Goal: Task Accomplishment & Management: Use online tool/utility

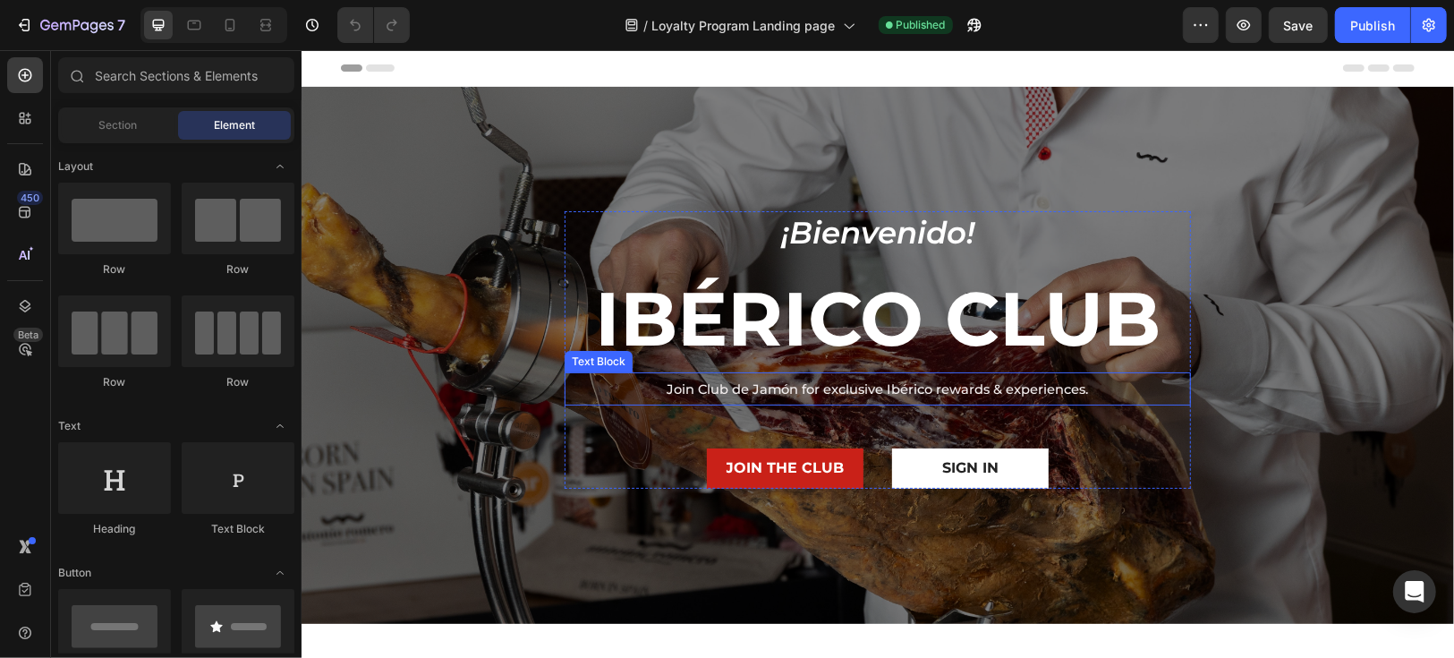
click at [787, 394] on span "Join Club de Jamón for exclusive Ibérico rewards & experiences." at bounding box center [877, 388] width 421 height 16
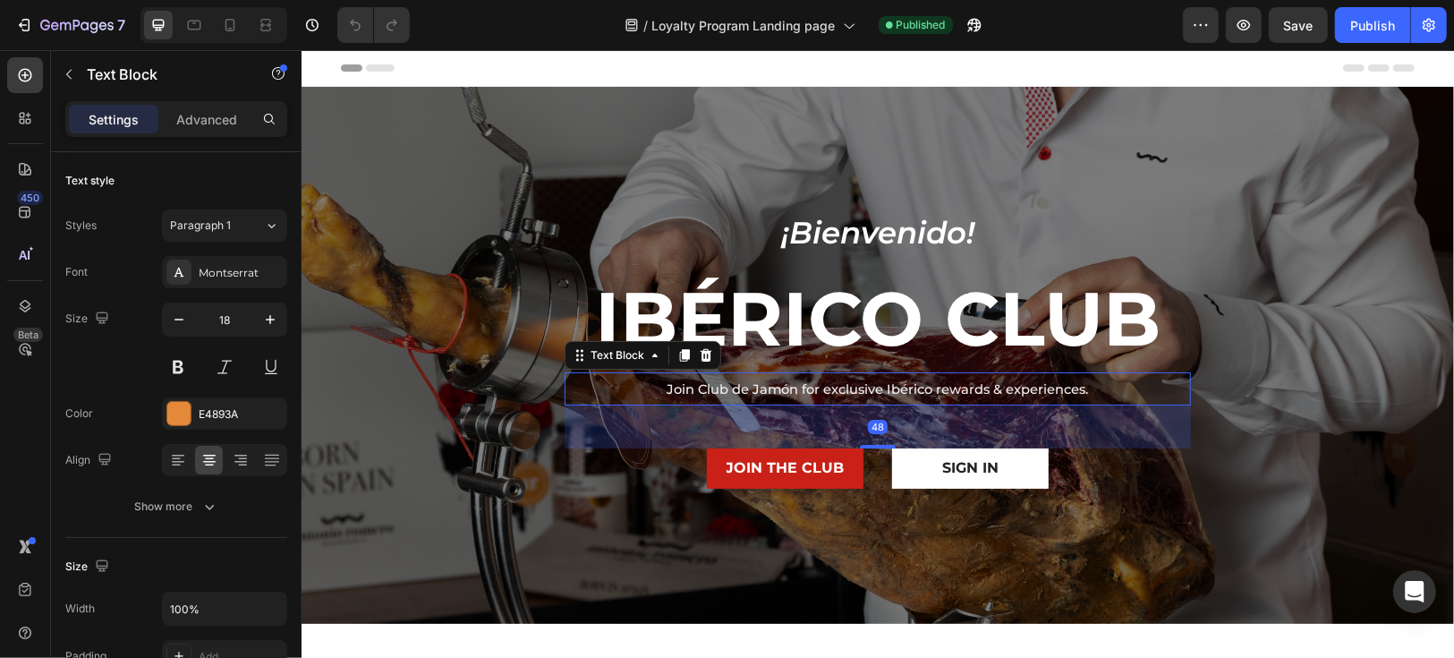
click at [789, 391] on span "Join Club de Jamón for exclusive Ibérico rewards & experiences." at bounding box center [877, 388] width 421 height 16
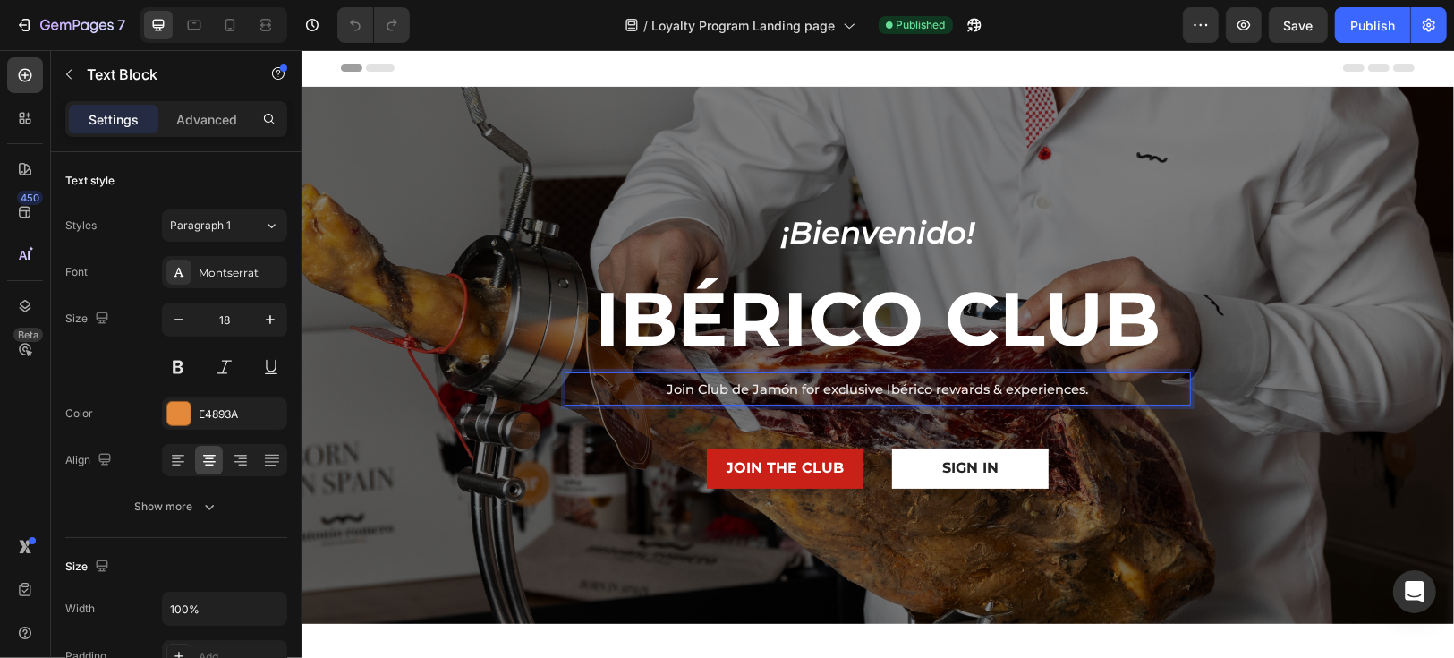
click at [789, 391] on span "Join Club de Jamón for exclusive Ibérico rewards & experiences." at bounding box center [877, 388] width 421 height 16
click at [792, 390] on span "Join Club de Jamón for exclusive Ibérico rewards & experiences." at bounding box center [877, 388] width 421 height 16
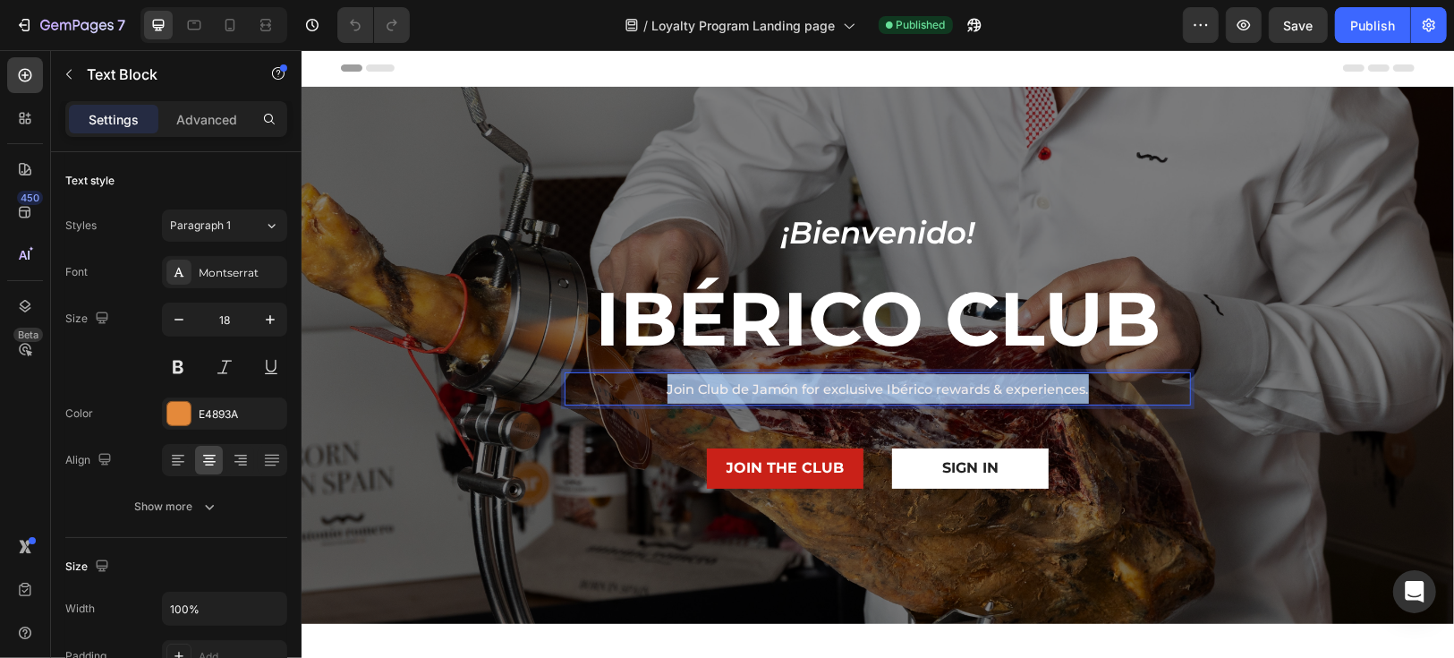
click at [792, 390] on span "Join Club de Jamón for exclusive Ibérico rewards & experiences." at bounding box center [877, 388] width 421 height 16
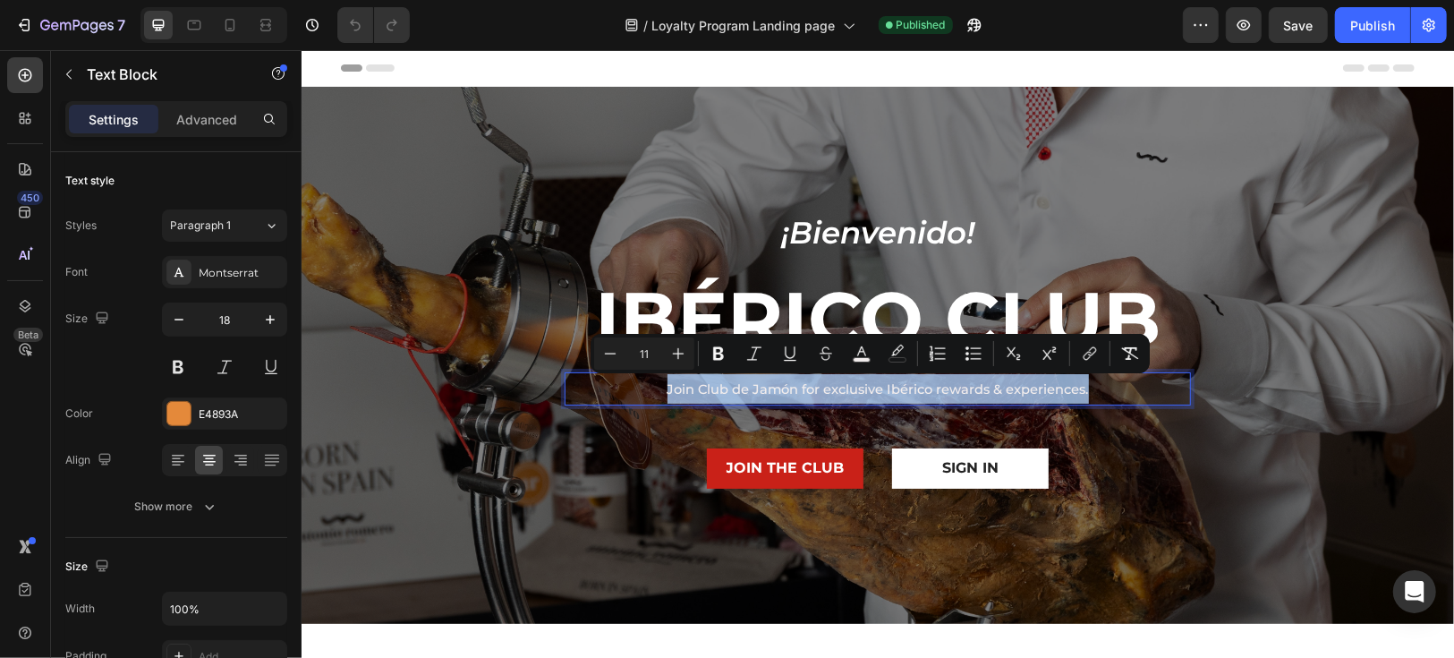
copy span "Join Club de Jamón for exclusive Ibérico rewards & experiences."
click at [1110, 387] on p "Join Club de Jamón for exclusive Ibérico rewards & experiences." at bounding box center [876, 388] width 623 height 30
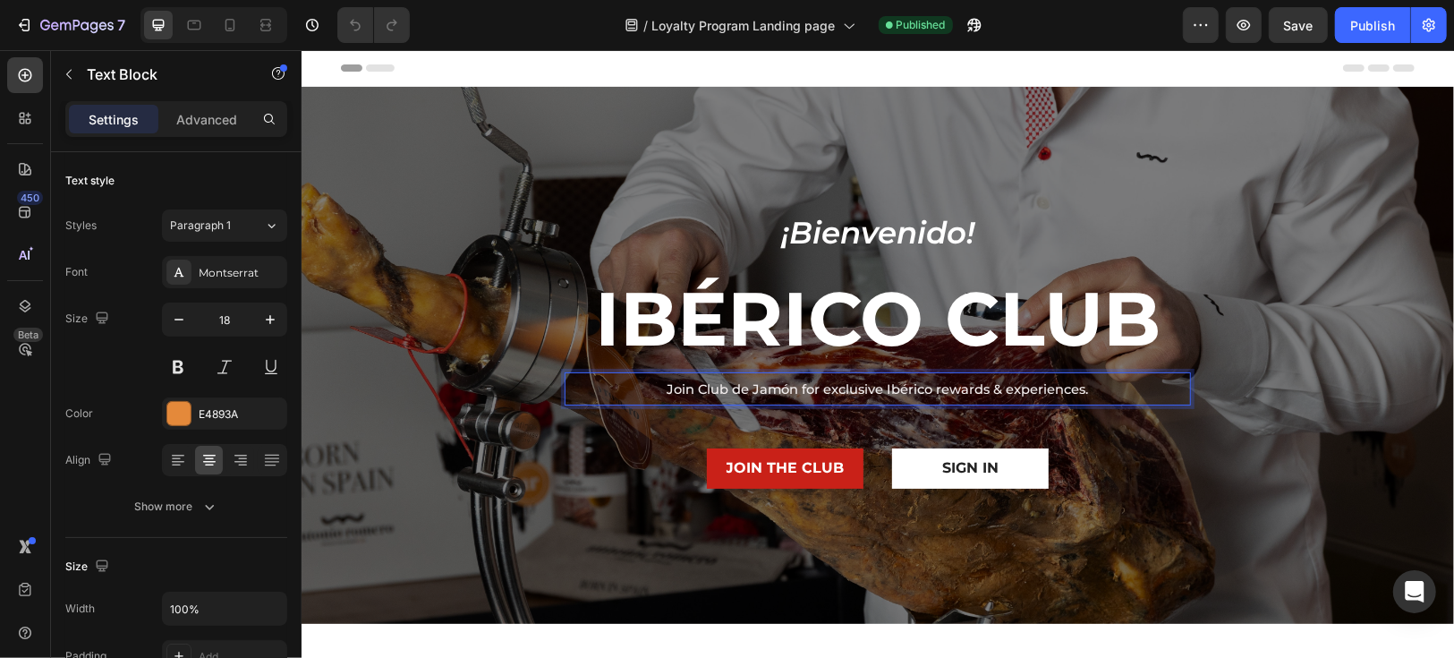
click at [813, 386] on span "Join Club de Jamón for exclusive Ibérico rewards & experiences." at bounding box center [877, 388] width 421 height 16
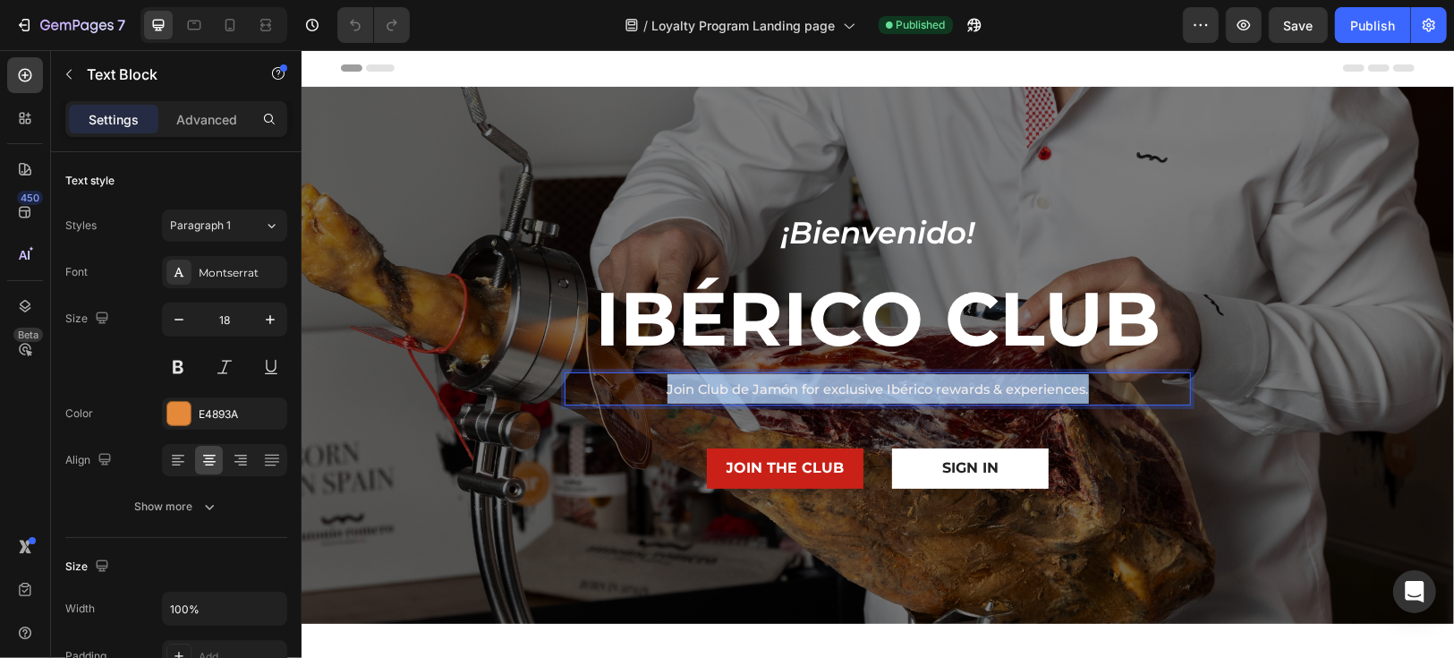
click at [813, 386] on span "Join Club de Jamón for exclusive Ibérico rewards & experiences." at bounding box center [877, 388] width 421 height 16
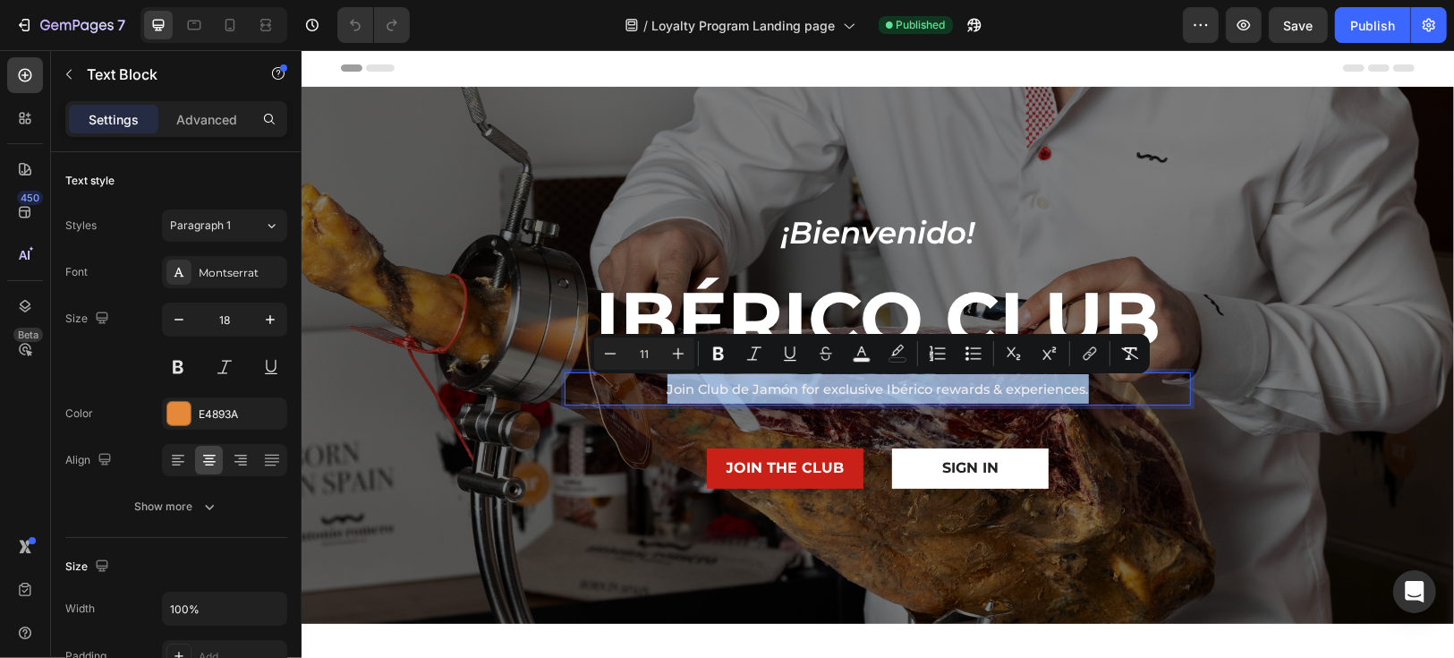
copy span "Join Club de Jamón for exclusive Ibérico rewards & experiences."
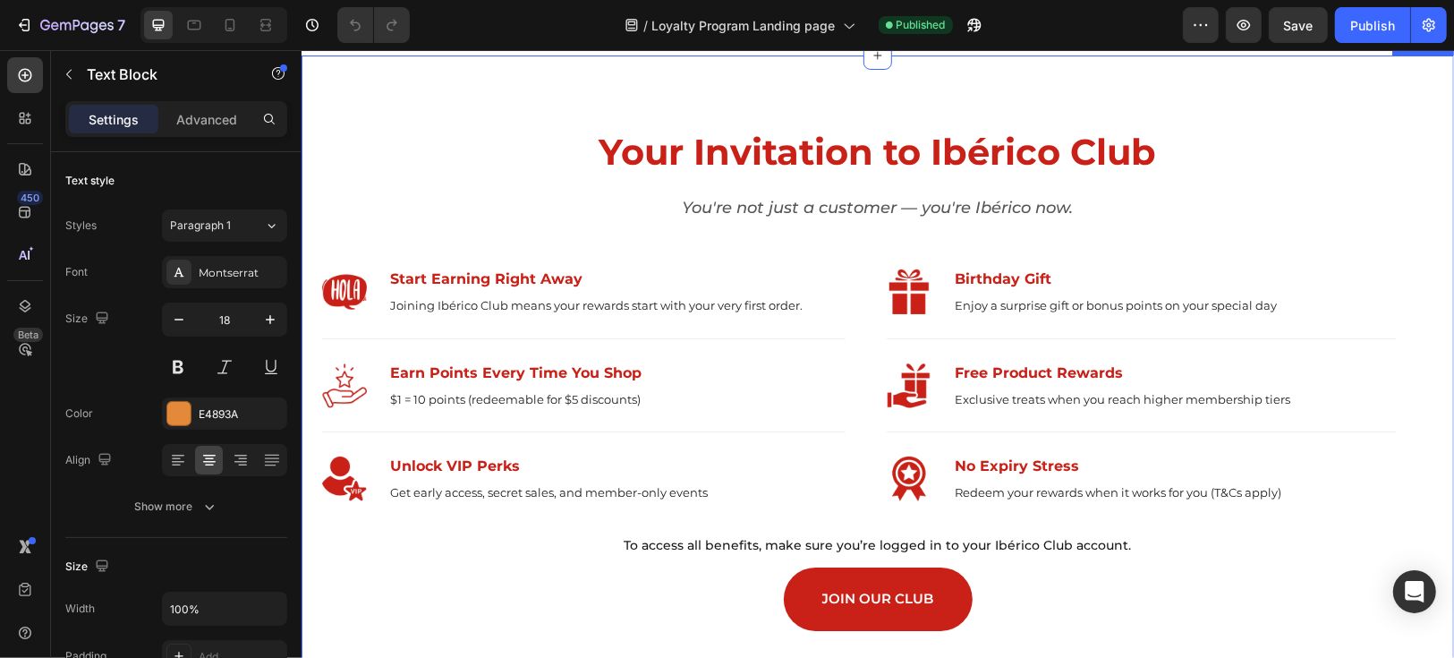
scroll to position [596, 0]
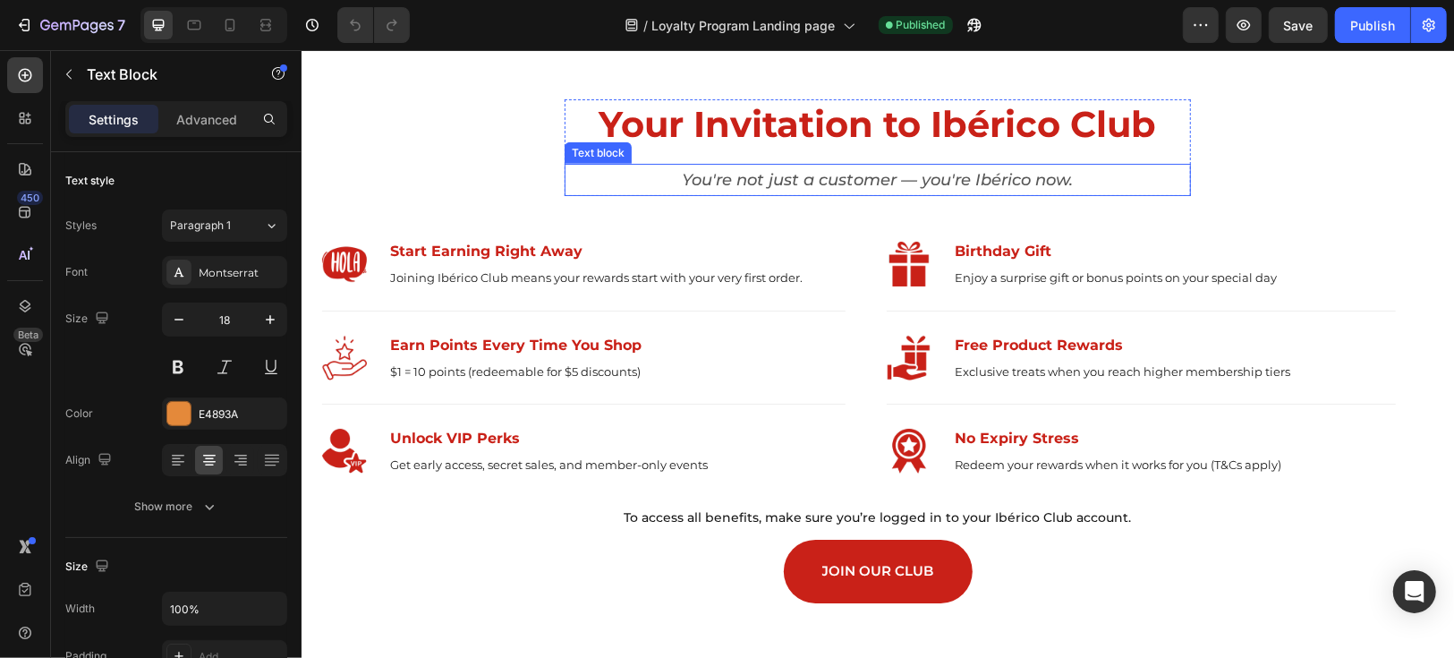
click at [827, 116] on h2 "Your Invitation to Ibérico Club" at bounding box center [877, 123] width 626 height 50
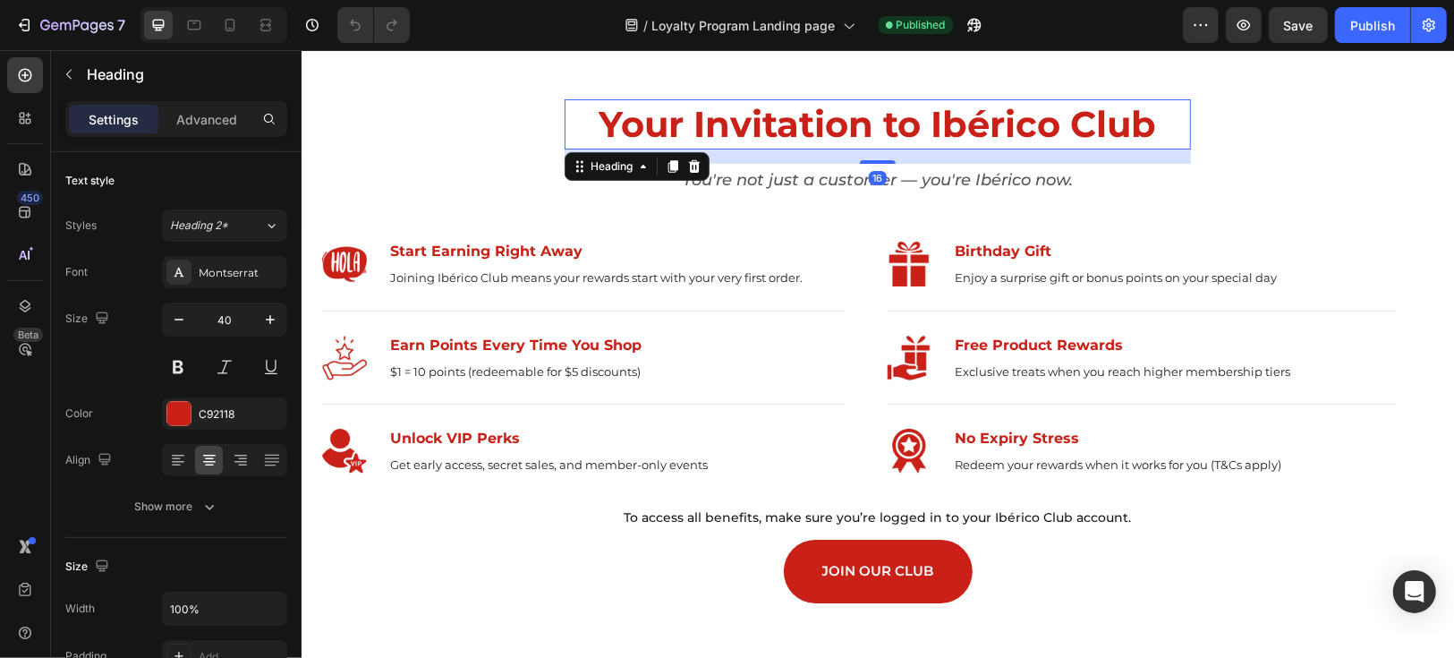
click at [805, 128] on h2 "Your Invitation to Ibérico Club" at bounding box center [877, 123] width 626 height 50
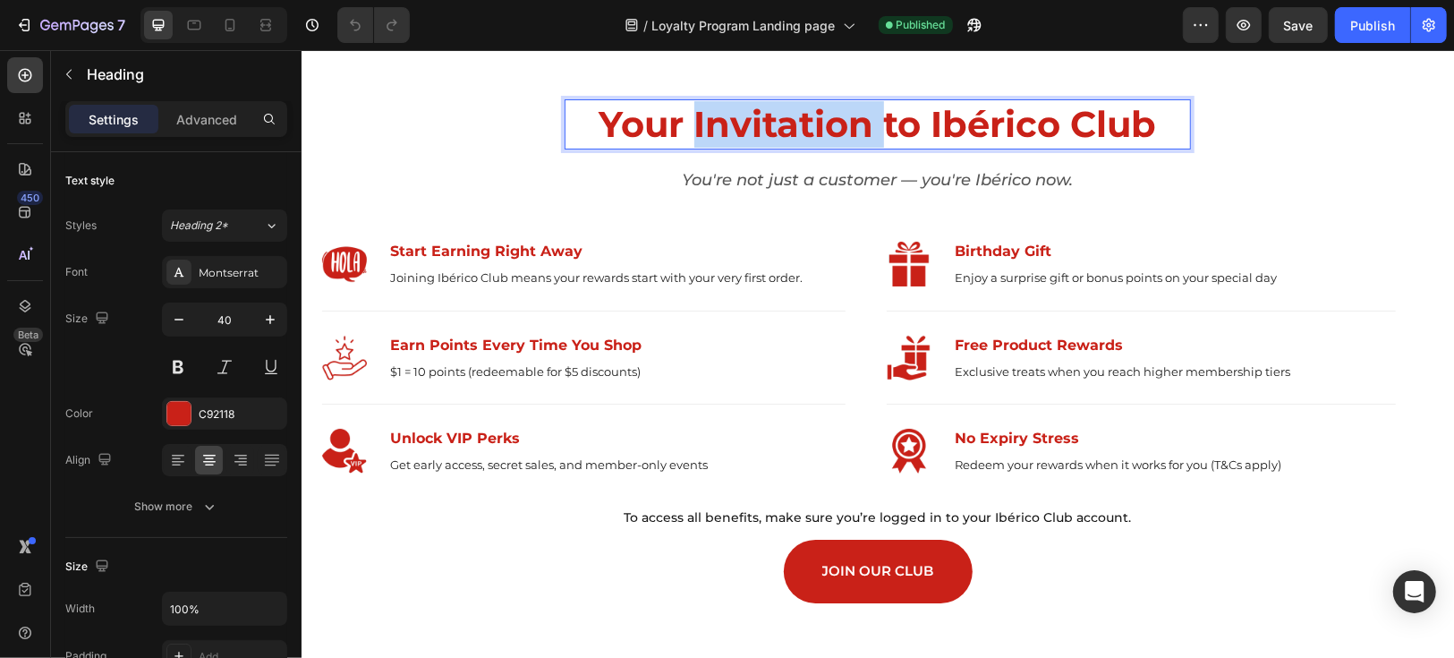
click at [805, 128] on p "Your Invitation to Ibérico Club" at bounding box center [876, 123] width 623 height 47
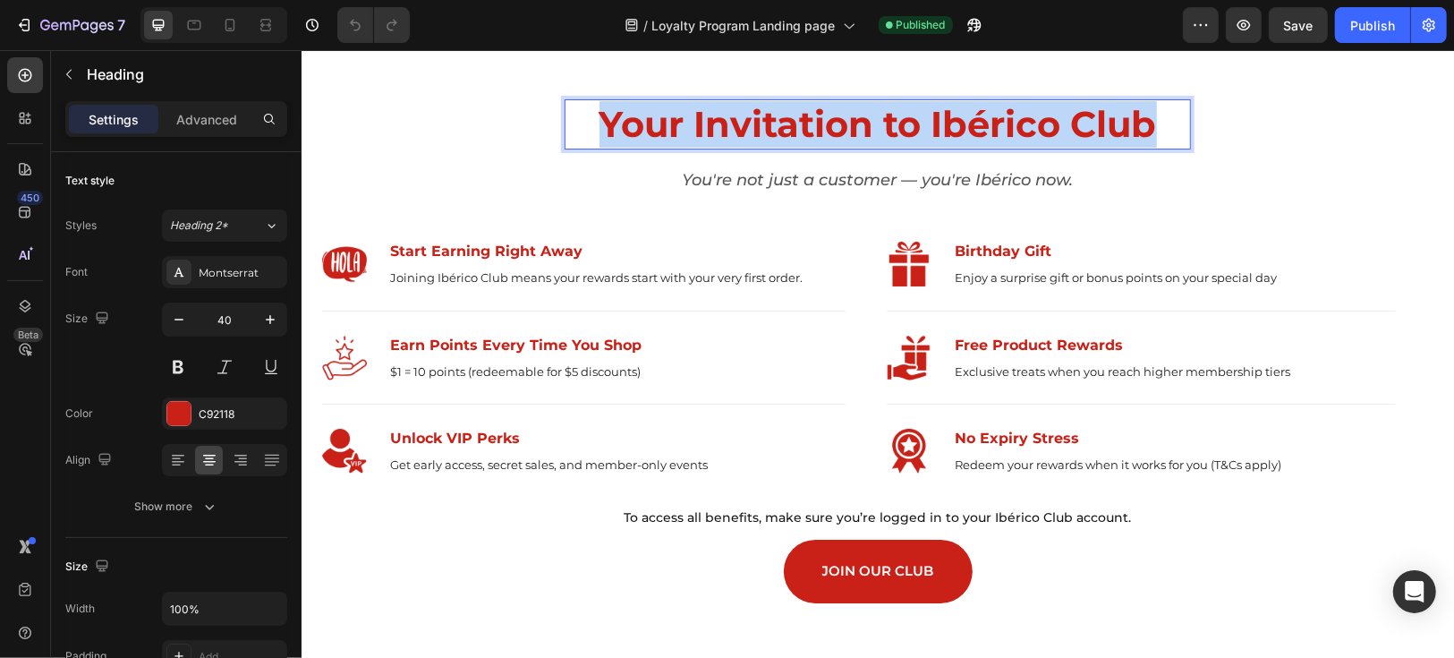
click at [805, 128] on p "Your Invitation to Ibérico Club" at bounding box center [876, 123] width 623 height 47
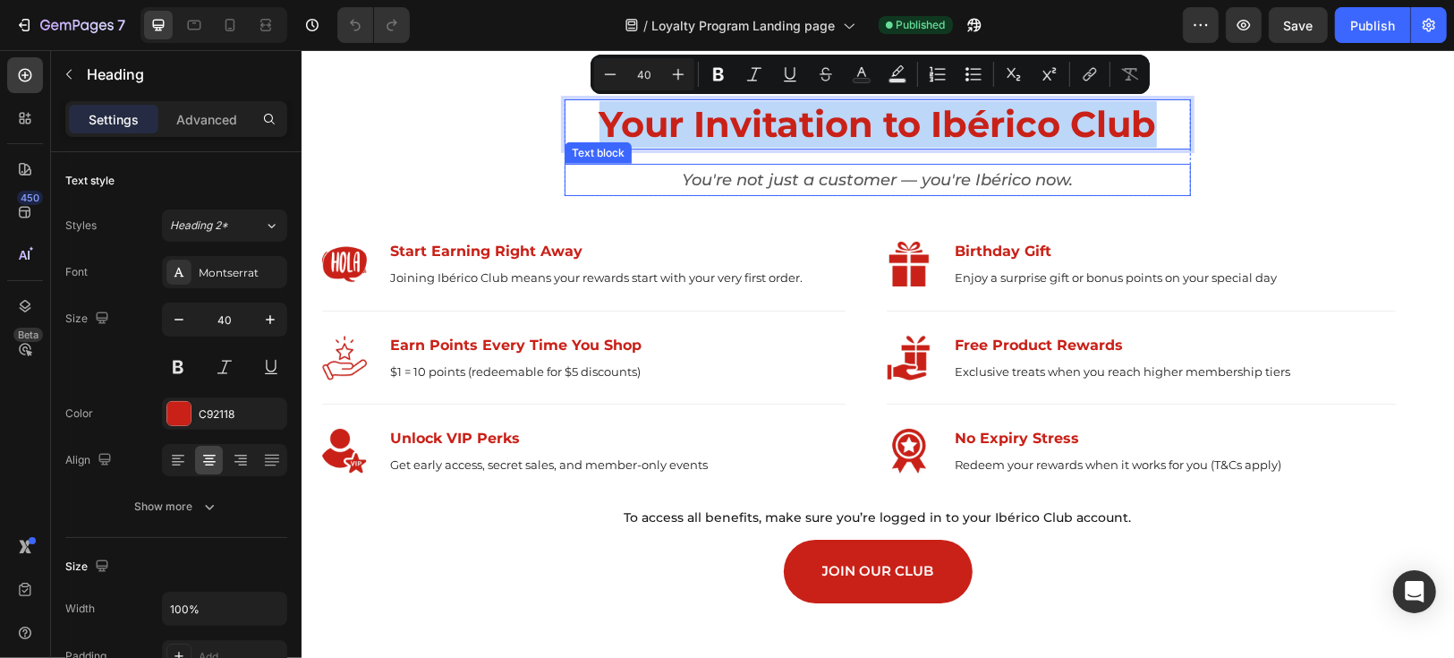
click at [765, 181] on p "You're not just a customer — you're Ibérico now." at bounding box center [876, 179] width 623 height 29
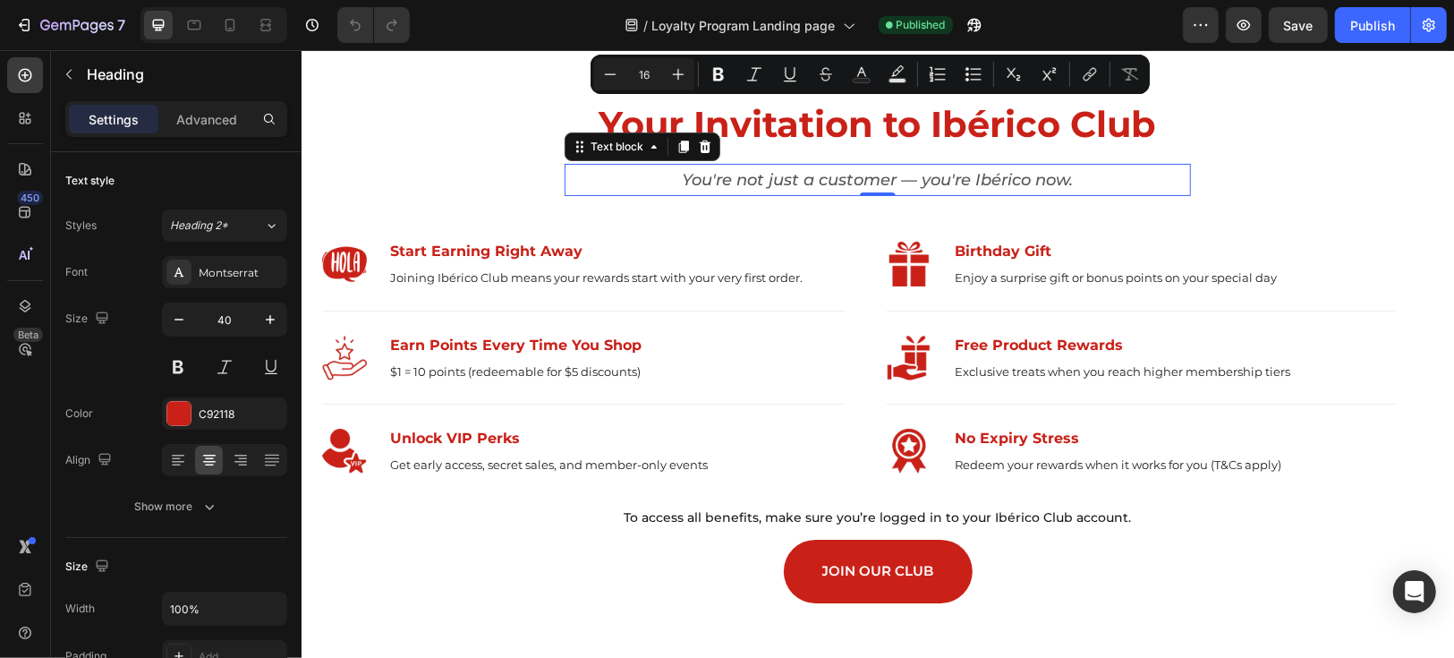
click at [765, 181] on p "You're not just a customer — you're Ibérico now." at bounding box center [876, 179] width 623 height 29
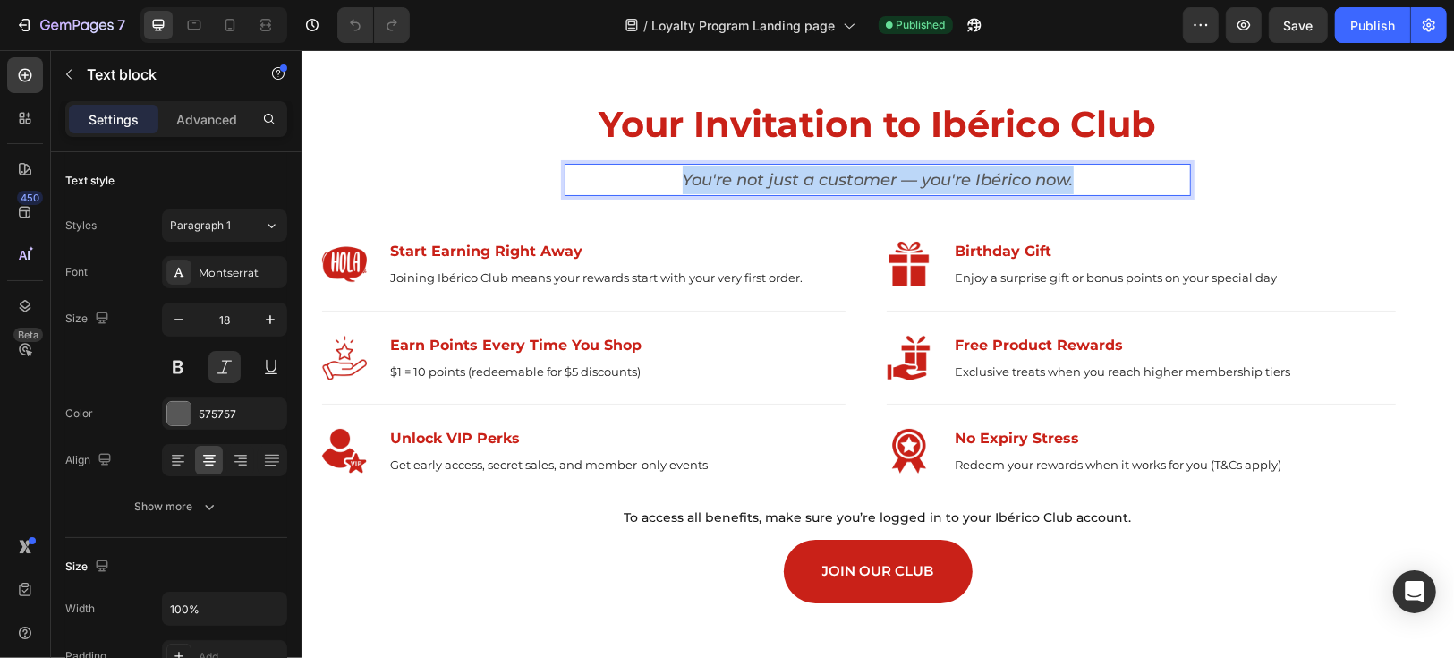
click at [765, 181] on p "You're not just a customer — you're Ibérico now." at bounding box center [876, 179] width 623 height 29
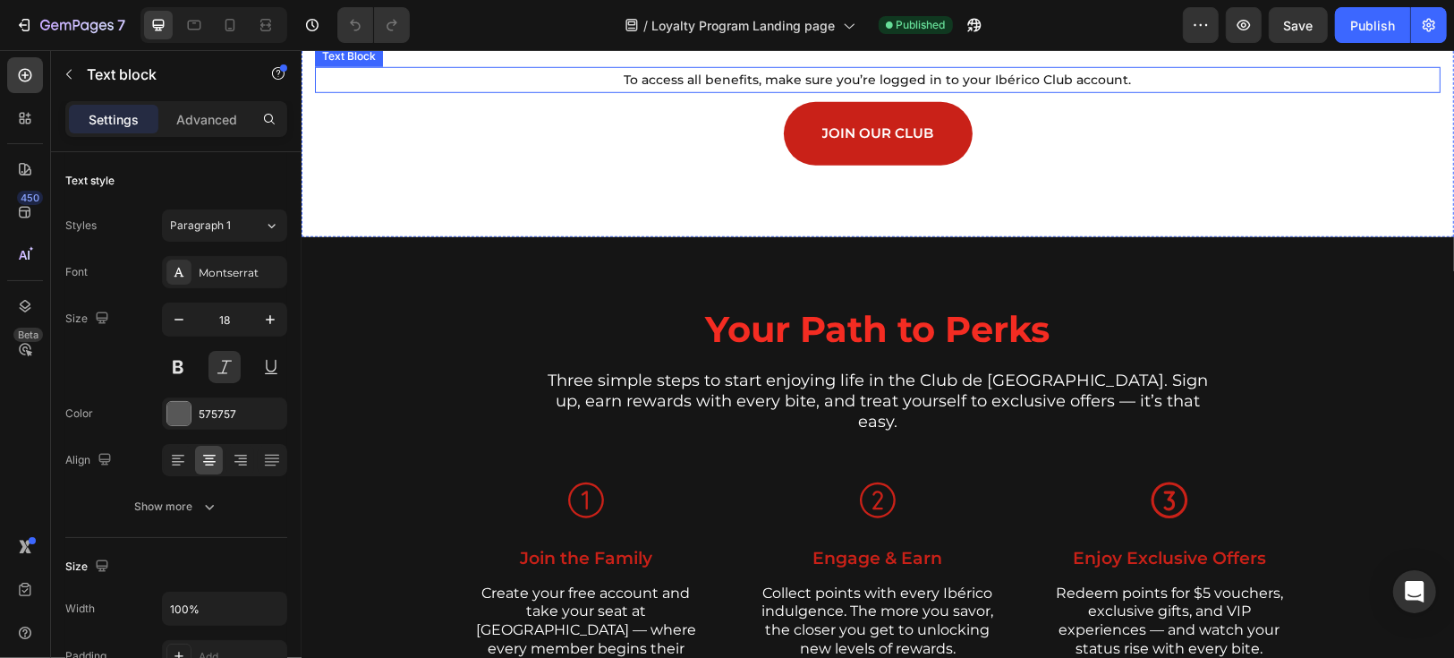
scroll to position [1193, 0]
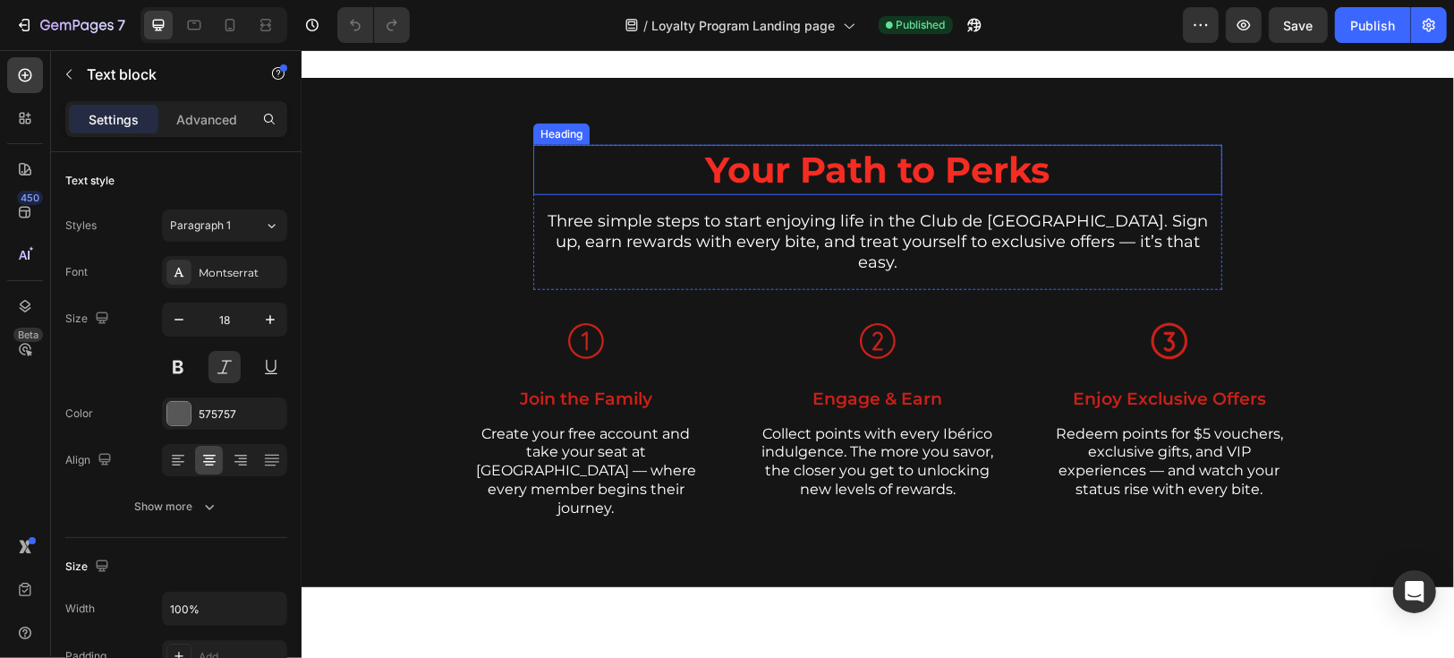
click at [831, 170] on h2 "Your Path to Perks" at bounding box center [876, 169] width 689 height 50
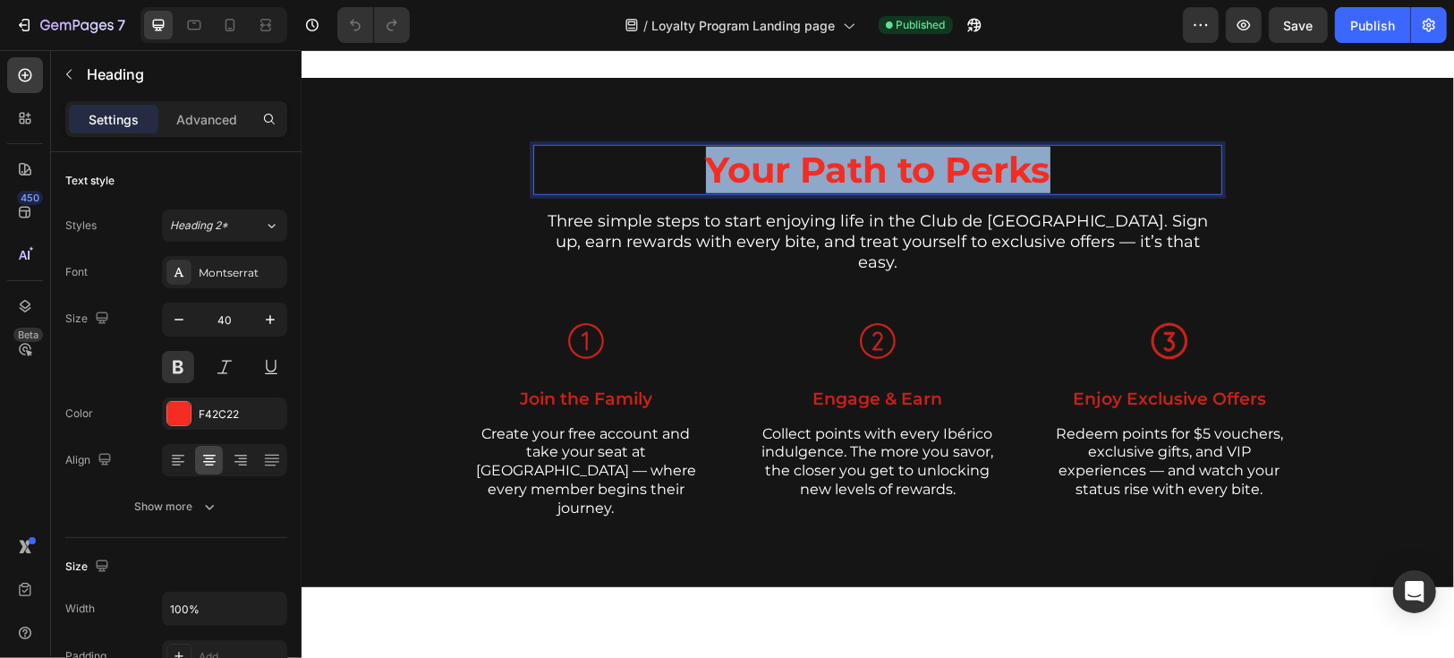
click at [831, 170] on p "Your Path to Perks" at bounding box center [876, 169] width 685 height 47
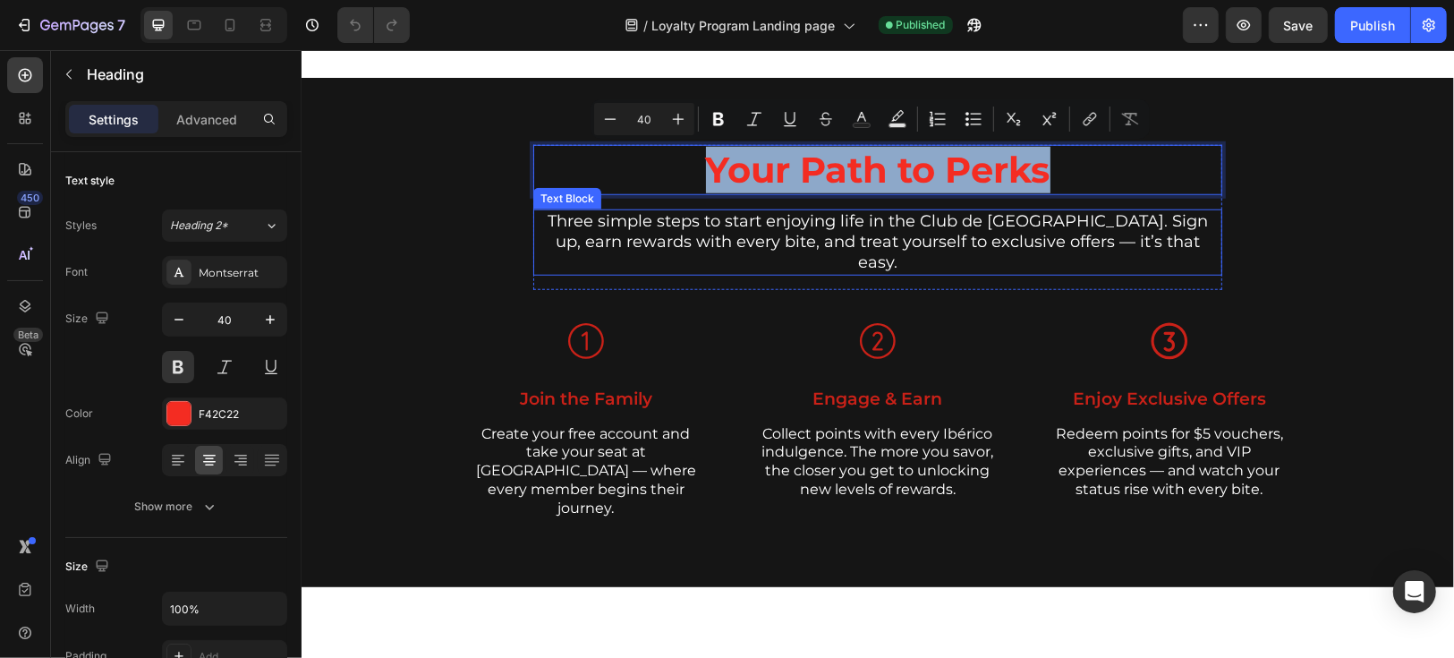
click at [669, 216] on p "Three simple steps to start enjoying life in the Club de [GEOGRAPHIC_DATA]. Sig…" at bounding box center [876, 241] width 685 height 63
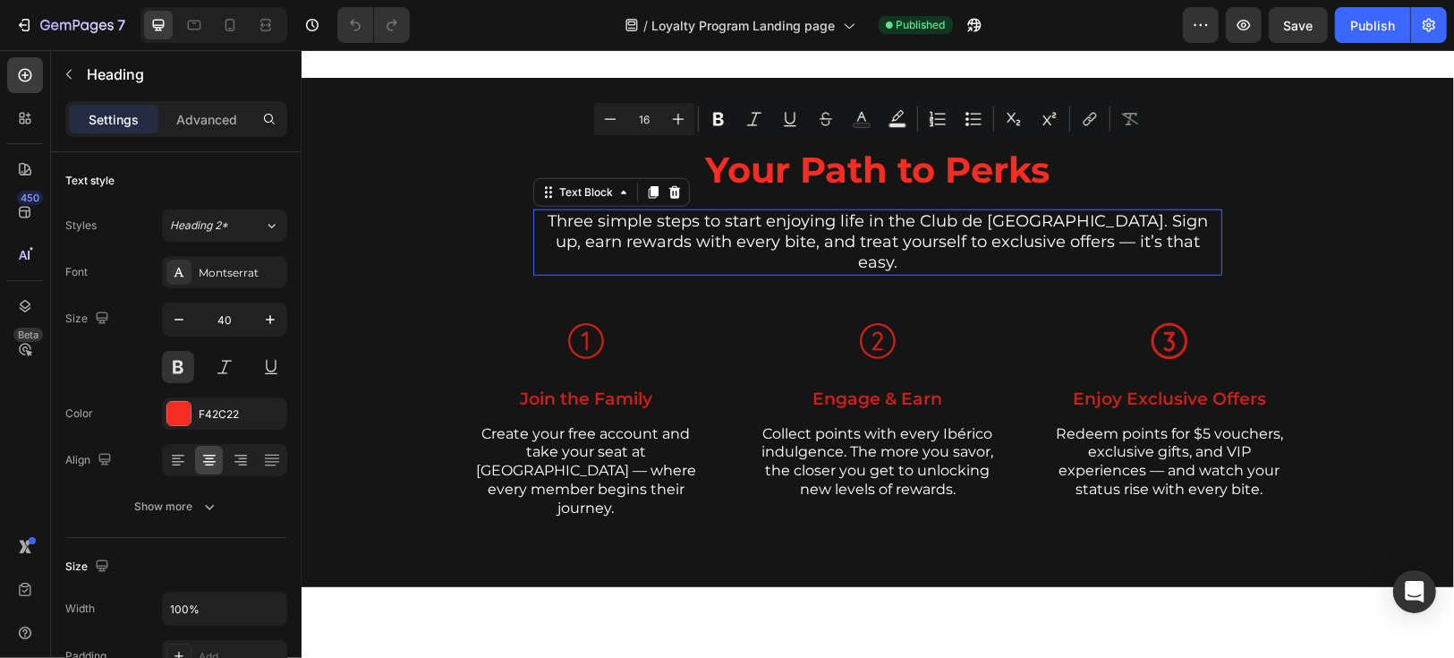
click at [669, 216] on p "Three simple steps to start enjoying life in the Club de [GEOGRAPHIC_DATA]. Sig…" at bounding box center [876, 241] width 685 height 63
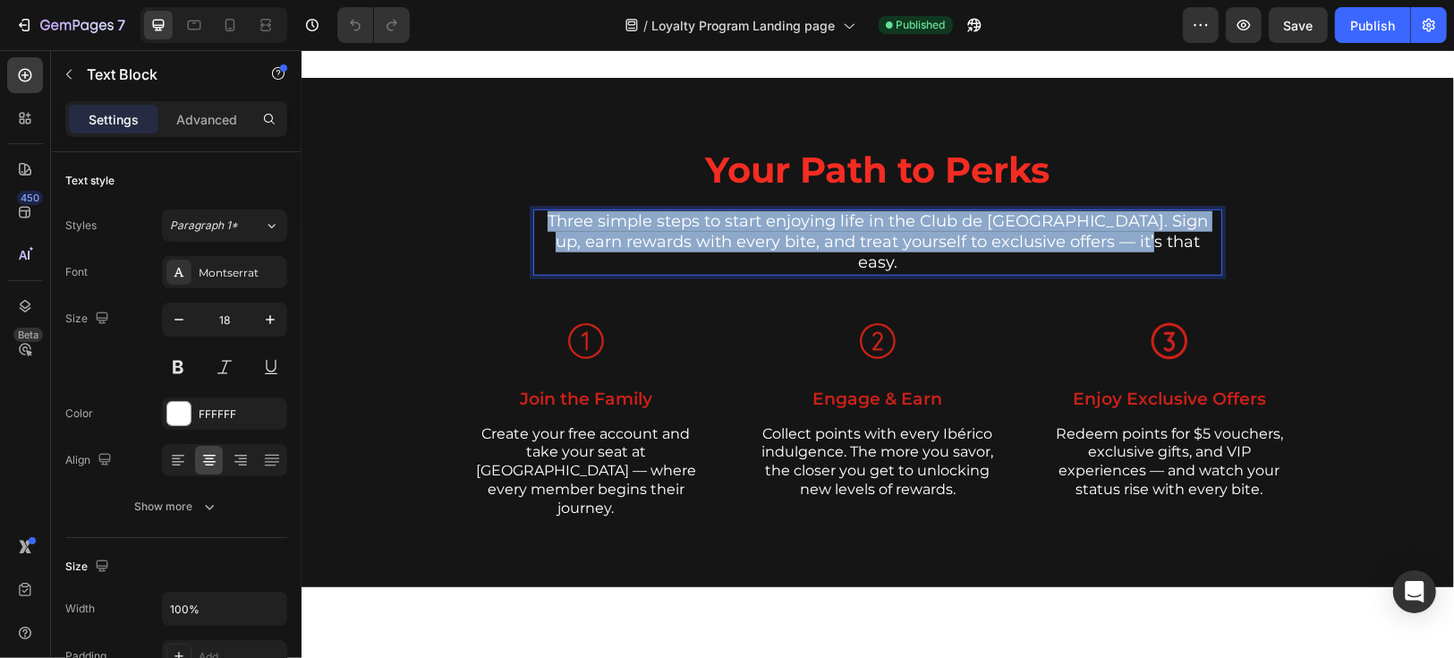
click at [669, 216] on p "Three simple steps to start enjoying life in the Club de [GEOGRAPHIC_DATA]. Sig…" at bounding box center [876, 241] width 685 height 63
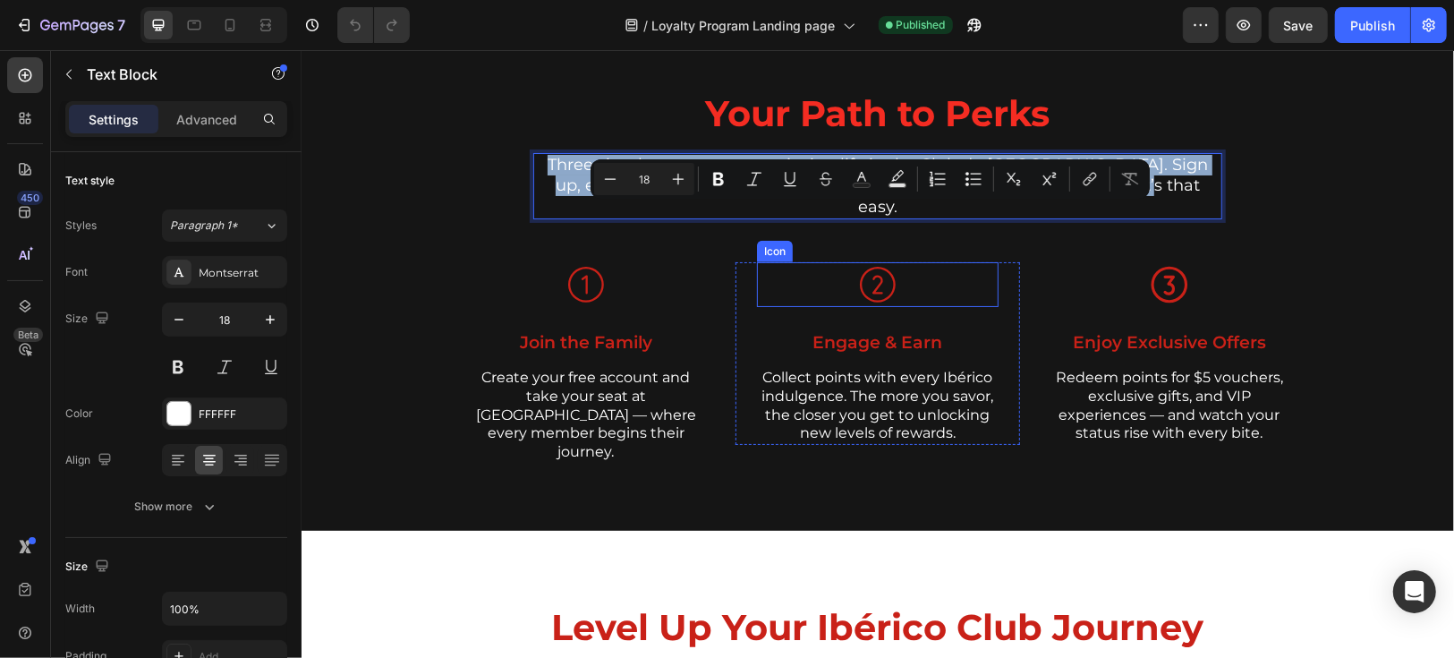
scroll to position [1291, 0]
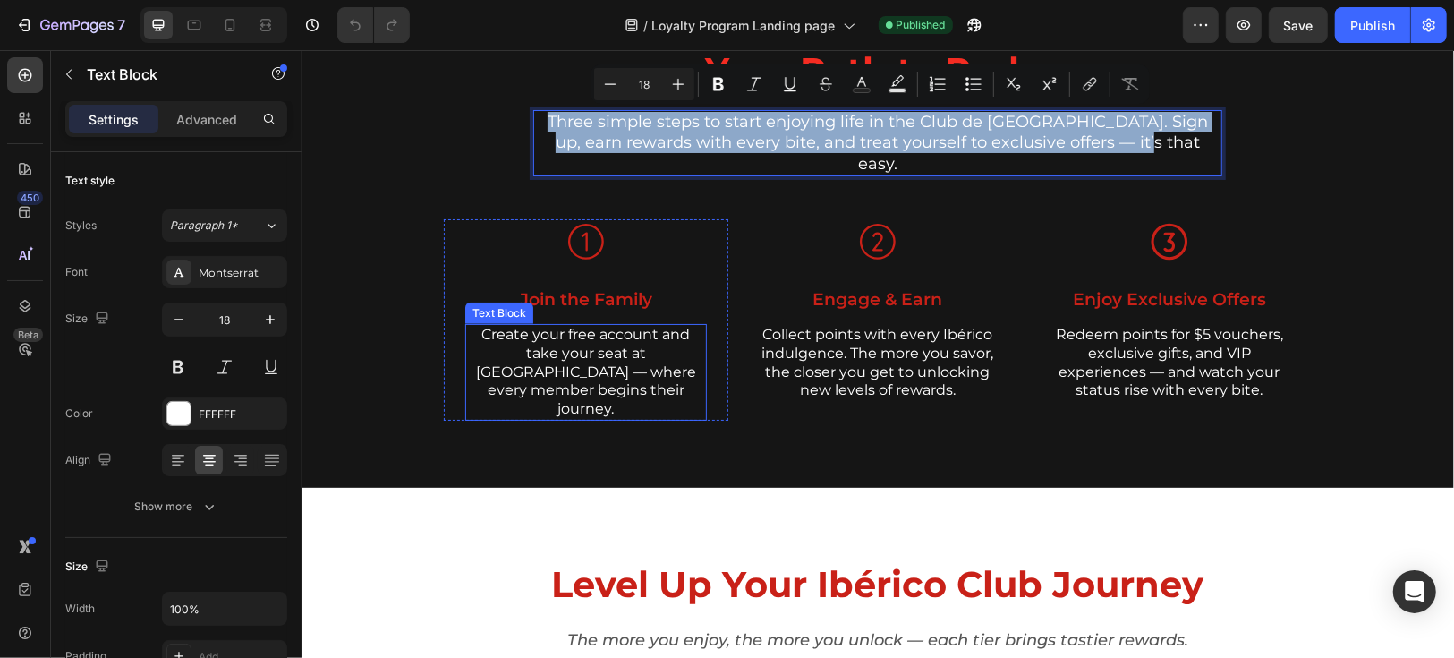
click at [624, 340] on p "Create your free account and take your seat at [GEOGRAPHIC_DATA] — where every …" at bounding box center [585, 371] width 238 height 93
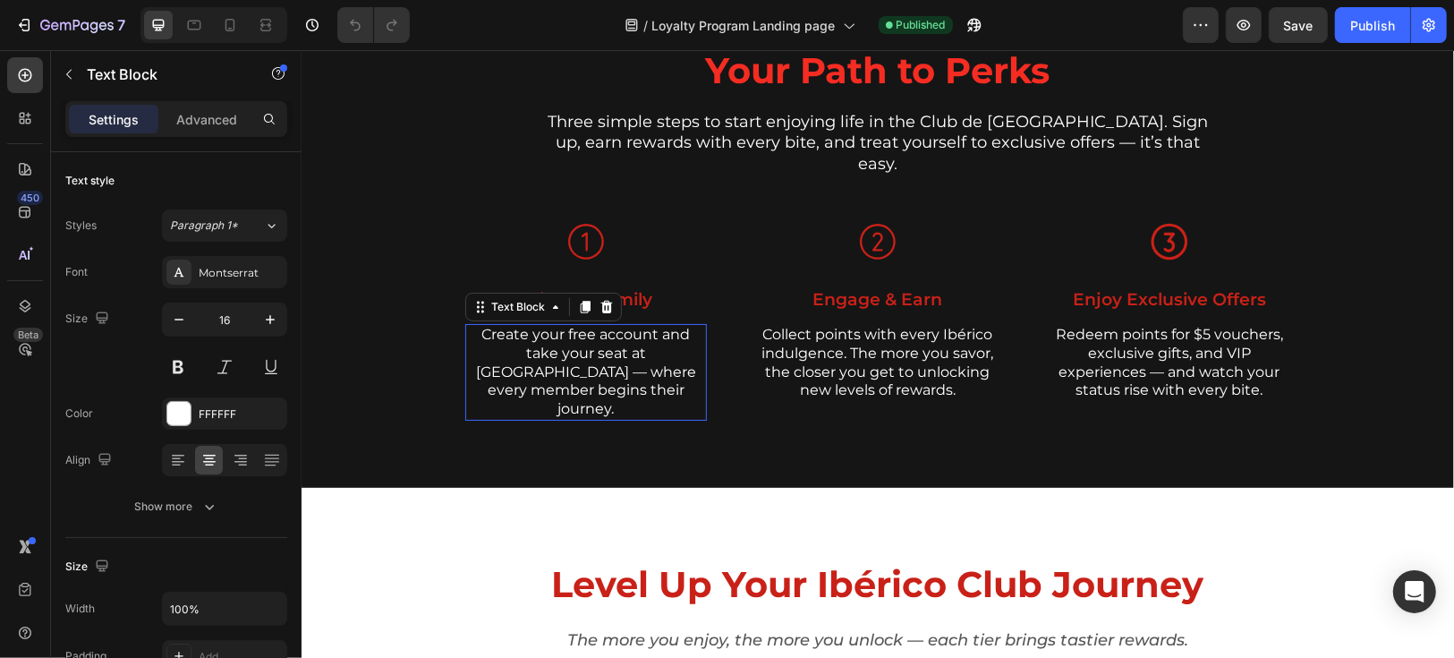
click at [624, 340] on p "Create your free account and take your seat at [GEOGRAPHIC_DATA] — where every …" at bounding box center [585, 371] width 238 height 93
click at [617, 336] on p "Create your free account and take your seat at [GEOGRAPHIC_DATA] — where every …" at bounding box center [585, 371] width 238 height 93
click at [600, 332] on p "Create your free account and take your seat at [GEOGRAPHIC_DATA] — where every …" at bounding box center [585, 371] width 238 height 93
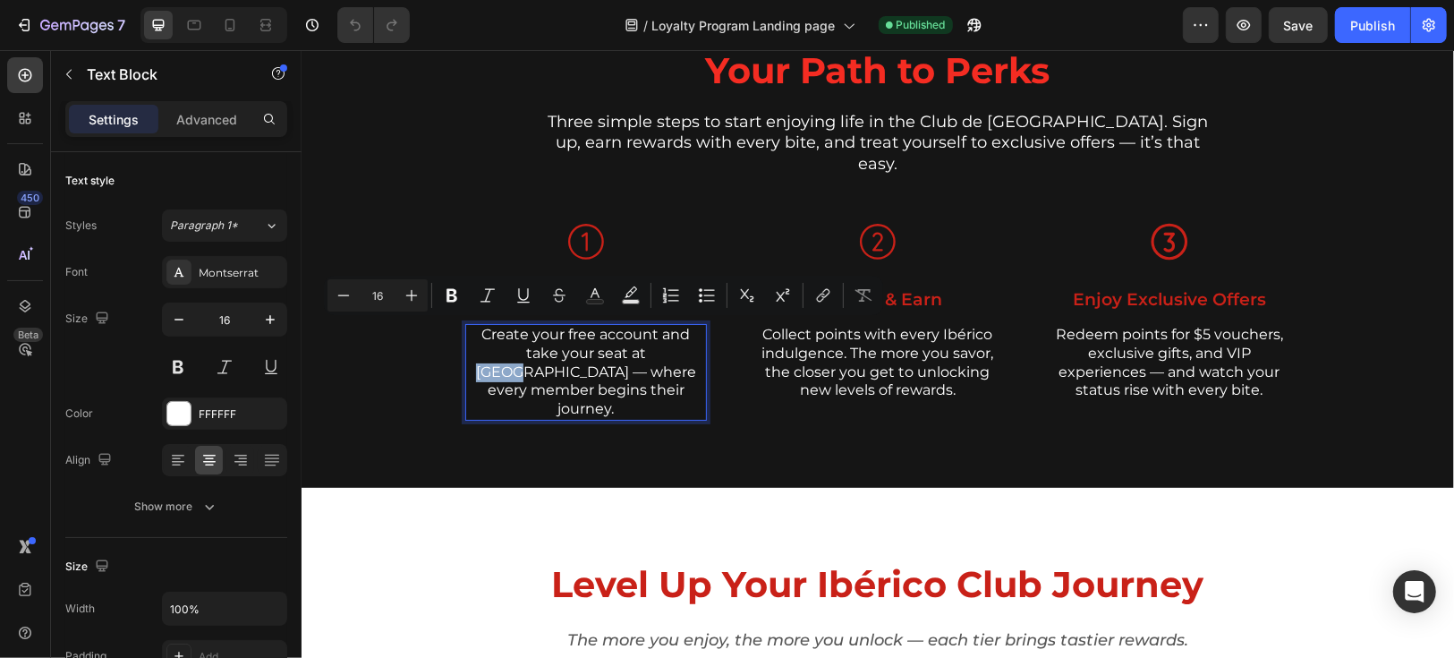
click at [591, 332] on p "Create your free account and take your seat at [GEOGRAPHIC_DATA] — where every …" at bounding box center [585, 371] width 238 height 93
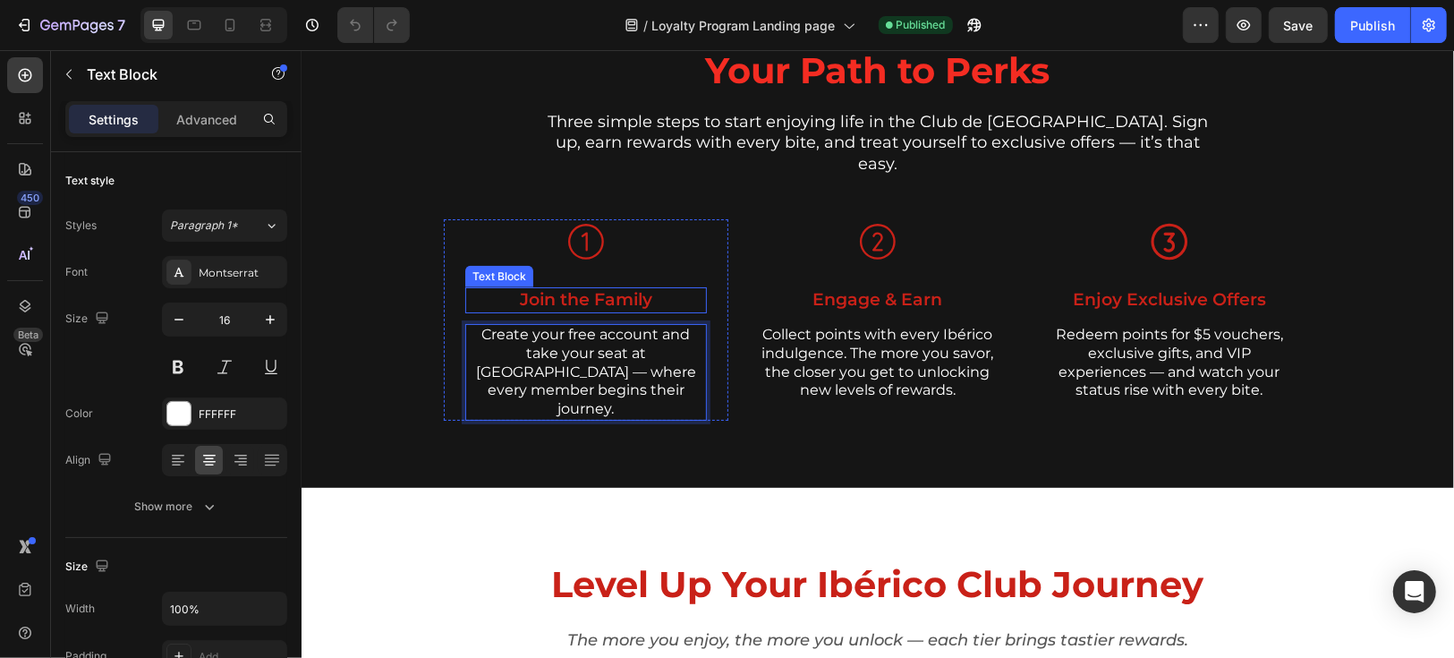
click at [596, 288] on p "Join the Family" at bounding box center [585, 299] width 238 height 22
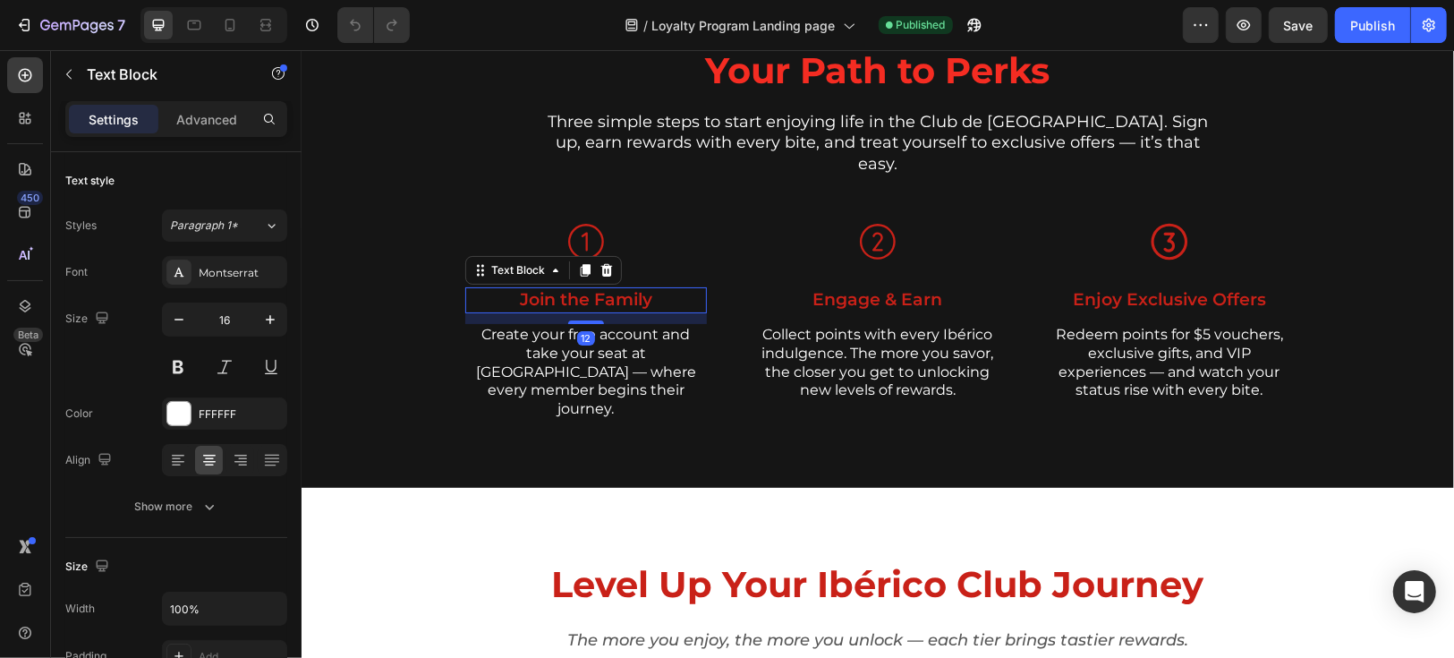
click at [596, 288] on p "Join the Family" at bounding box center [585, 299] width 238 height 22
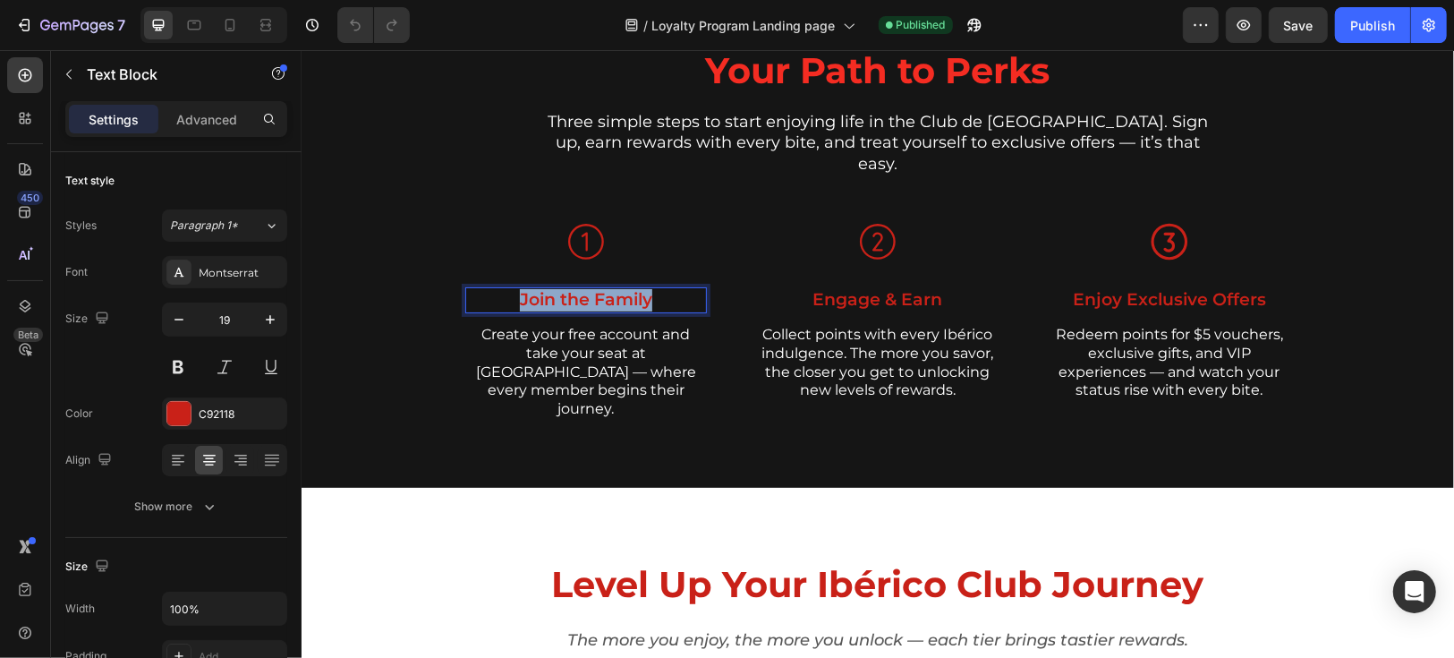
click at [596, 288] on p "Join the Family" at bounding box center [585, 299] width 238 height 22
copy p "Join the Family"
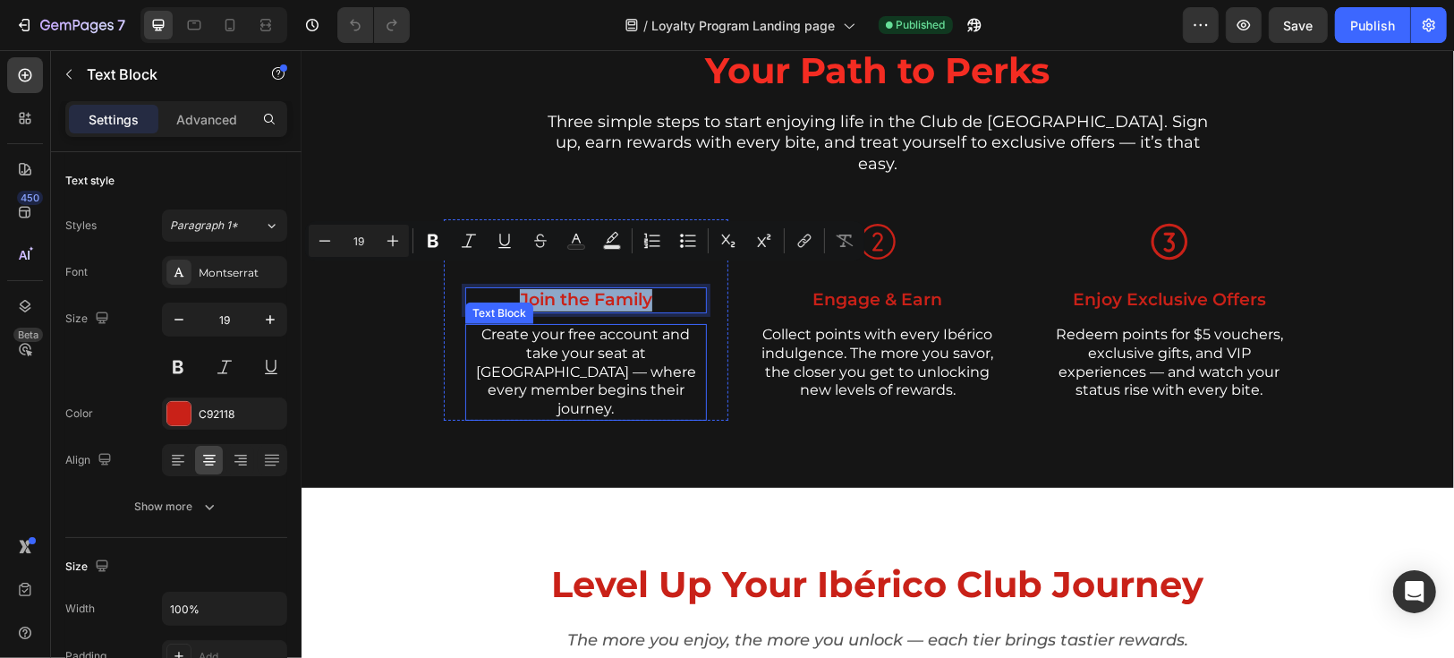
click at [601, 341] on p "Create your free account and take your seat at [GEOGRAPHIC_DATA] — where every …" at bounding box center [585, 371] width 238 height 93
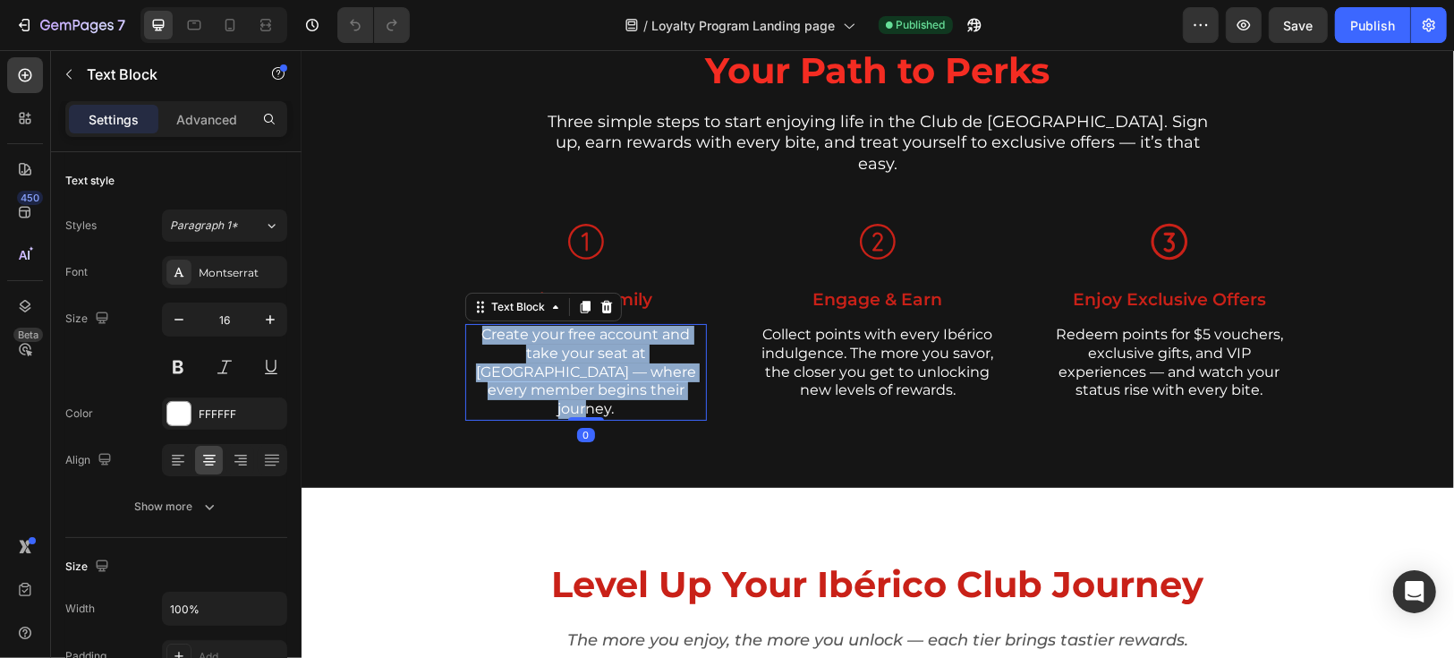
click at [601, 341] on p "Create your free account and take your seat at [GEOGRAPHIC_DATA] — where every …" at bounding box center [585, 371] width 238 height 93
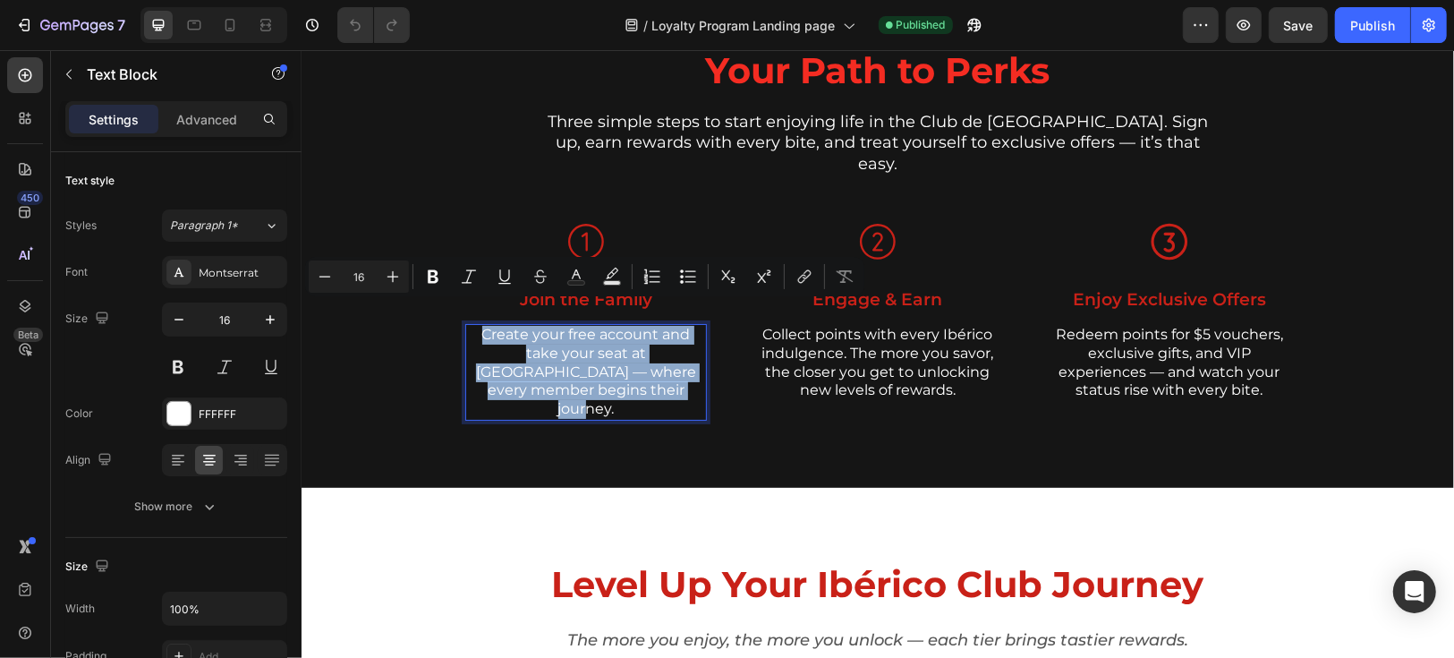
copy p "Create your free account and take your seat at [GEOGRAPHIC_DATA] — where every …"
click at [914, 288] on p "Engage & Earn" at bounding box center [877, 299] width 238 height 22
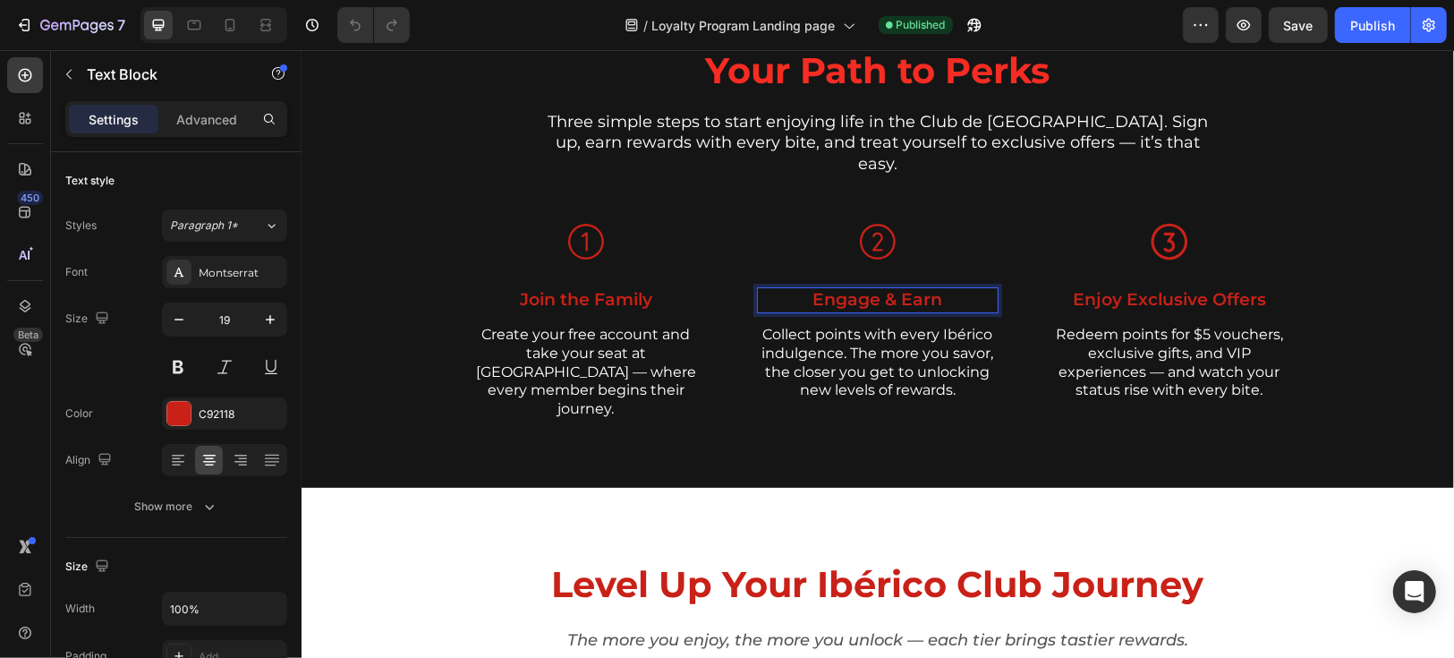
click at [897, 288] on p "Engage & Earn" at bounding box center [877, 299] width 238 height 22
copy p "Engage & Earn"
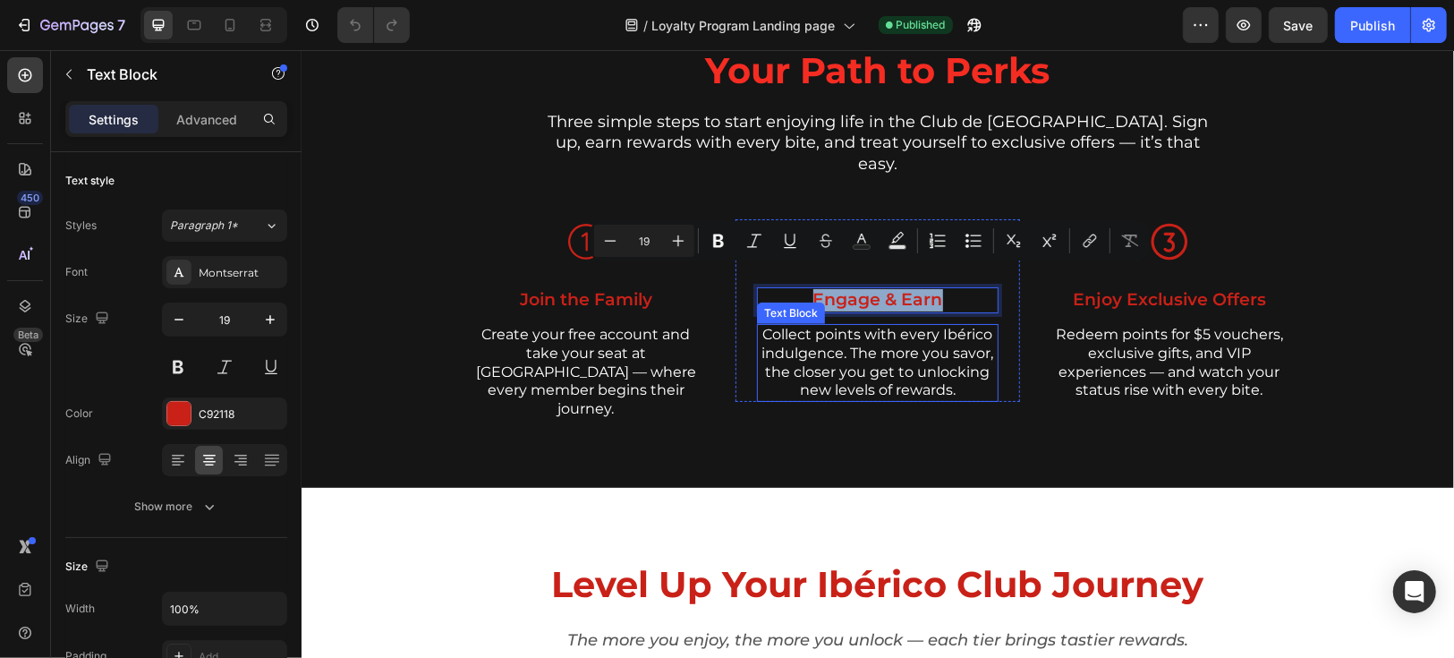
click at [851, 339] on p "Collect points with every Ibérico indulgence. The more you savor, the closer yo…" at bounding box center [877, 362] width 238 height 74
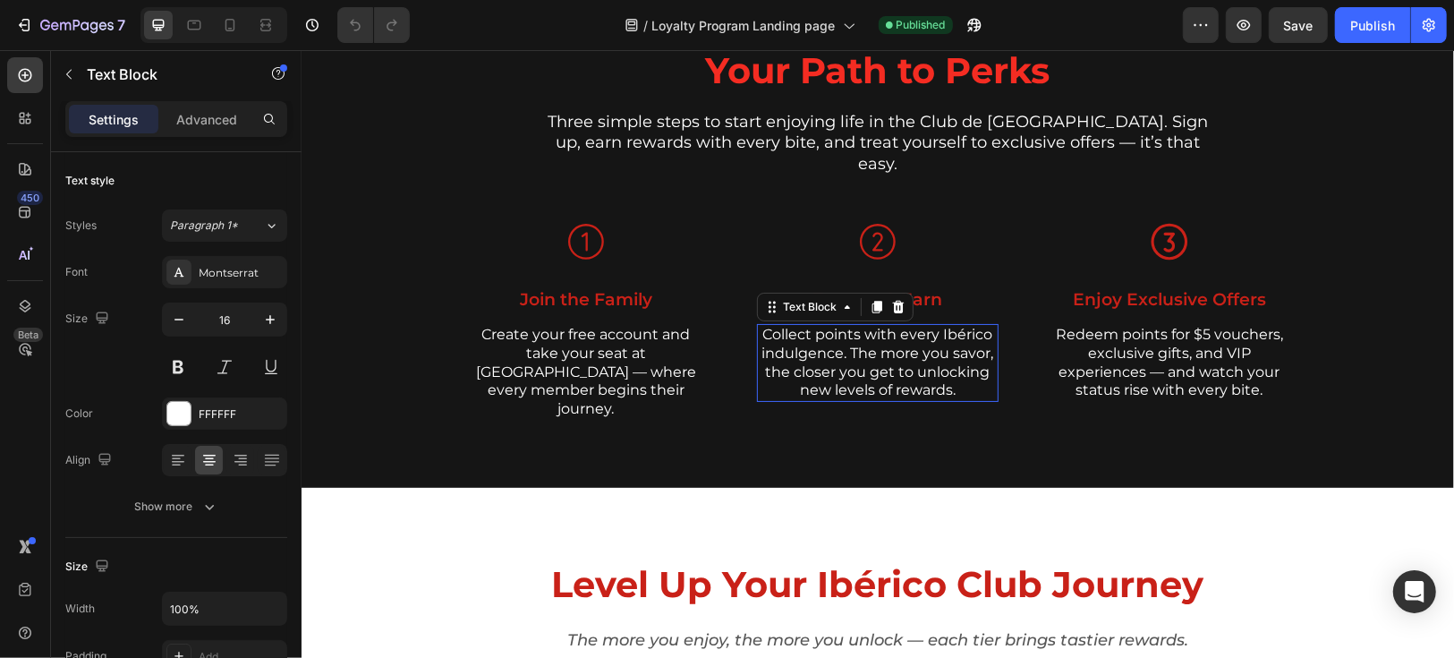
click at [851, 339] on p "Collect points with every Ibérico indulgence. The more you savor, the closer yo…" at bounding box center [877, 362] width 238 height 74
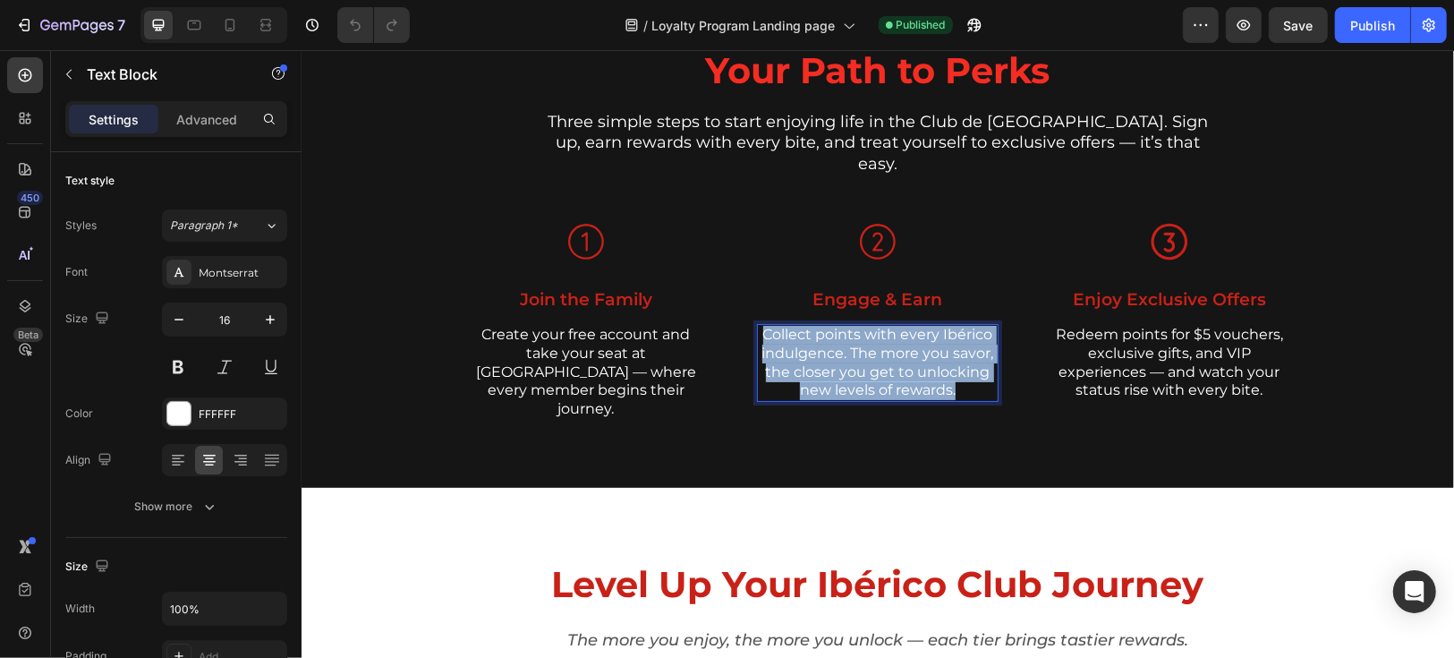
click at [851, 339] on p "Collect points with every Ibérico indulgence. The more you savor, the closer yo…" at bounding box center [877, 362] width 238 height 74
copy p "Collect points with every Ibérico indulgence. The more you savor, the closer yo…"
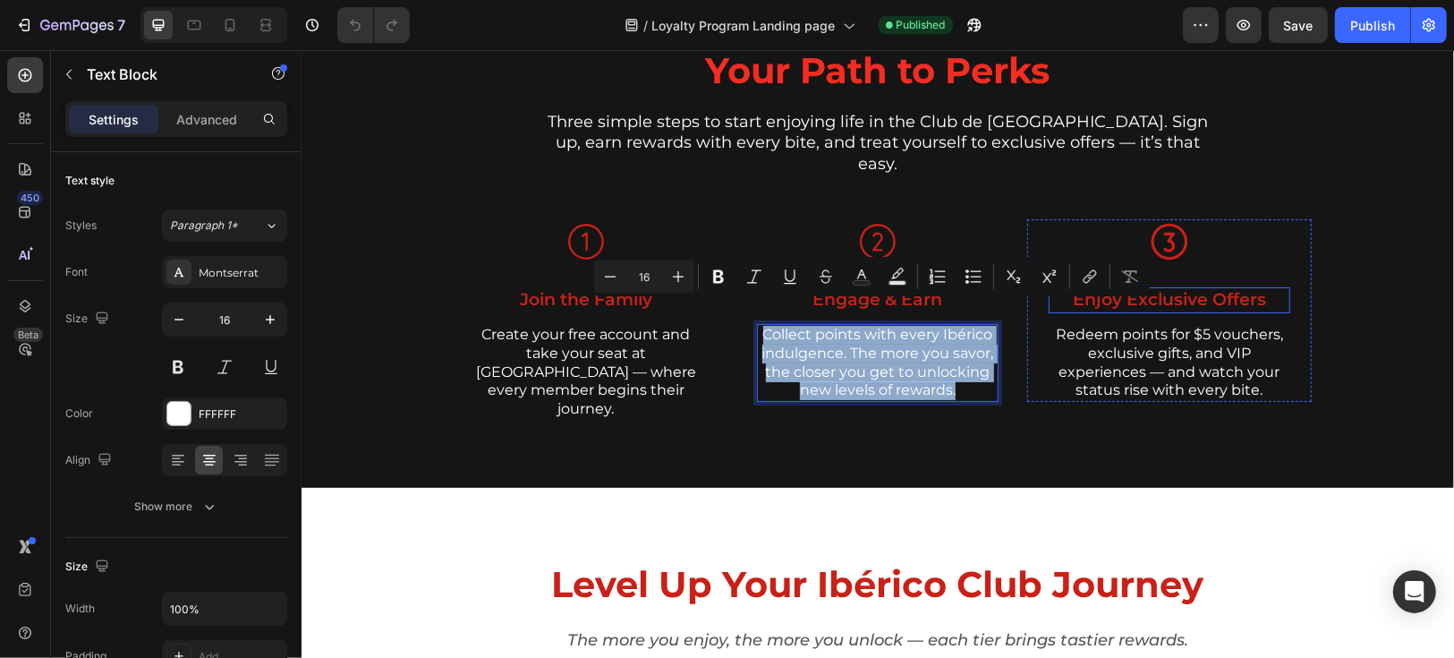
click at [1193, 288] on p "Enjoy Exclusive Offers" at bounding box center [1169, 299] width 238 height 22
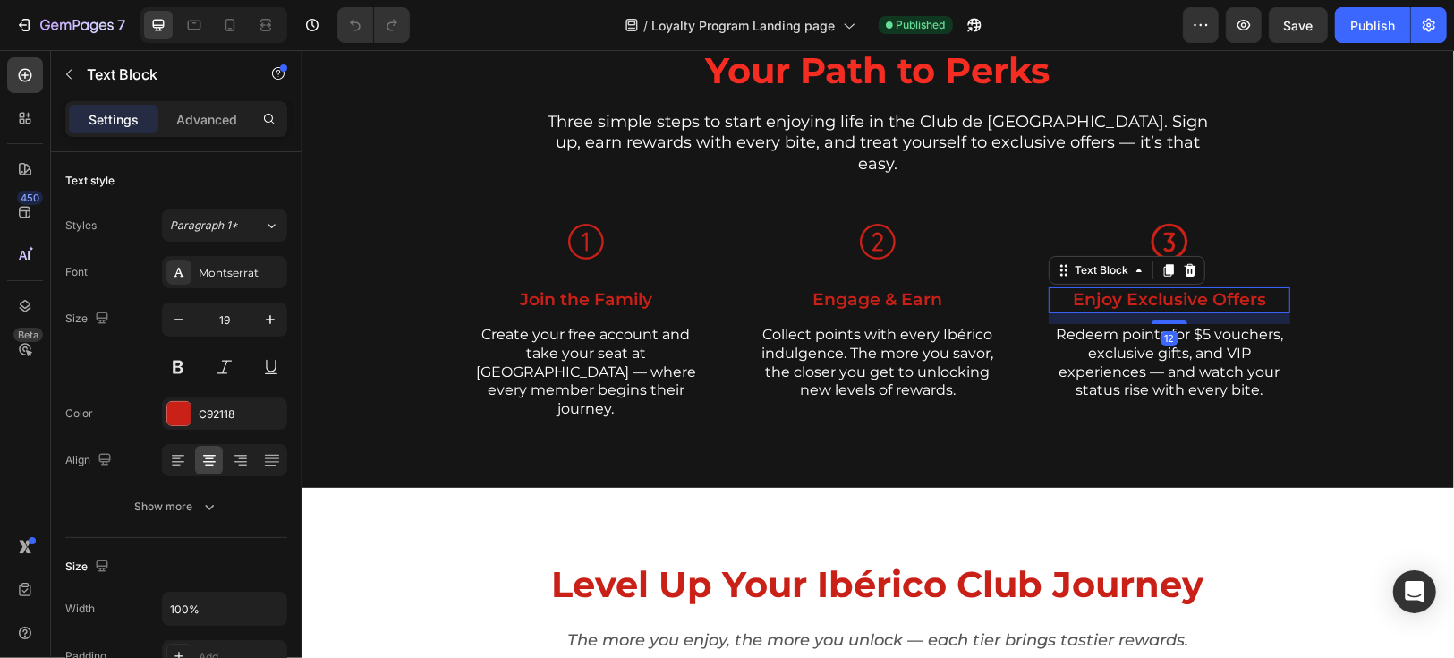
click at [1193, 288] on p "Enjoy Exclusive Offers" at bounding box center [1169, 299] width 238 height 22
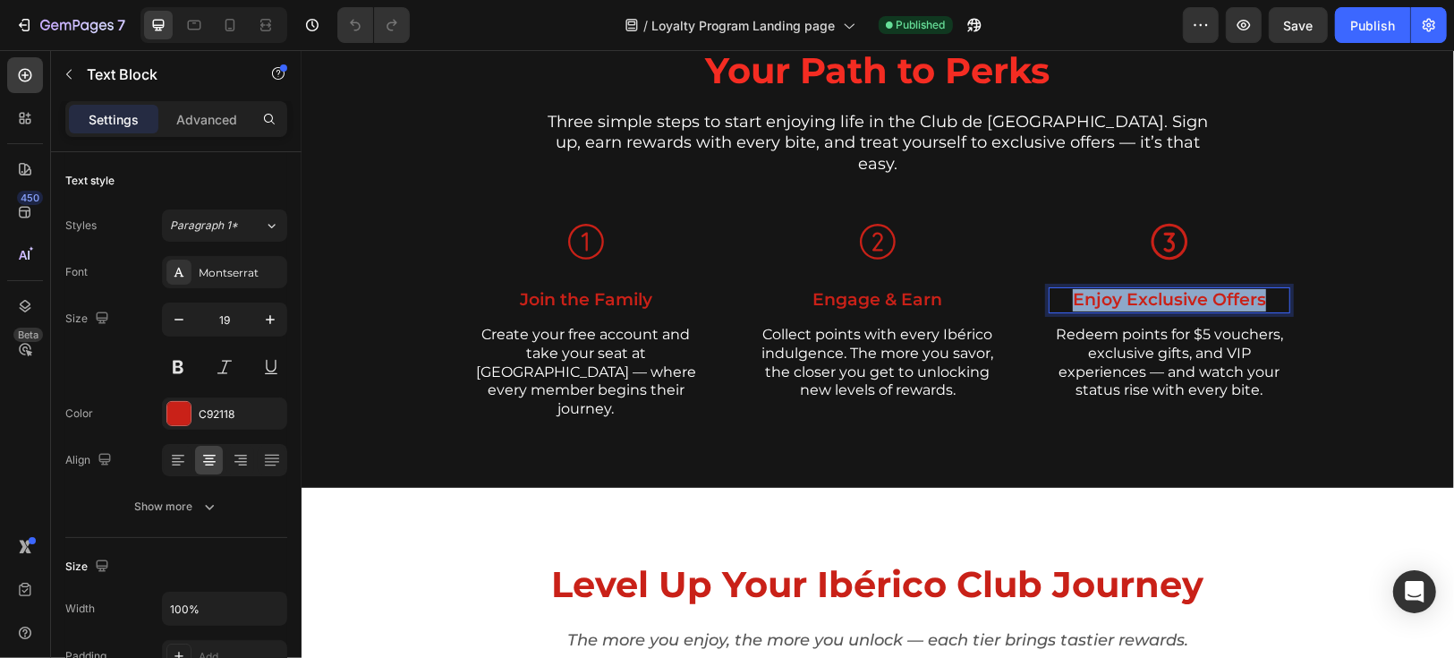
click at [1193, 288] on p "Enjoy Exclusive Offers" at bounding box center [1169, 299] width 238 height 22
copy p "Enjoy Exclusive Offers"
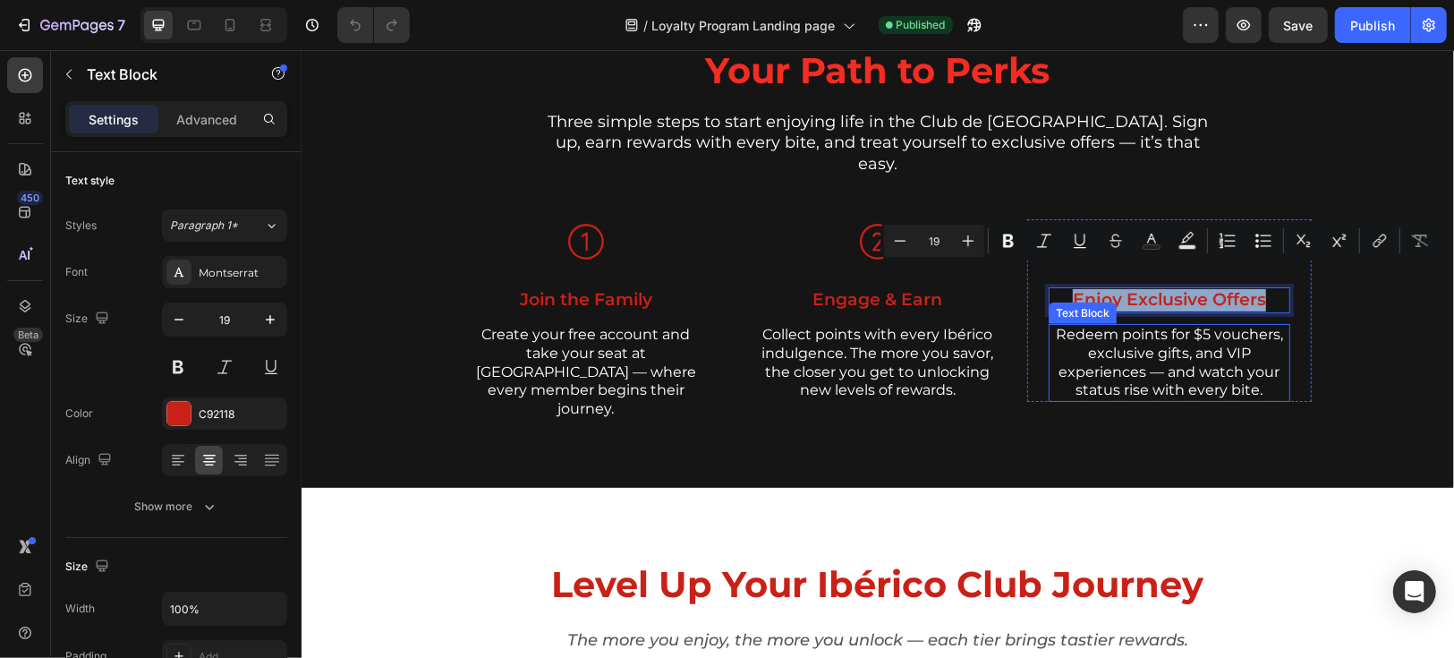
click at [1169, 325] on p "Redeem points for $5 vouchers, exclusive gifts, and VIP experiences — and watch…" at bounding box center [1169, 362] width 238 height 74
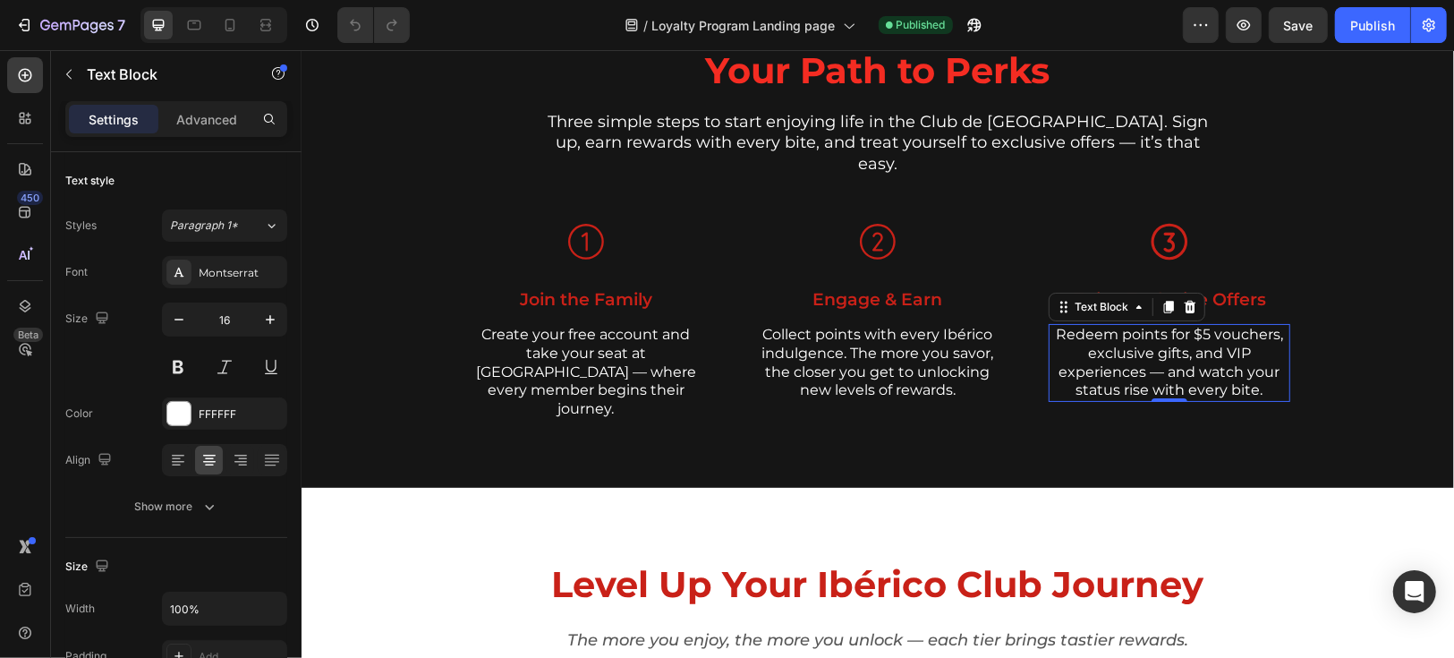
click at [1169, 325] on p "Redeem points for $5 vouchers, exclusive gifts, and VIP experiences — and watch…" at bounding box center [1169, 362] width 238 height 74
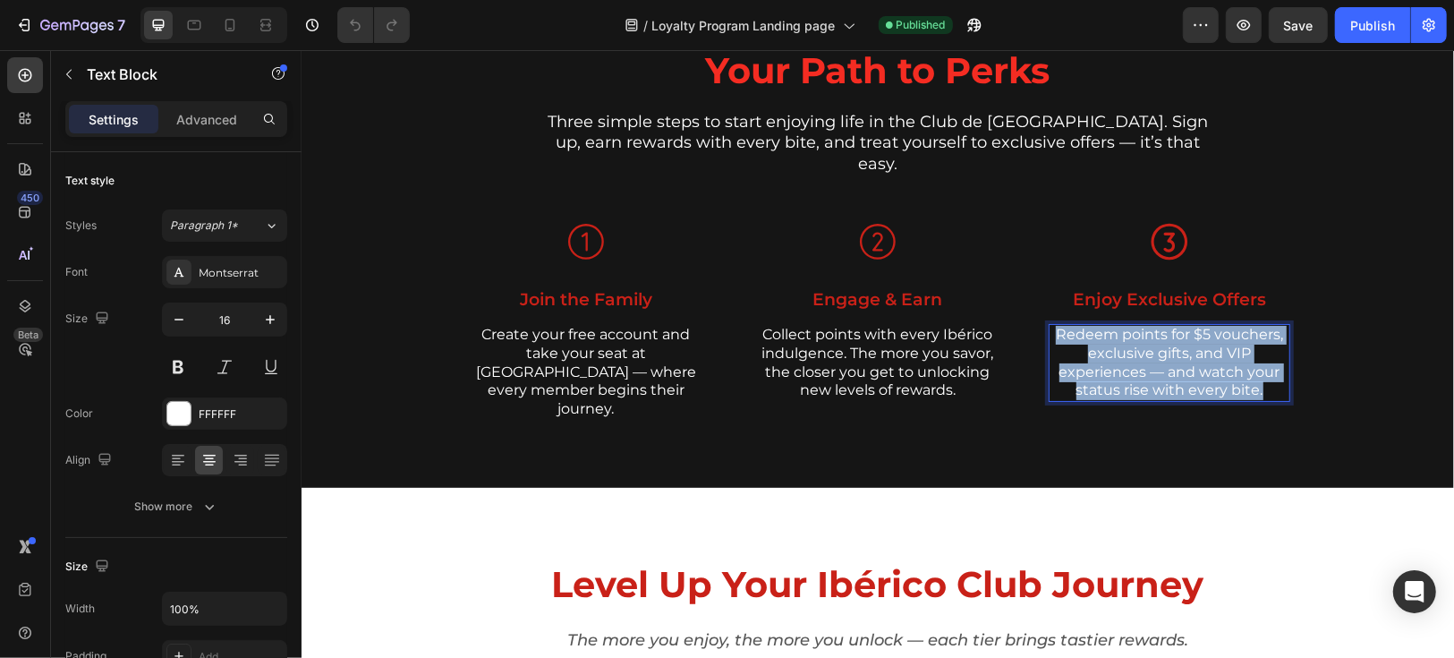
click at [1169, 325] on p "Redeem points for $5 vouchers, exclusive gifts, and VIP experiences — and watch…" at bounding box center [1169, 362] width 238 height 74
copy p "Redeem points for $5 vouchers, exclusive gifts, and VIP experiences — and watch…"
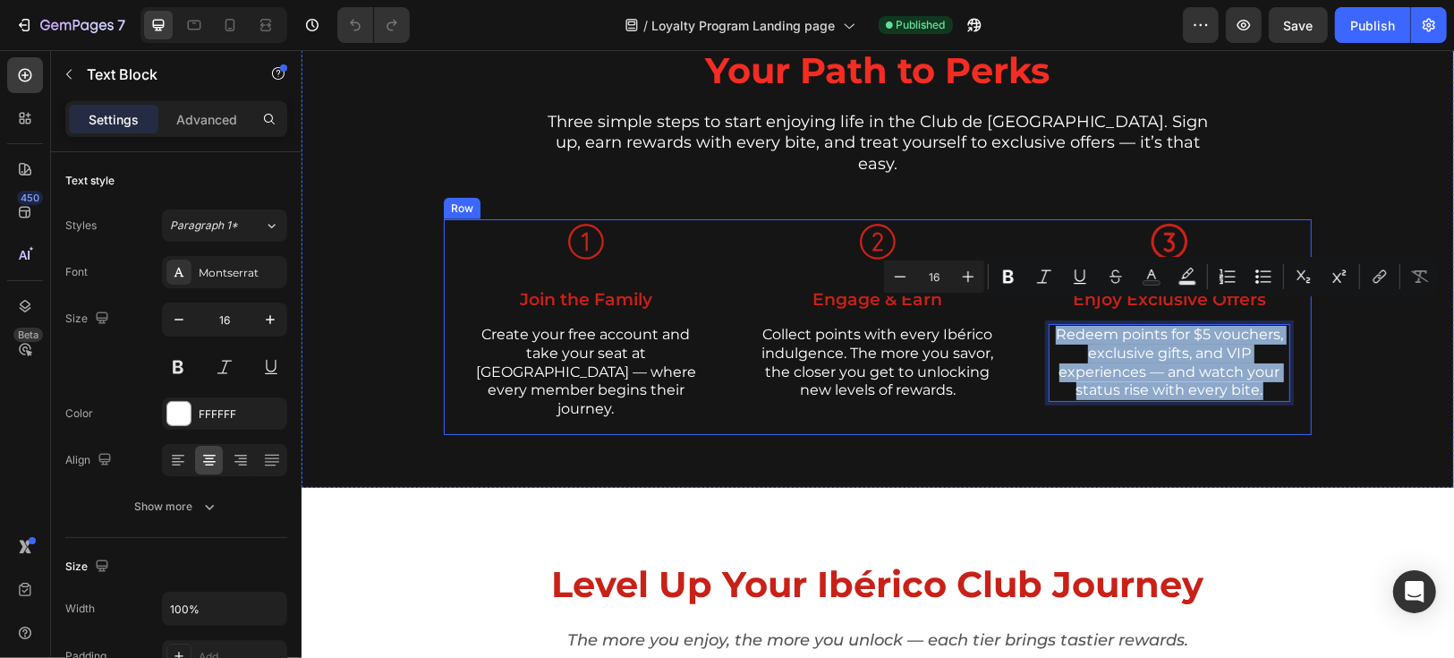
scroll to position [1589, 0]
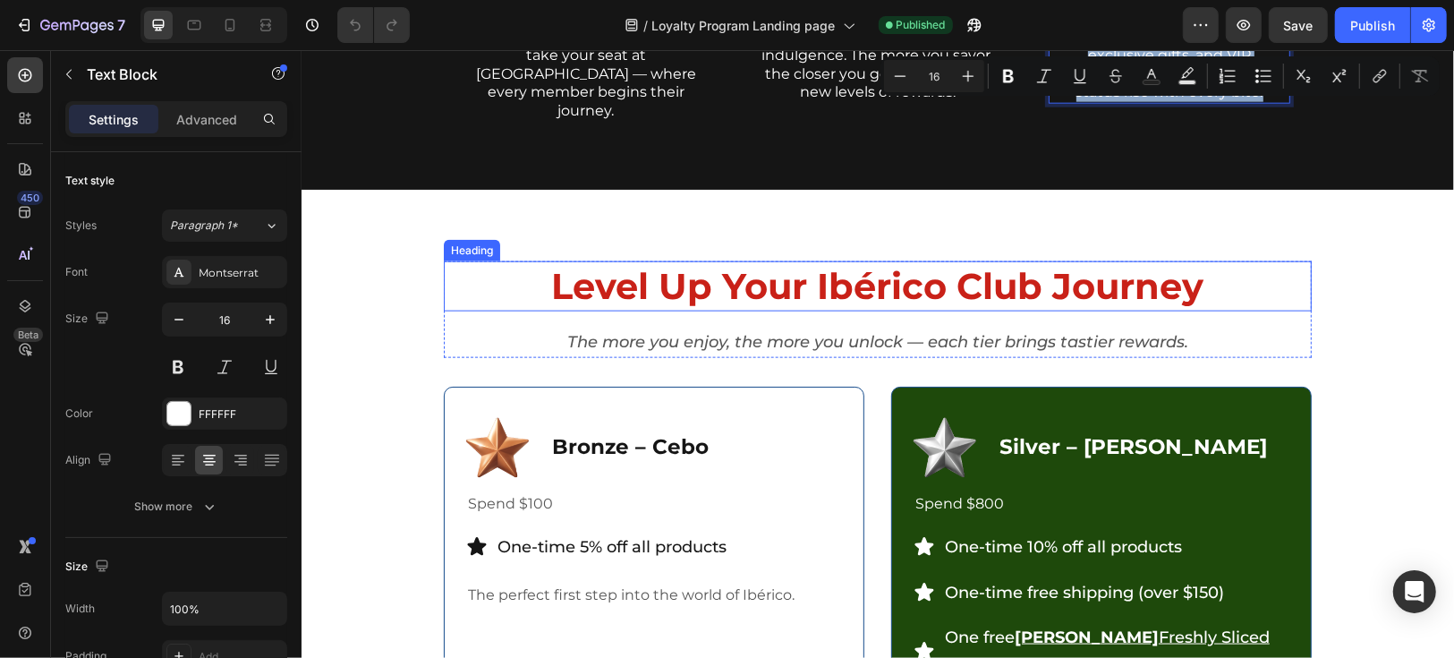
click at [950, 260] on h2 "Level Up Your Ibérico Club Journey" at bounding box center [877, 285] width 868 height 50
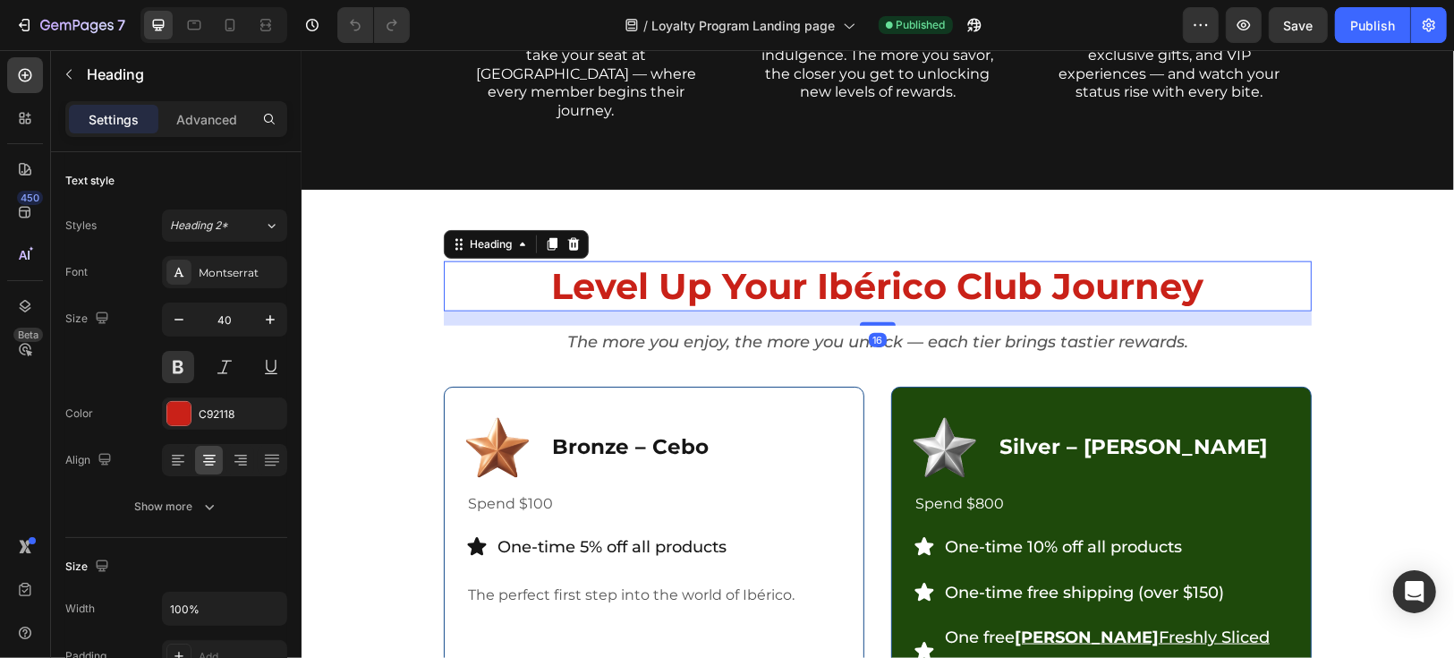
click at [950, 260] on h2 "Level Up Your Ibérico Club Journey" at bounding box center [877, 285] width 868 height 50
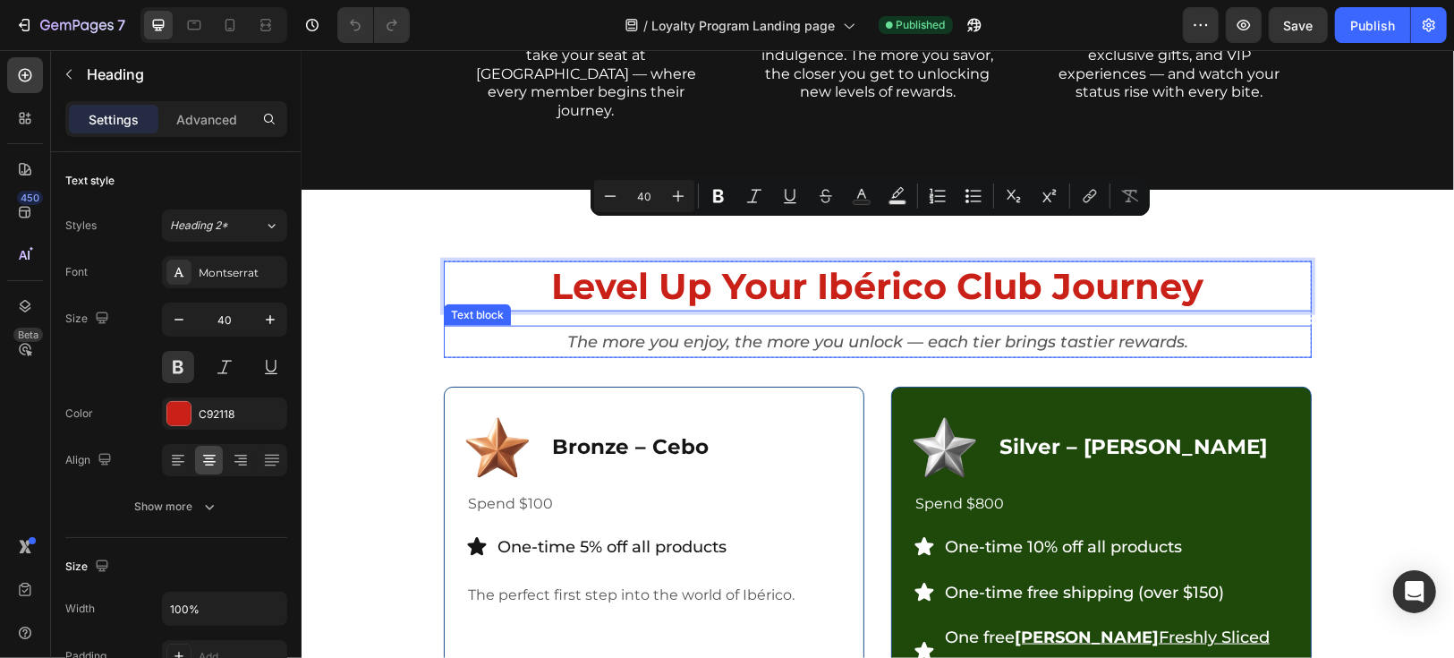
click at [776, 327] on p "The more you enjoy, the more you unlock — each tier brings tastier rewards." at bounding box center [877, 341] width 864 height 29
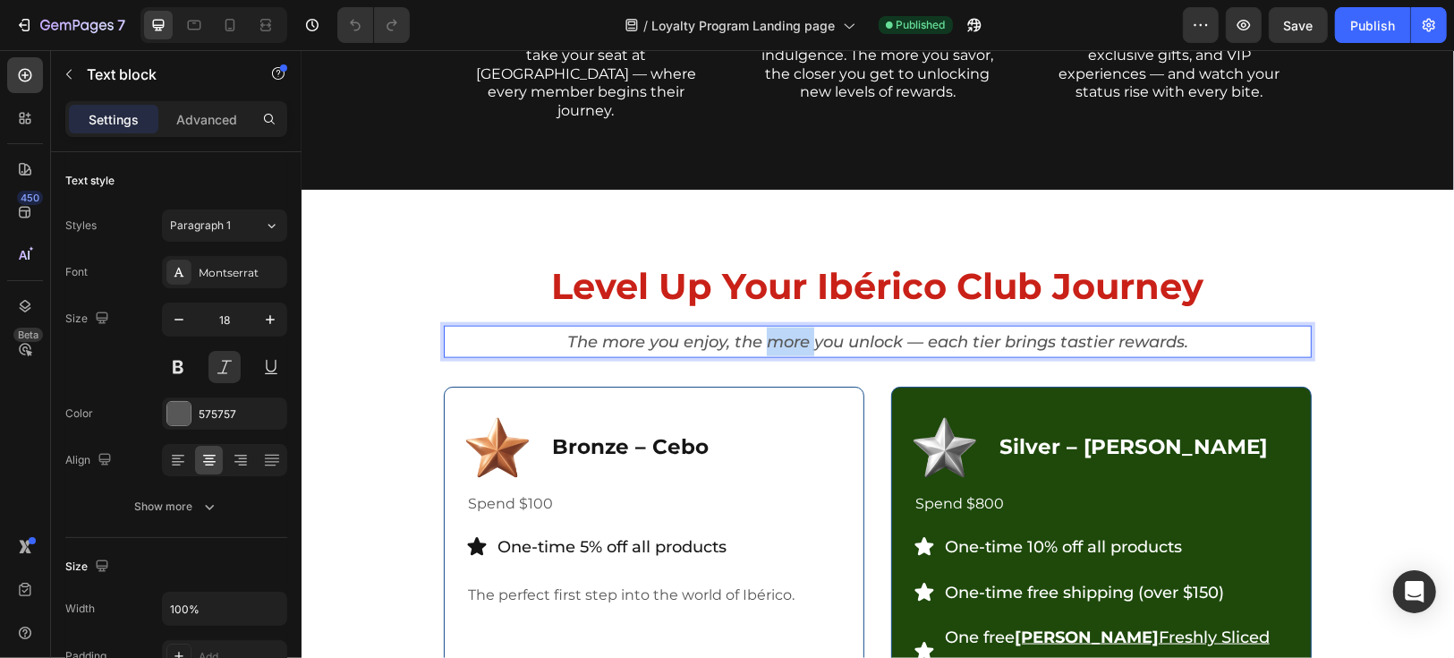
click at [776, 327] on p "The more you enjoy, the more you unlock — each tier brings tastier rewards." at bounding box center [877, 341] width 864 height 29
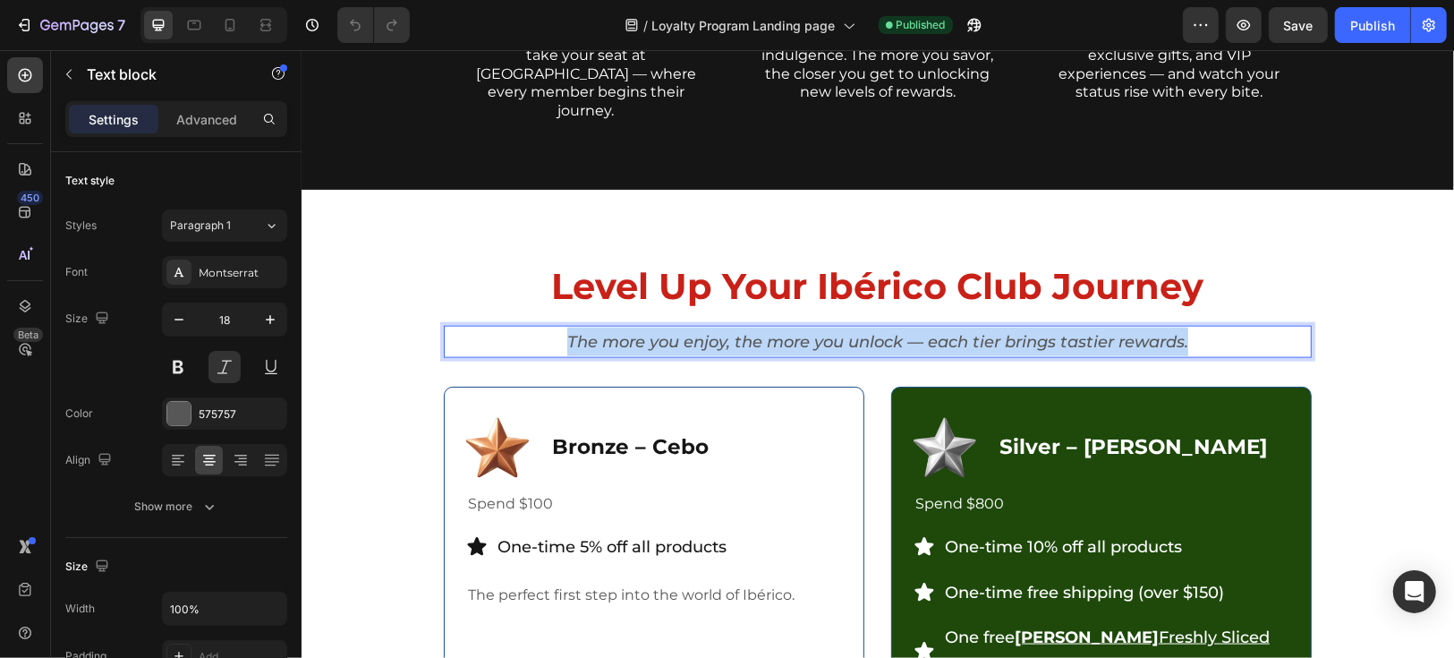
click at [776, 327] on p "The more you enjoy, the more you unlock — each tier brings tastier rewards." at bounding box center [877, 341] width 864 height 29
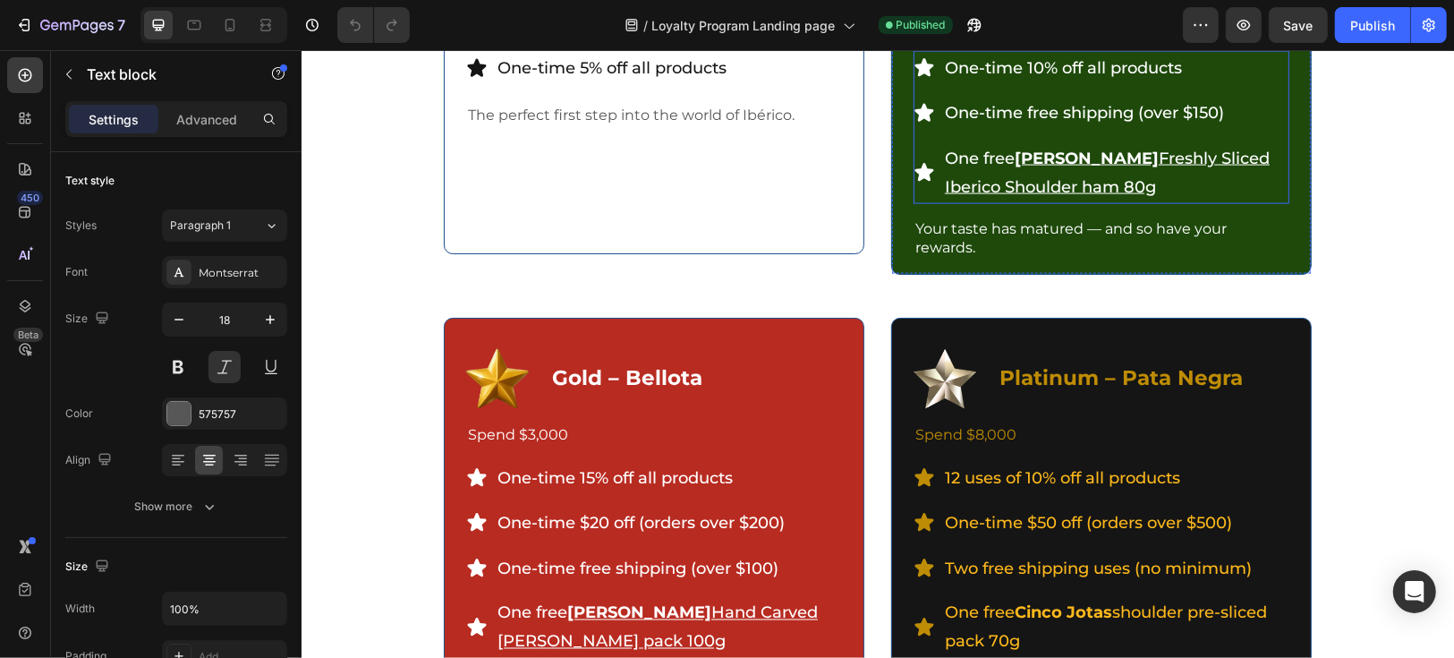
scroll to position [2385, 0]
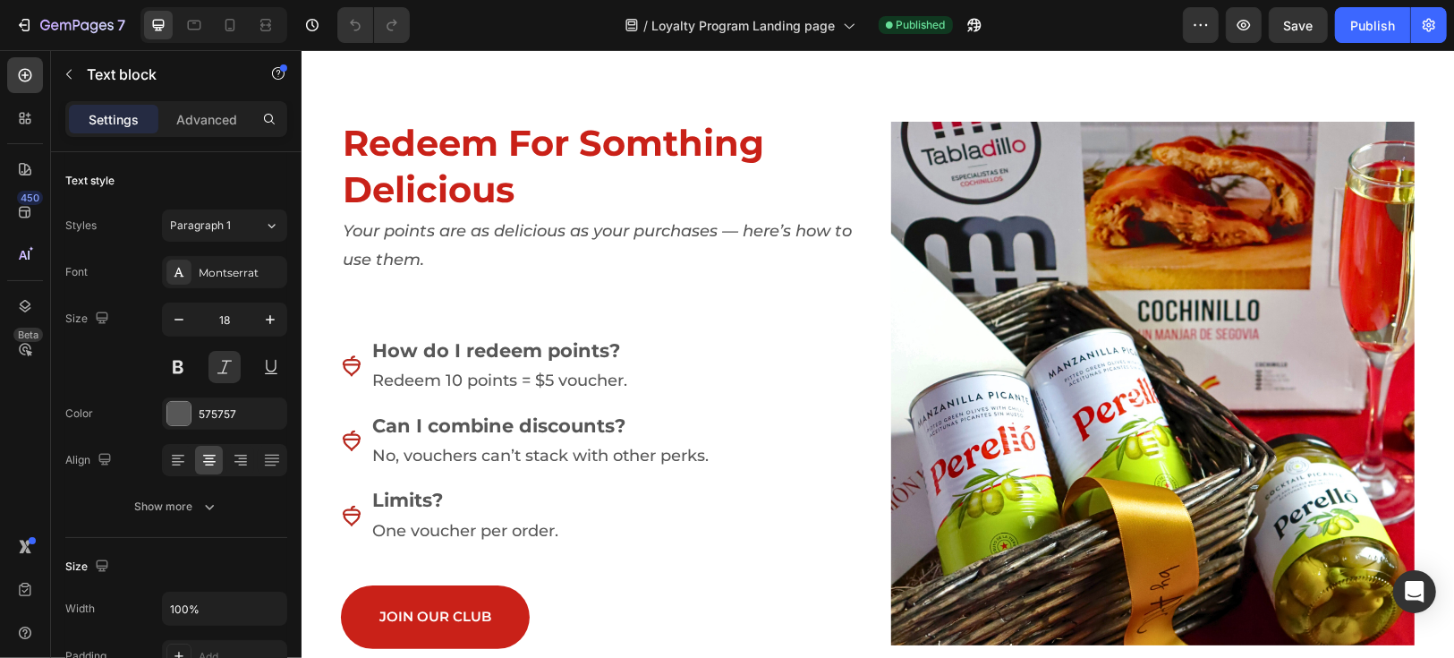
type input "16"
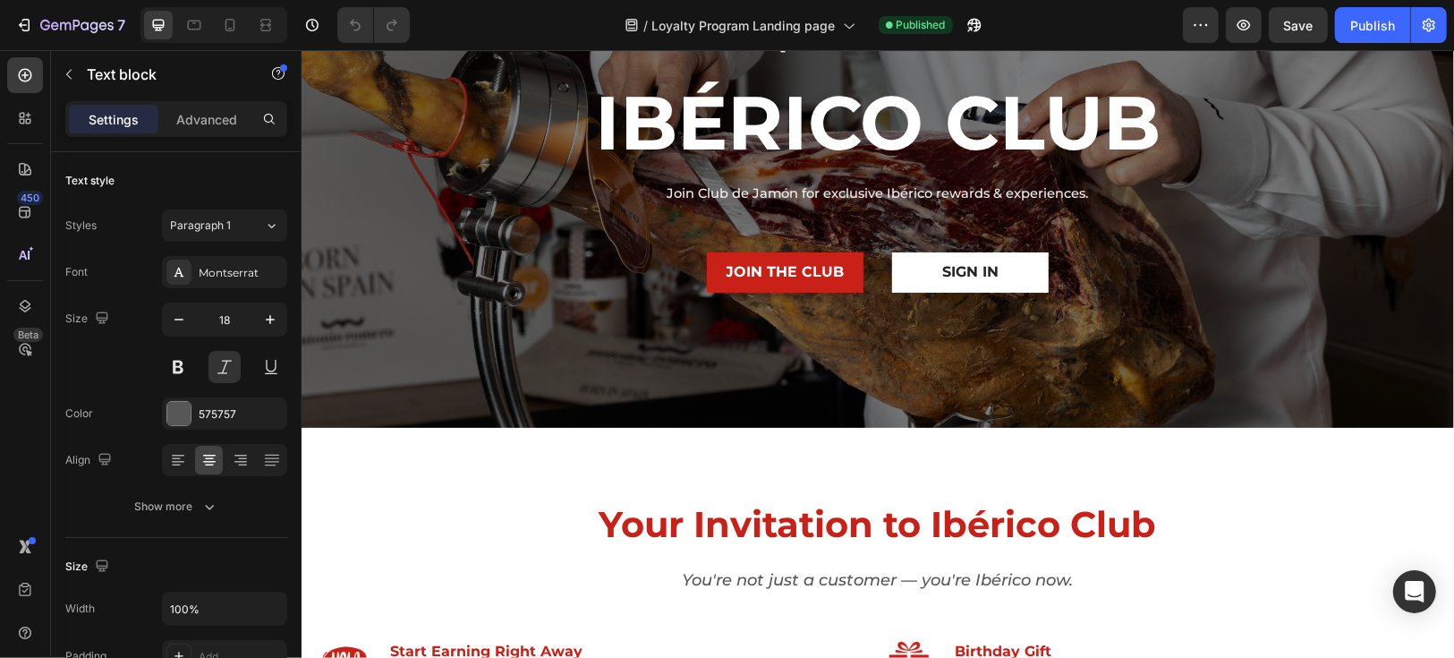
scroll to position [199, 0]
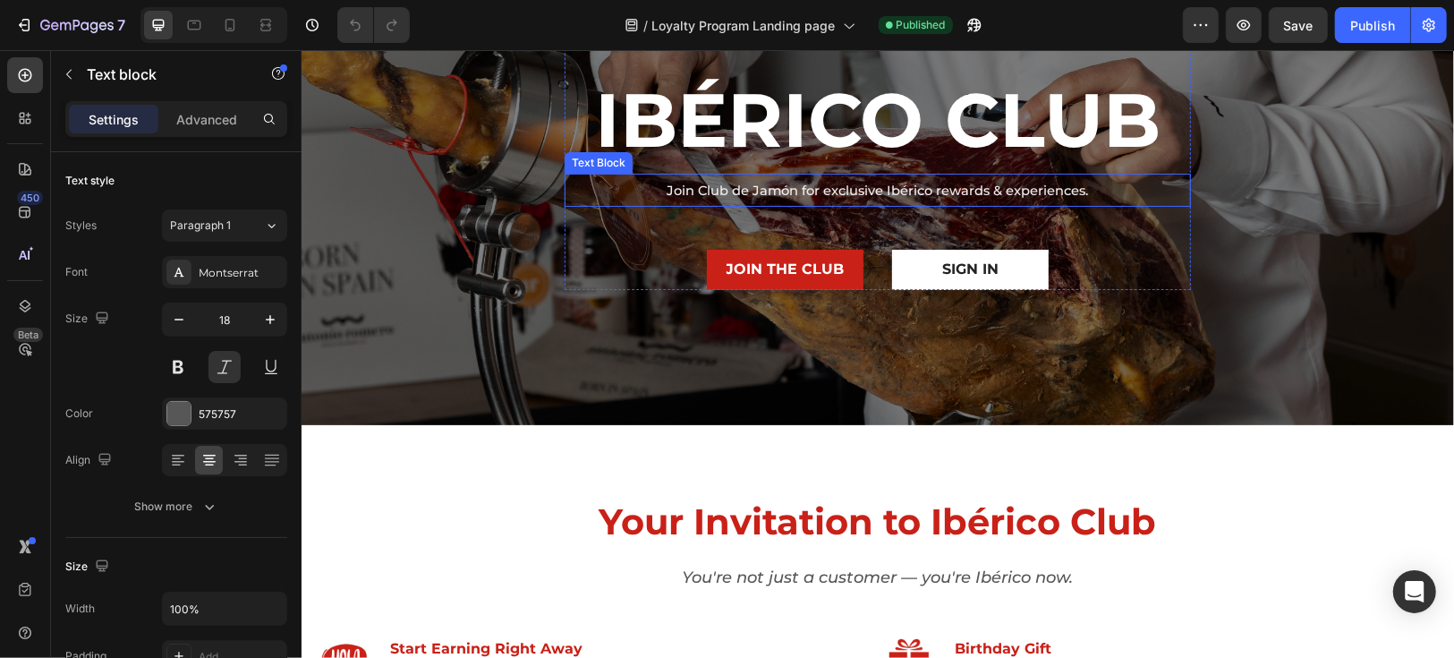
click at [872, 187] on span "Join Club de Jamón for exclusive Ibérico rewards & experiences." at bounding box center [877, 190] width 421 height 16
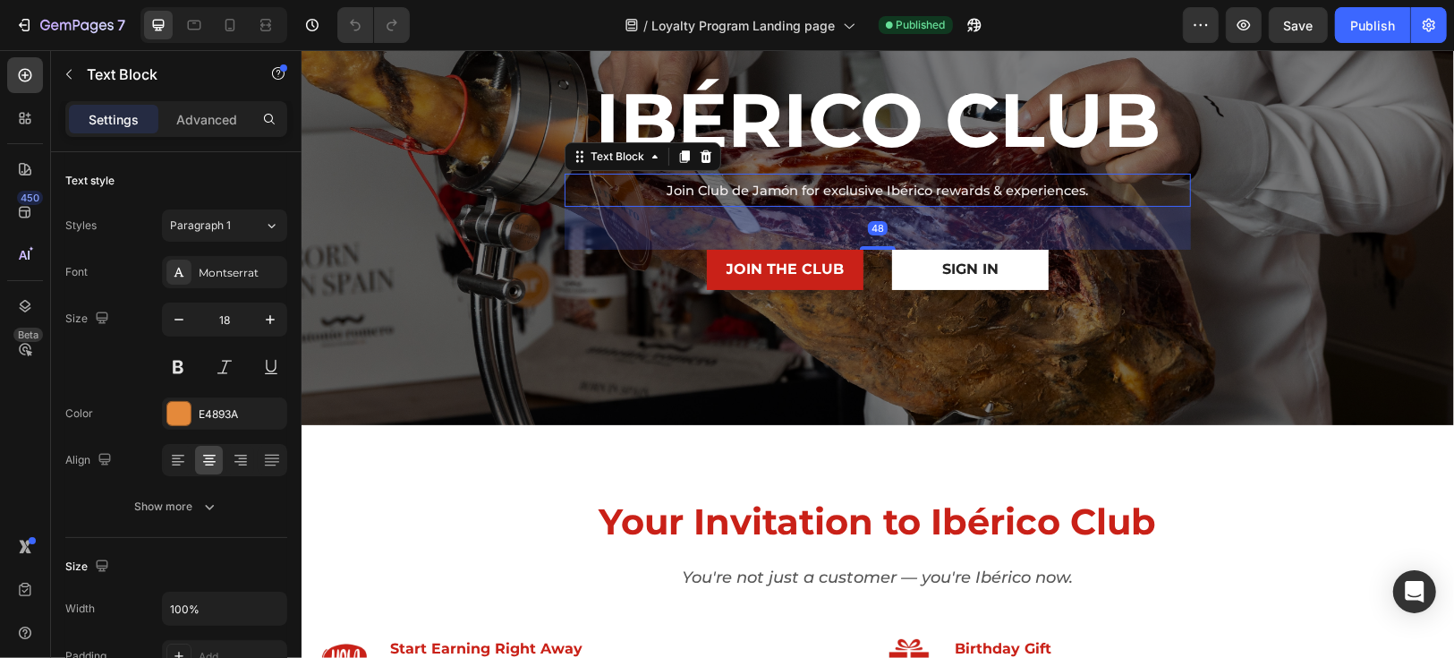
click at [872, 187] on span "Join Club de Jamón for exclusive Ibérico rewards & experiences." at bounding box center [877, 190] width 421 height 16
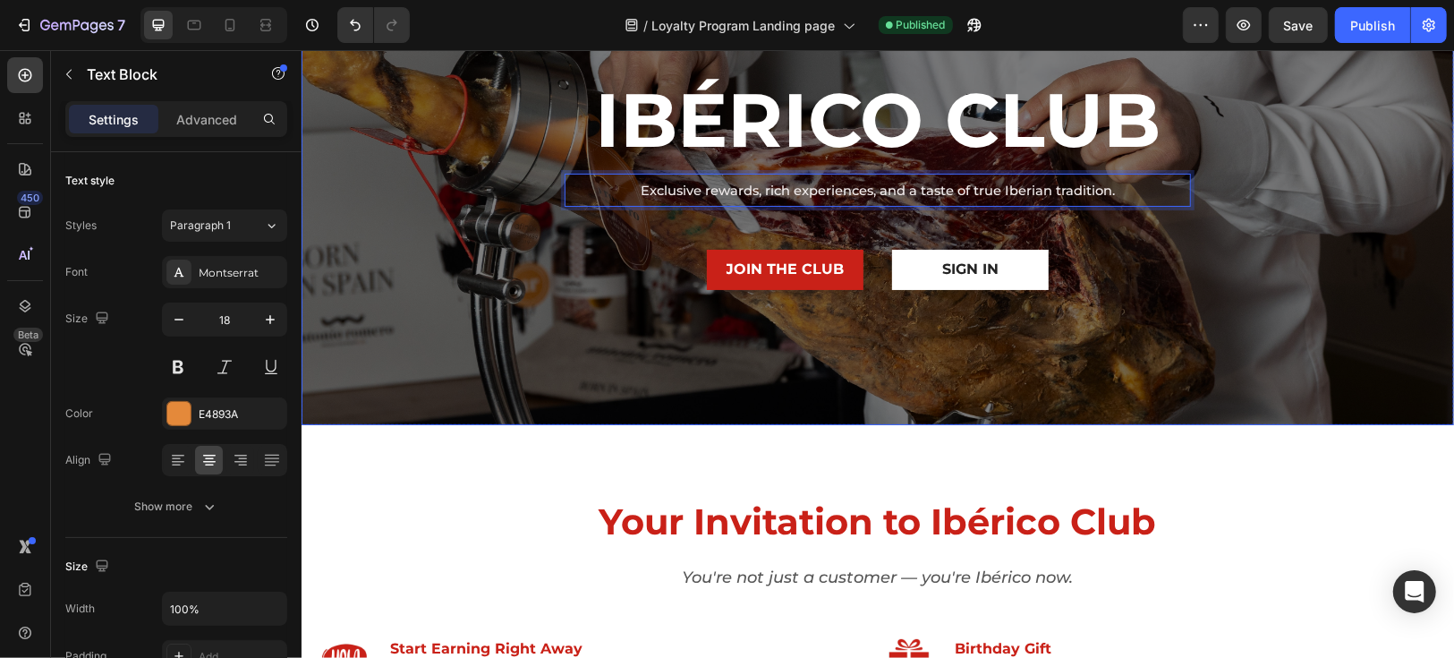
scroll to position [497, 0]
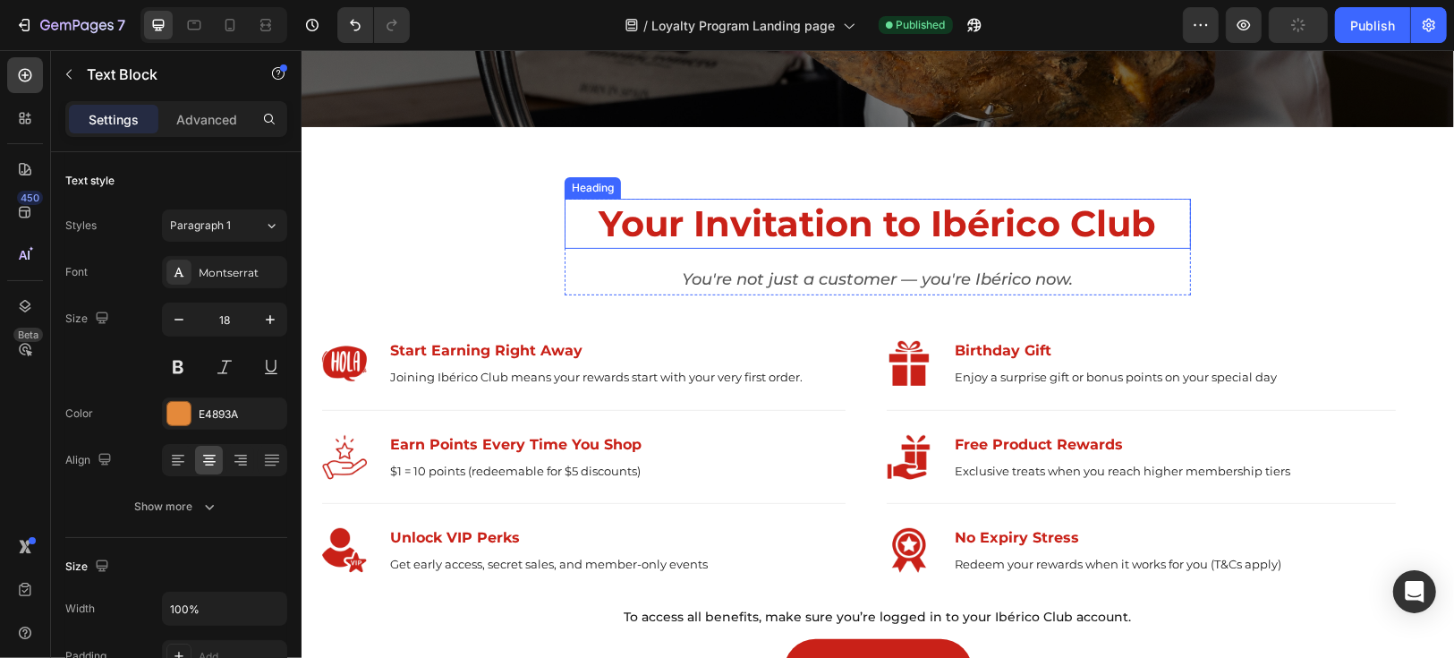
click at [850, 228] on h2 "Your Invitation to Ibérico Club" at bounding box center [877, 223] width 626 height 50
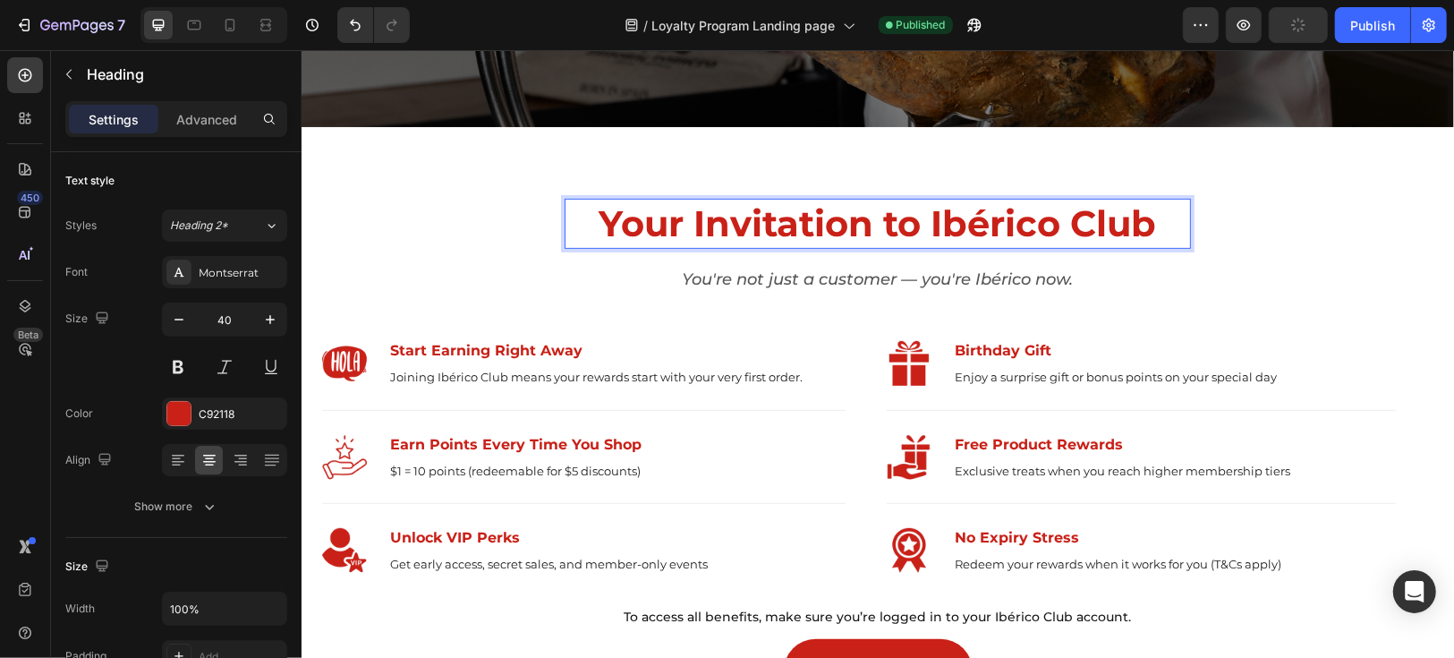
click at [850, 228] on p "Your Invitation to Ibérico Club" at bounding box center [876, 223] width 623 height 47
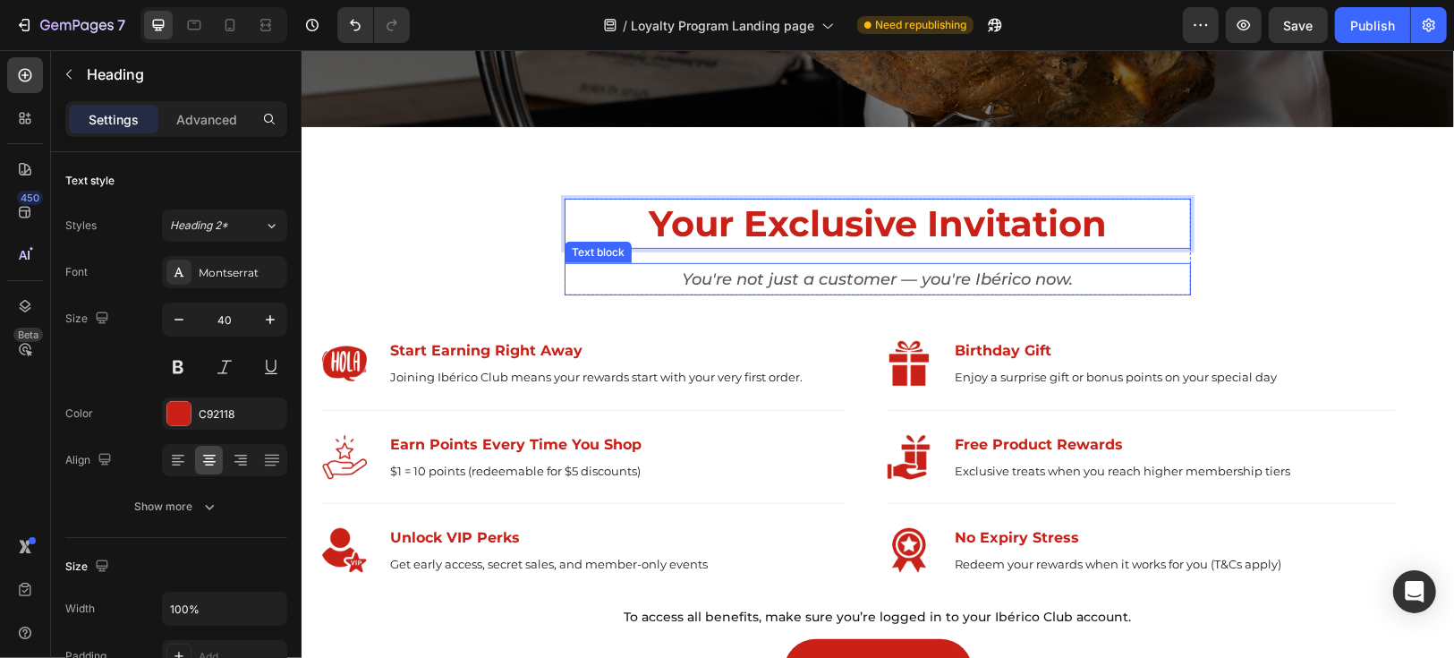
click at [842, 275] on p "You're not just a customer — you're Ibérico now." at bounding box center [876, 278] width 623 height 29
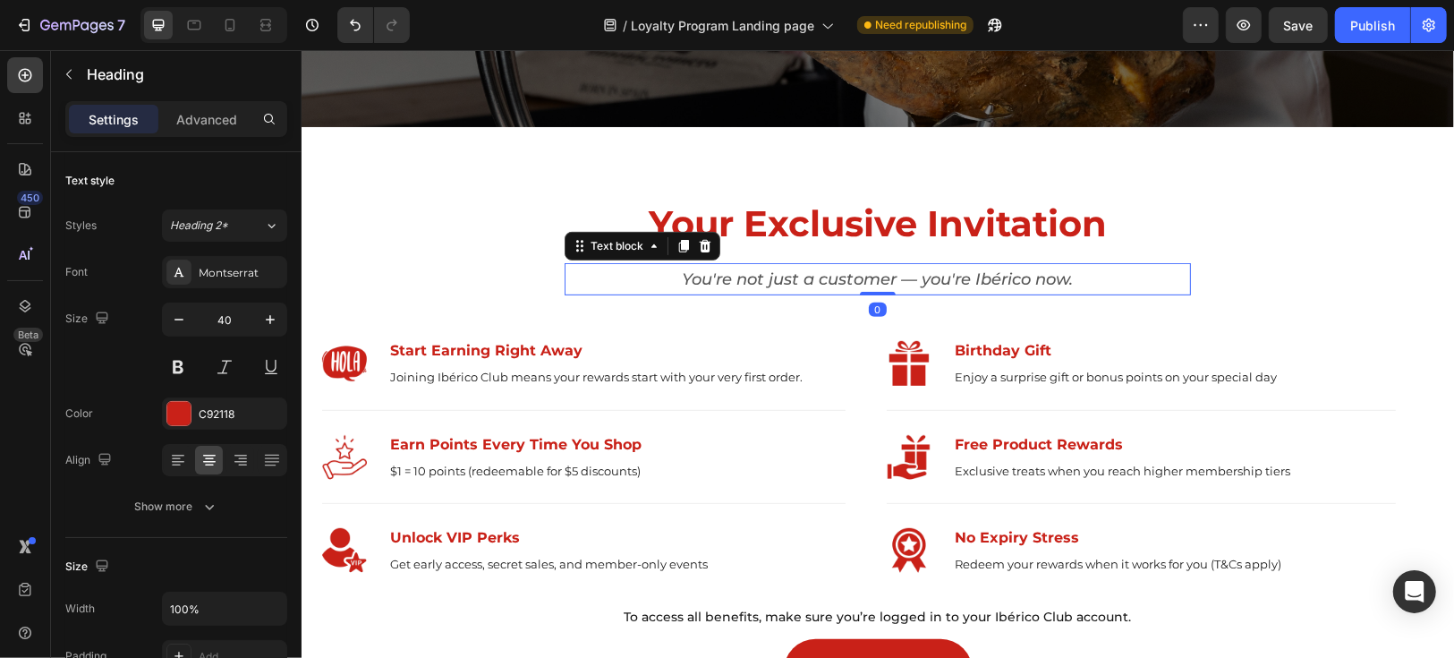
click at [842, 275] on p "You're not just a customer — you're Ibérico now." at bounding box center [876, 278] width 623 height 29
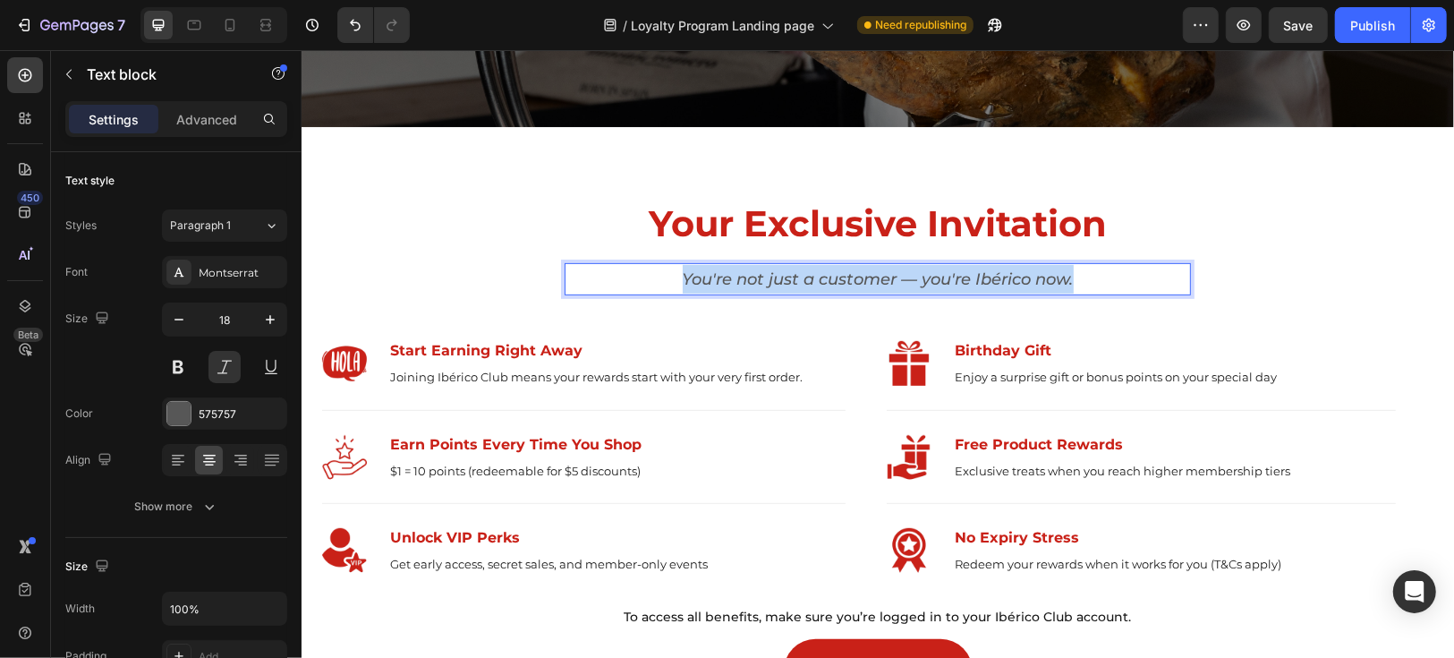
click at [842, 275] on p "You're not just a customer — you're Ibérico now." at bounding box center [876, 278] width 623 height 29
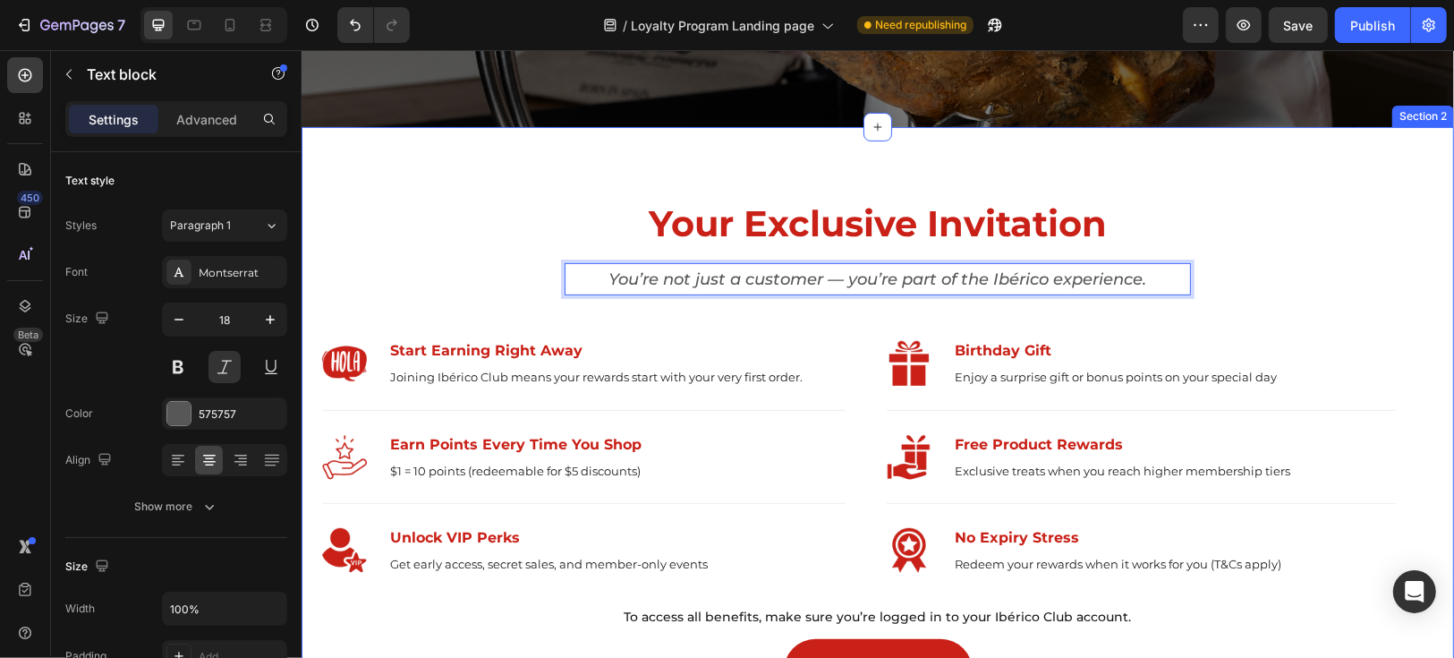
click at [1284, 296] on div "Your Exclusive Invitation Heading You’re not just a customer — you’re part of t…" at bounding box center [877, 450] width 1126 height 504
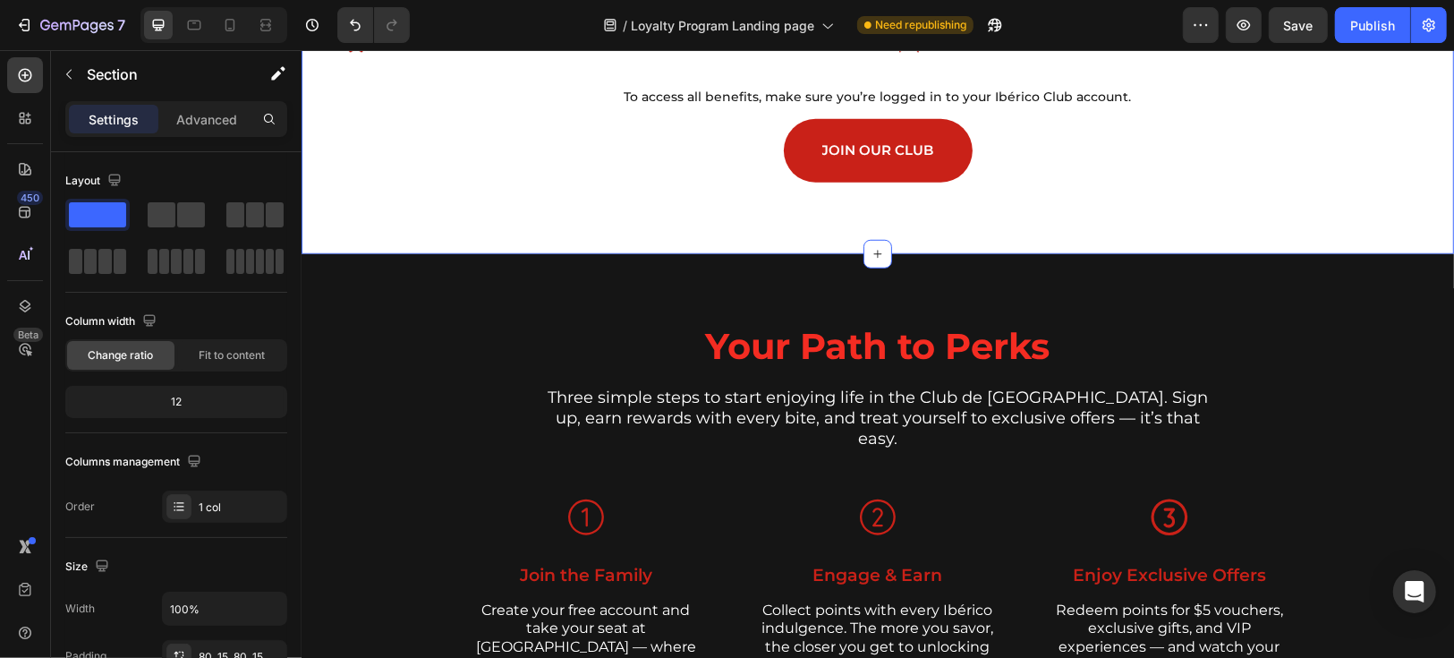
scroll to position [1193, 0]
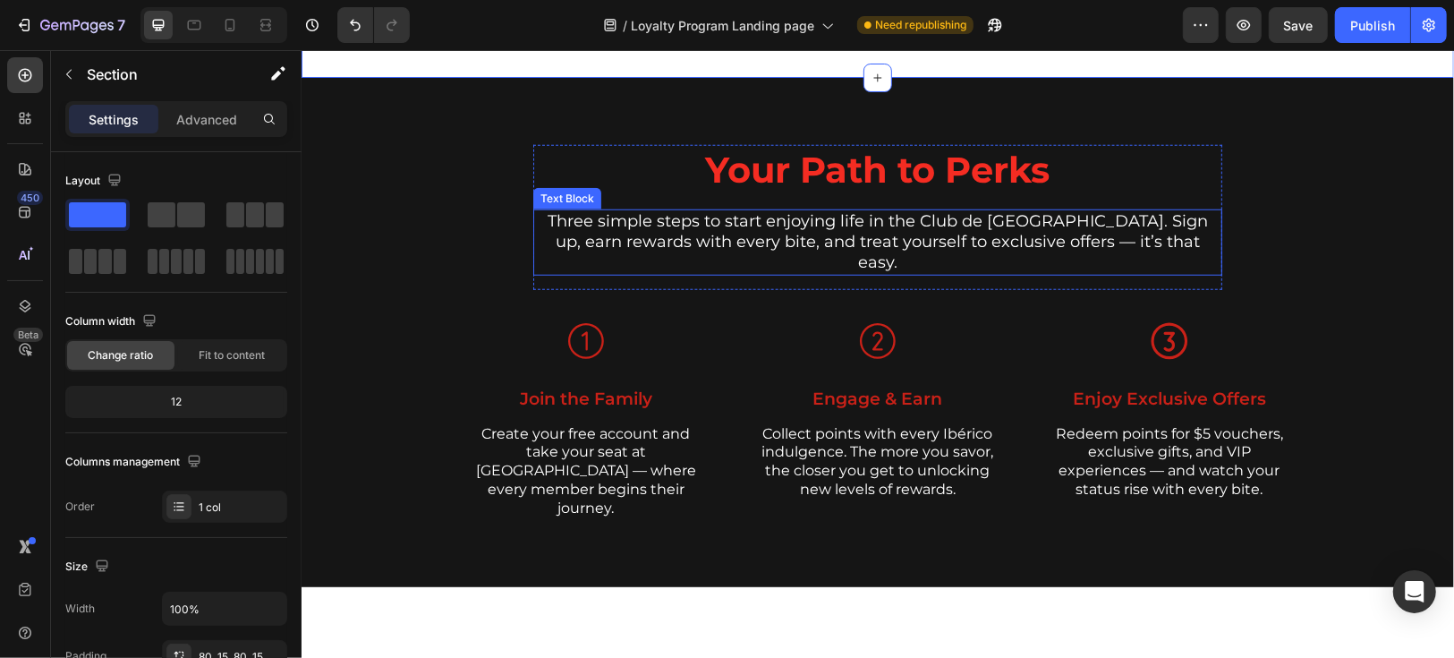
click at [796, 225] on p "Three simple steps to start enjoying life in the Club de [GEOGRAPHIC_DATA]. Sig…" at bounding box center [876, 241] width 685 height 63
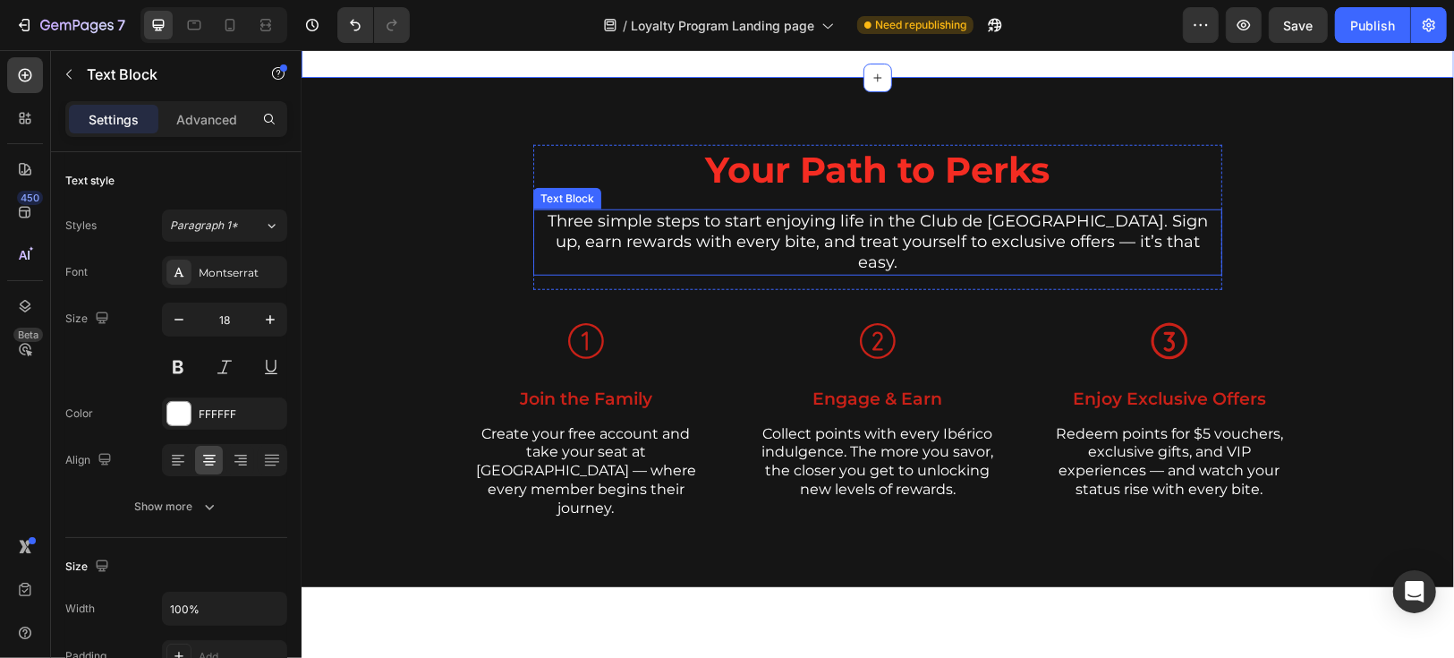
click at [796, 225] on p "Three simple steps to start enjoying life in the Club de [GEOGRAPHIC_DATA]. Sig…" at bounding box center [876, 241] width 685 height 63
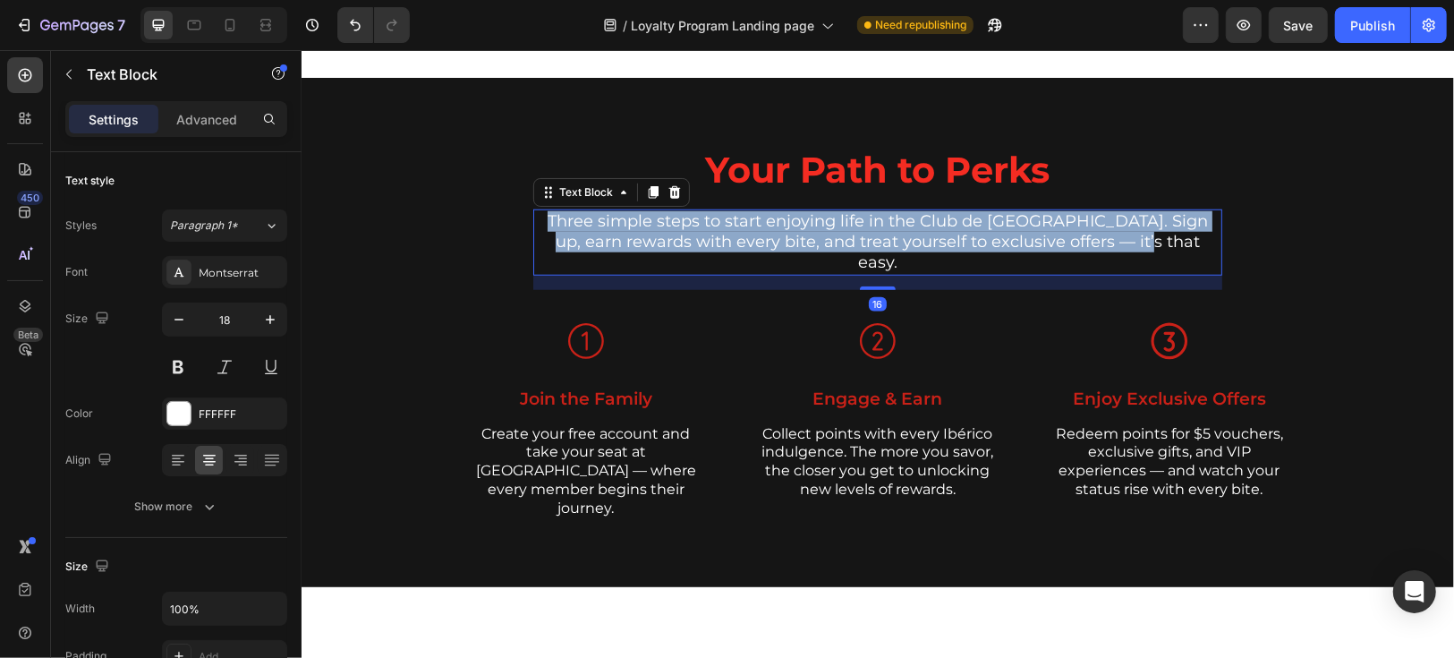
click at [796, 225] on p "Three simple steps to start enjoying life in the Club de [GEOGRAPHIC_DATA]. Sig…" at bounding box center [876, 241] width 685 height 63
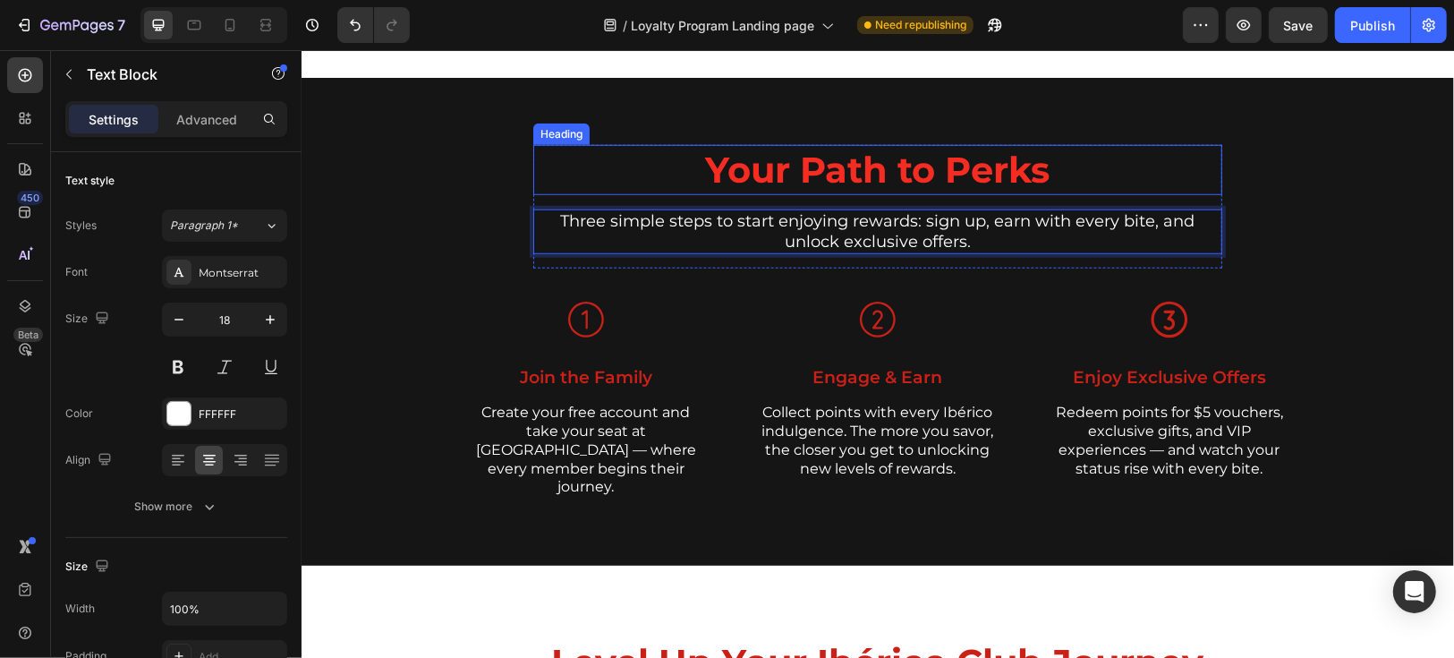
click at [1056, 173] on h2 "Your Path to Perks" at bounding box center [876, 169] width 689 height 50
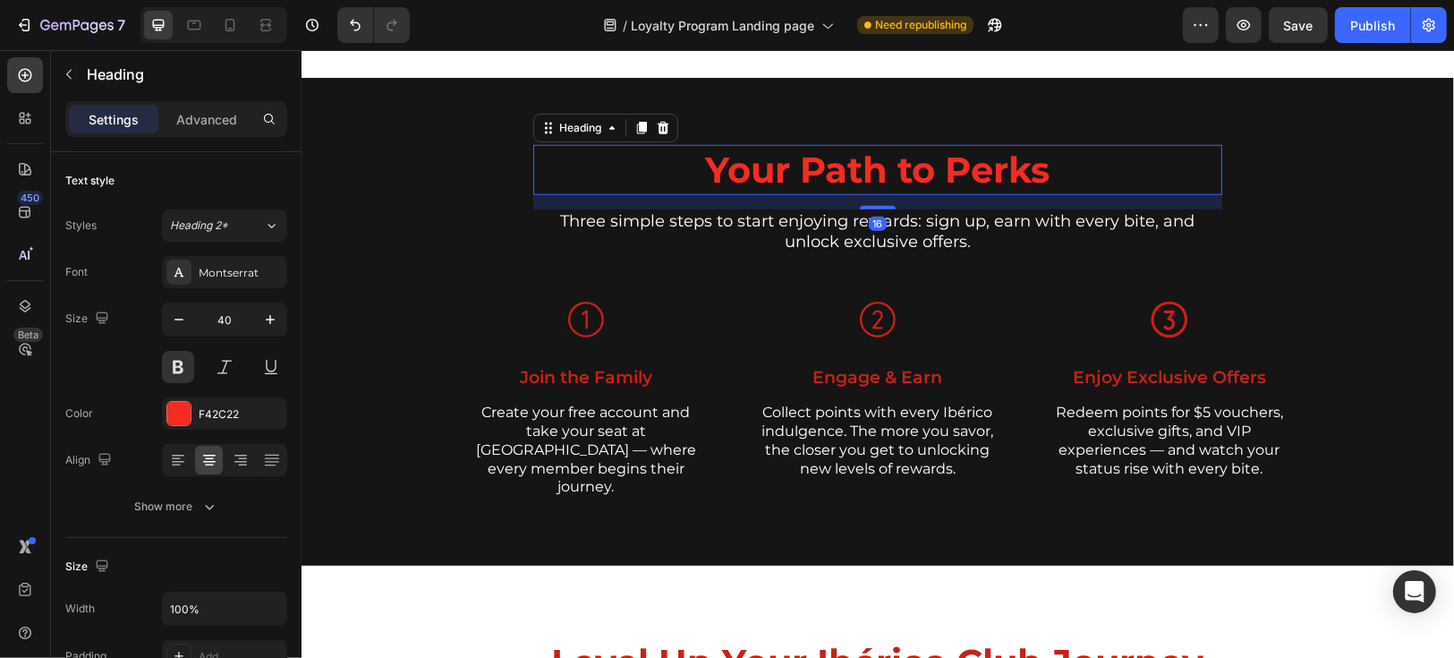
click at [1069, 170] on h2 "Your Path to Perks" at bounding box center [876, 169] width 689 height 50
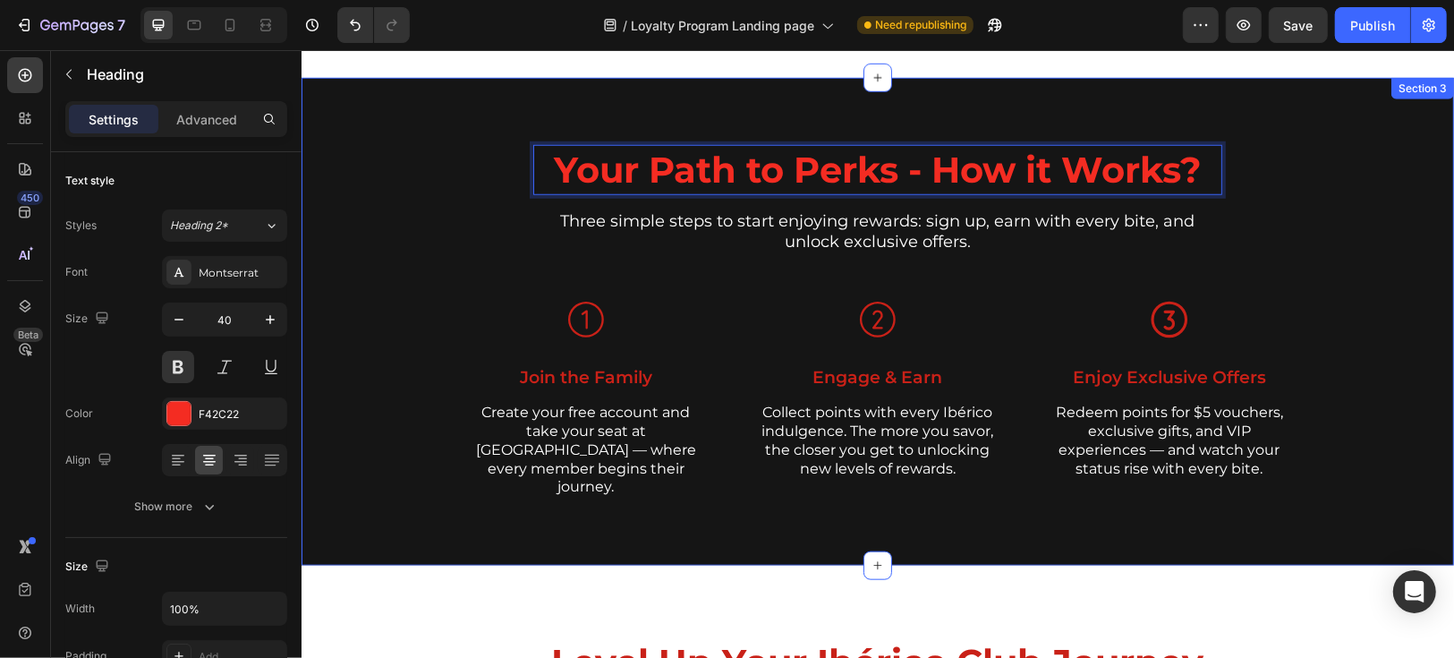
click at [1309, 206] on div "Your Path to Perks - How it Works? Heading 16 Three simple steps to start enjoy…" at bounding box center [877, 335] width 1126 height 383
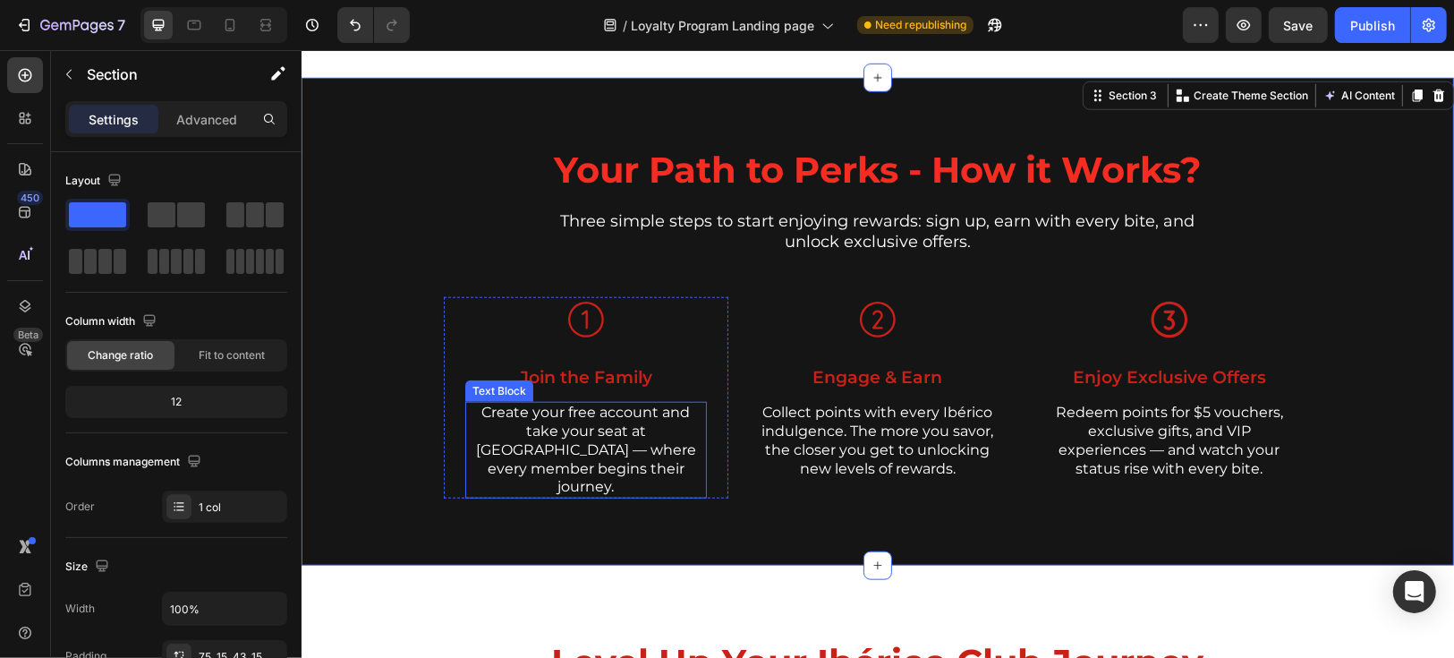
click at [556, 438] on p "Create your free account and take your seat at [GEOGRAPHIC_DATA] — where every …" at bounding box center [585, 449] width 238 height 93
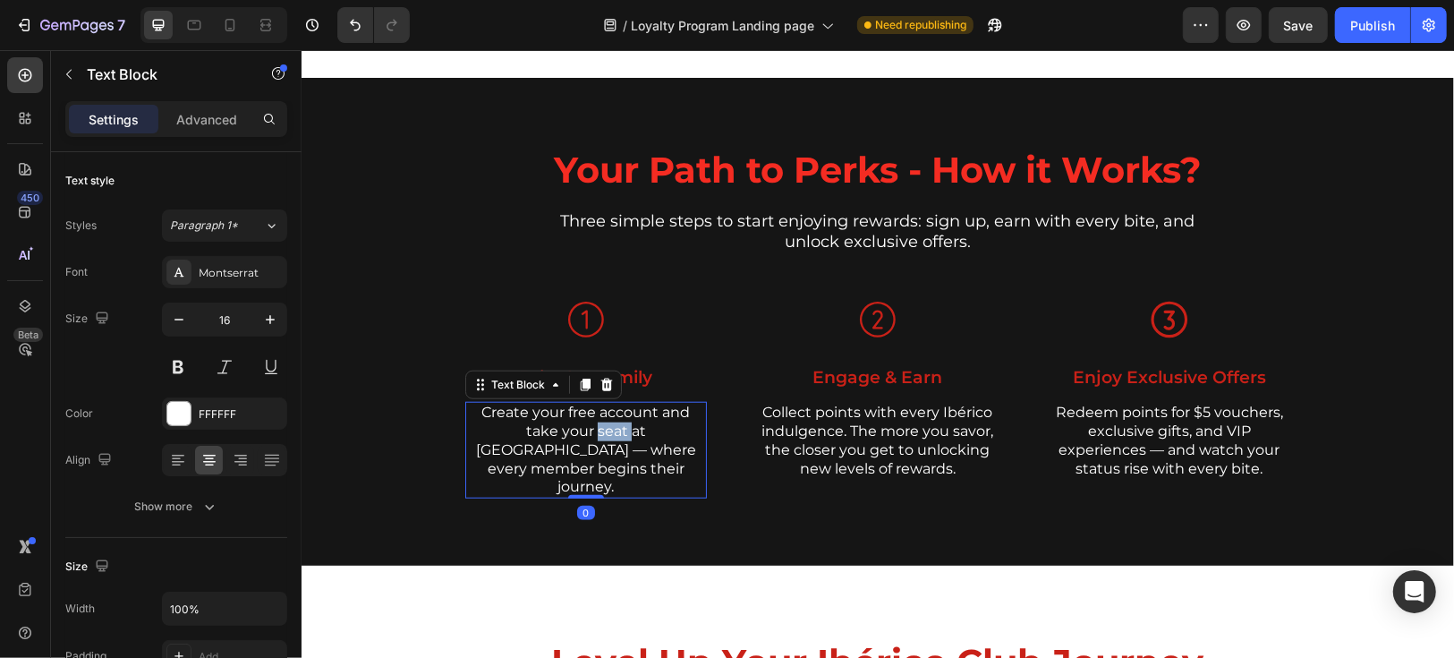
click at [556, 438] on p "Create your free account and take your seat at [GEOGRAPHIC_DATA] — where every …" at bounding box center [585, 449] width 238 height 93
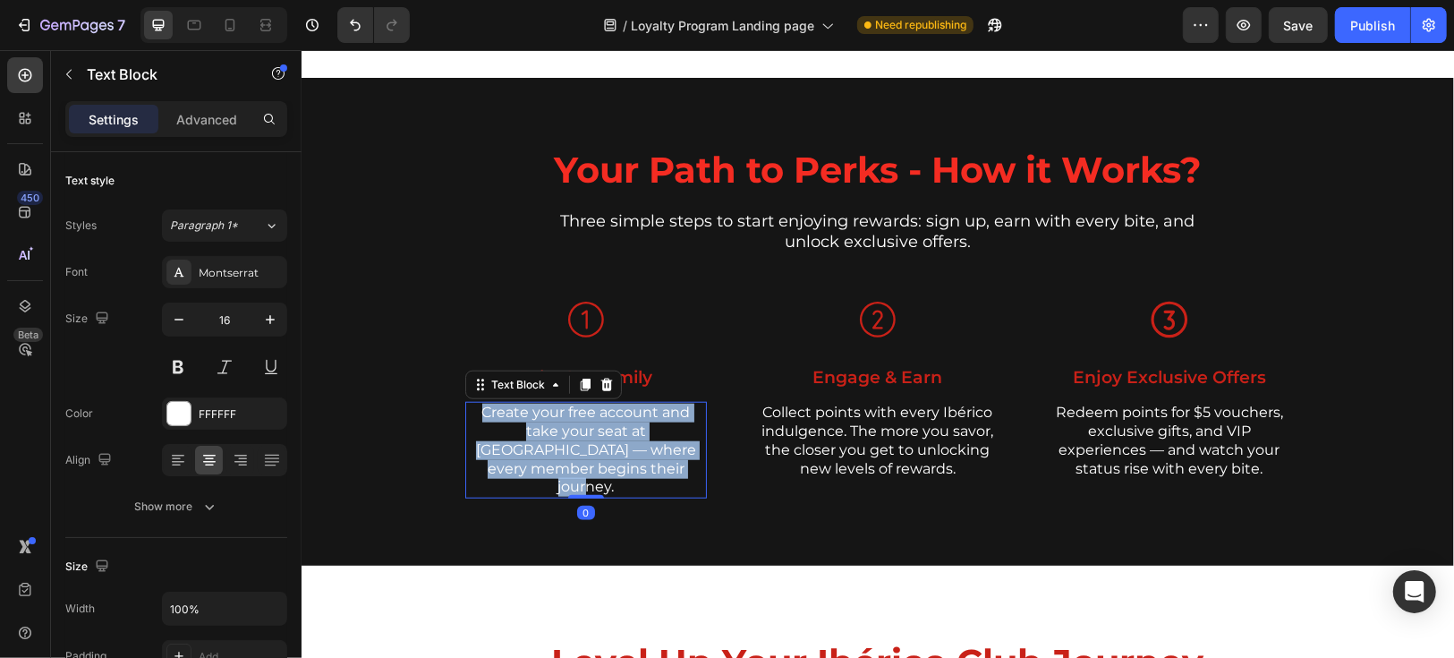
click at [556, 438] on p "Create your free account and take your seat at [GEOGRAPHIC_DATA] — where every …" at bounding box center [585, 449] width 238 height 93
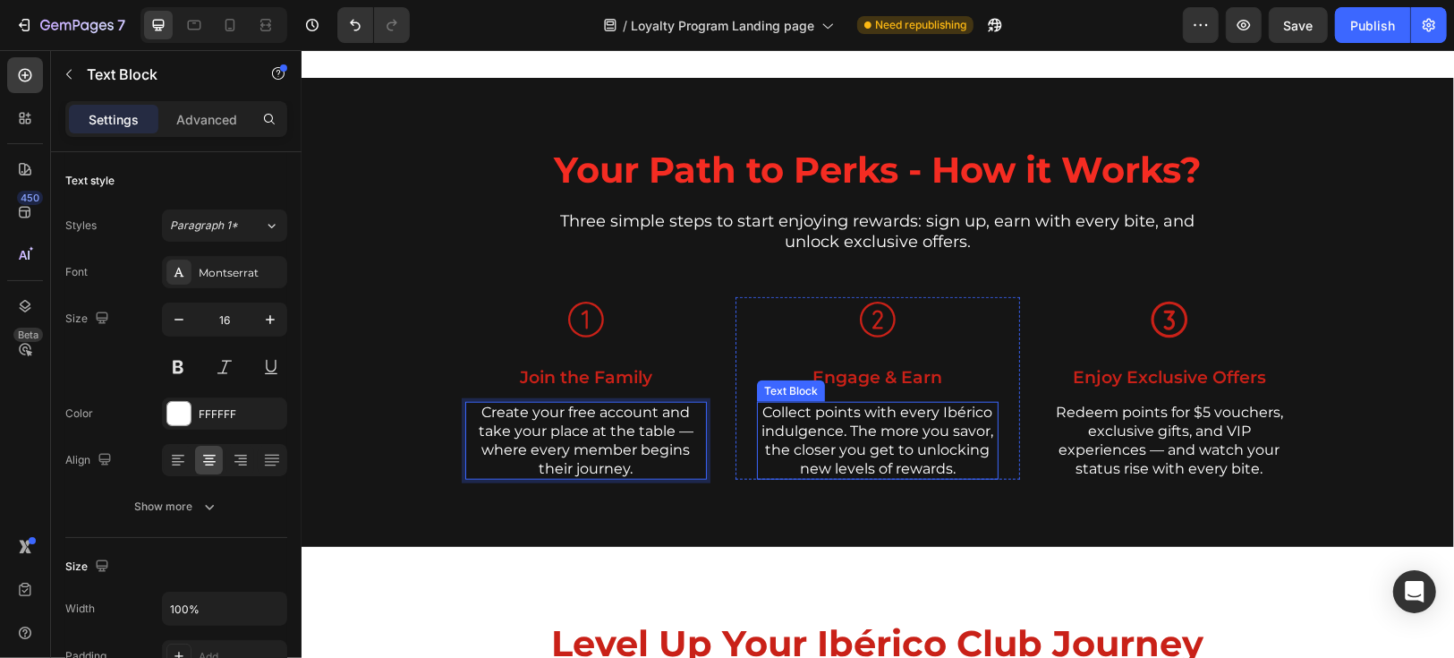
click at [856, 421] on p "Collect points with every Ibérico indulgence. The more you savor, the closer yo…" at bounding box center [877, 440] width 238 height 74
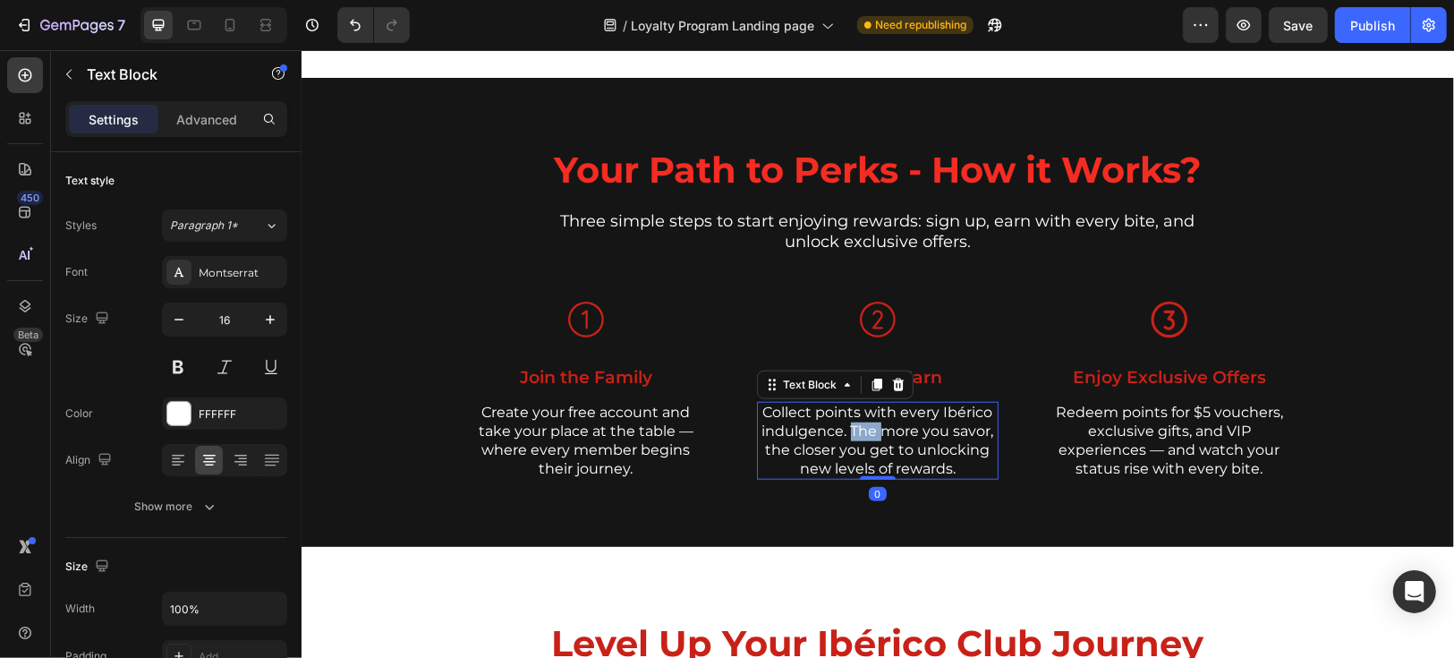
click at [856, 421] on p "Collect points with every Ibérico indulgence. The more you savor, the closer yo…" at bounding box center [877, 440] width 238 height 74
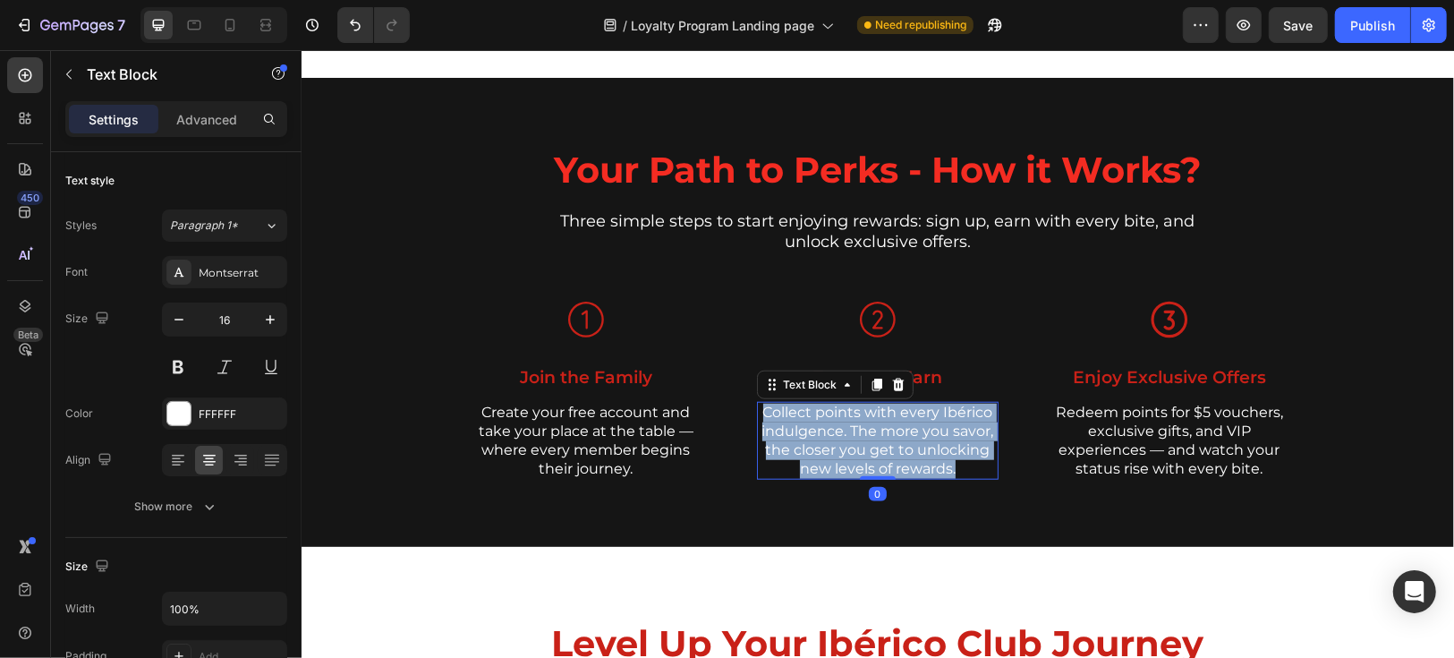
click at [856, 421] on p "Collect points with every Ibérico indulgence. The more you savor, the closer yo…" at bounding box center [877, 440] width 238 height 74
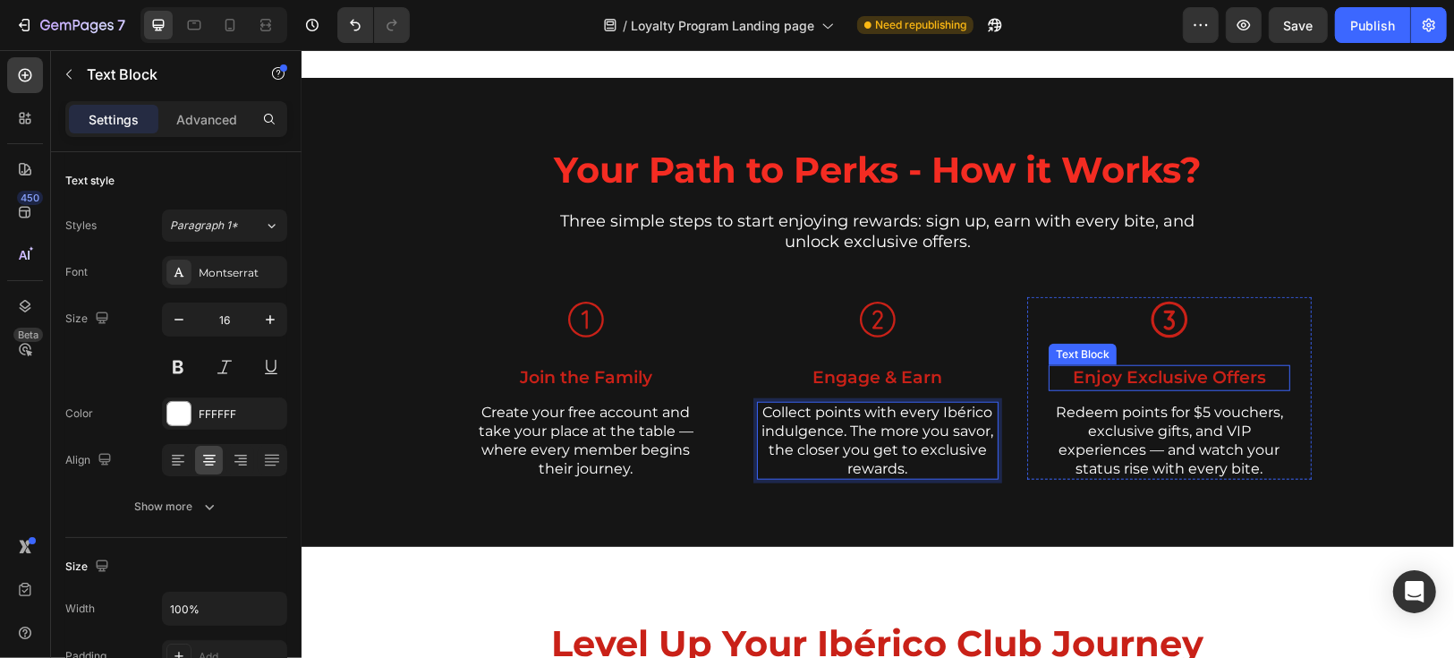
click at [1149, 382] on p "Enjoy Exclusive Offers" at bounding box center [1169, 377] width 238 height 22
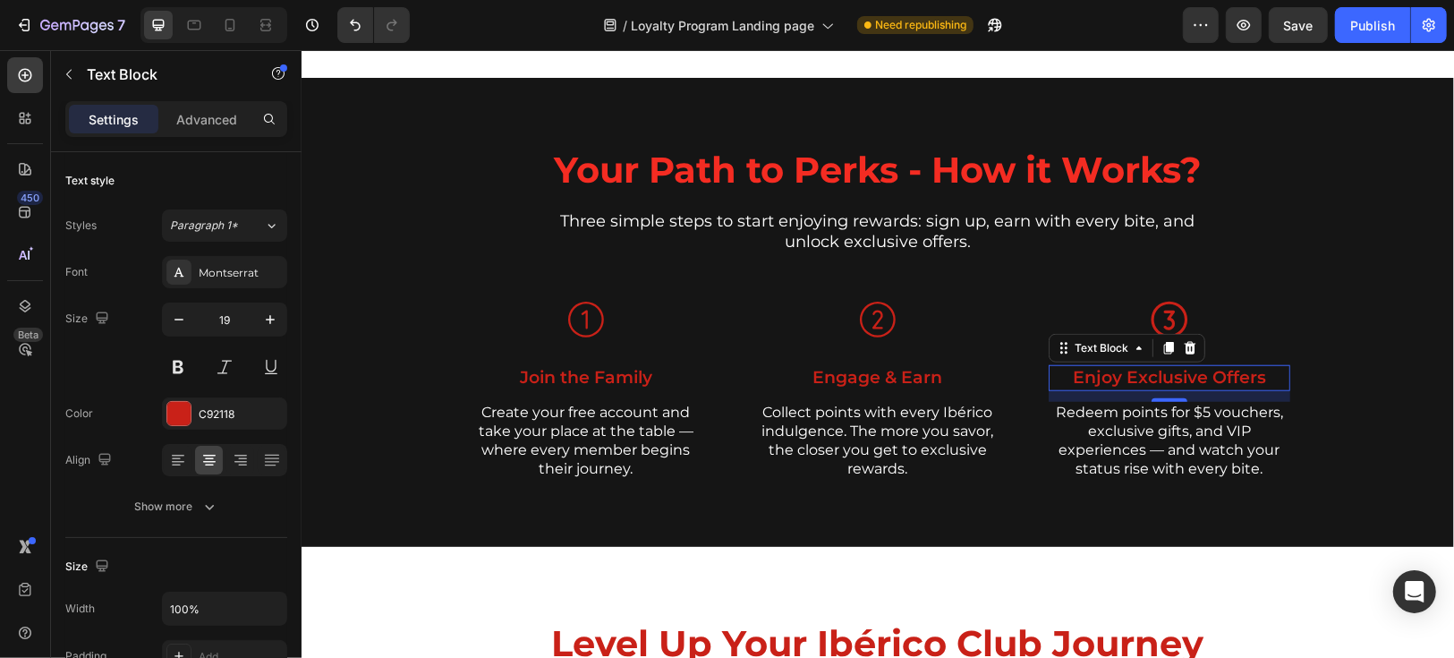
click at [1149, 382] on p "Enjoy Exclusive Offers" at bounding box center [1169, 377] width 238 height 22
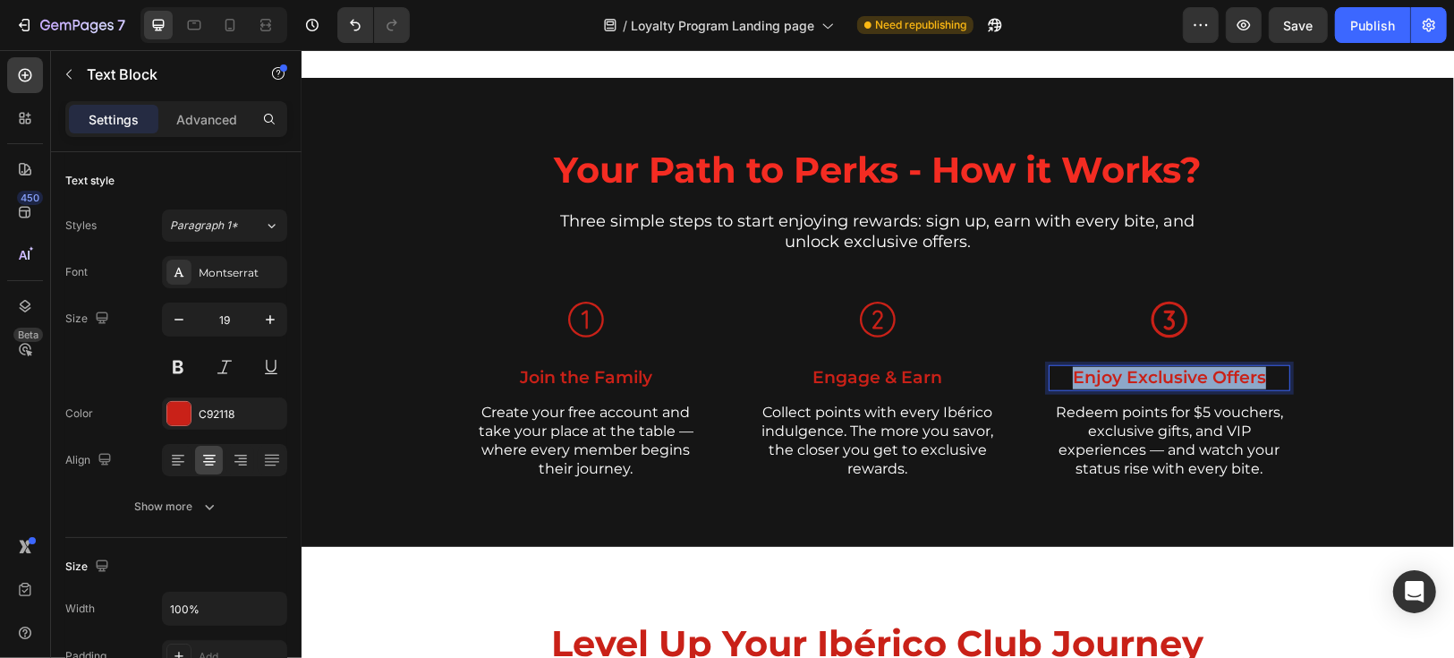
click at [1149, 382] on p "Enjoy Exclusive Offers" at bounding box center [1169, 377] width 238 height 22
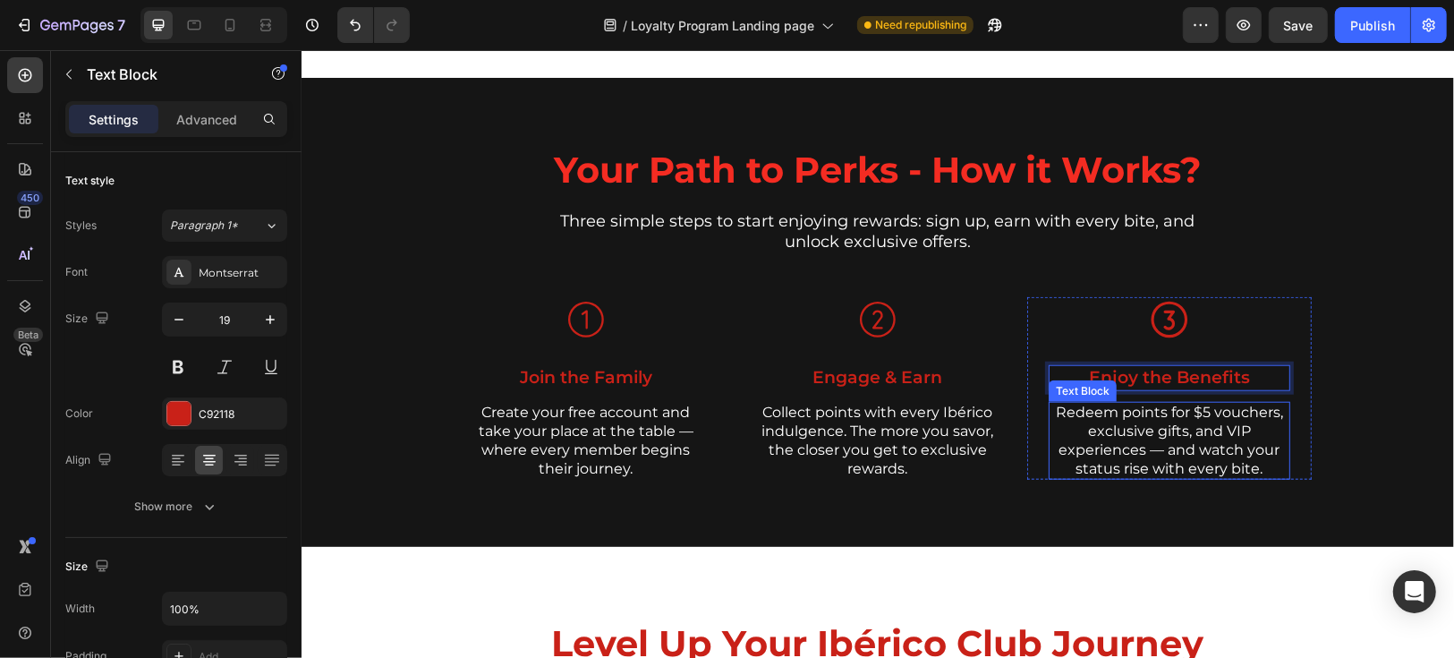
click at [1167, 441] on p "Redeem points for $5 vouchers, exclusive gifts, and VIP experiences — and watch…" at bounding box center [1169, 440] width 238 height 74
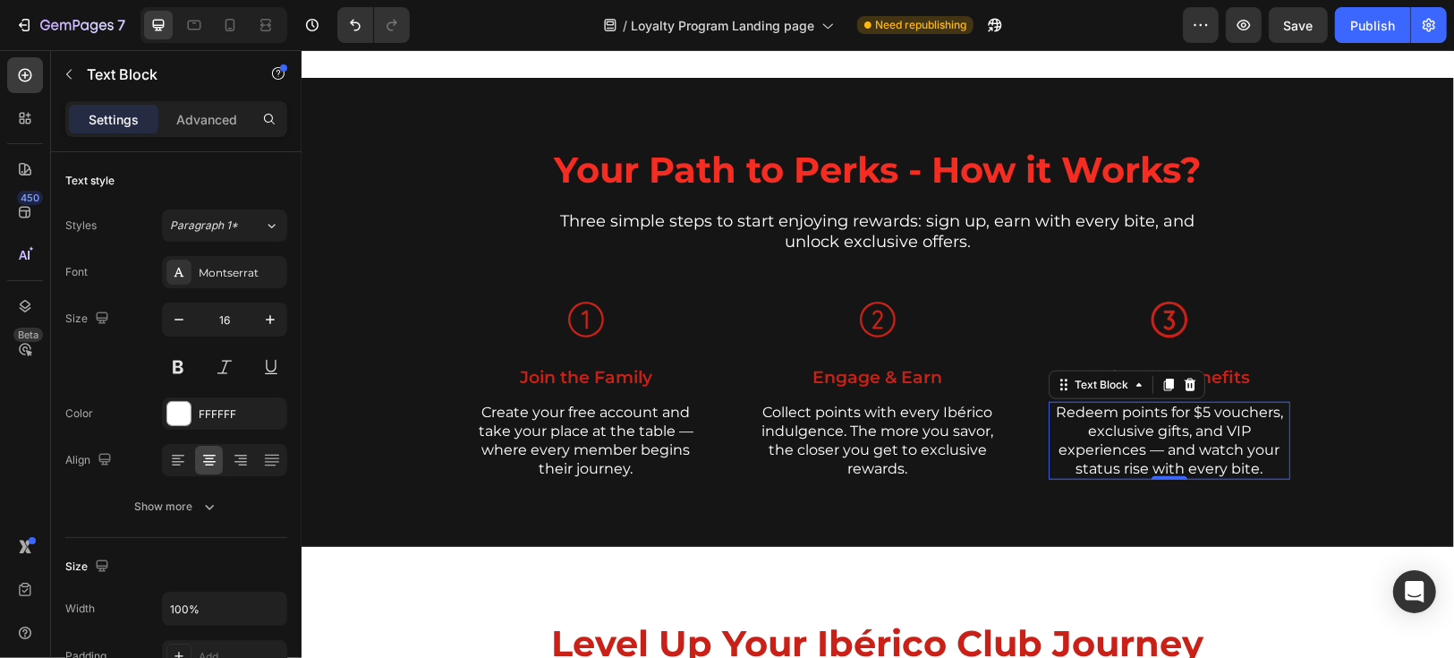
click at [1167, 441] on p "Redeem points for $5 vouchers, exclusive gifts, and VIP experiences — and watch…" at bounding box center [1169, 440] width 238 height 74
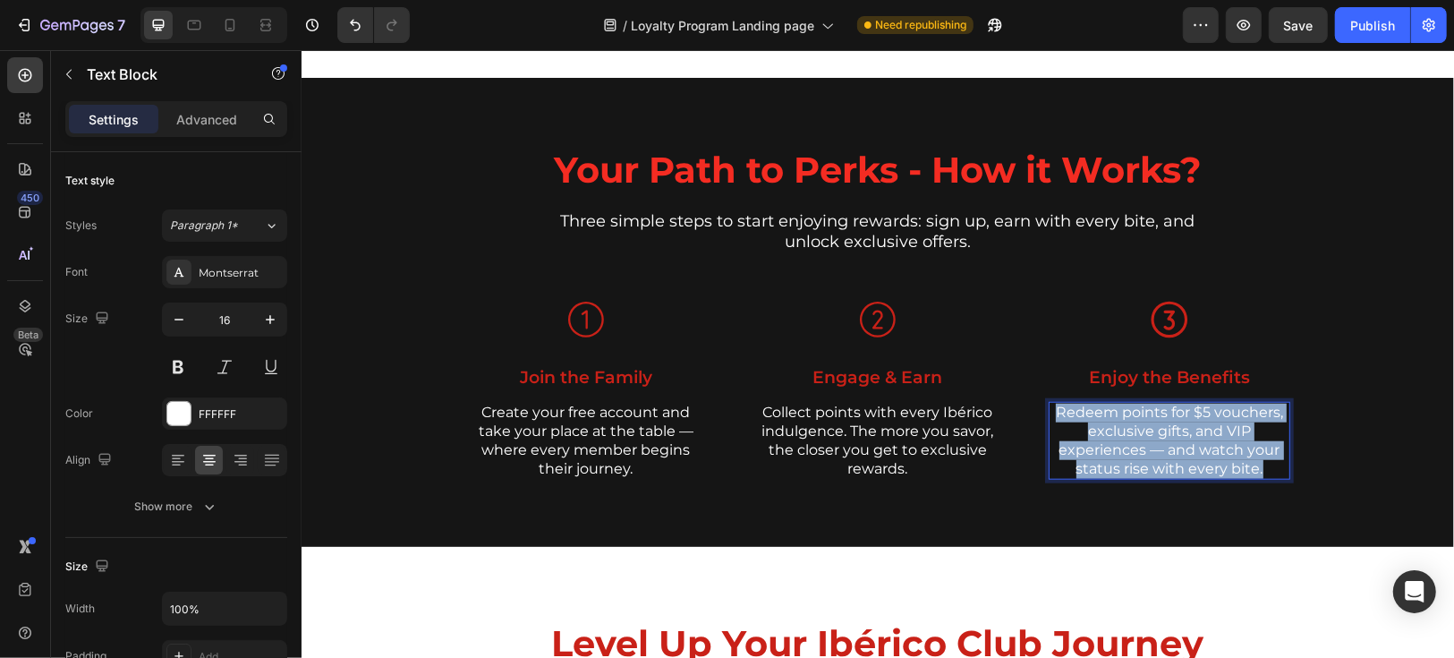
click at [1167, 441] on p "Redeem points for $5 vouchers, exclusive gifts, and VIP experiences — and watch…" at bounding box center [1169, 440] width 238 height 74
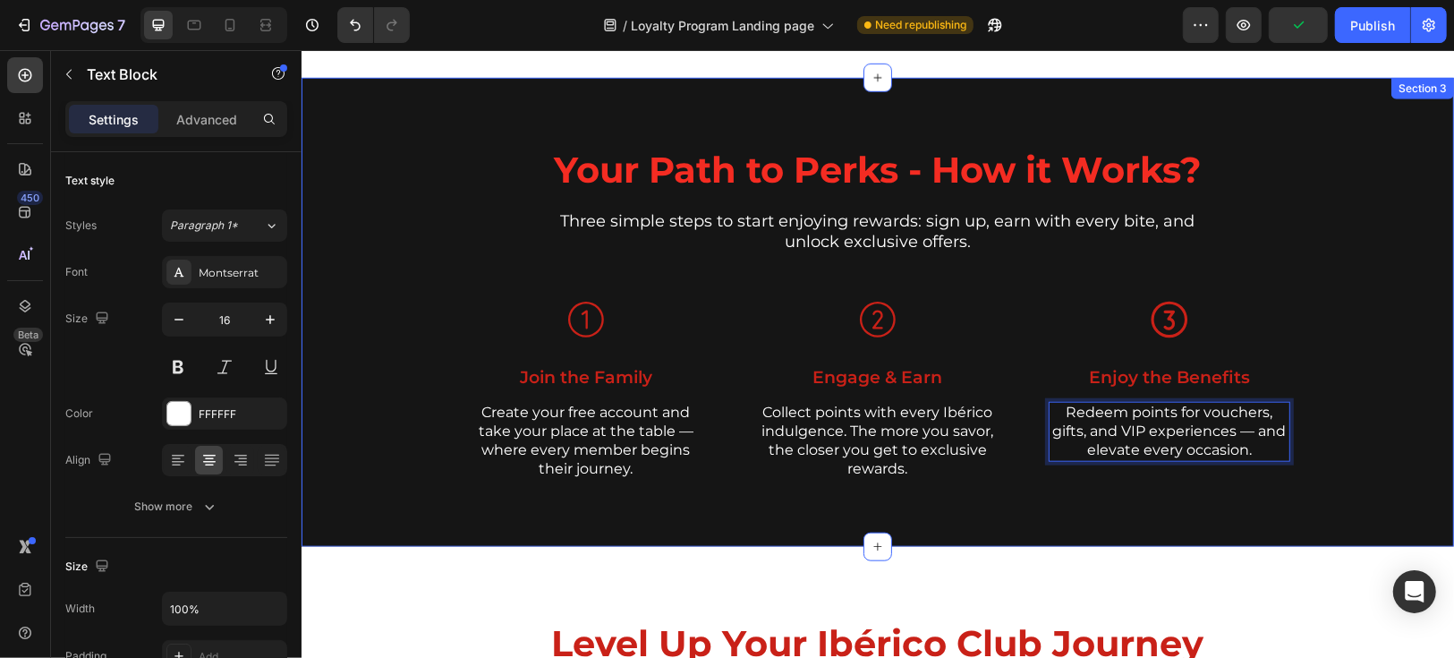
click at [1356, 489] on div "Your Path to Perks - How it Works? Heading Three simple steps to start enjoying…" at bounding box center [877, 326] width 1126 height 364
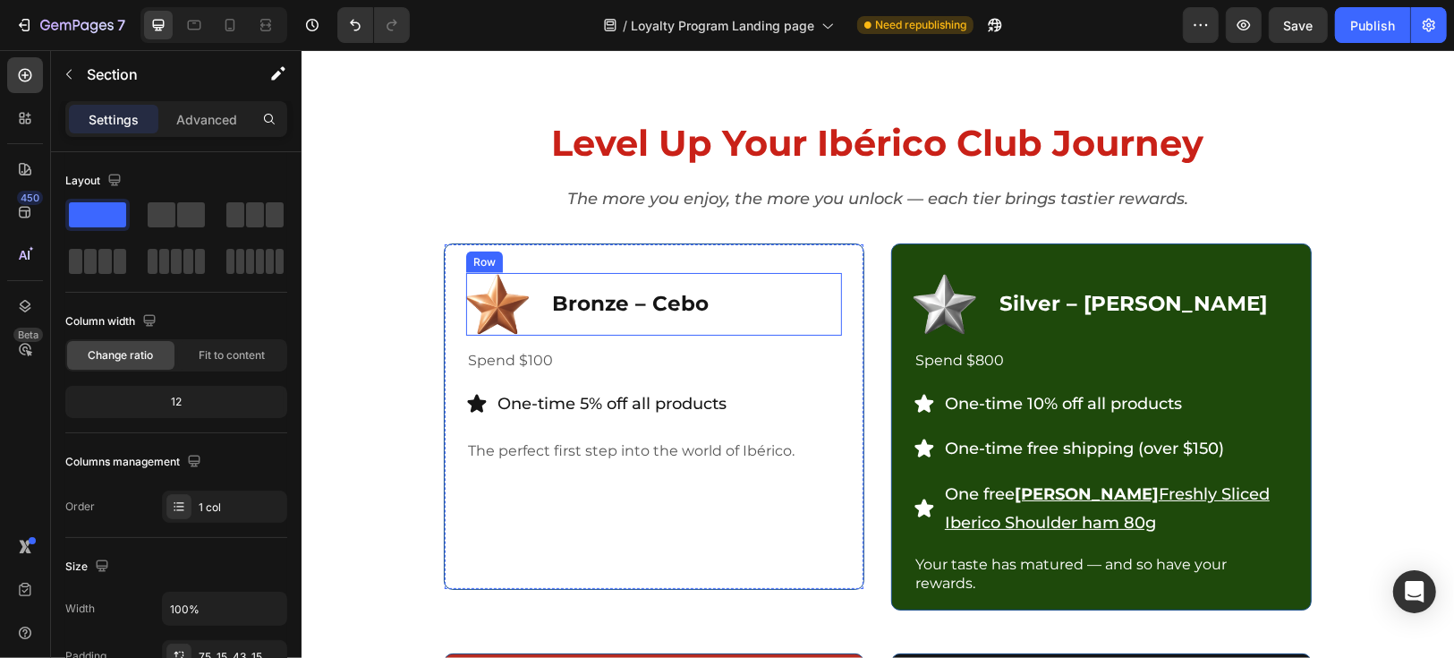
scroll to position [1690, 0]
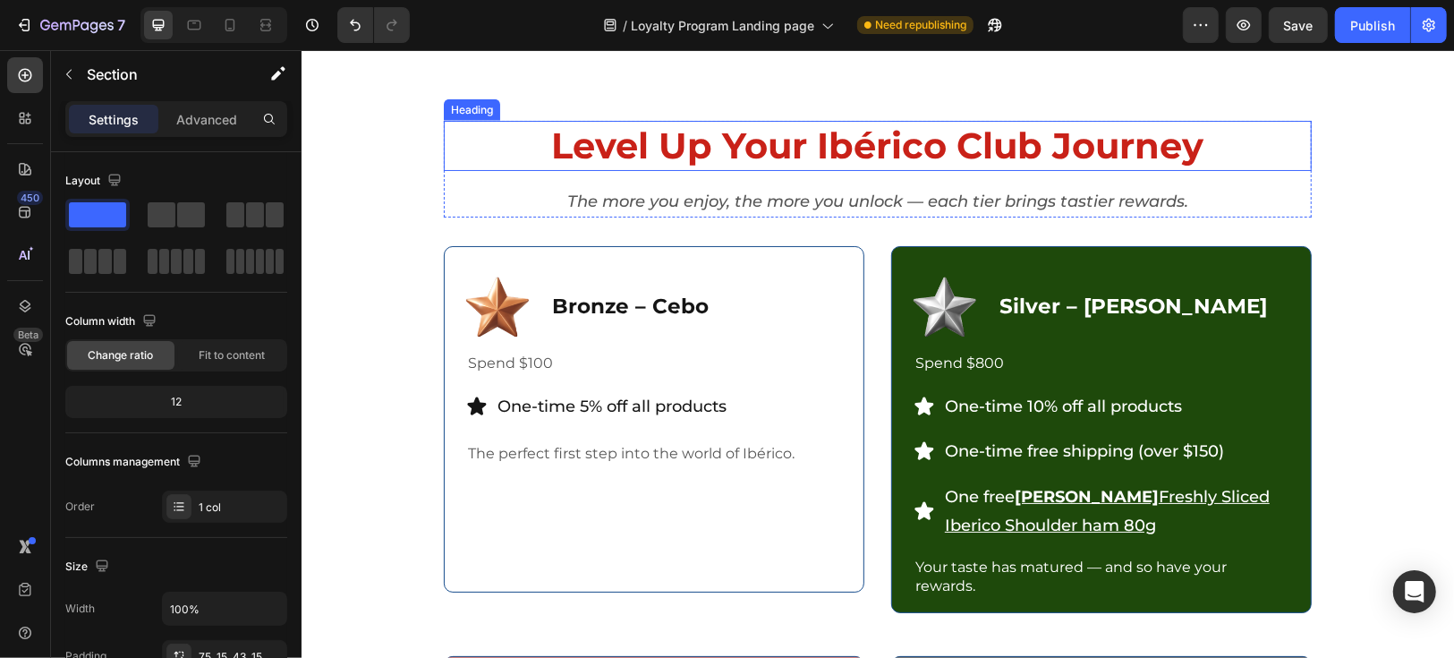
click at [903, 141] on h2 "Level Up Your Ibérico Club Journey" at bounding box center [877, 145] width 868 height 50
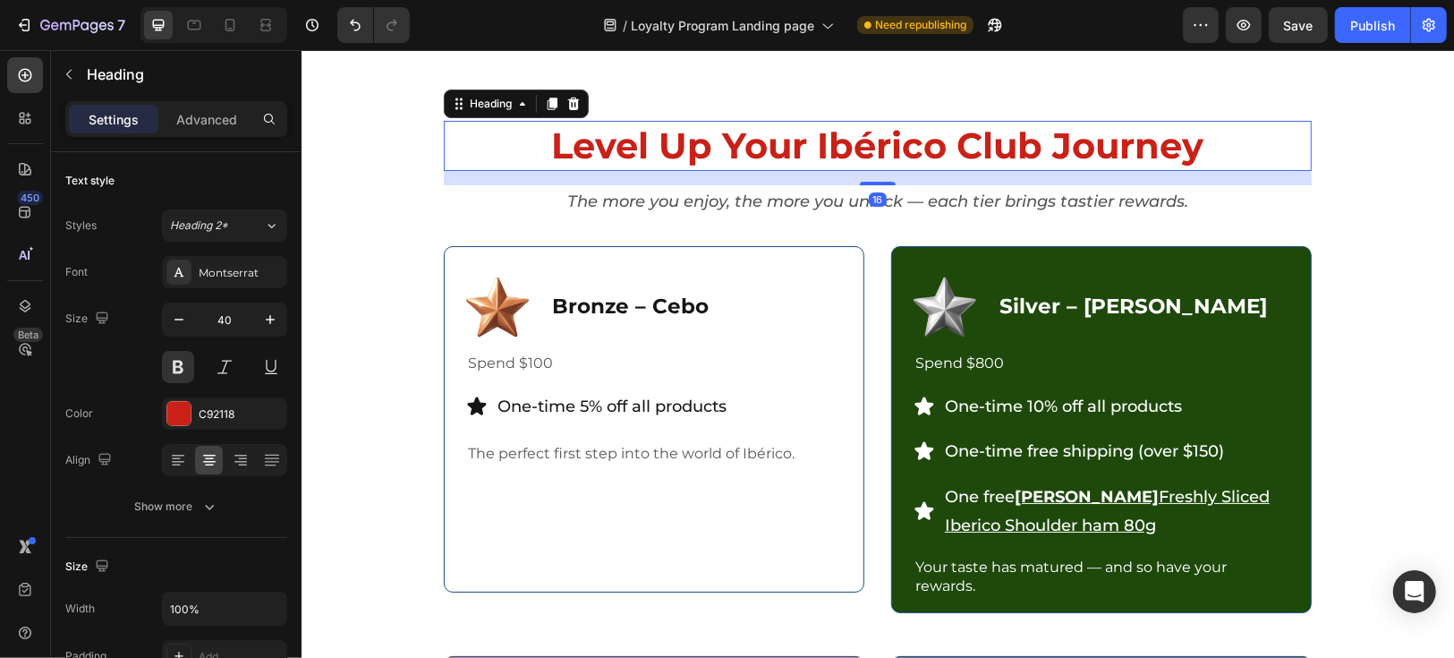
click at [903, 141] on h2 "Level Up Your Ibérico Club Journey" at bounding box center [877, 145] width 868 height 50
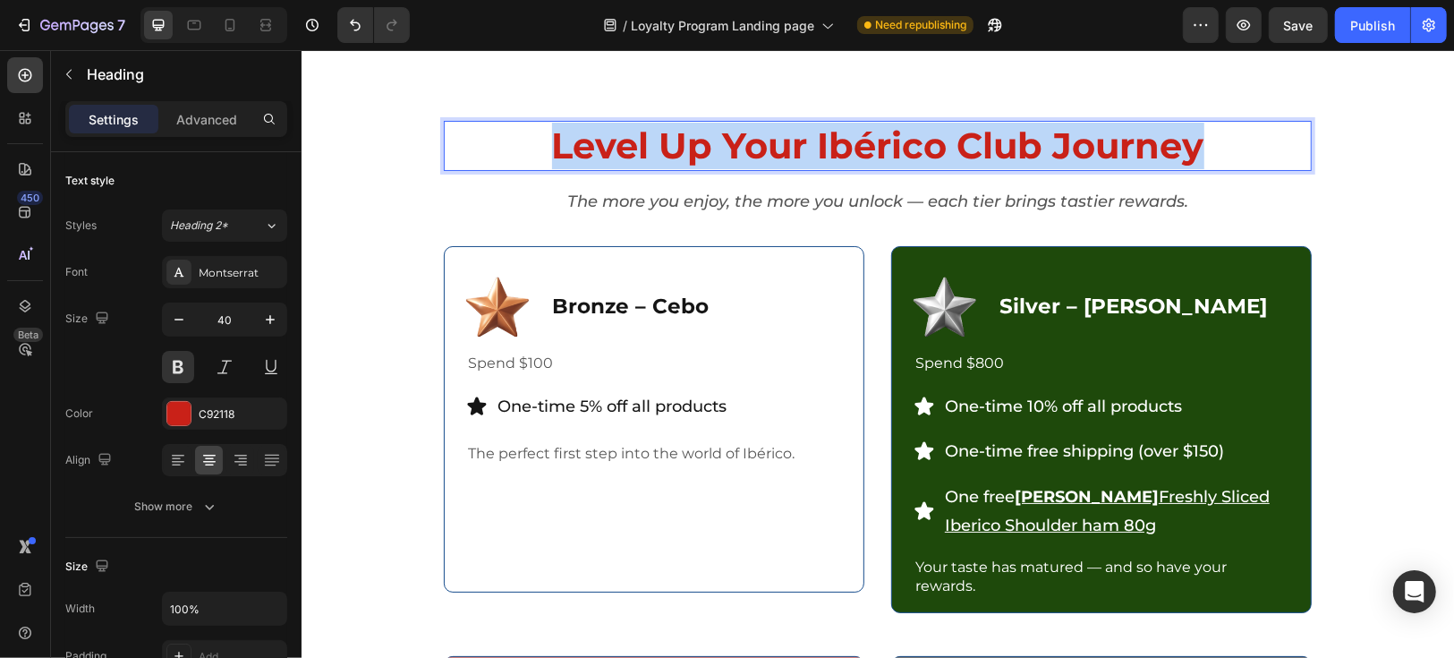
click at [903, 141] on p "Level Up Your Ibérico Club Journey" at bounding box center [877, 145] width 864 height 47
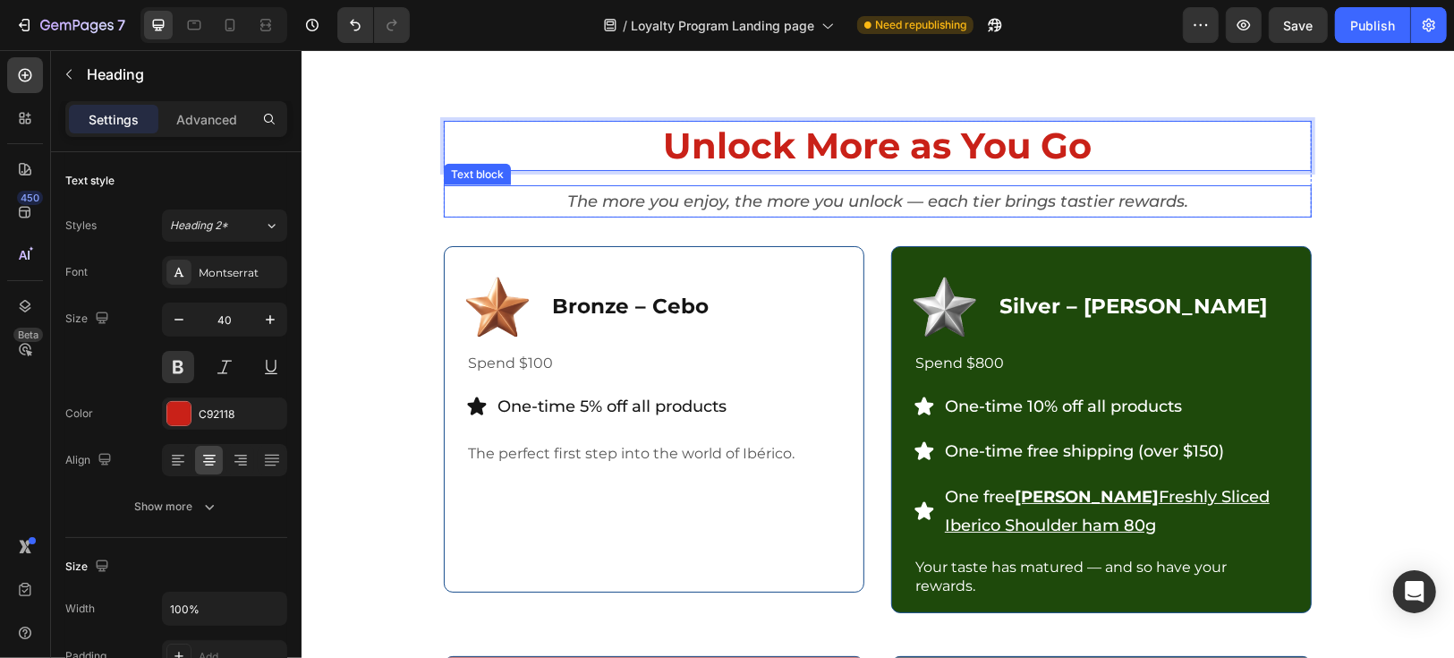
click at [917, 207] on p "The more you enjoy, the more you unlock — each tier brings tastier rewards." at bounding box center [877, 200] width 864 height 29
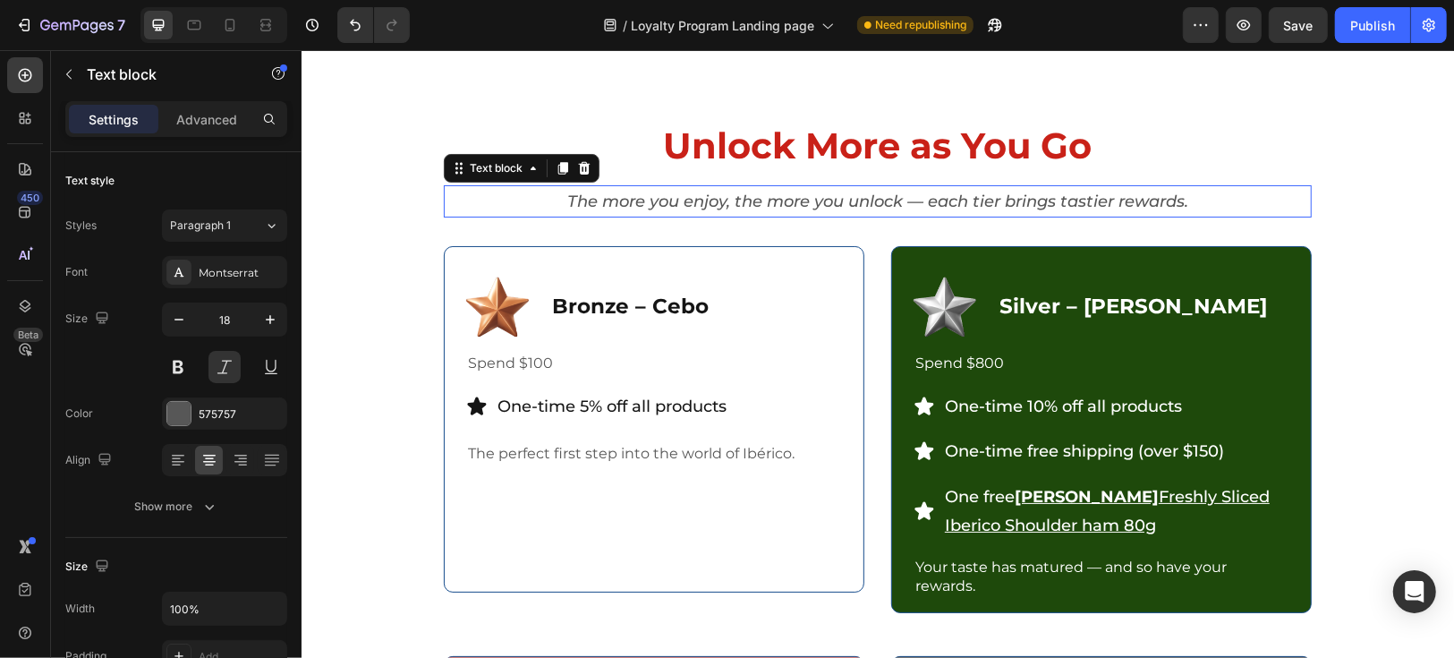
click at [917, 207] on p "The more you enjoy, the more you unlock — each tier brings tastier rewards." at bounding box center [877, 200] width 864 height 29
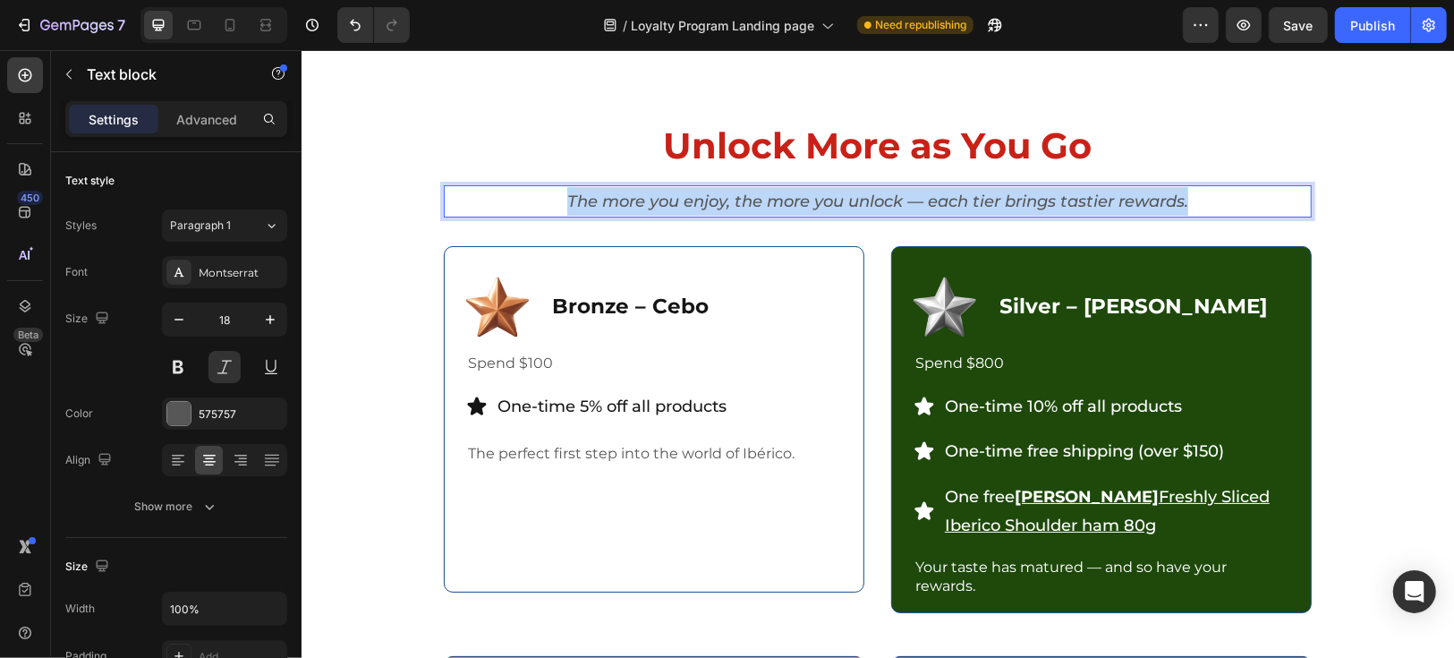
click at [917, 207] on p "The more you enjoy, the more you unlock — each tier brings tastier rewards." at bounding box center [877, 200] width 864 height 29
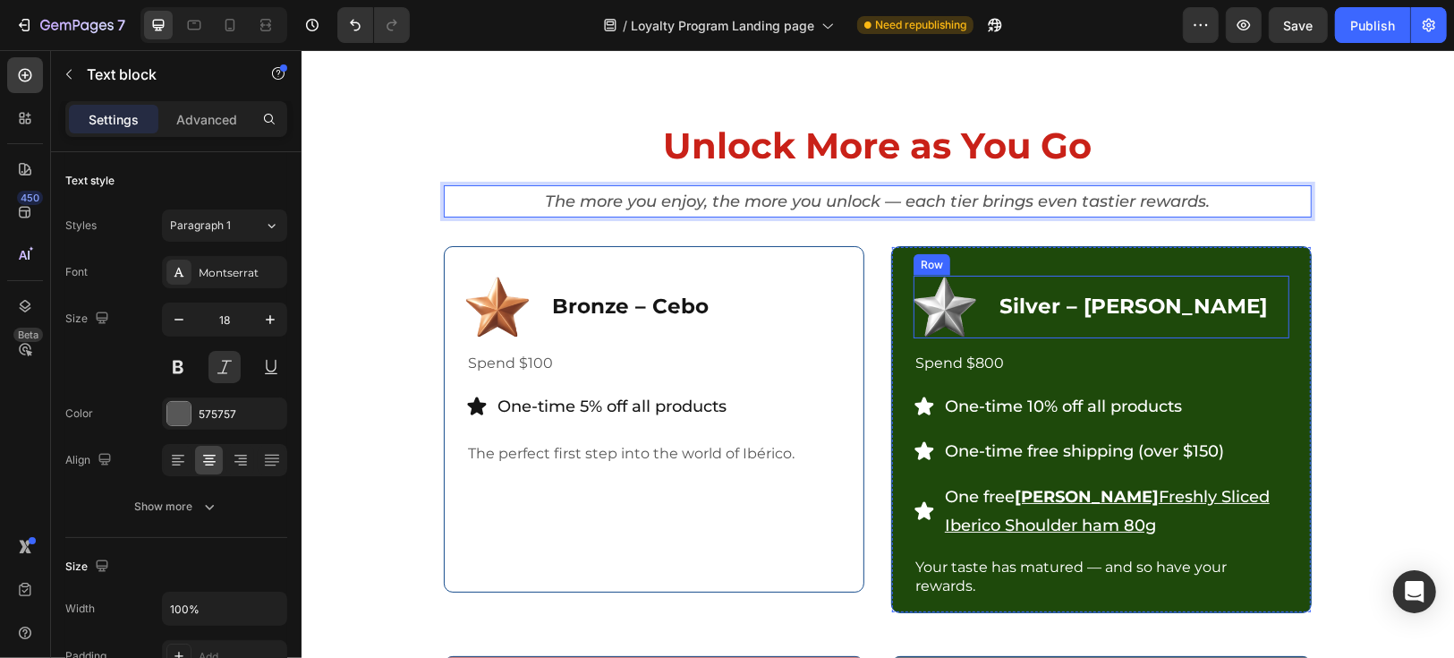
click at [1409, 335] on div "Unlock More as You Go Heading The more you enjoy, the more you unlock — each ti…" at bounding box center [877, 651] width 1126 height 1062
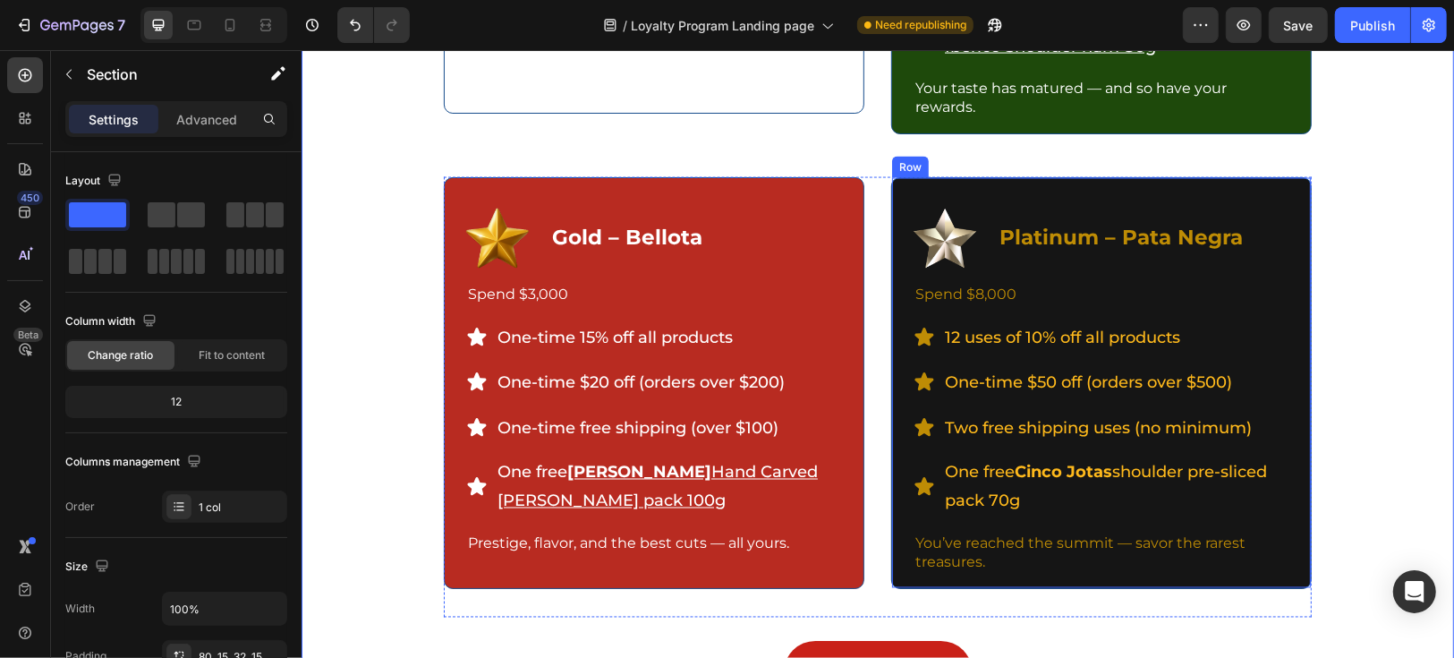
scroll to position [2187, 0]
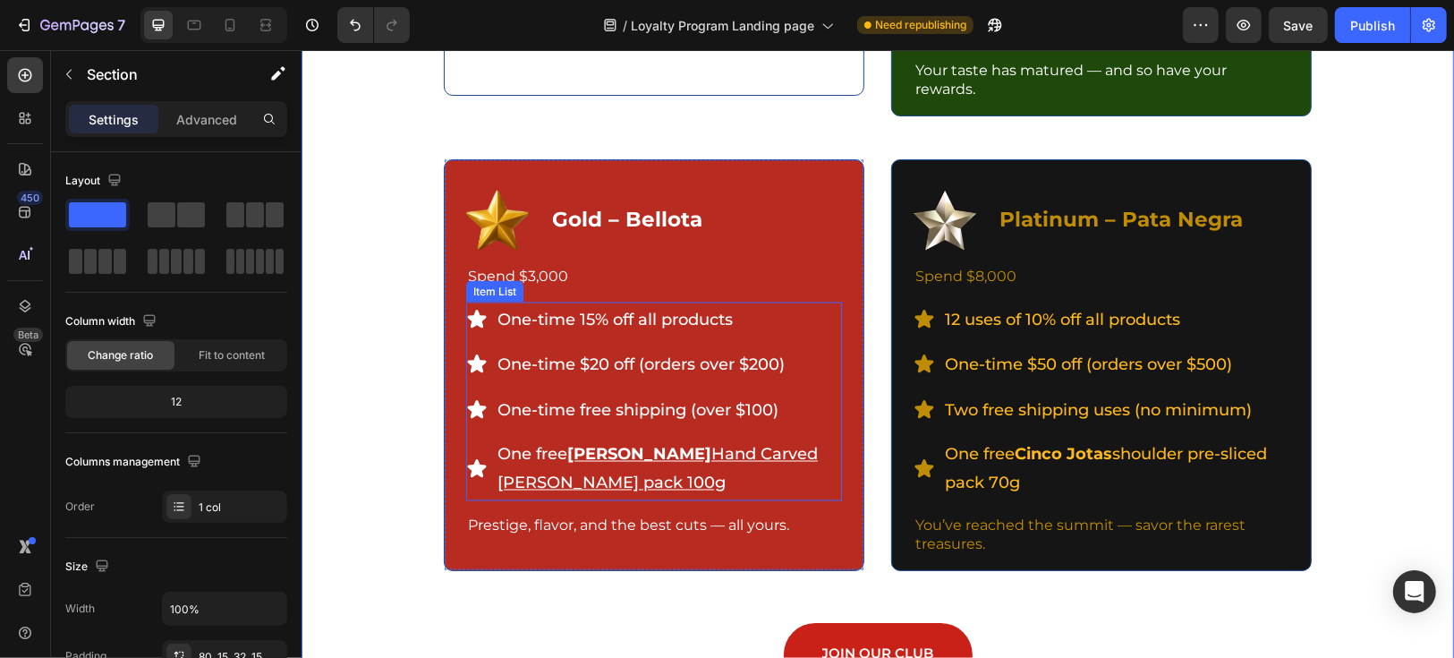
click at [735, 477] on p "One free [PERSON_NAME] Hand Carved [PERSON_NAME] pack 100g" at bounding box center [668, 468] width 342 height 58
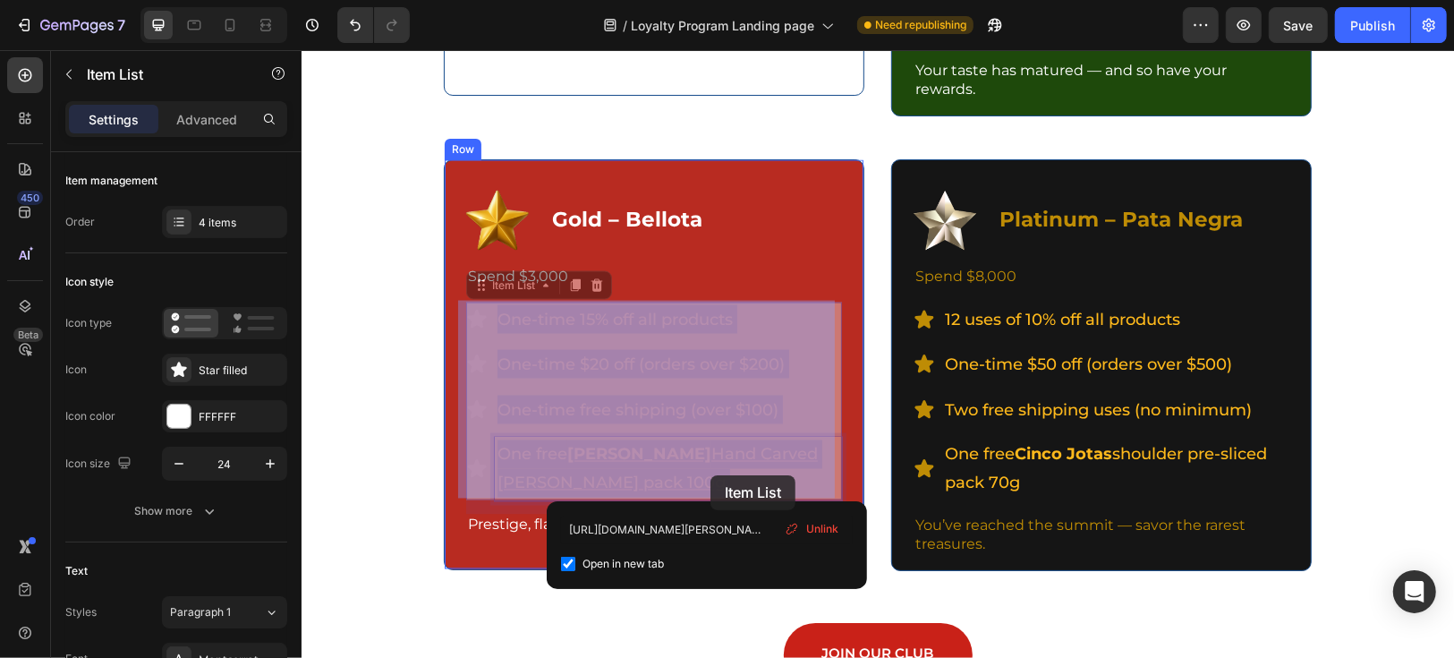
drag, startPoint x: 730, startPoint y: 480, endPoint x: 710, endPoint y: 474, distance: 21.5
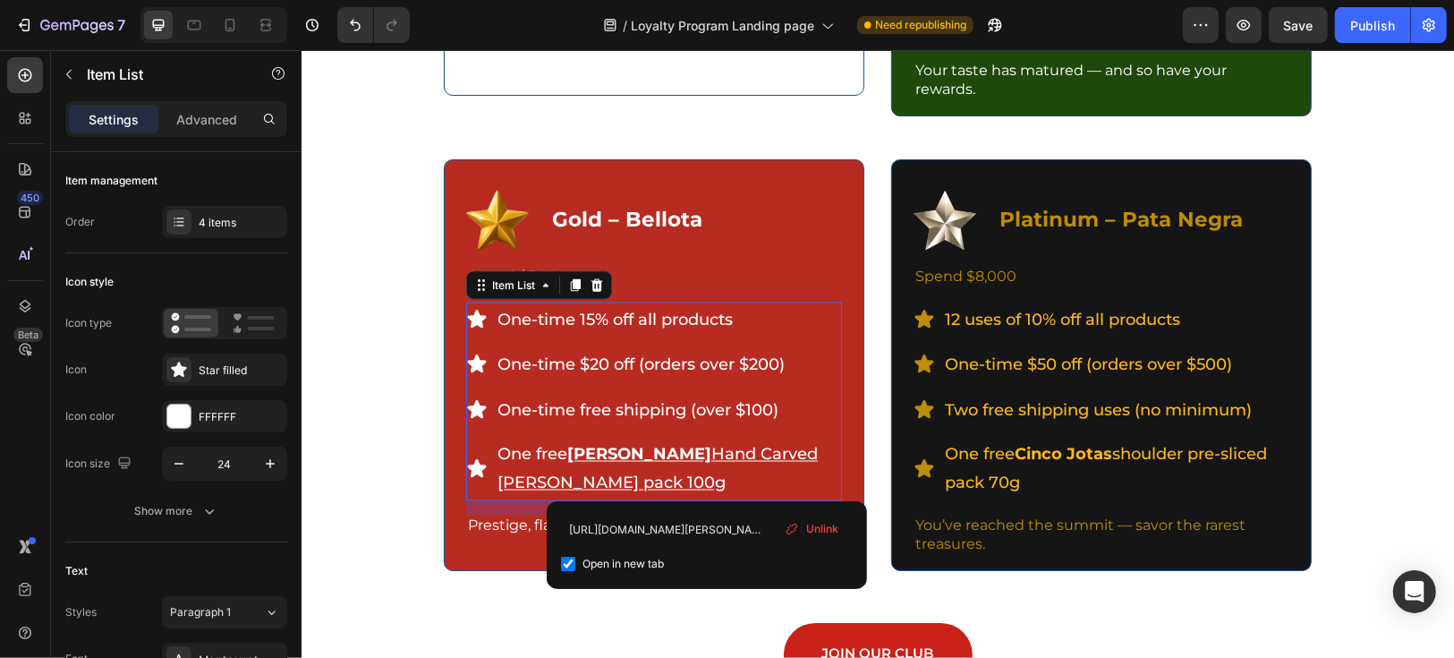
click at [819, 529] on span "Unlink" at bounding box center [822, 529] width 32 height 16
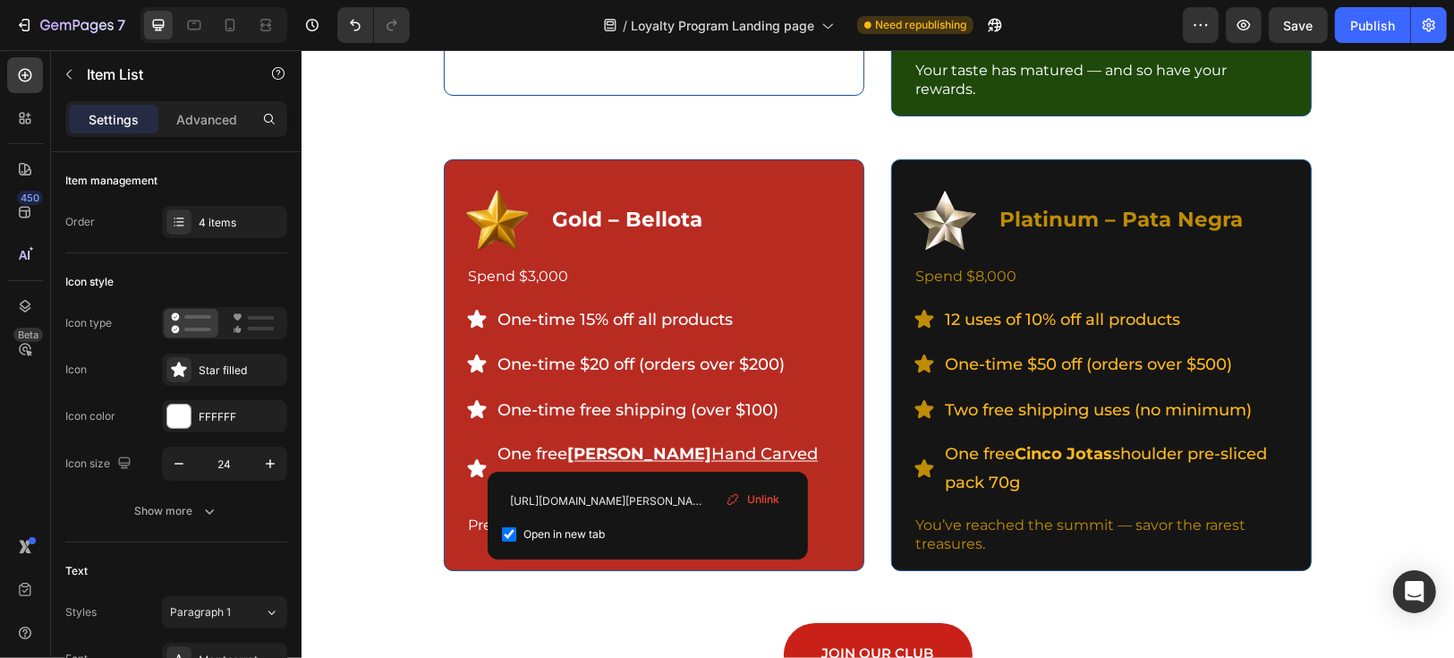
click at [759, 498] on span "Unlink" at bounding box center [763, 499] width 32 height 16
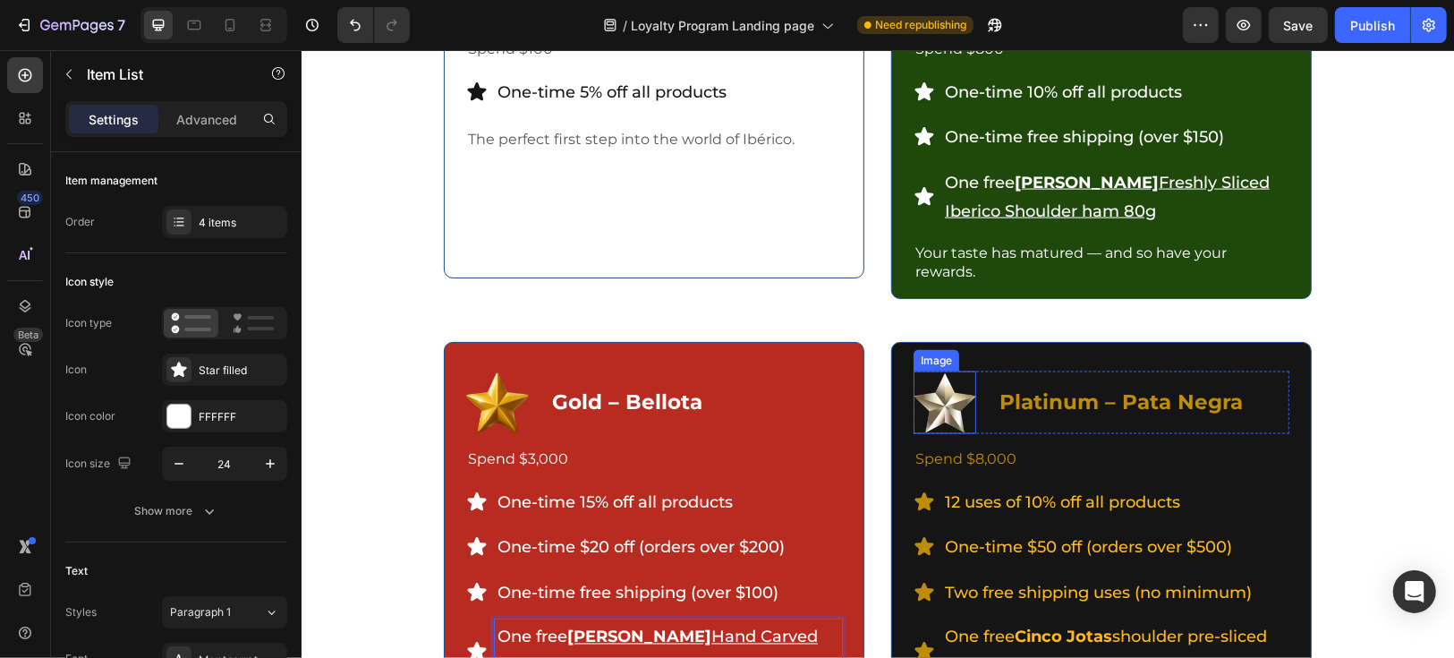
scroll to position [1988, 0]
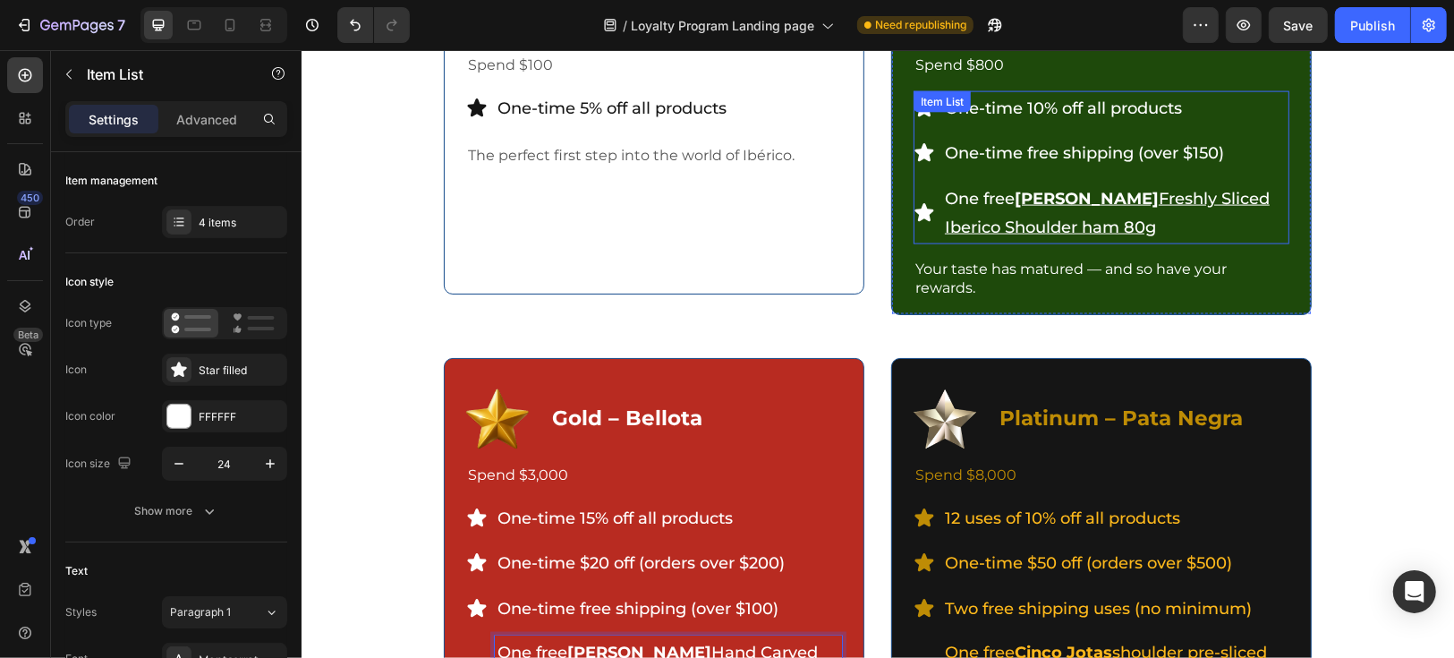
click at [1175, 194] on u "Freshly Sliced Iberico Shoulder ham 80g" at bounding box center [1106, 212] width 325 height 48
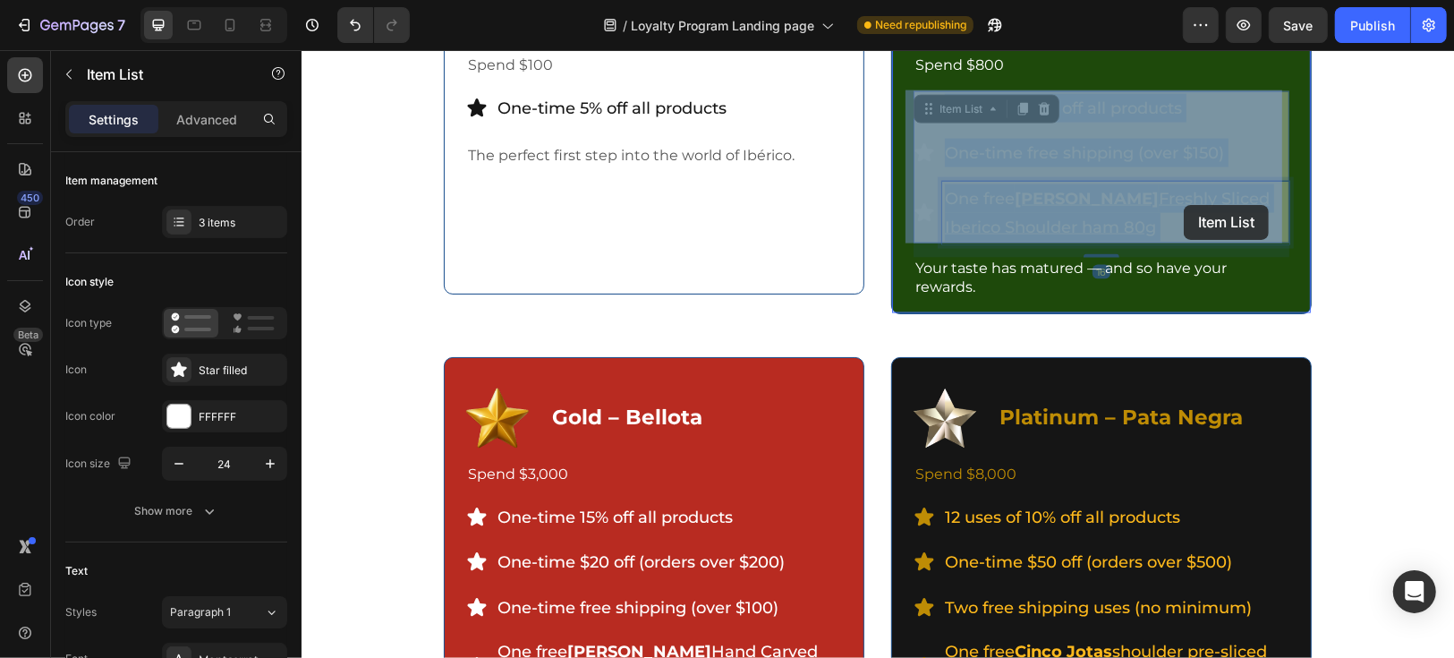
drag, startPoint x: 1013, startPoint y: 200, endPoint x: 1183, endPoint y: 204, distance: 170.1
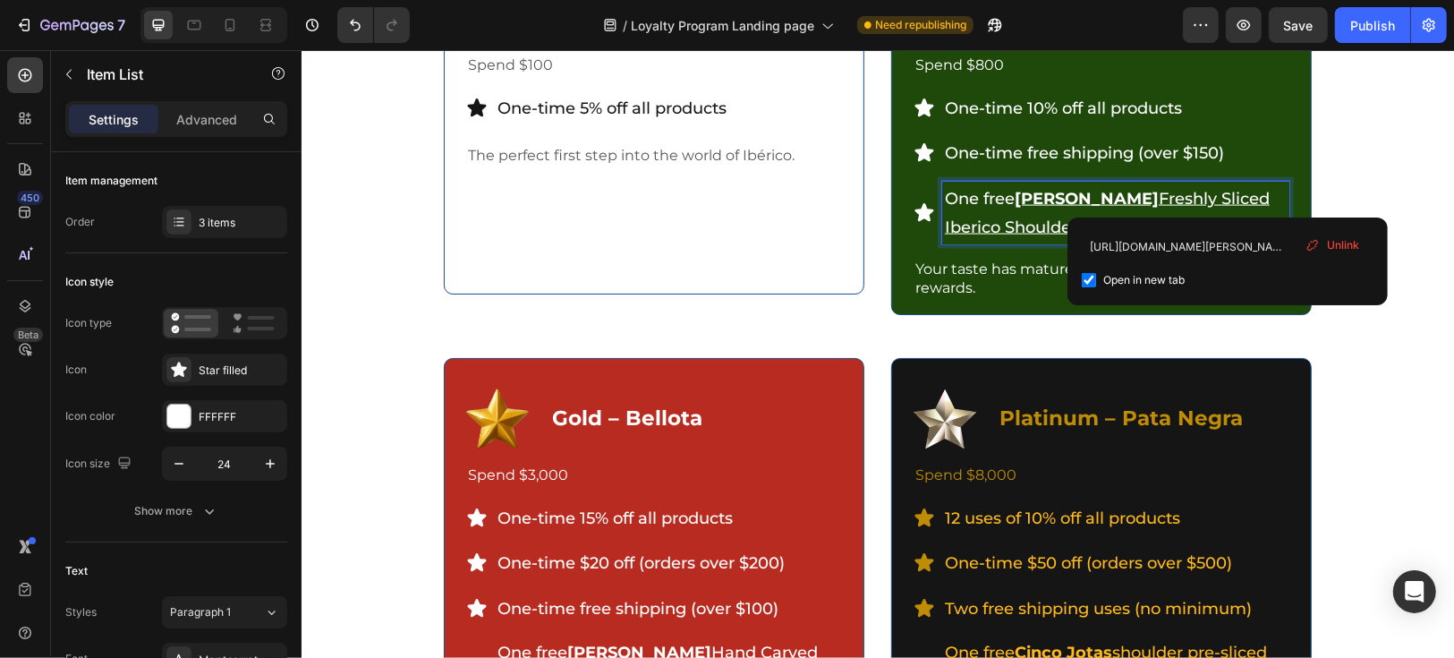
click at [1227, 199] on u "Freshly Sliced Iberico Shoulder ham 80g" at bounding box center [1106, 212] width 325 height 48
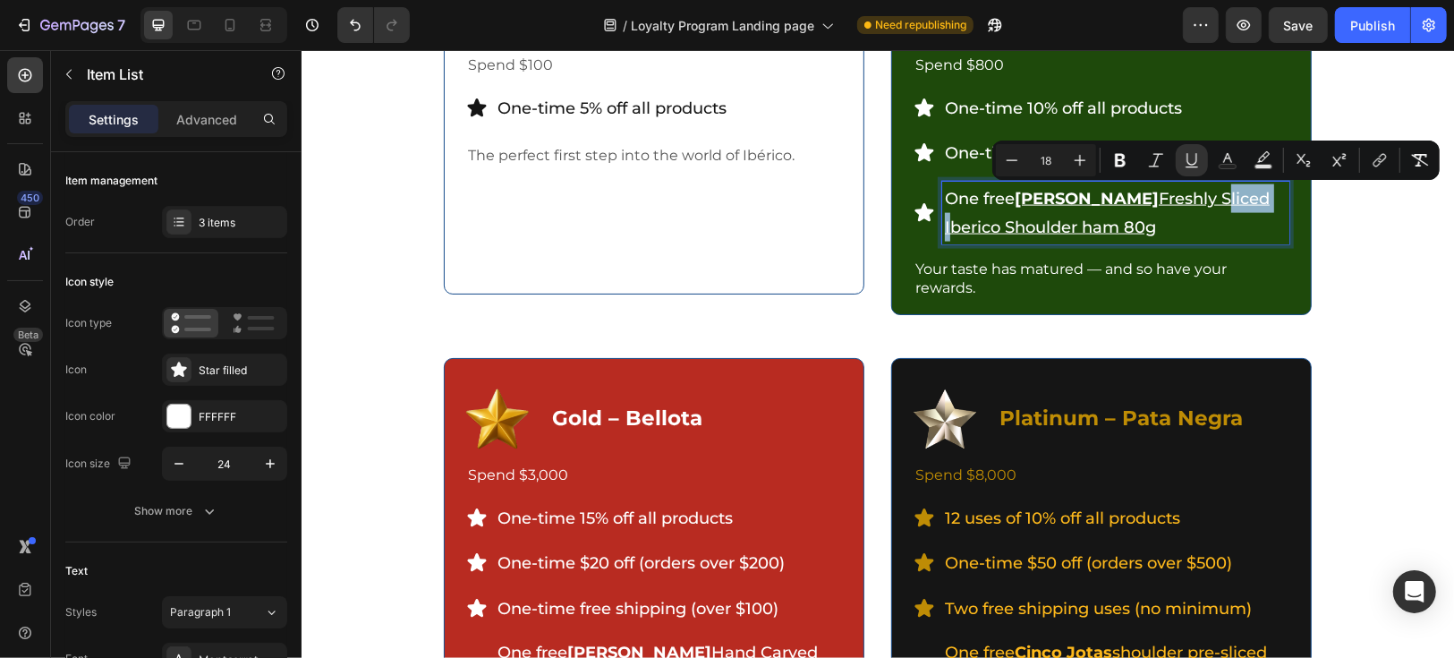
click at [1224, 200] on u "Freshly Sliced Iberico Shoulder ham 80g" at bounding box center [1106, 212] width 325 height 48
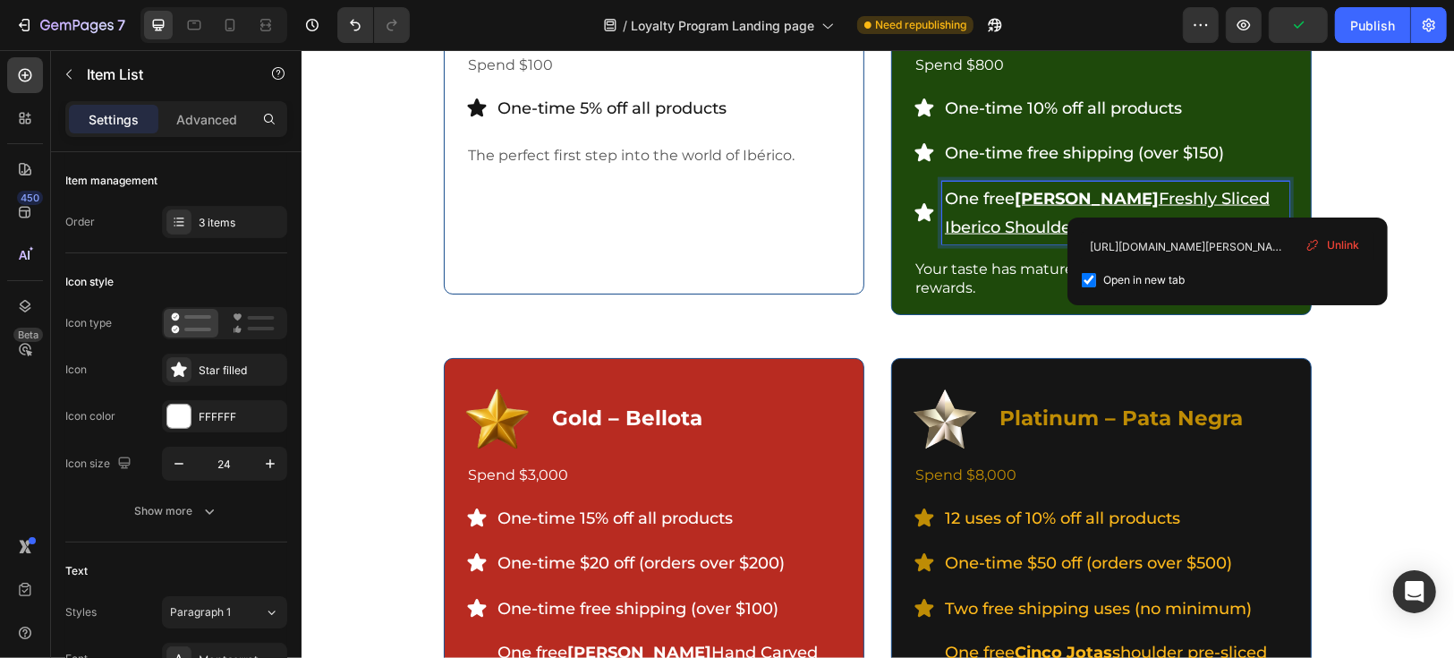
click at [1347, 242] on span "Unlink" at bounding box center [1343, 245] width 32 height 16
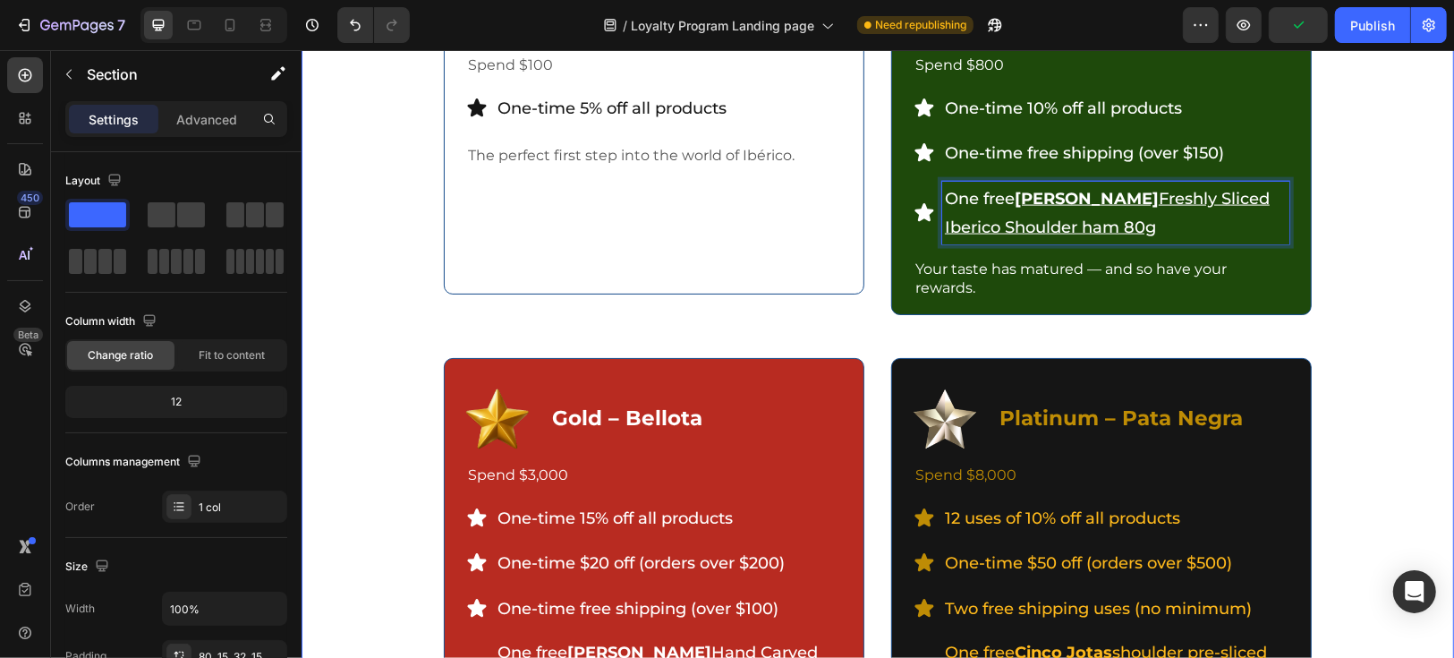
click at [1356, 241] on div "Unlock More as You Go Heading The more you enjoy, the more you unlock — each ti…" at bounding box center [877, 353] width 1126 height 1062
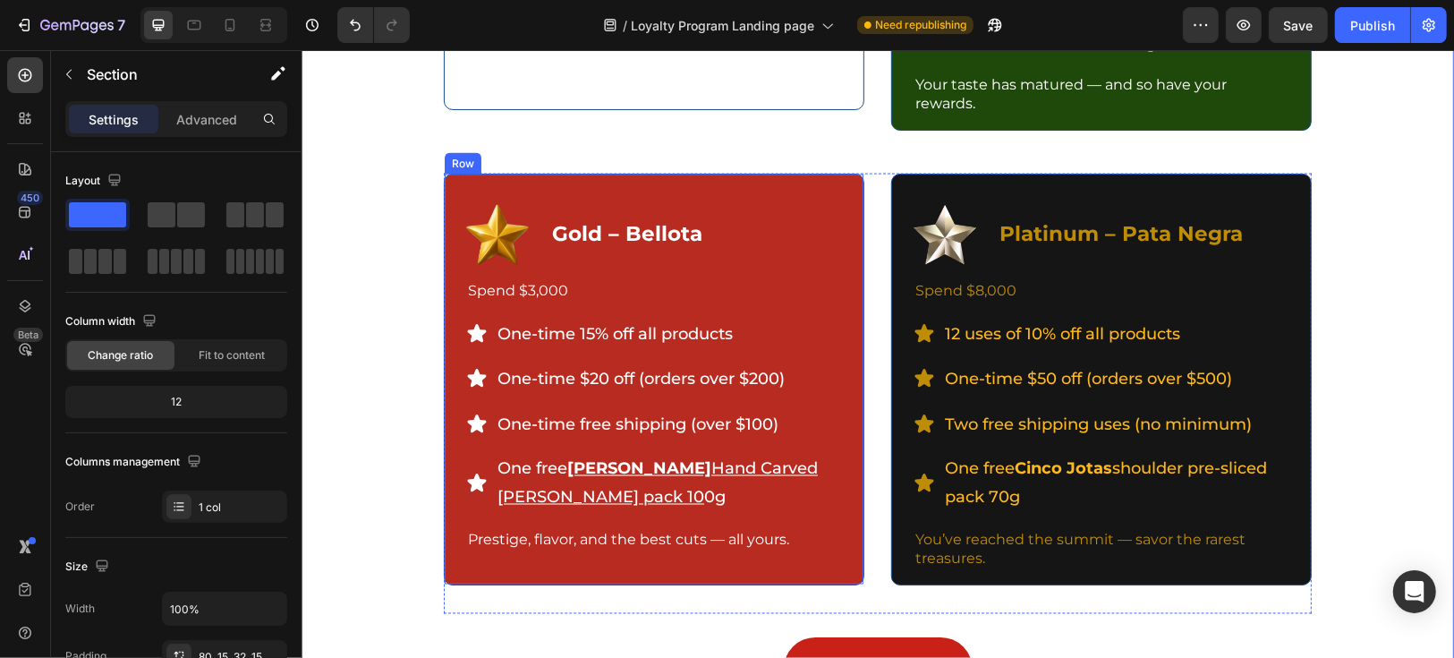
scroll to position [2187, 0]
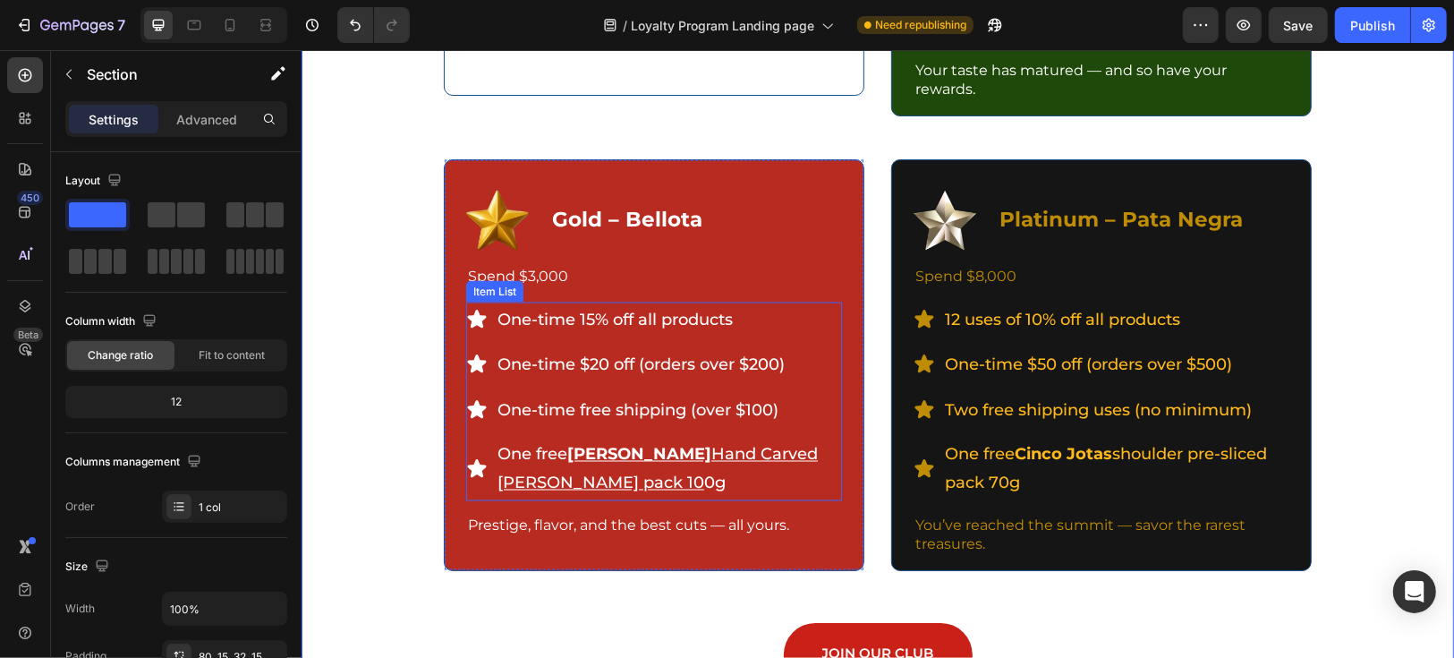
click at [765, 466] on p "One free [PERSON_NAME] Hand Carved [PERSON_NAME] pack 10 0g" at bounding box center [668, 468] width 342 height 58
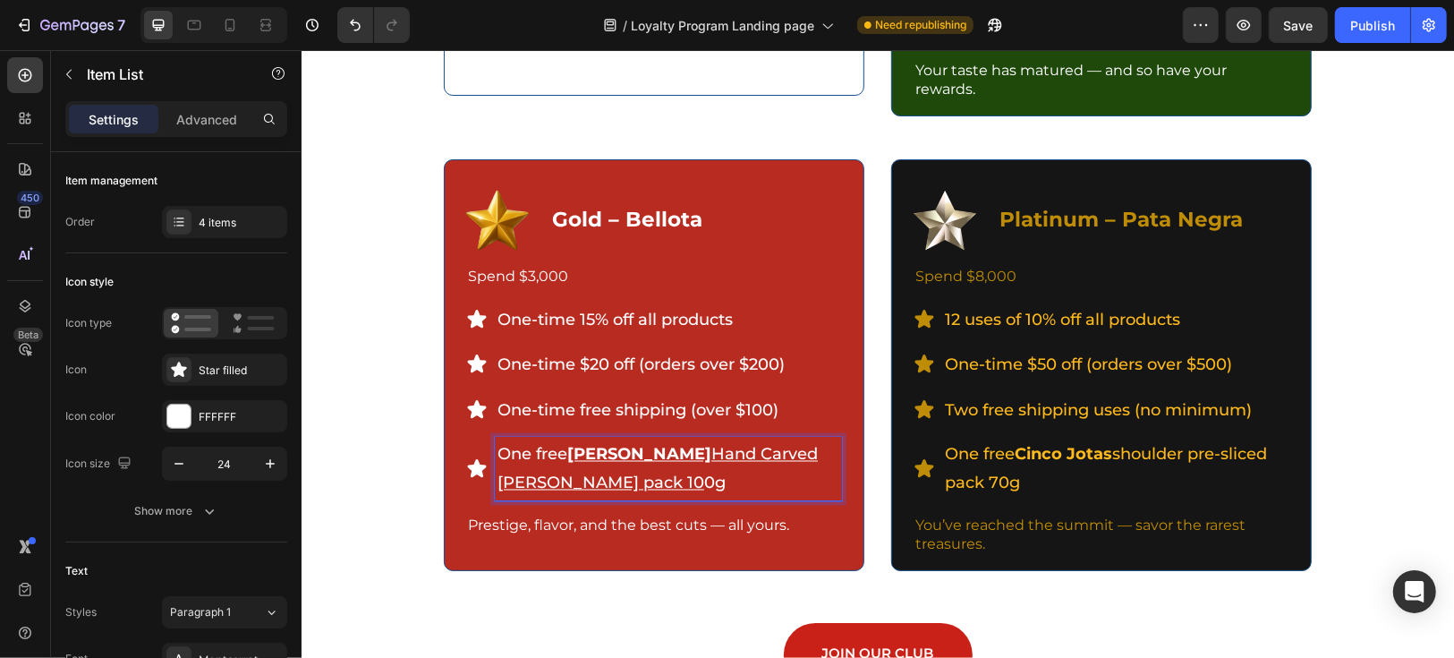
click at [712, 481] on p "One free [PERSON_NAME] Hand Carved [PERSON_NAME] pack 10 0g" at bounding box center [668, 468] width 342 height 58
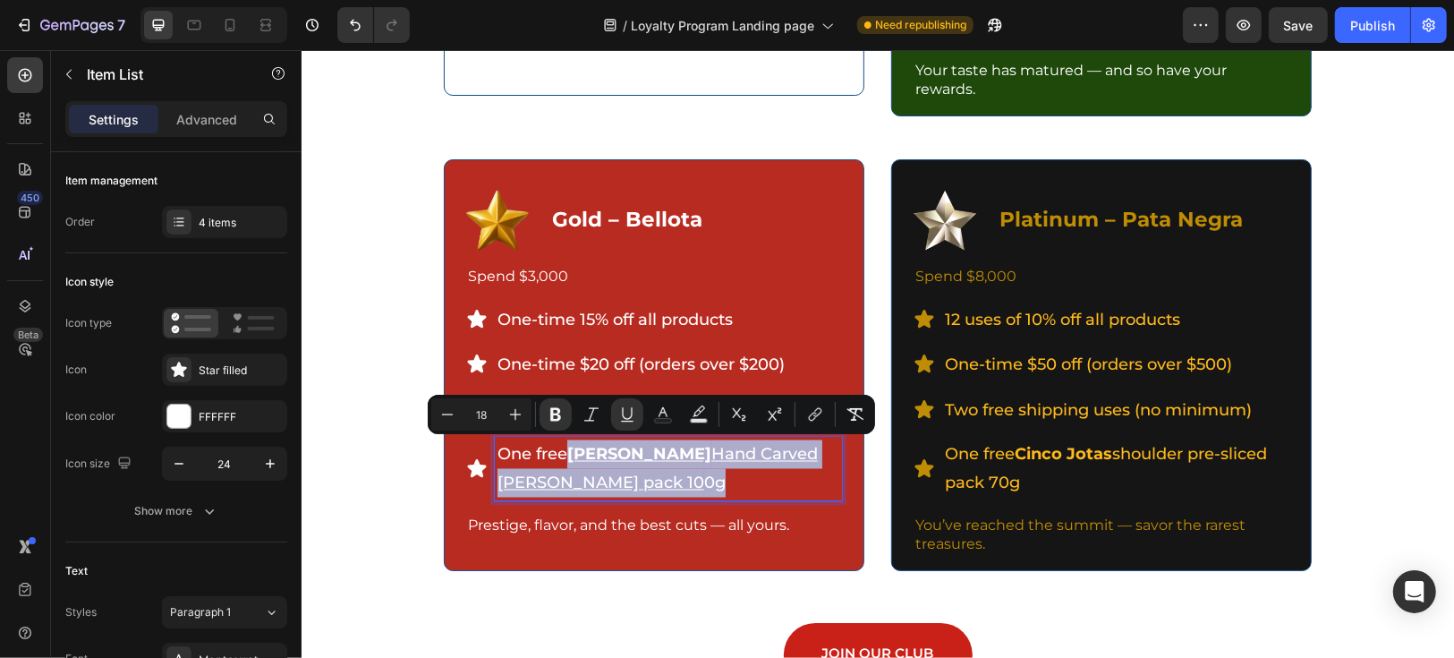
drag, startPoint x: 711, startPoint y: 485, endPoint x: 563, endPoint y: 454, distance: 151.8
click at [563, 454] on p "One free [PERSON_NAME] Hand Carved [PERSON_NAME] pack 10 0g" at bounding box center [668, 468] width 342 height 58
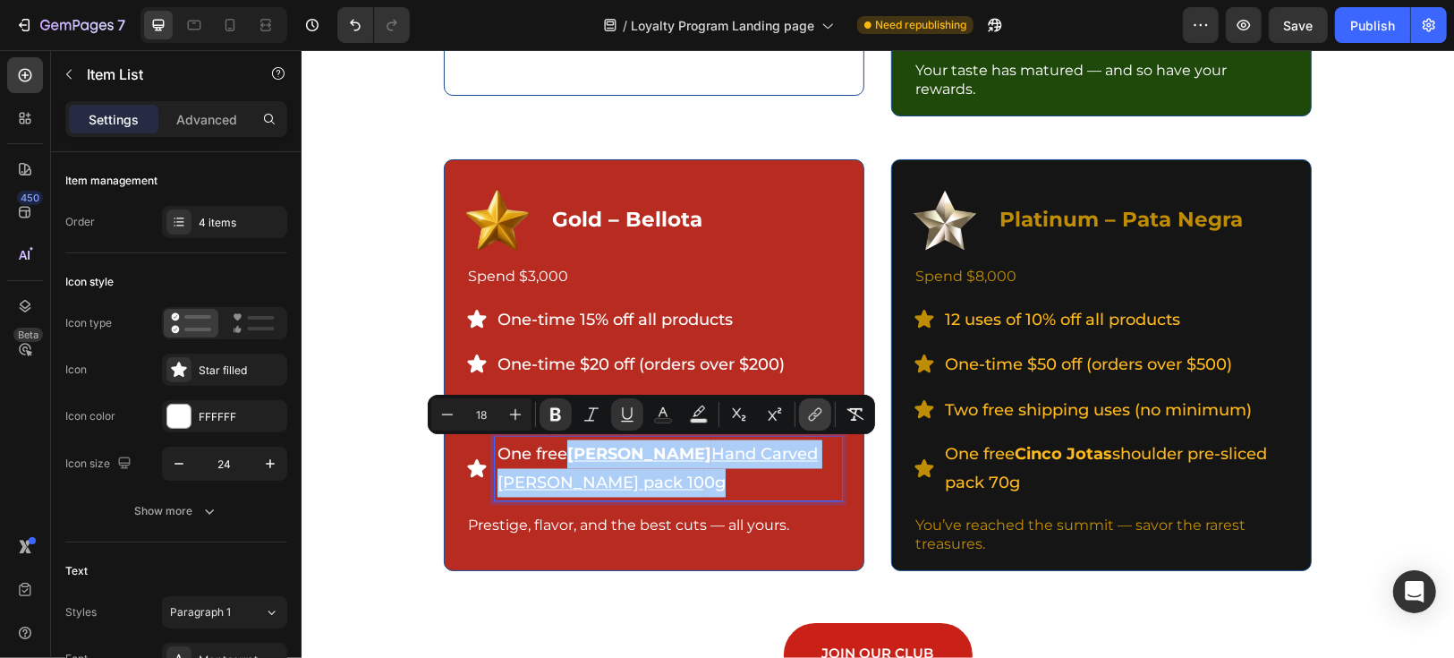
click at [811, 419] on icon "Editor contextual toolbar" at bounding box center [815, 414] width 18 height 18
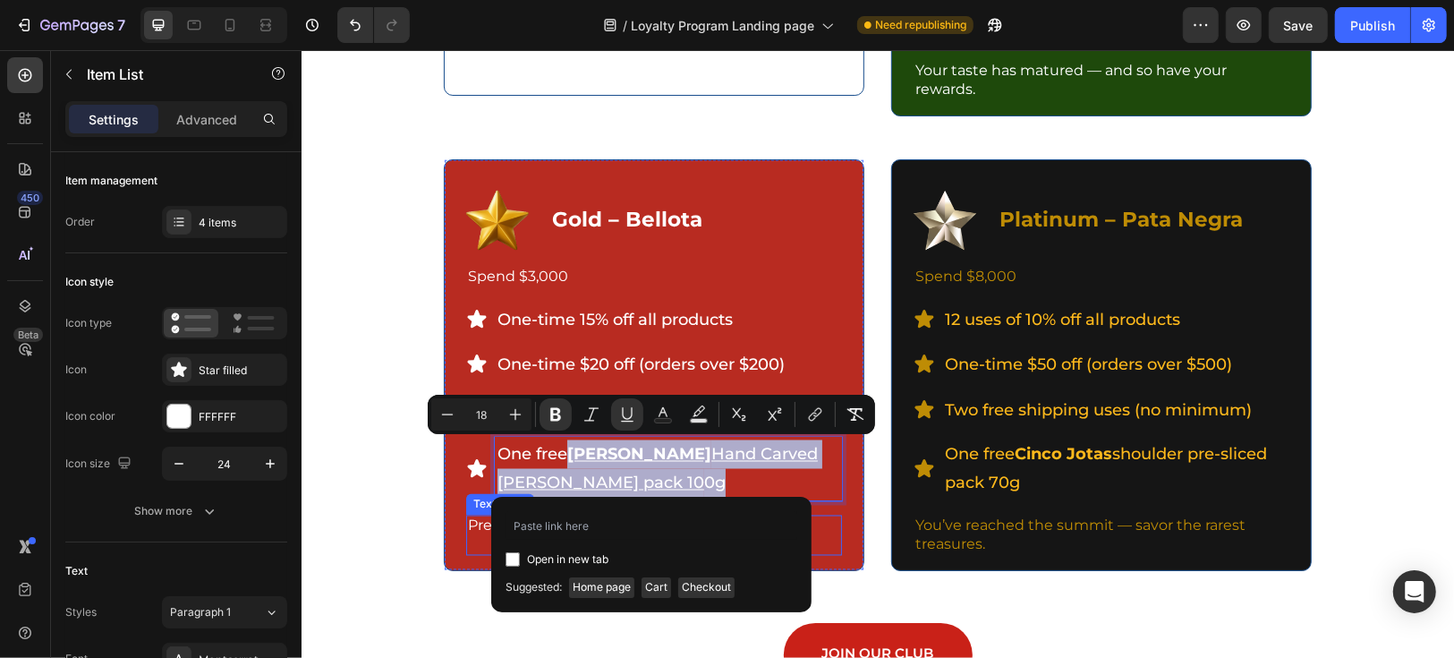
click at [830, 547] on p at bounding box center [653, 544] width 372 height 19
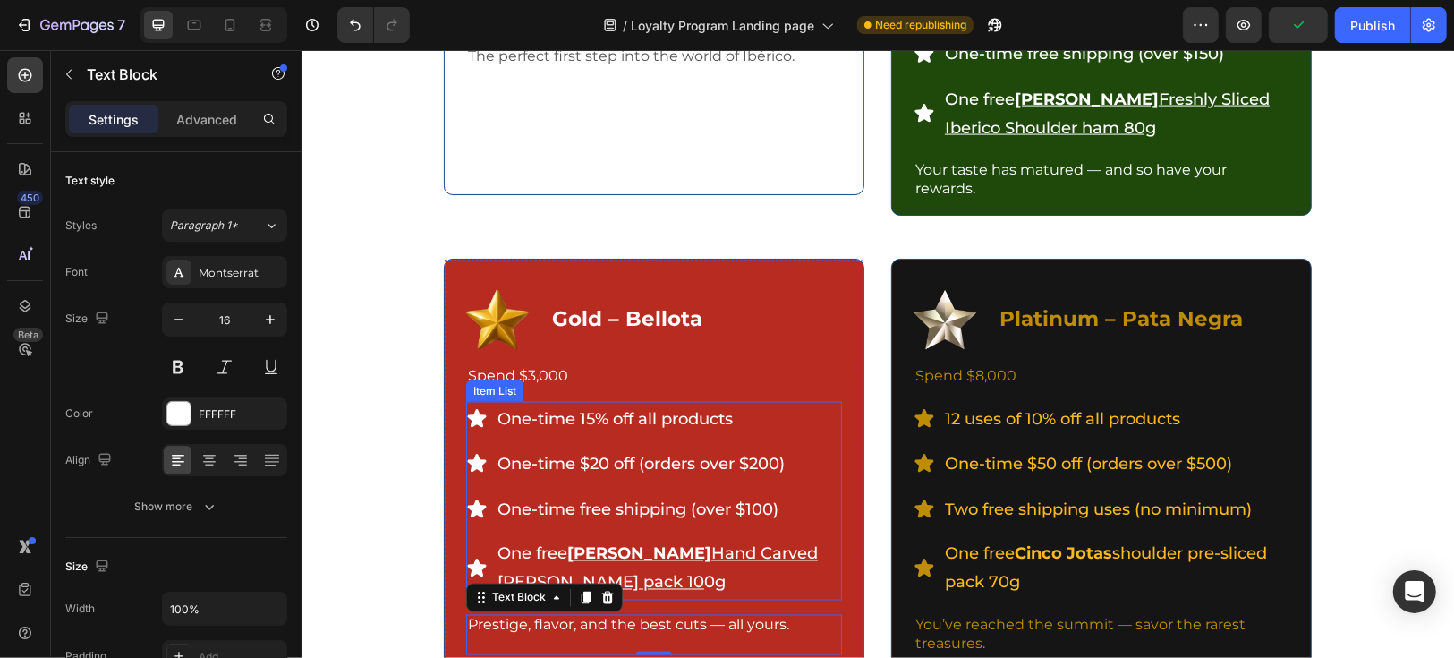
click at [684, 562] on p "One free [PERSON_NAME] Hand Carved [PERSON_NAME] pack 10 0g" at bounding box center [668, 568] width 342 height 58
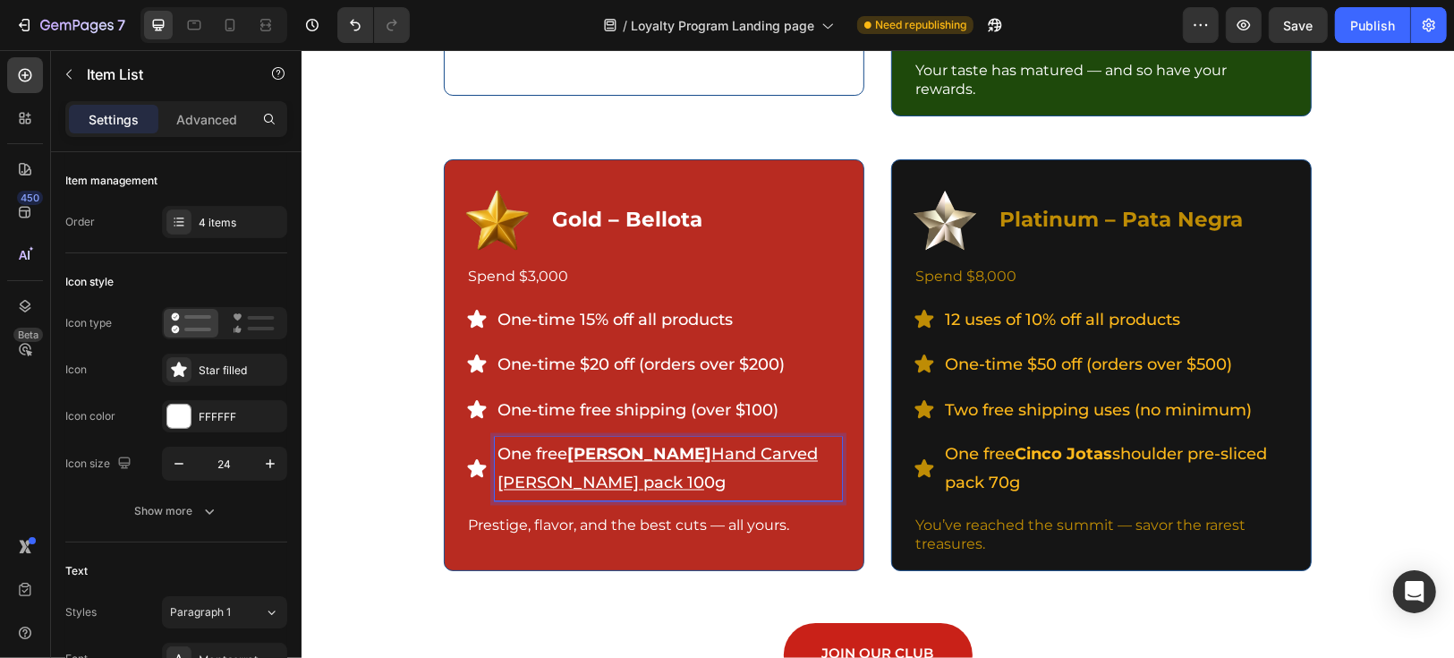
drag, startPoint x: 493, startPoint y: 481, endPoint x: 540, endPoint y: 483, distance: 46.6
click at [621, 483] on u "Hand Carved [PERSON_NAME] pack 10" at bounding box center [657, 468] width 320 height 48
click at [576, 401] on p "One-time free shipping (over $100)" at bounding box center [668, 409] width 342 height 29
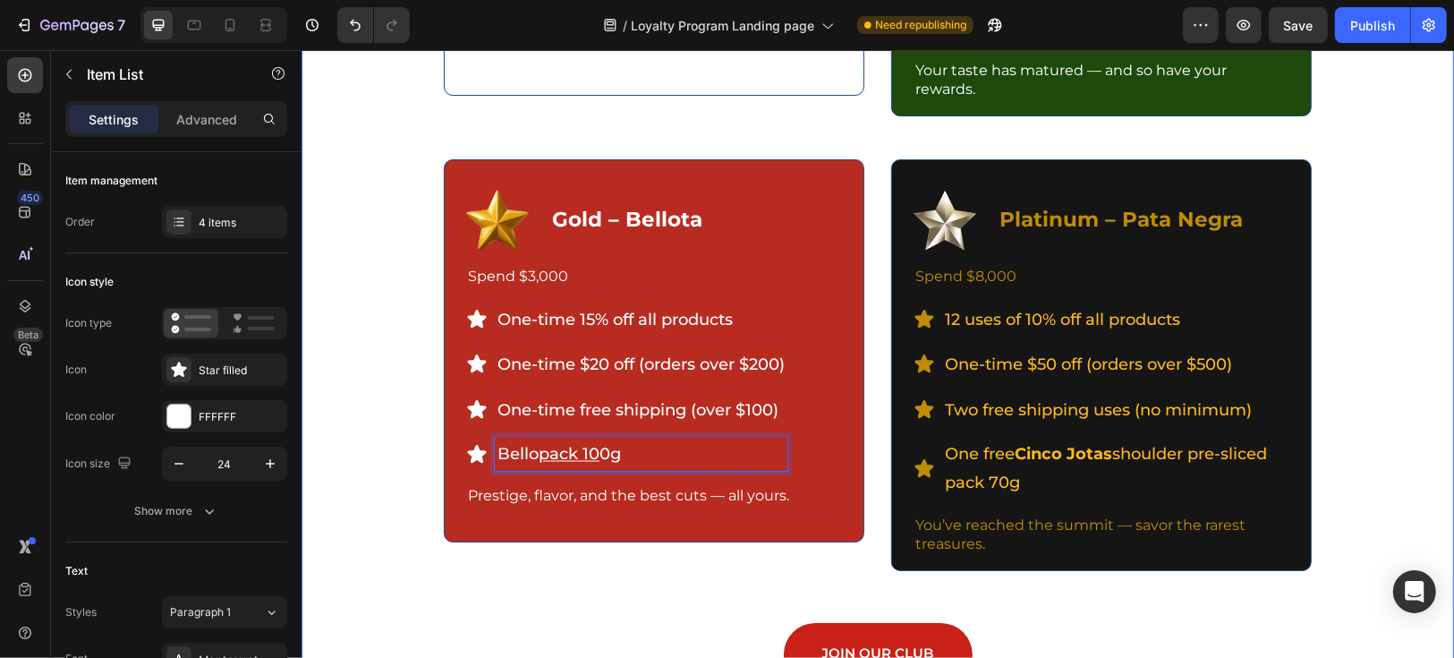
click at [380, 150] on div "Unlock More as You Go Heading The more you enjoy, the more you unlock — each ti…" at bounding box center [877, 154] width 1126 height 1062
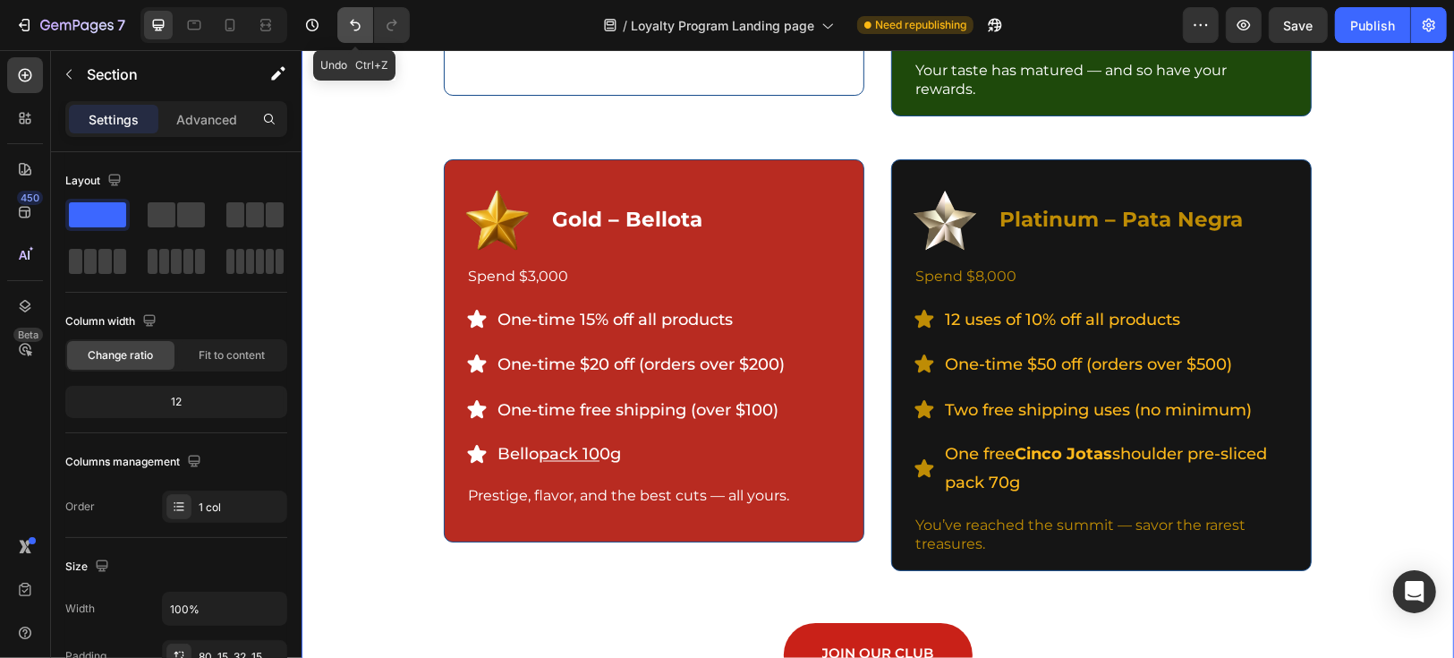
click at [362, 32] on icon "Undo/Redo" at bounding box center [355, 25] width 18 height 18
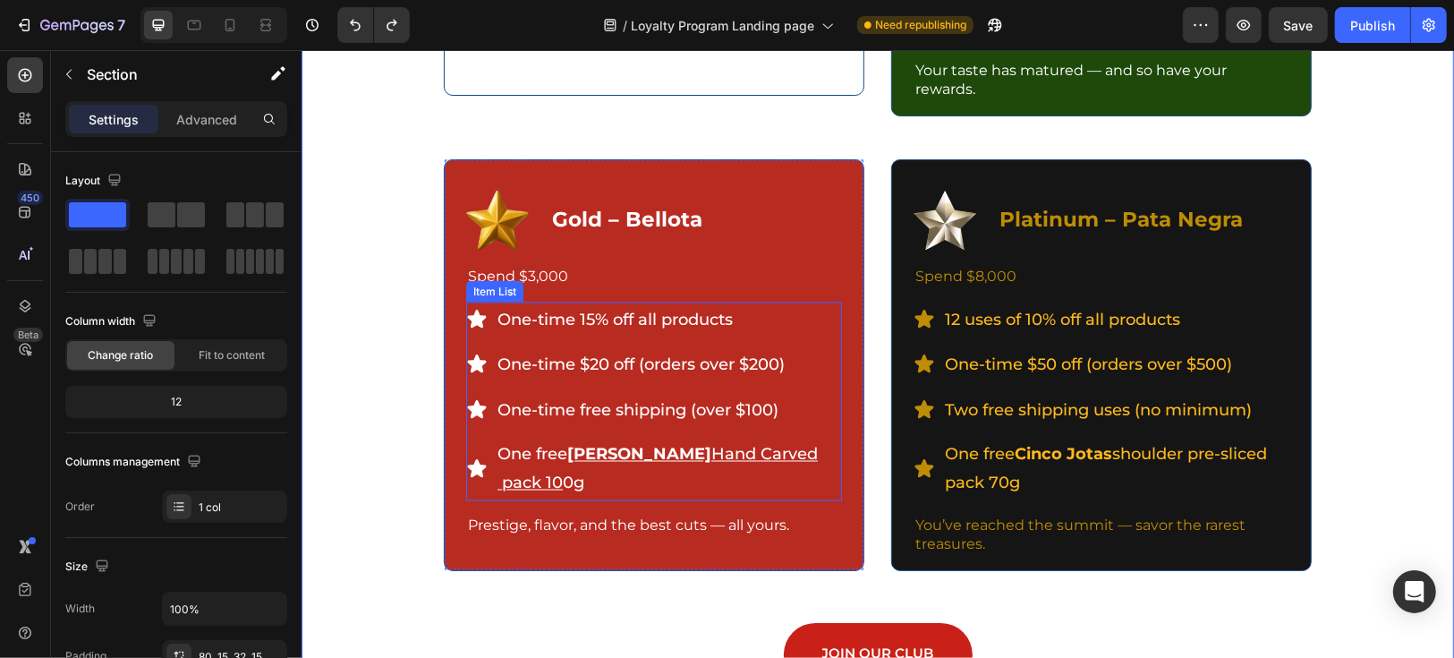
click at [588, 467] on p "One free [PERSON_NAME] Hand Carved pack 10 0g" at bounding box center [668, 468] width 342 height 58
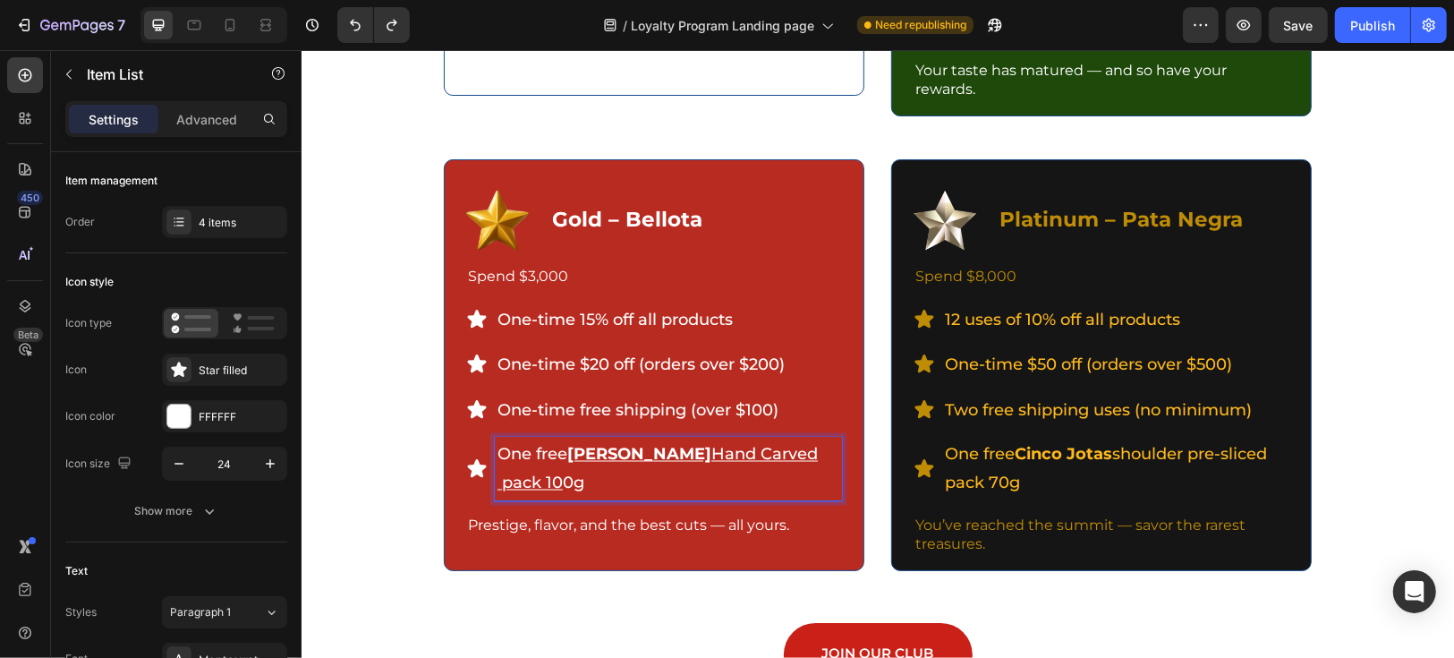
click at [704, 453] on u "[PERSON_NAME]" at bounding box center [638, 454] width 144 height 20
click at [497, 486] on u "Hand Carved pack 10" at bounding box center [657, 468] width 320 height 48
drag, startPoint x: 491, startPoint y: 481, endPoint x: 565, endPoint y: 483, distance: 73.4
click at [565, 483] on u "Hand Carved Bellota Ibpack 10" at bounding box center [657, 468] width 320 height 48
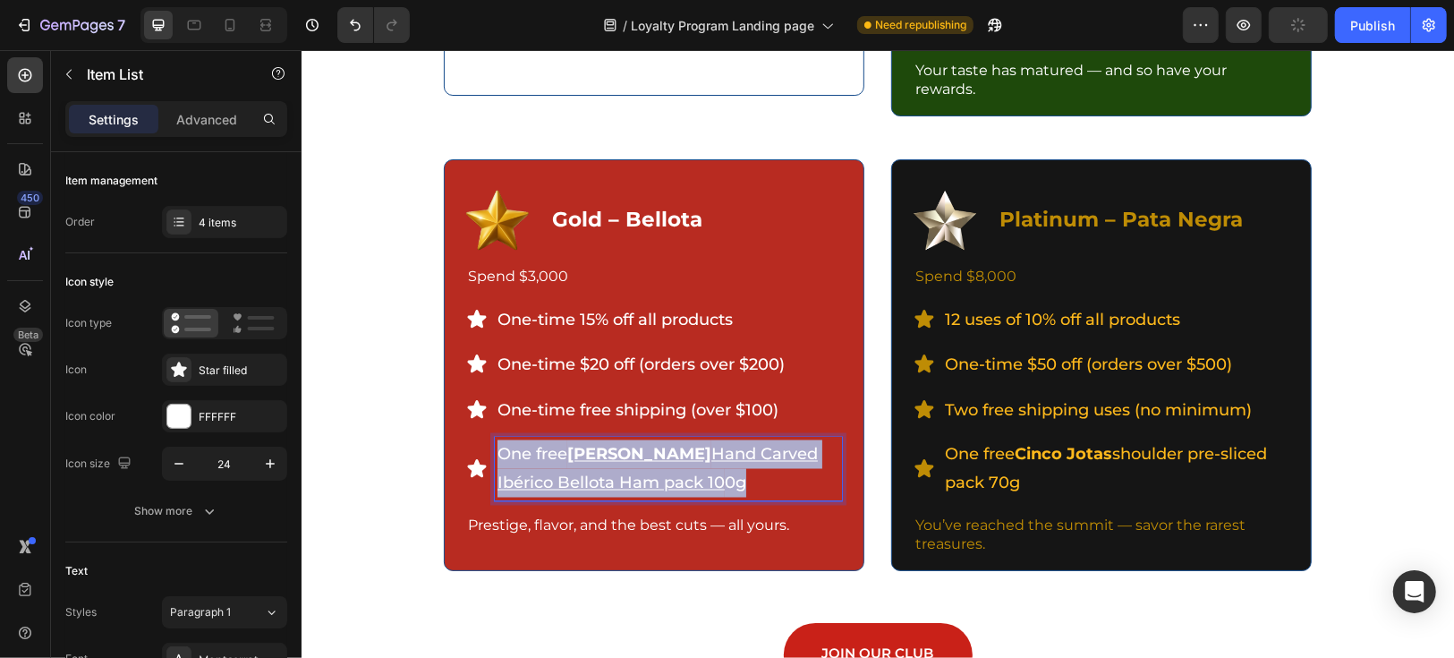
drag, startPoint x: 748, startPoint y: 484, endPoint x: 493, endPoint y: 454, distance: 256.8
click at [497, 454] on p "One free [PERSON_NAME] Hand Carved Ibérico Bellota Ham pack 10 0g" at bounding box center [668, 468] width 342 height 58
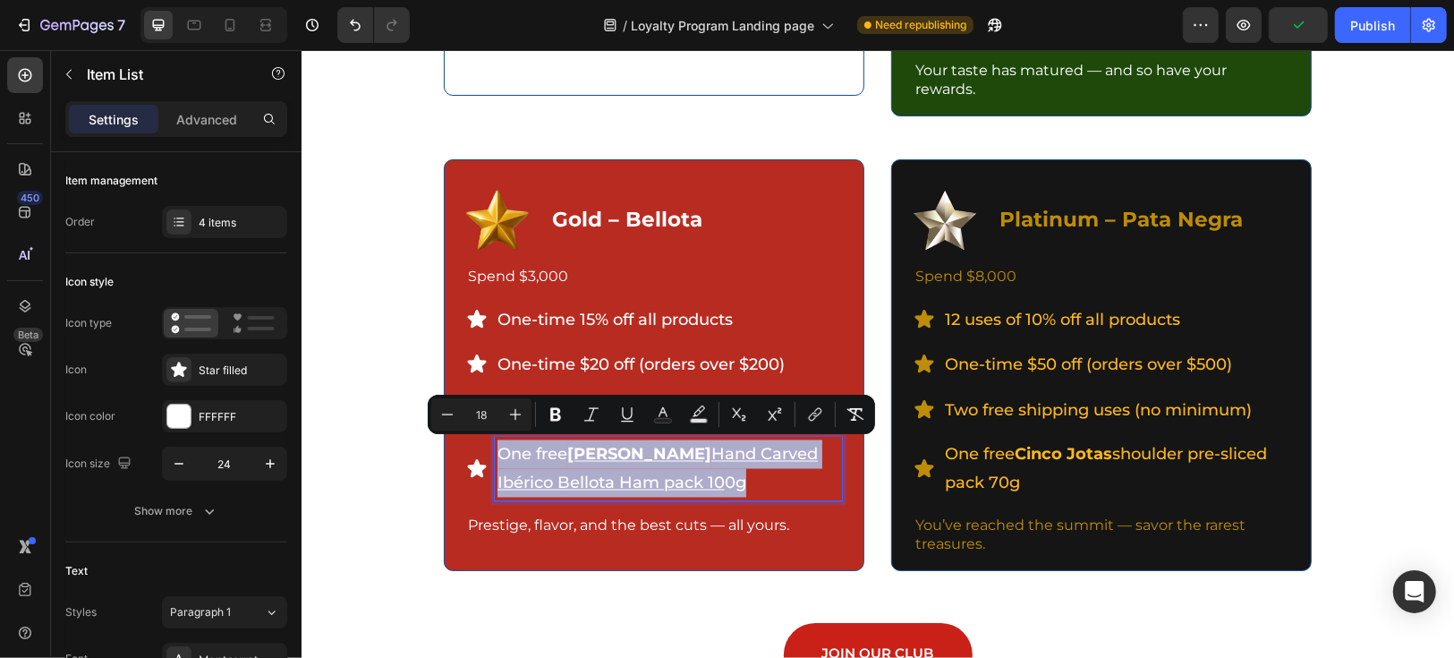
copy p "One free [PERSON_NAME] Hand Carved Ibérico Bellota Ham pack 10 0g"
click at [806, 474] on p "One free [PERSON_NAME] Hand Carved Ibérico Bellota Ham pack 10 0g" at bounding box center [668, 468] width 342 height 58
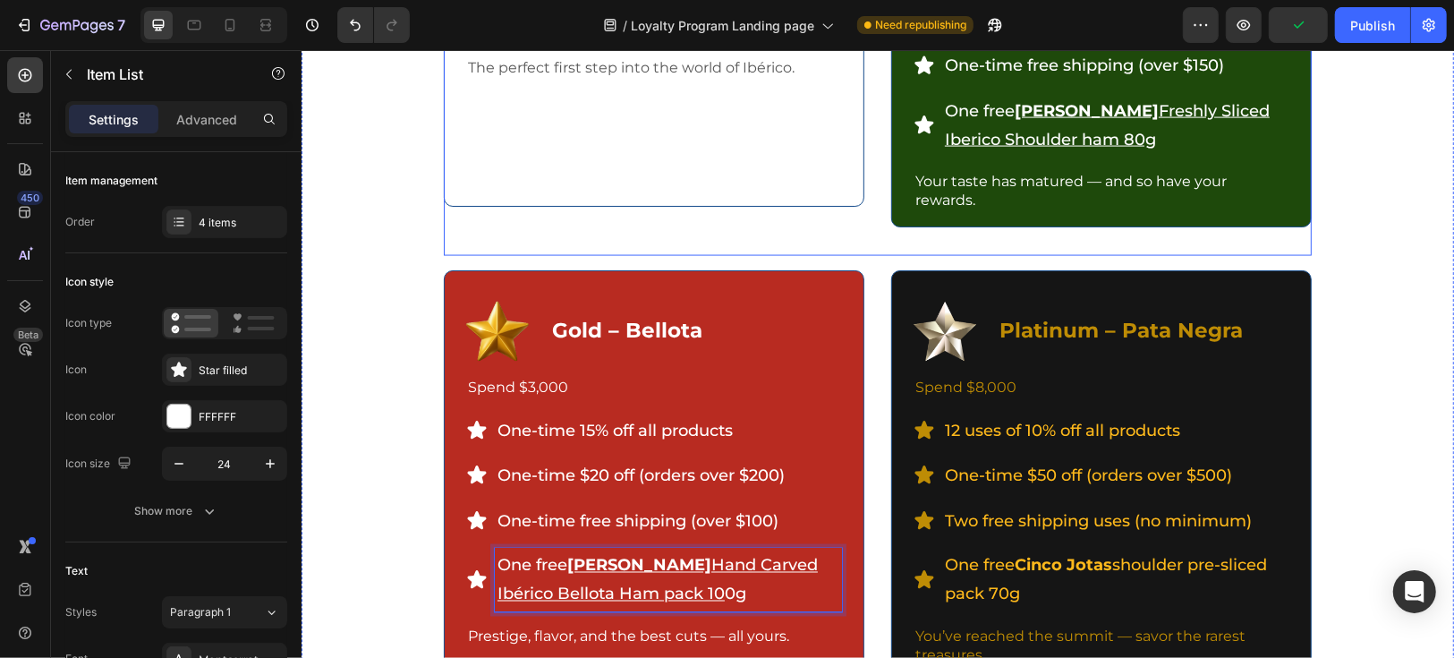
scroll to position [1889, 0]
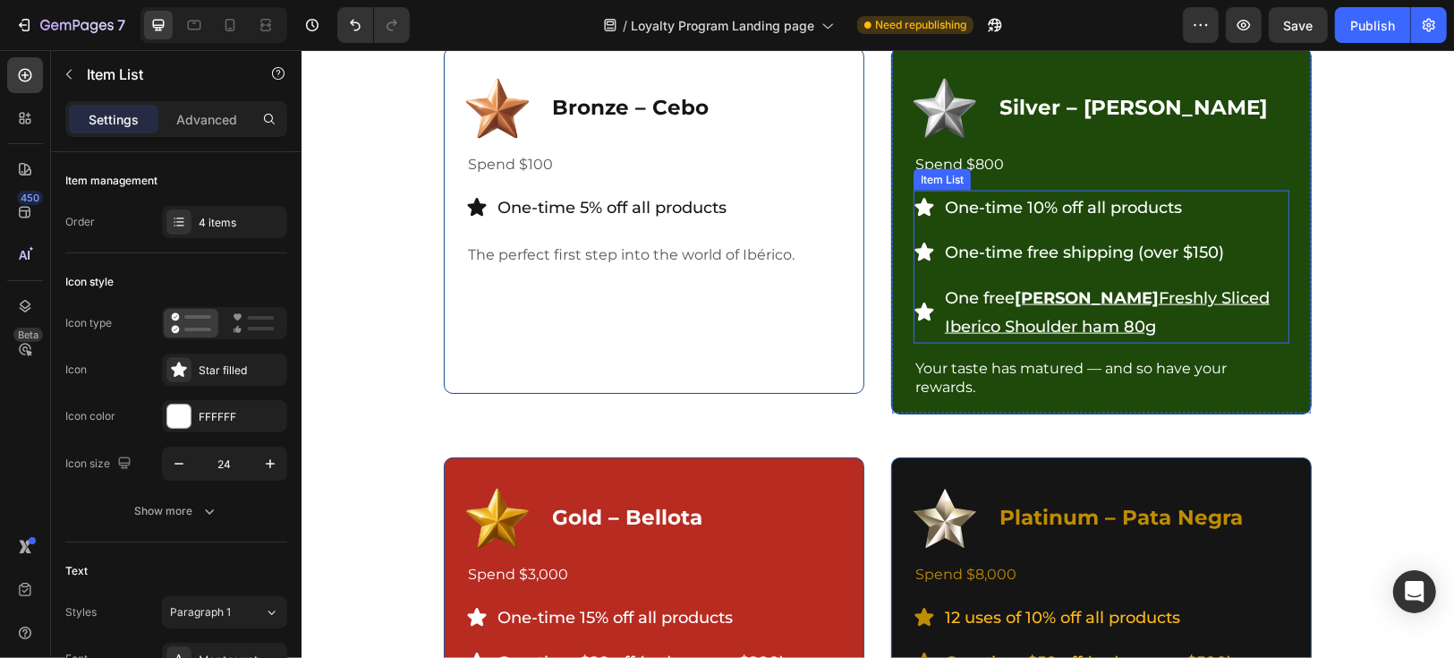
click at [1125, 301] on u "[PERSON_NAME]" at bounding box center [1086, 297] width 144 height 20
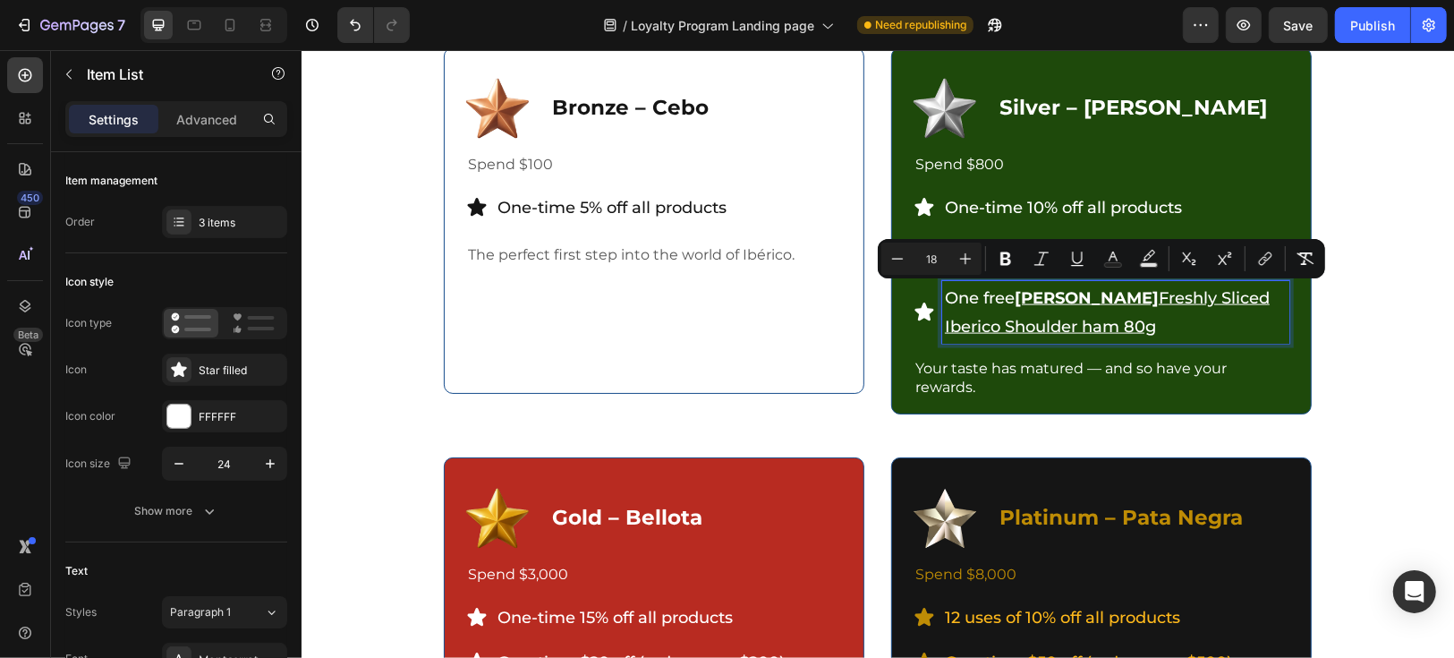
drag, startPoint x: 1168, startPoint y: 326, endPoint x: 939, endPoint y: 302, distance: 230.3
click at [944, 302] on p "One free [PERSON_NAME] Freshly Sliced Iberico Shoulder ham 80g" at bounding box center [1115, 312] width 342 height 58
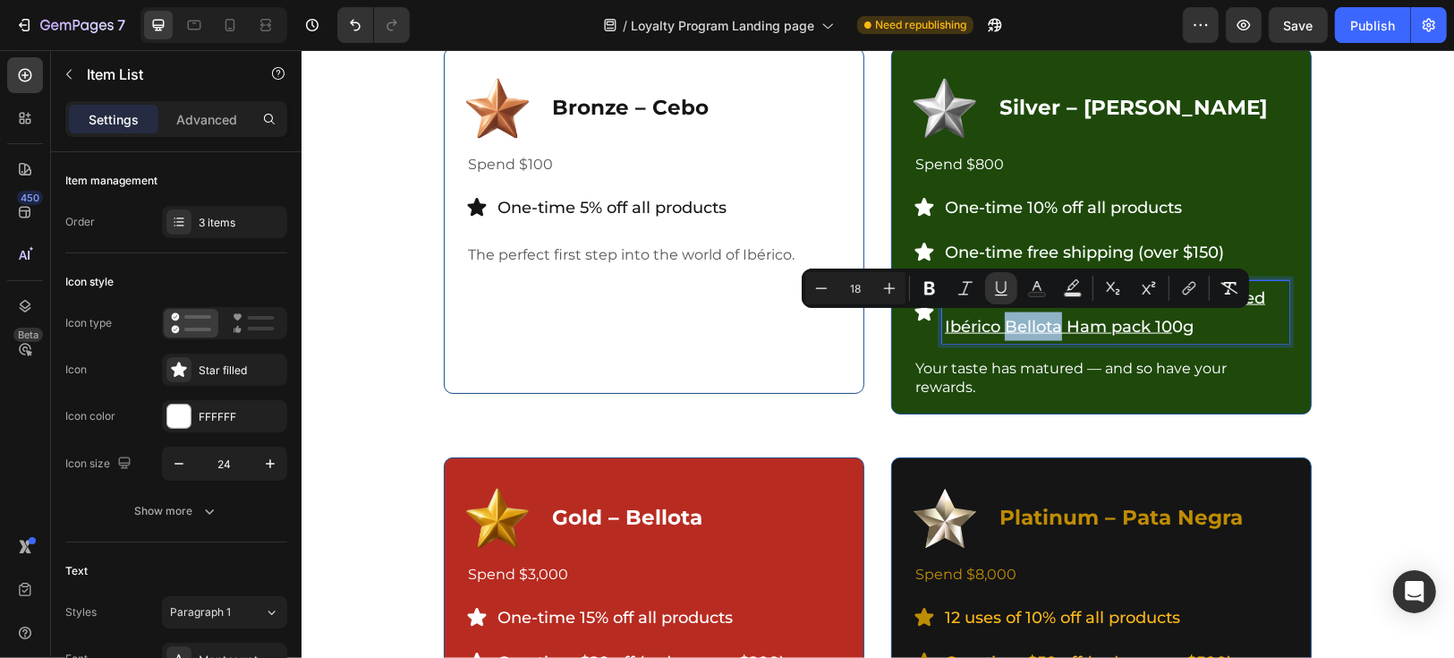
drag, startPoint x: 997, startPoint y: 325, endPoint x: 1052, endPoint y: 327, distance: 55.5
click at [1052, 327] on u "Hand Carved Ibérico Bellota Ham pack 10" at bounding box center [1104, 311] width 320 height 48
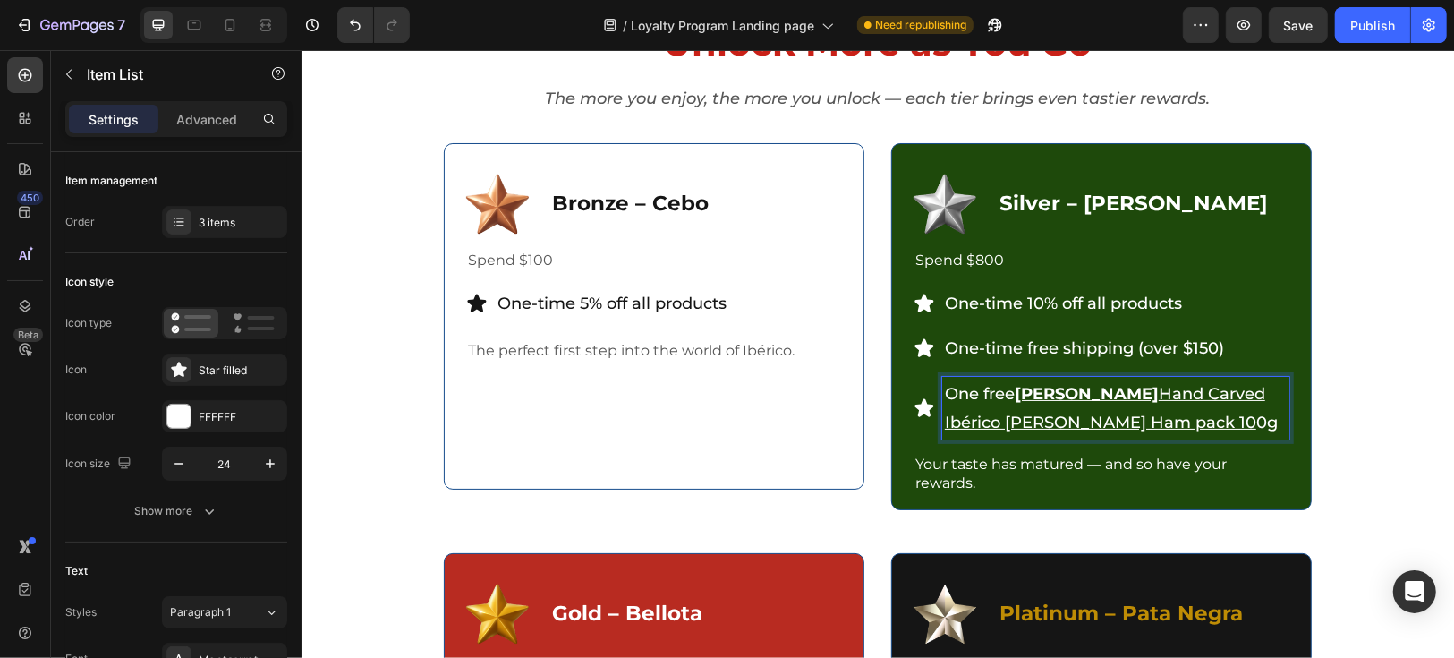
scroll to position [1789, 0]
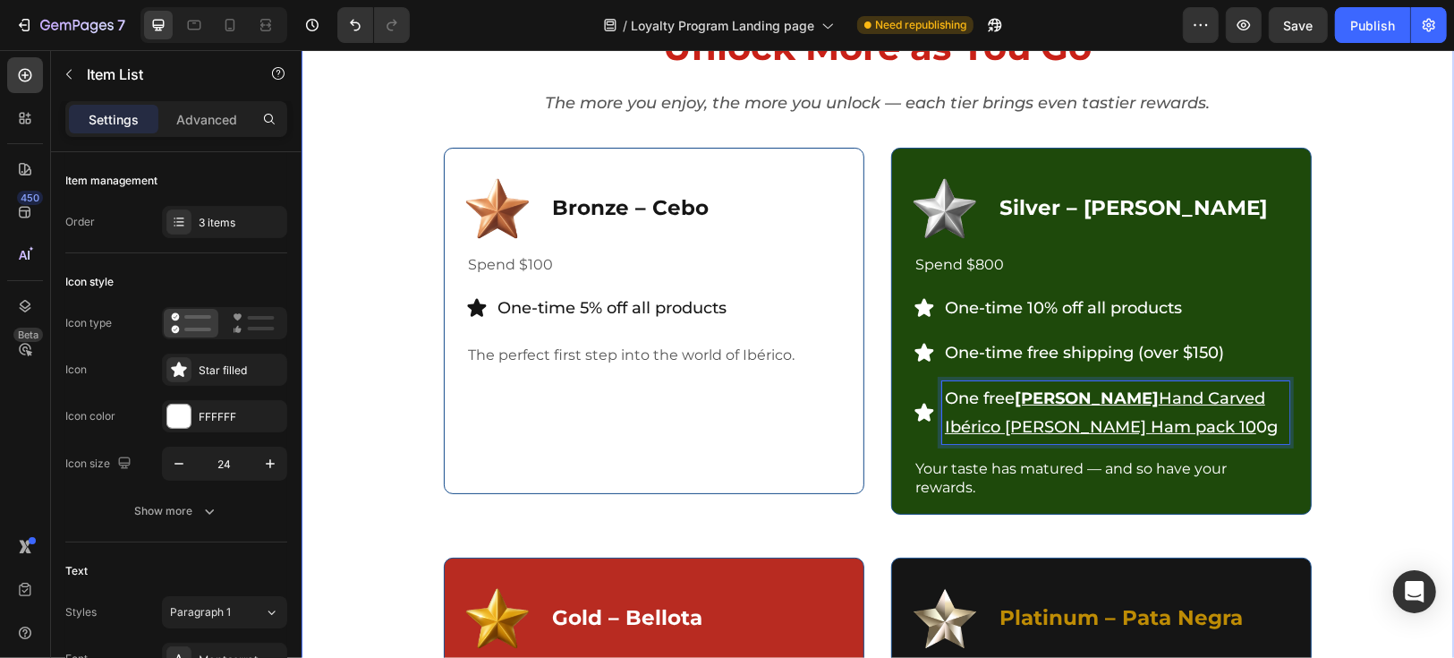
click at [1420, 404] on div "Unlock More as You Go Heading The more you enjoy, the more you unlock — each ti…" at bounding box center [877, 552] width 1126 height 1062
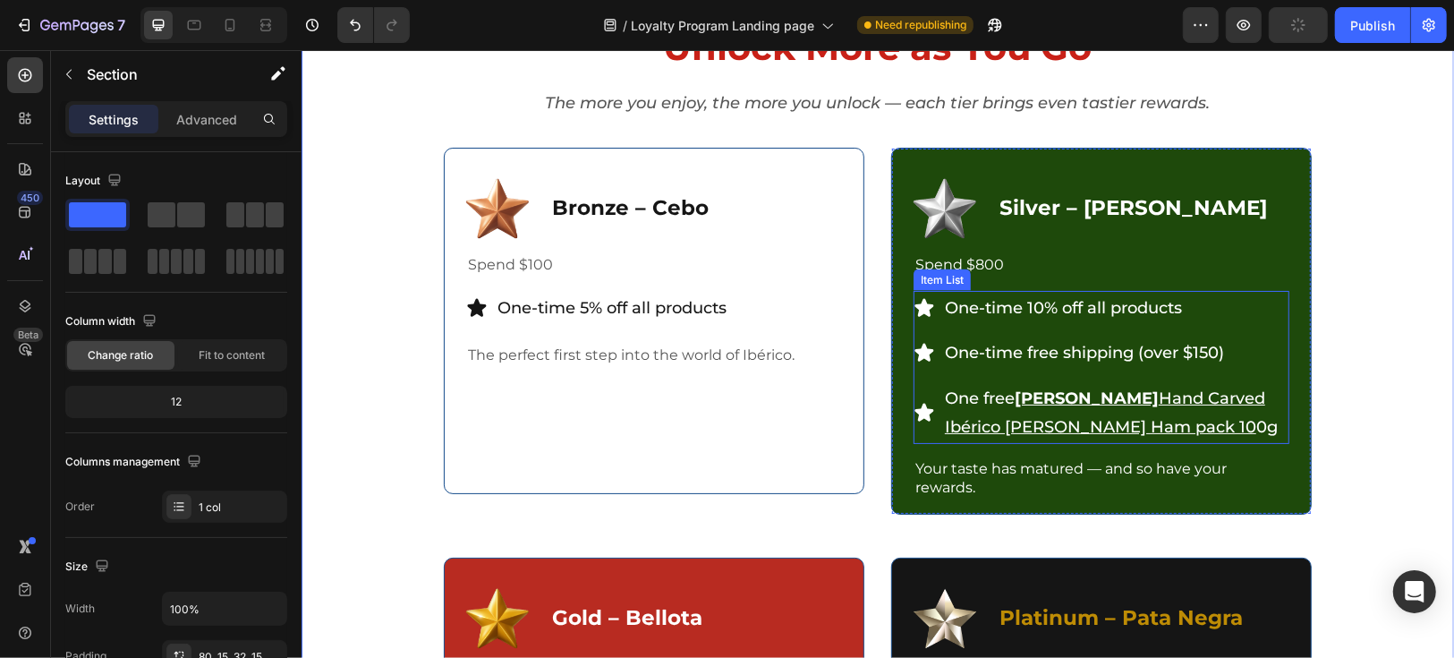
click at [1216, 426] on u "Hand Carved Ibérico [PERSON_NAME] Ham pack 10" at bounding box center [1104, 411] width 320 height 48
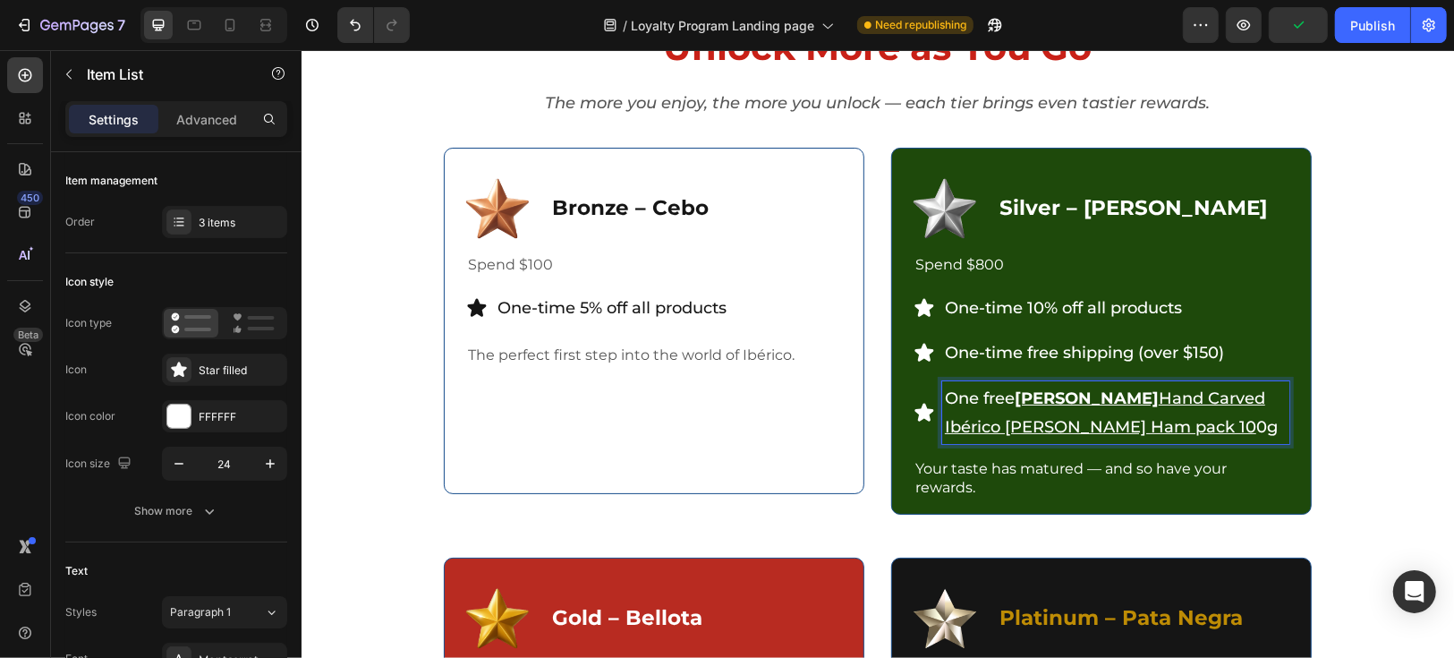
click at [1203, 417] on u "Hand Carved Ibérico [PERSON_NAME] Ham pack 10" at bounding box center [1104, 411] width 320 height 48
click at [1215, 422] on u "Hand Carved Ibérico [PERSON_NAME] Ham pack 10" at bounding box center [1104, 411] width 320 height 48
click at [1363, 405] on div "Unlock More as You Go Heading The more you enjoy, the more you unlock — each ti…" at bounding box center [877, 552] width 1126 height 1062
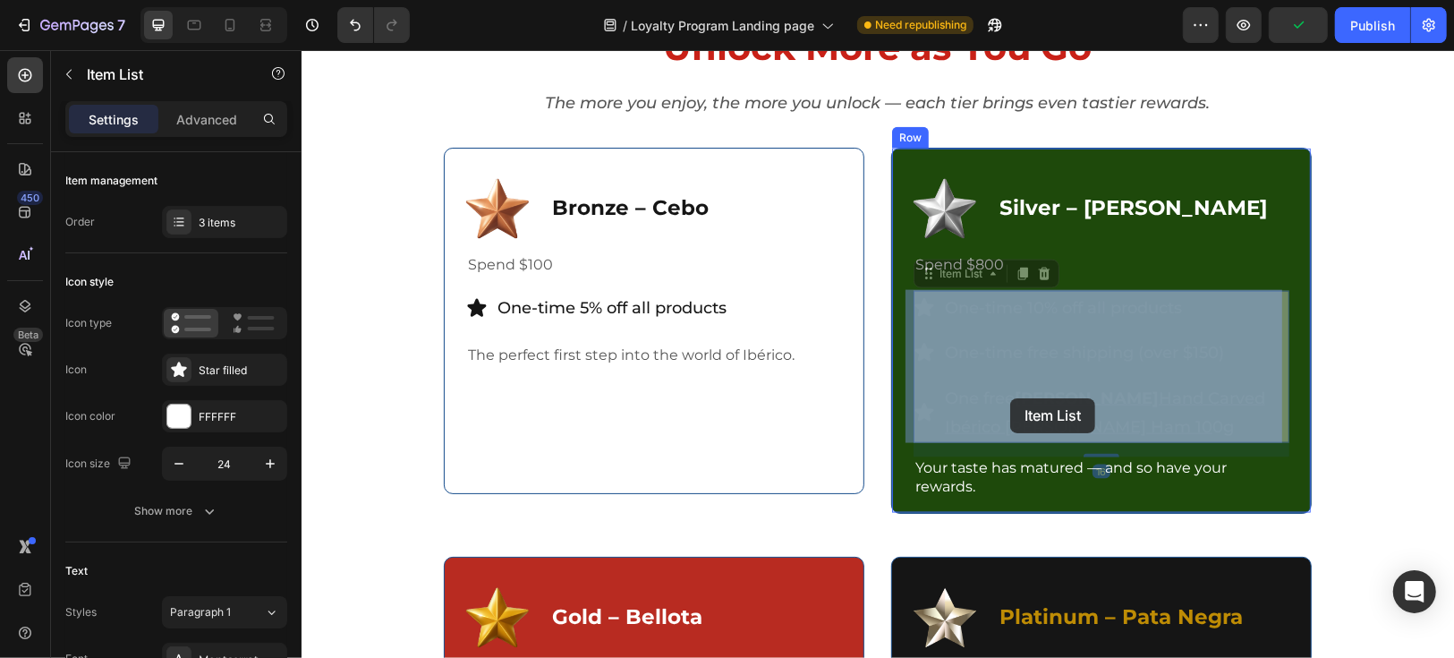
drag, startPoint x: 1020, startPoint y: 399, endPoint x: 1003, endPoint y: 397, distance: 17.1
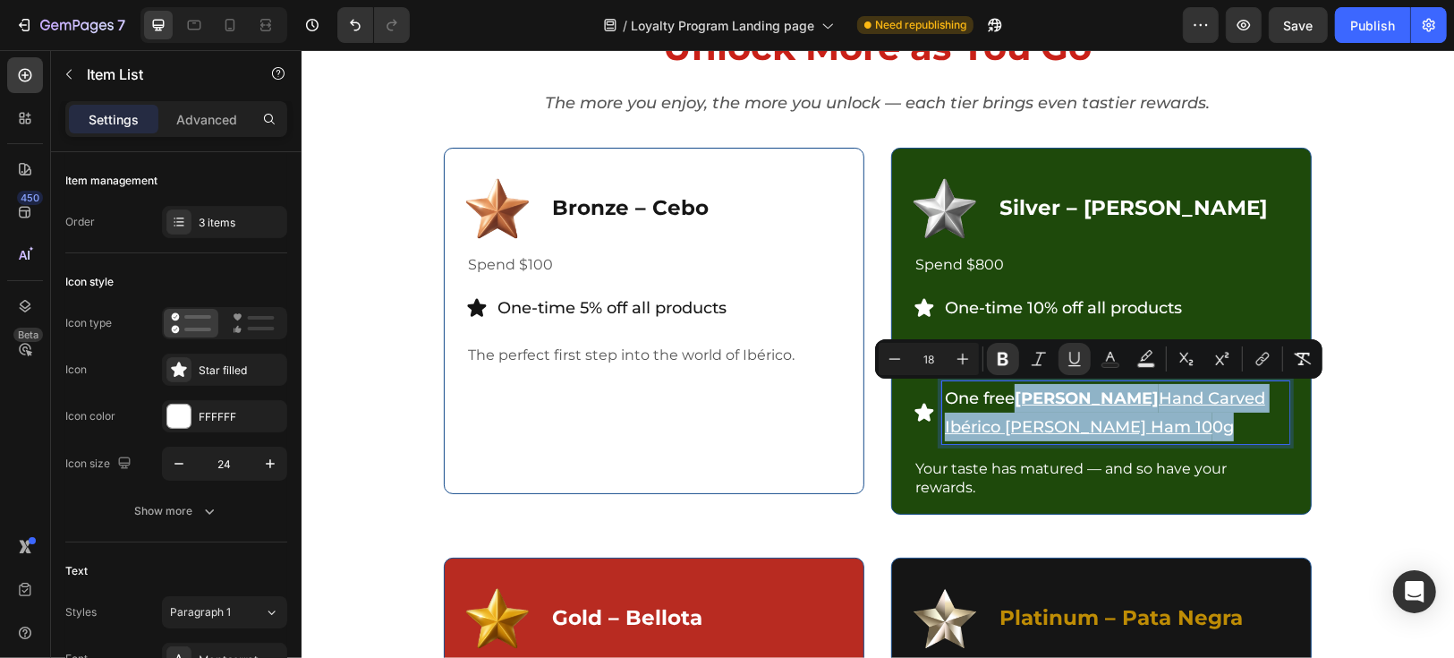
drag, startPoint x: 1235, startPoint y: 425, endPoint x: 1012, endPoint y: 401, distance: 224.1
click at [1012, 401] on p "One free [PERSON_NAME] Hand Carved Ibérico [PERSON_NAME] Ham 10 0g" at bounding box center [1115, 412] width 342 height 58
copy p "[PERSON_NAME] Hand Carved Ibérico [PERSON_NAME] Ham 10 0g"
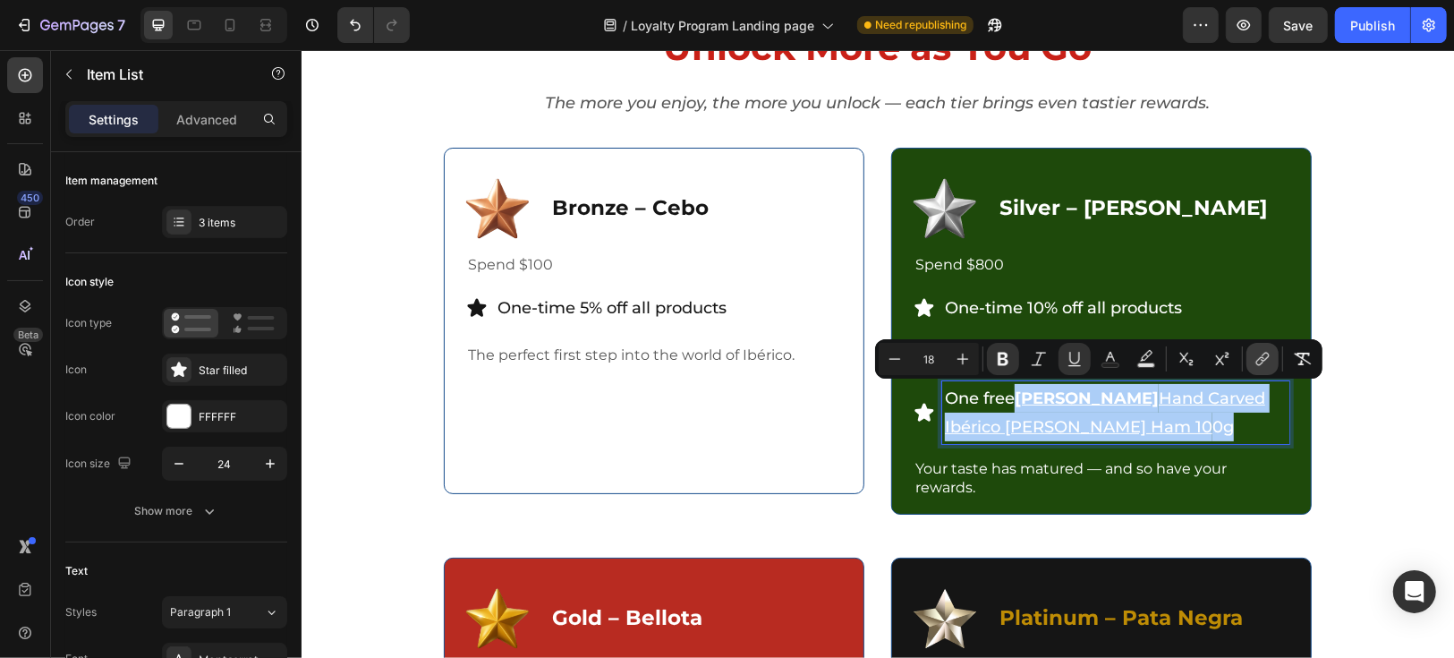
click at [1263, 359] on icon "Editor contextual toolbar" at bounding box center [1263, 359] width 18 height 18
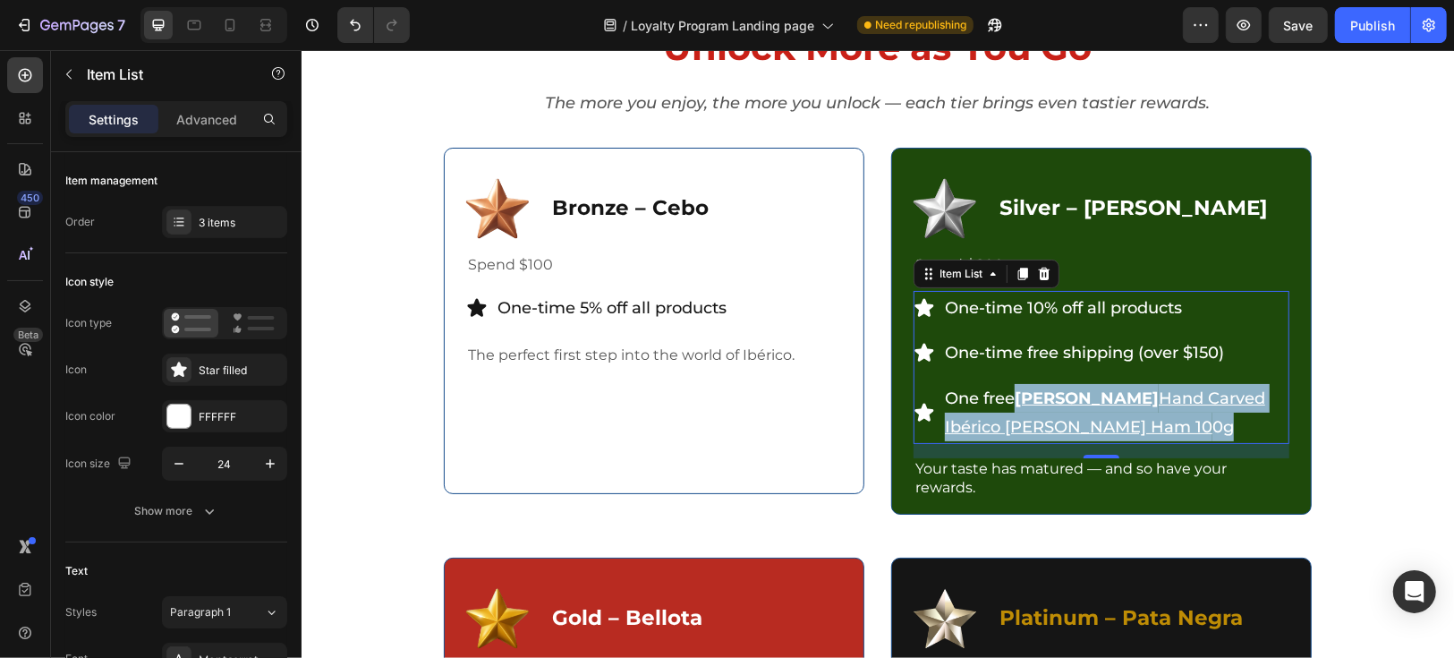
click at [1081, 393] on u "[PERSON_NAME]" at bounding box center [1086, 397] width 144 height 20
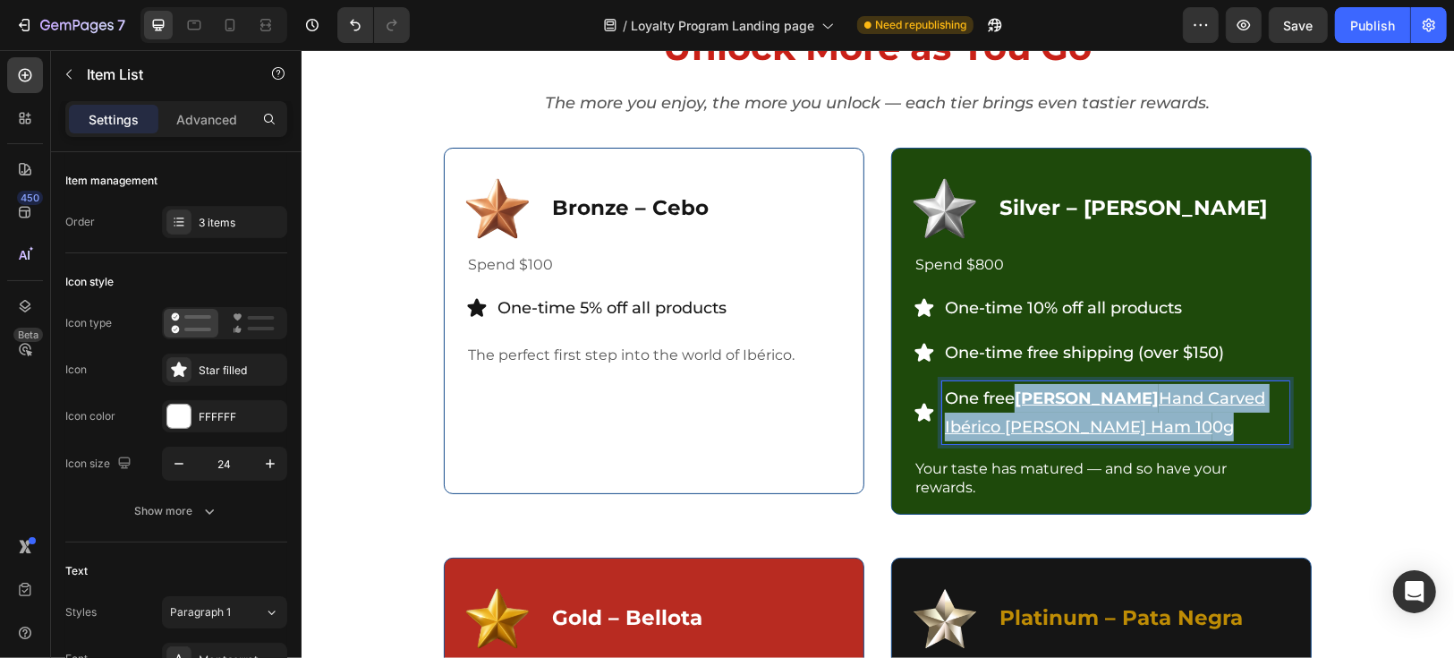
drag, startPoint x: 1013, startPoint y: 396, endPoint x: 1209, endPoint y: 431, distance: 199.0
click at [1209, 431] on p "One free [PERSON_NAME] Hand Carved Ibérico [PERSON_NAME] Ham 10 0g" at bounding box center [1115, 412] width 342 height 58
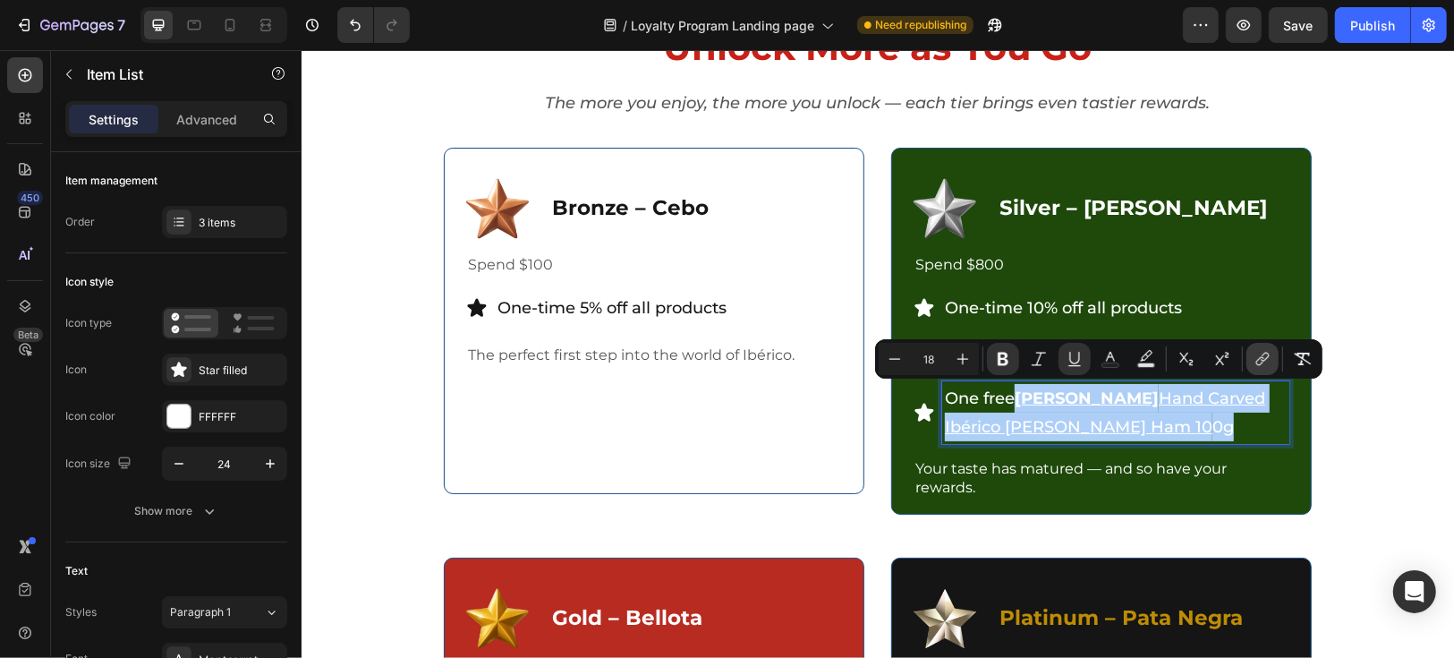
click at [1258, 357] on icon "Editor contextual toolbar" at bounding box center [1263, 359] width 18 height 18
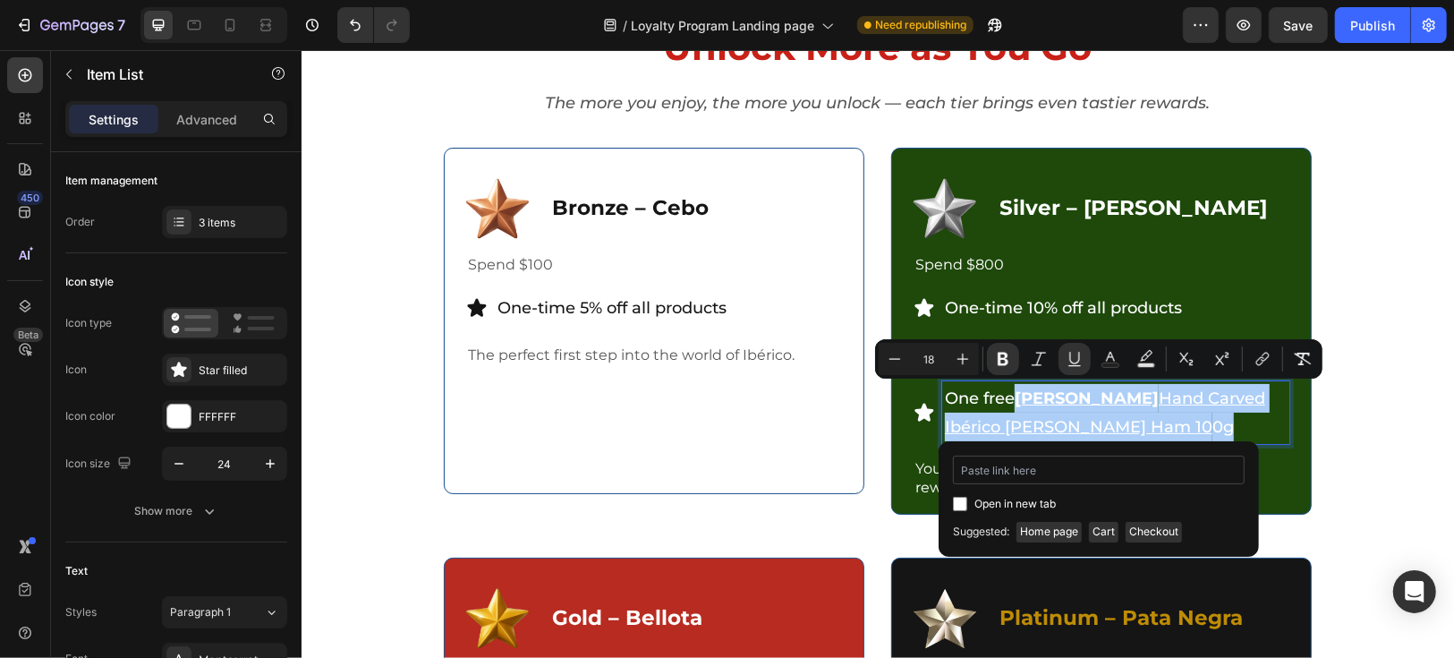
click at [1147, 474] on input "Editor contextual toolbar" at bounding box center [1099, 469] width 292 height 29
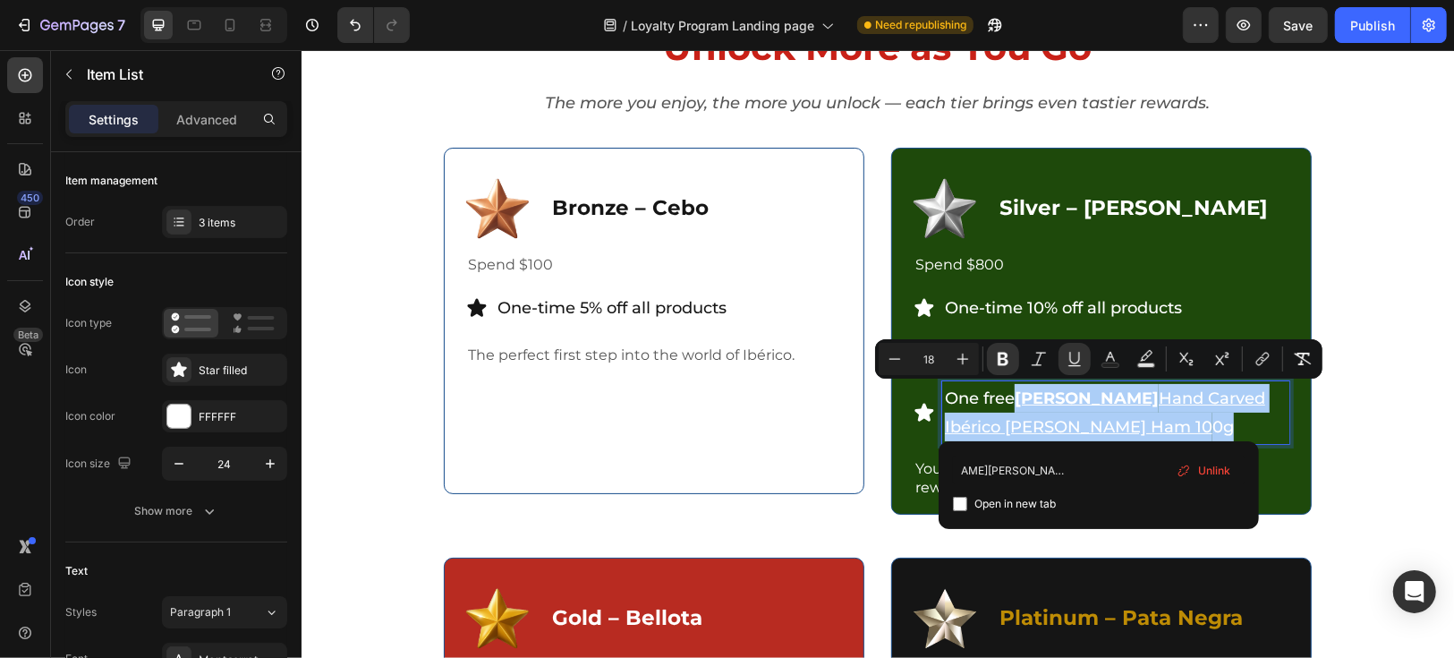
type input "[URL][DOMAIN_NAME][PERSON_NAME][PERSON_NAME]"
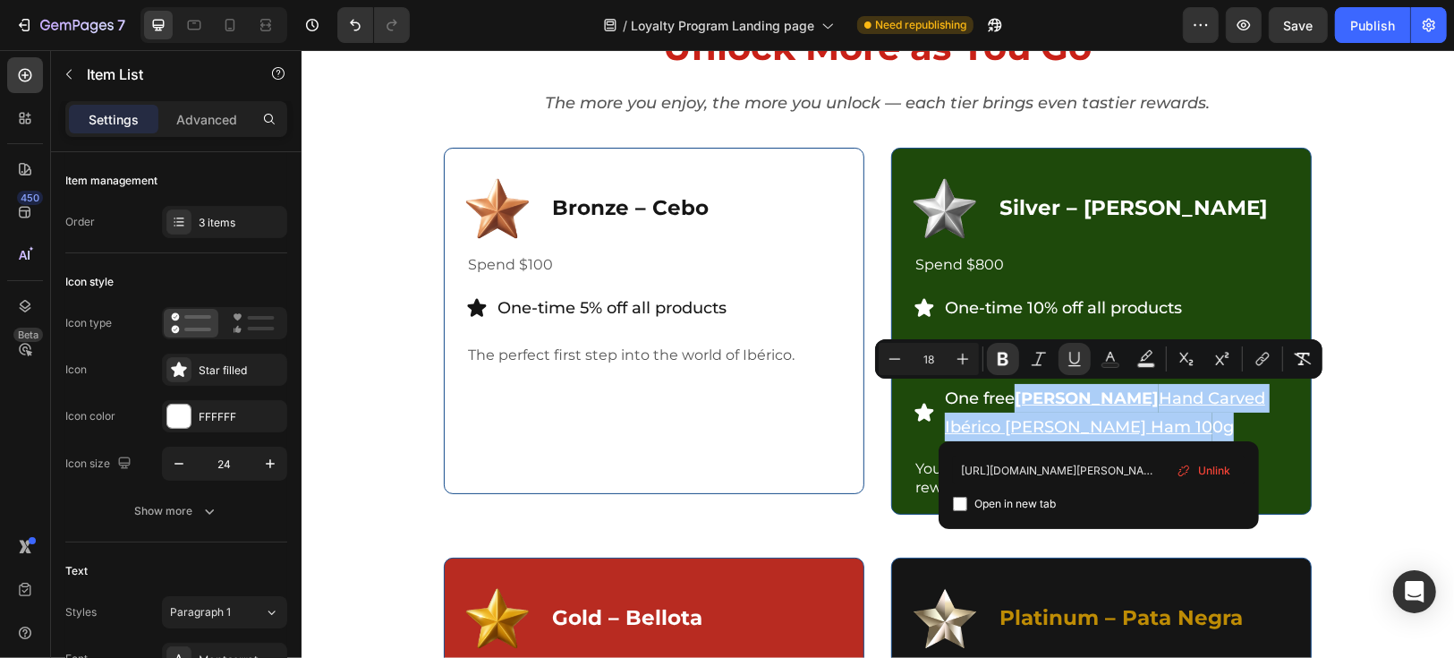
click at [951, 502] on div "[URL][DOMAIN_NAME][PERSON_NAME][PERSON_NAME] Open in new tab Unlink" at bounding box center [1099, 485] width 320 height 88
click at [959, 507] on input "Editor contextual toolbar" at bounding box center [960, 504] width 14 height 14
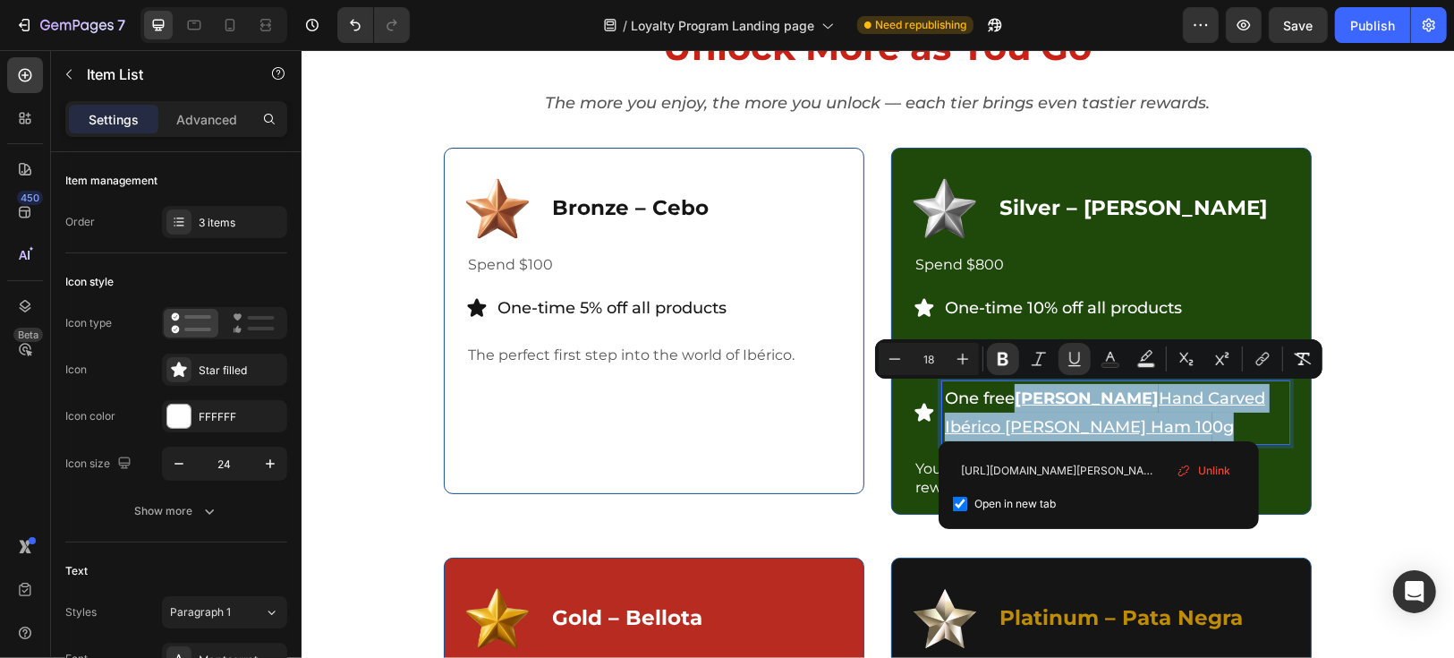
checkbox input "true"
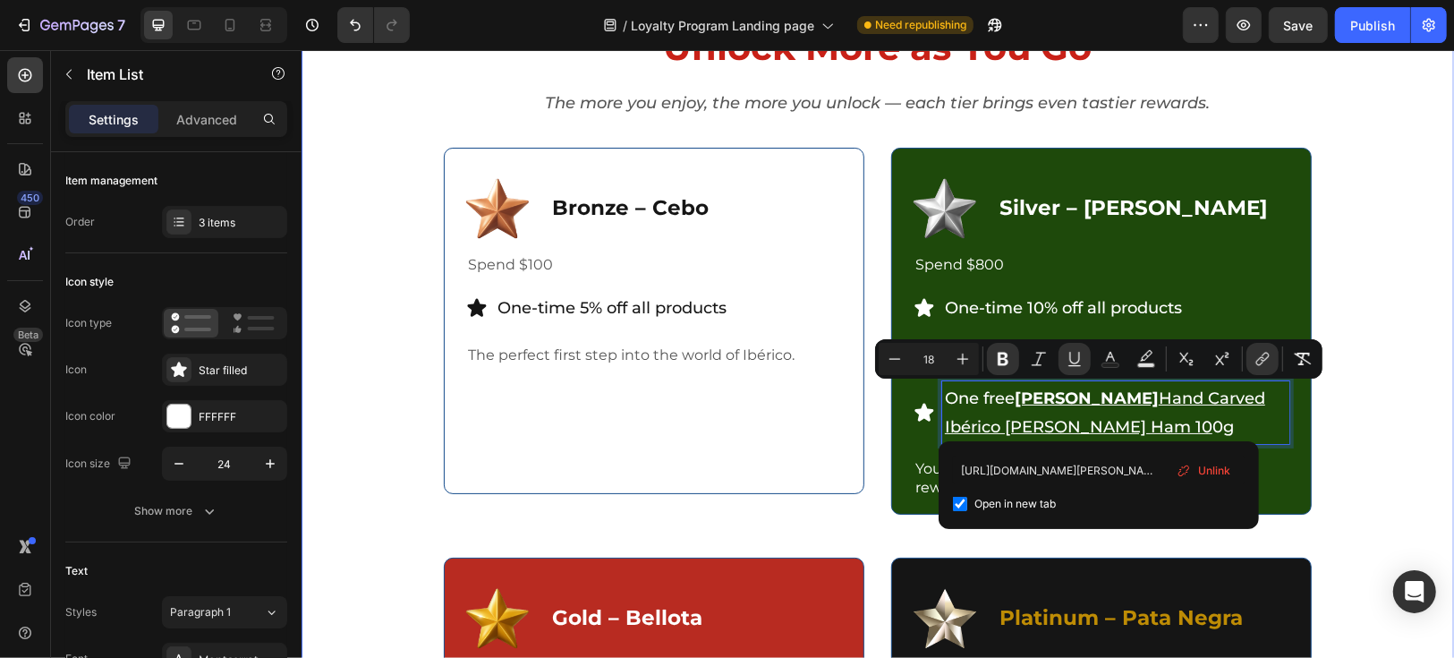
click at [1341, 470] on div "Unlock More as You Go Heading The more you enjoy, the more you unlock — each ti…" at bounding box center [877, 552] width 1126 height 1062
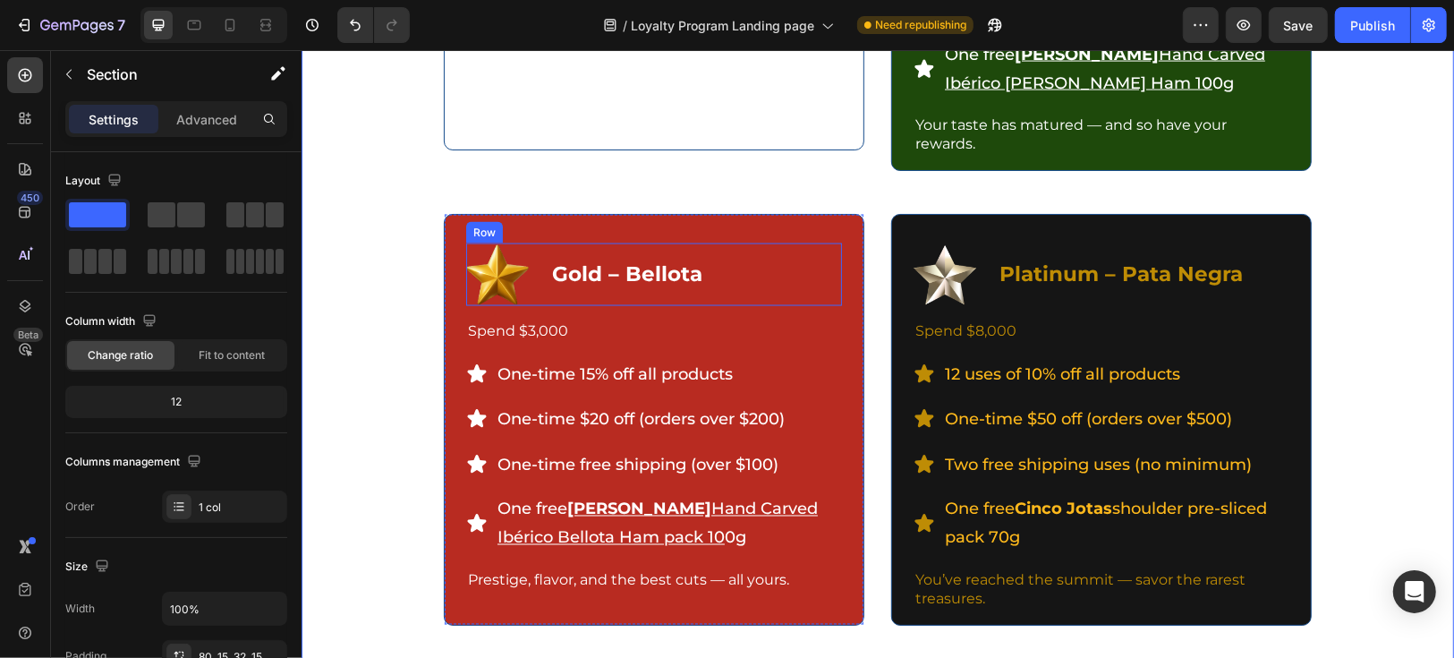
scroll to position [2286, 0]
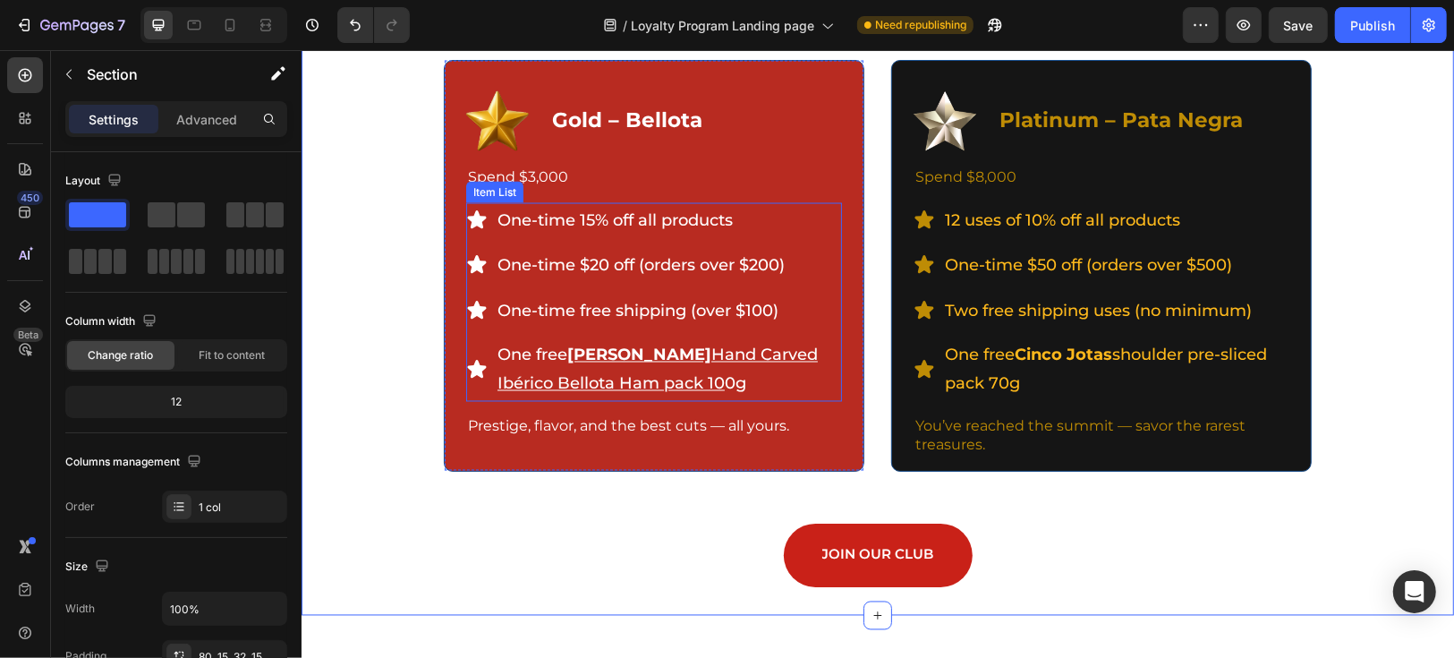
click at [602, 365] on p "One free [PERSON_NAME] Hand Carved Ibérico Bellota Ham pack 10 0g" at bounding box center [668, 369] width 342 height 58
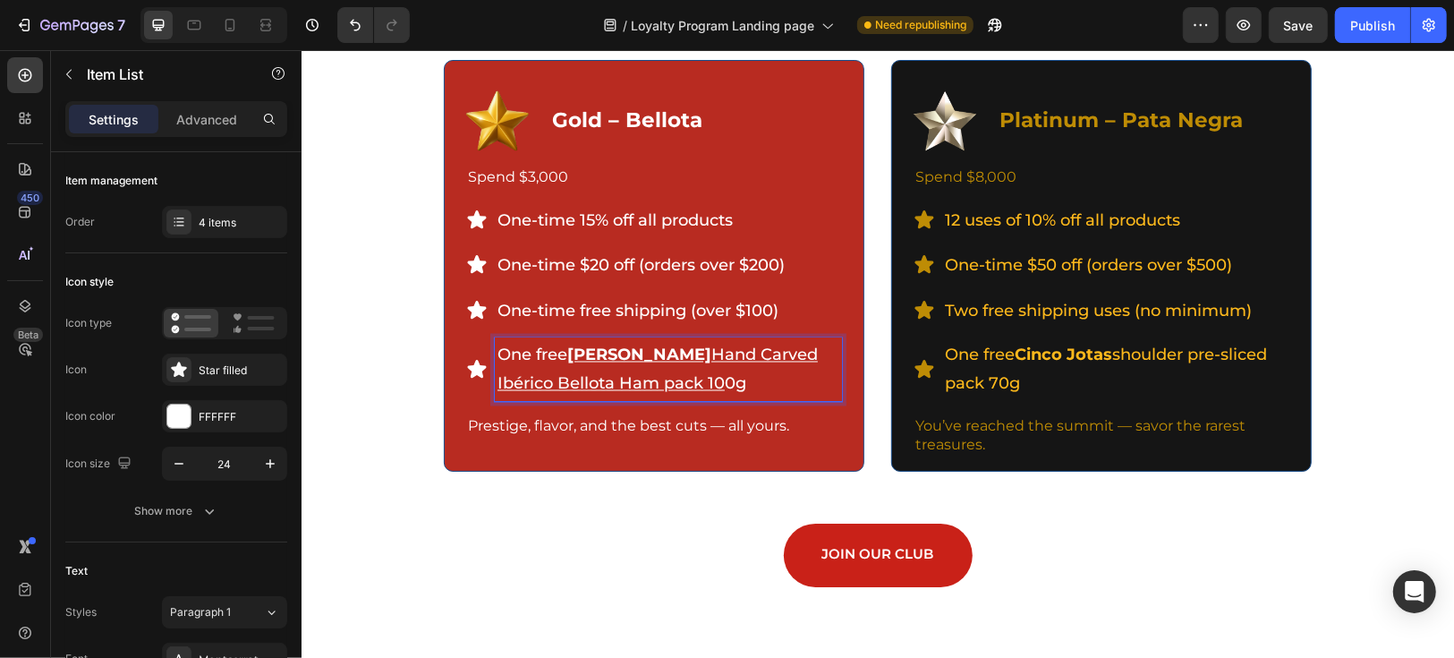
click at [573, 353] on u "[PERSON_NAME]" at bounding box center [638, 354] width 144 height 20
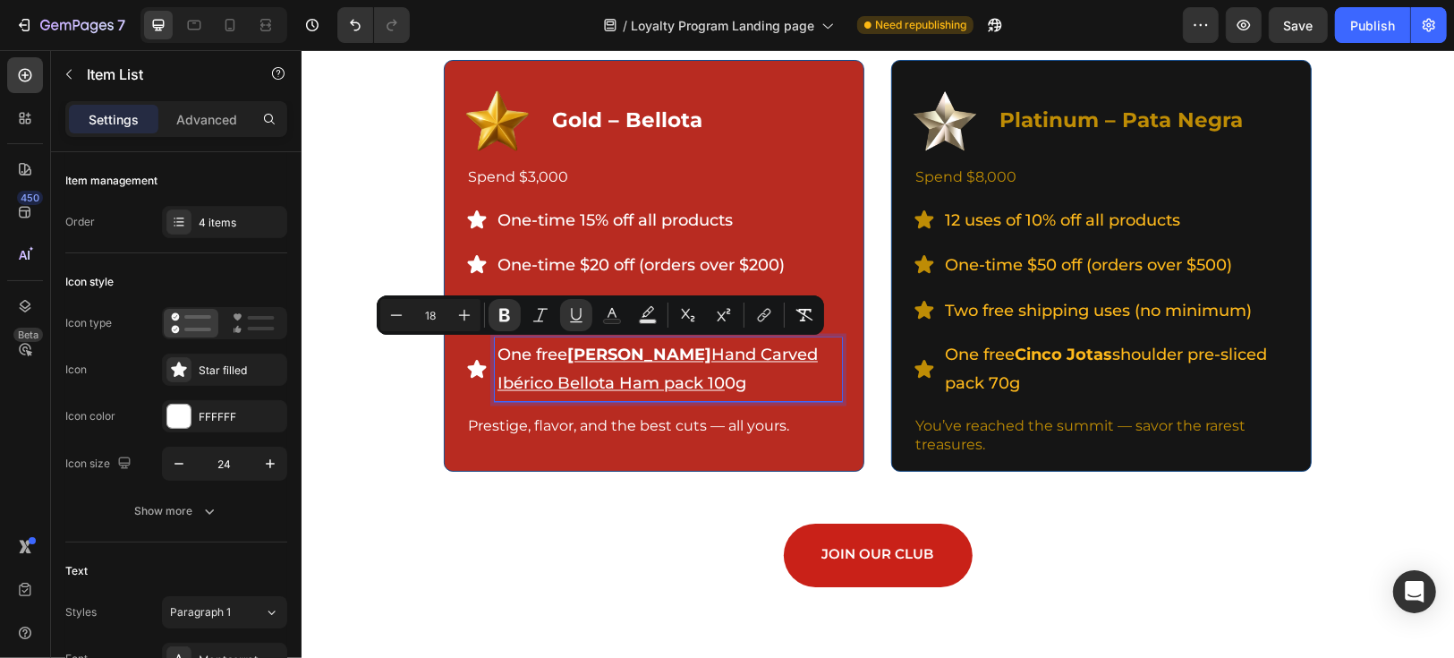
click at [759, 385] on p "One free [PERSON_NAME] Hand Carved Ibérico Bellota Ham pack 10 0g" at bounding box center [668, 369] width 342 height 58
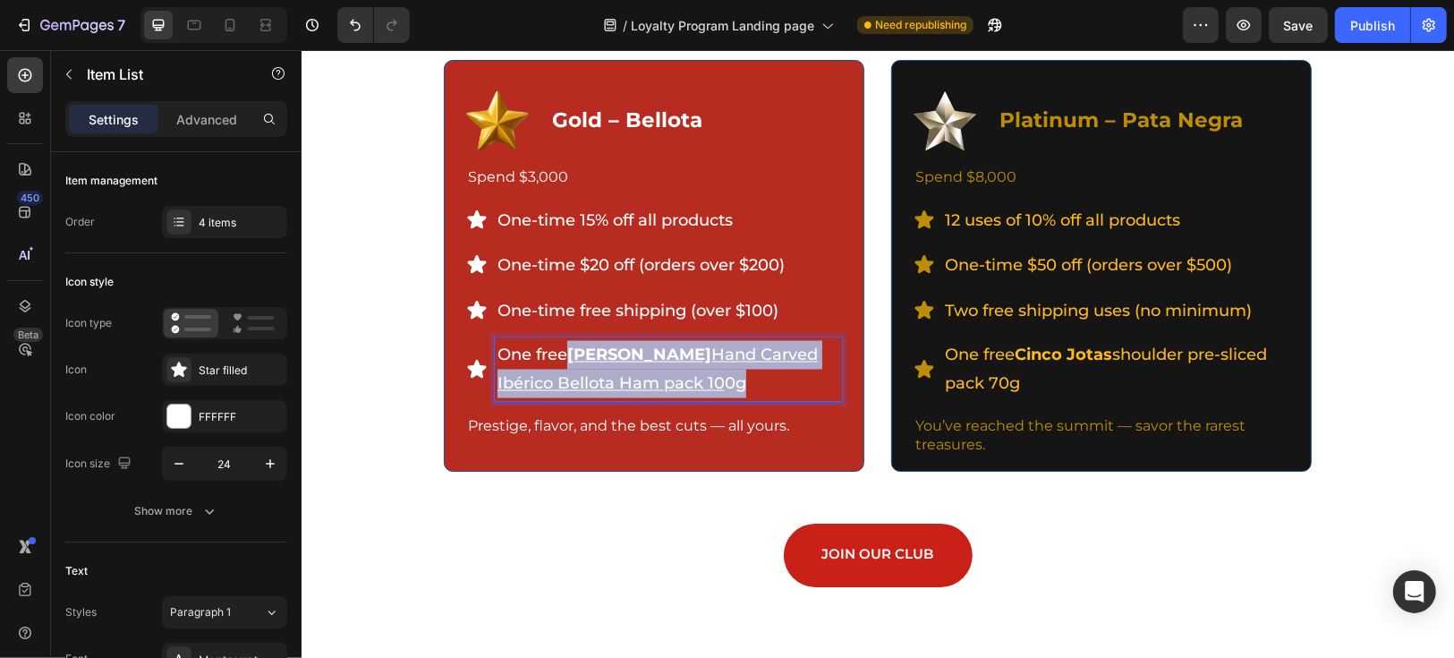
drag, startPoint x: 748, startPoint y: 381, endPoint x: 565, endPoint y: 355, distance: 184.4
click at [565, 355] on p "One free [PERSON_NAME] Hand Carved Ibérico Bellota Ham pack 10 0g" at bounding box center [668, 369] width 342 height 58
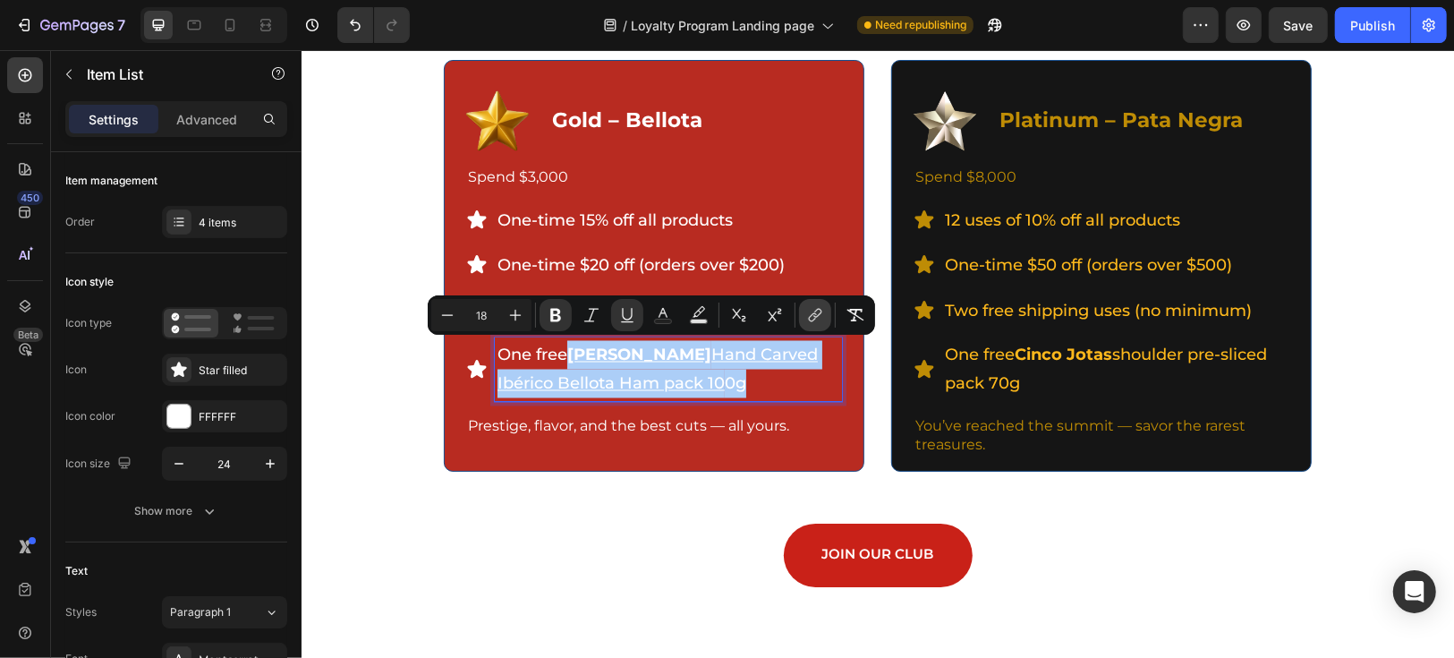
click at [808, 319] on icon "Editor contextual toolbar" at bounding box center [815, 315] width 18 height 18
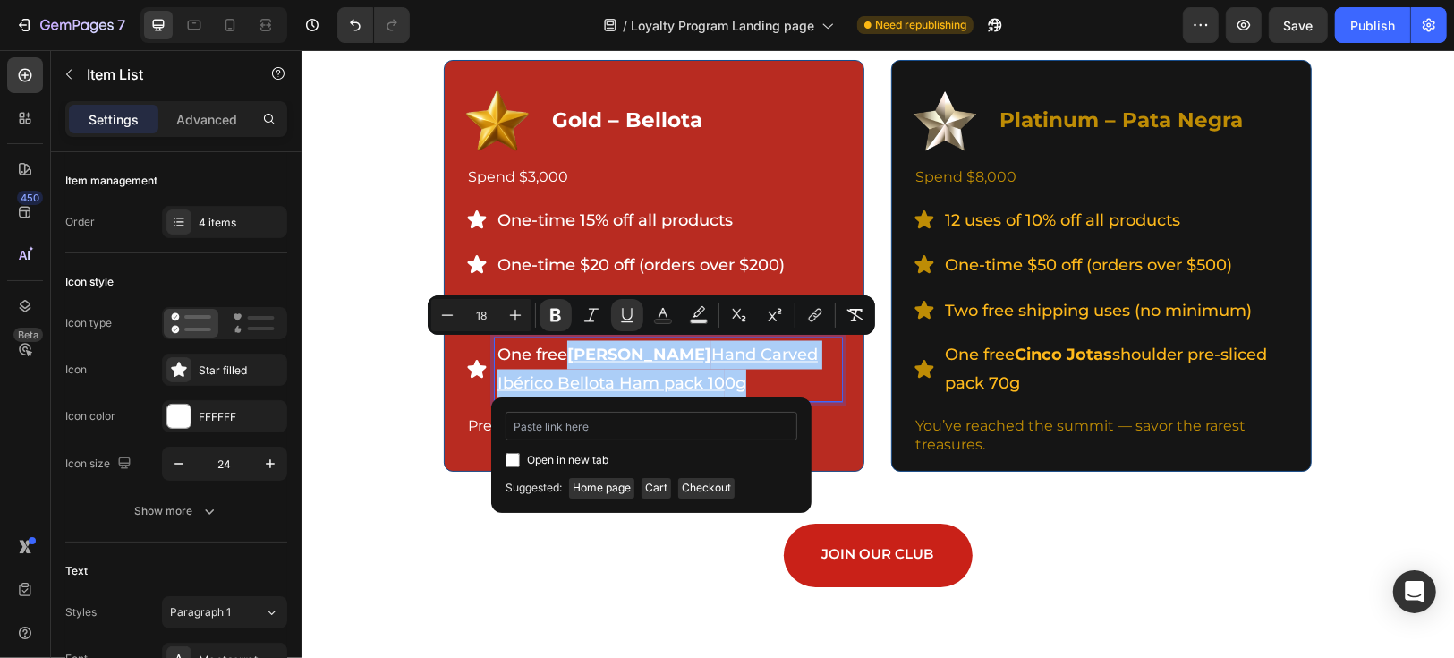
click at [657, 431] on input "Editor contextual toolbar" at bounding box center [652, 426] width 292 height 29
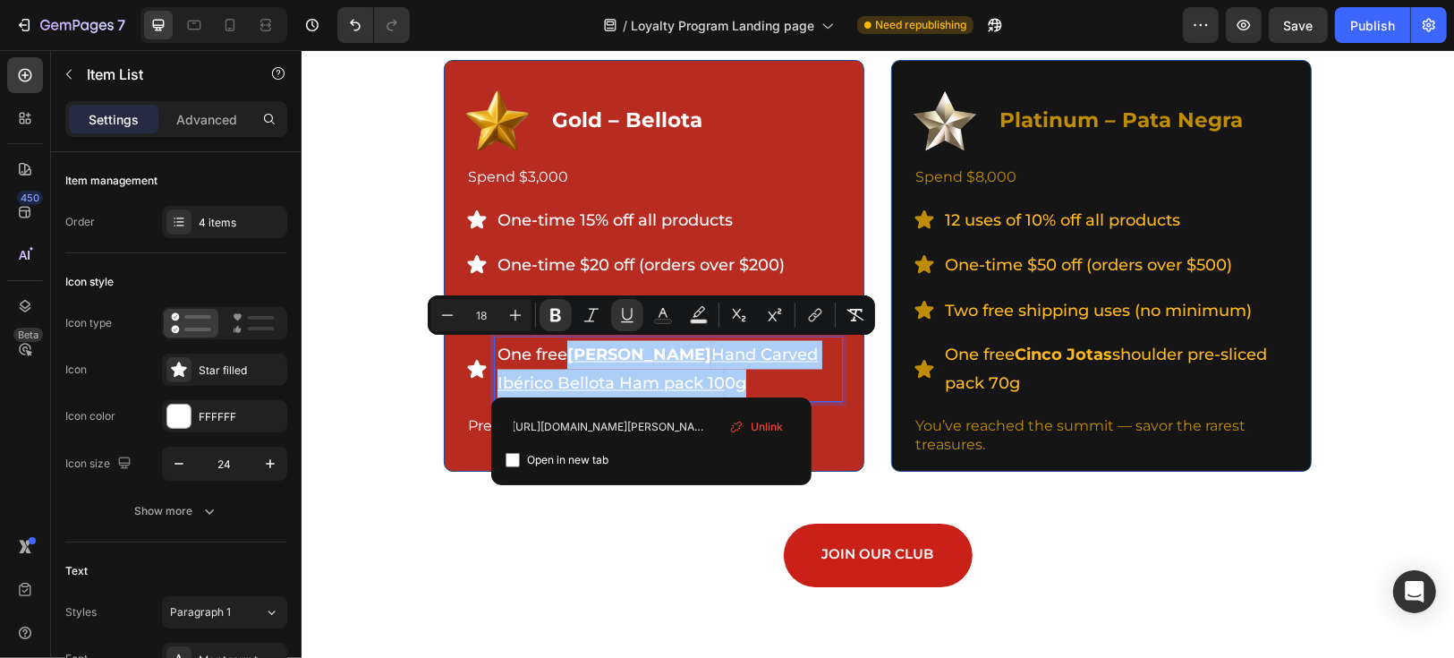
type input "[URL][DOMAIN_NAME][PERSON_NAME]"
click at [512, 461] on input "Editor contextual toolbar" at bounding box center [513, 460] width 14 height 14
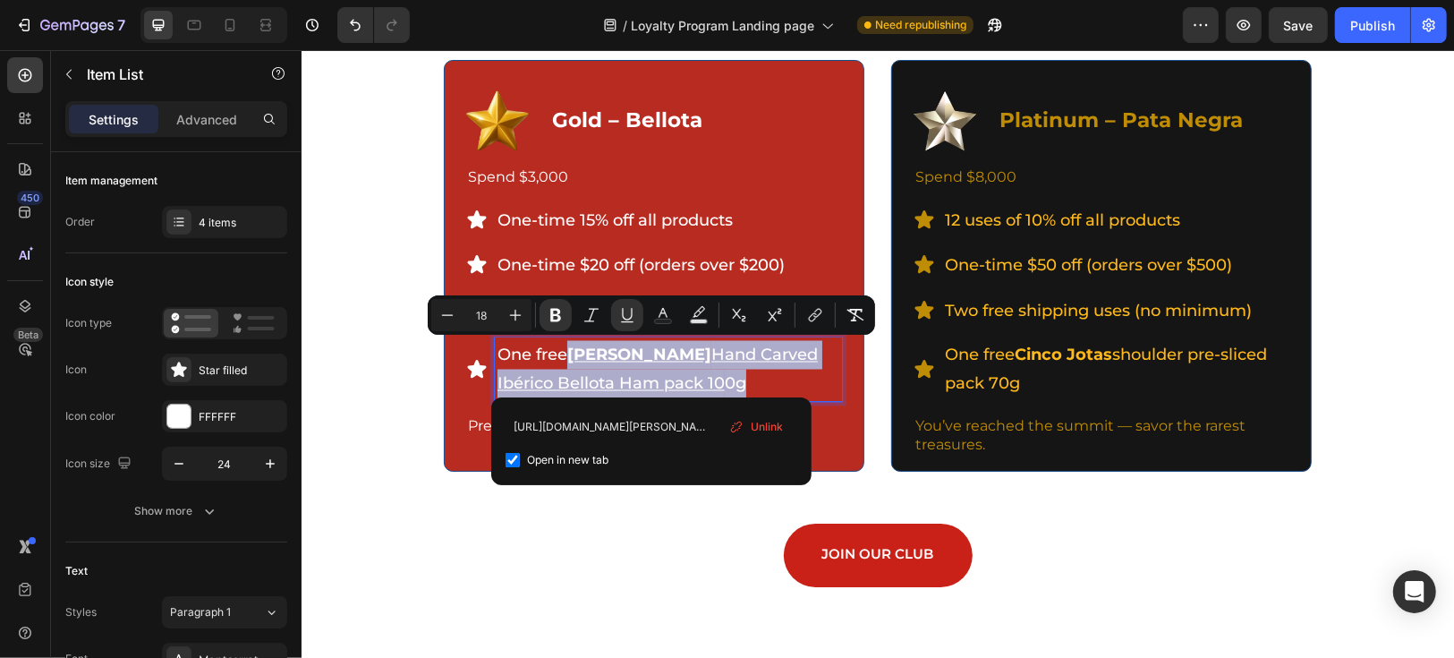
checkbox input "true"
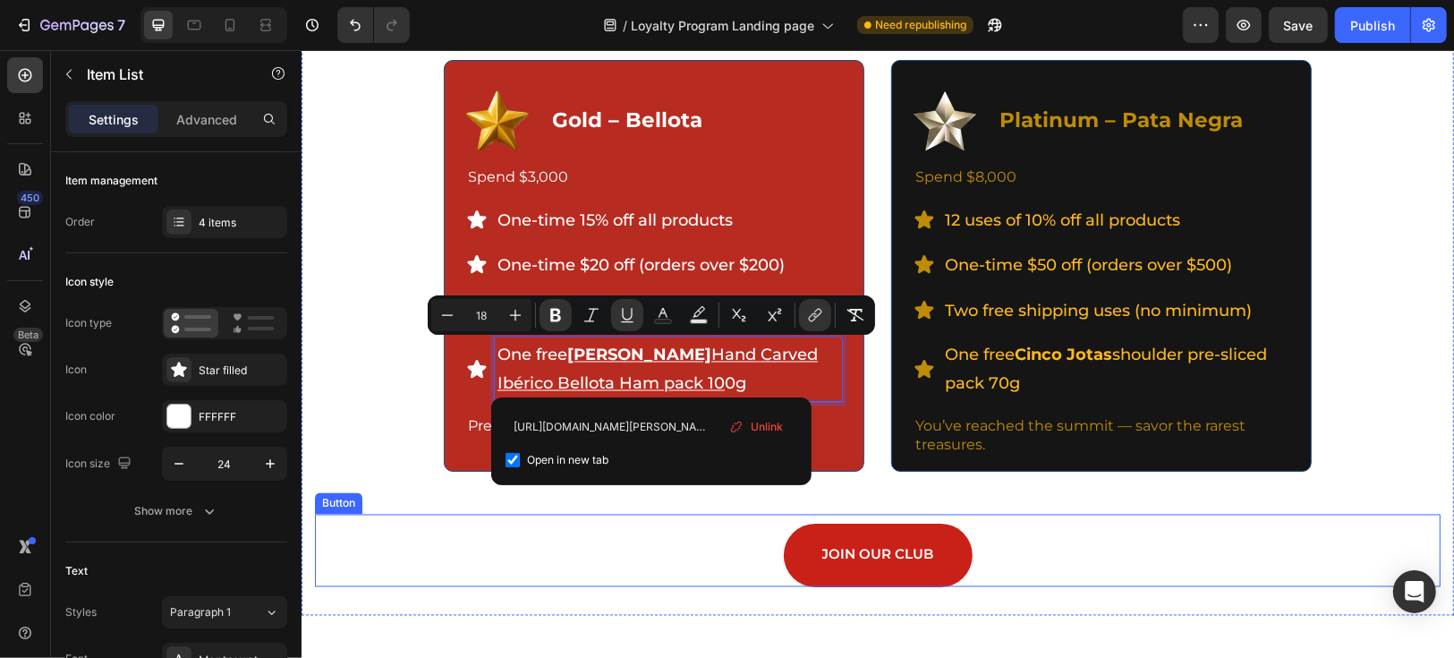
click at [684, 519] on div "JOIN OUR CLUB Button" at bounding box center [877, 550] width 1126 height 72
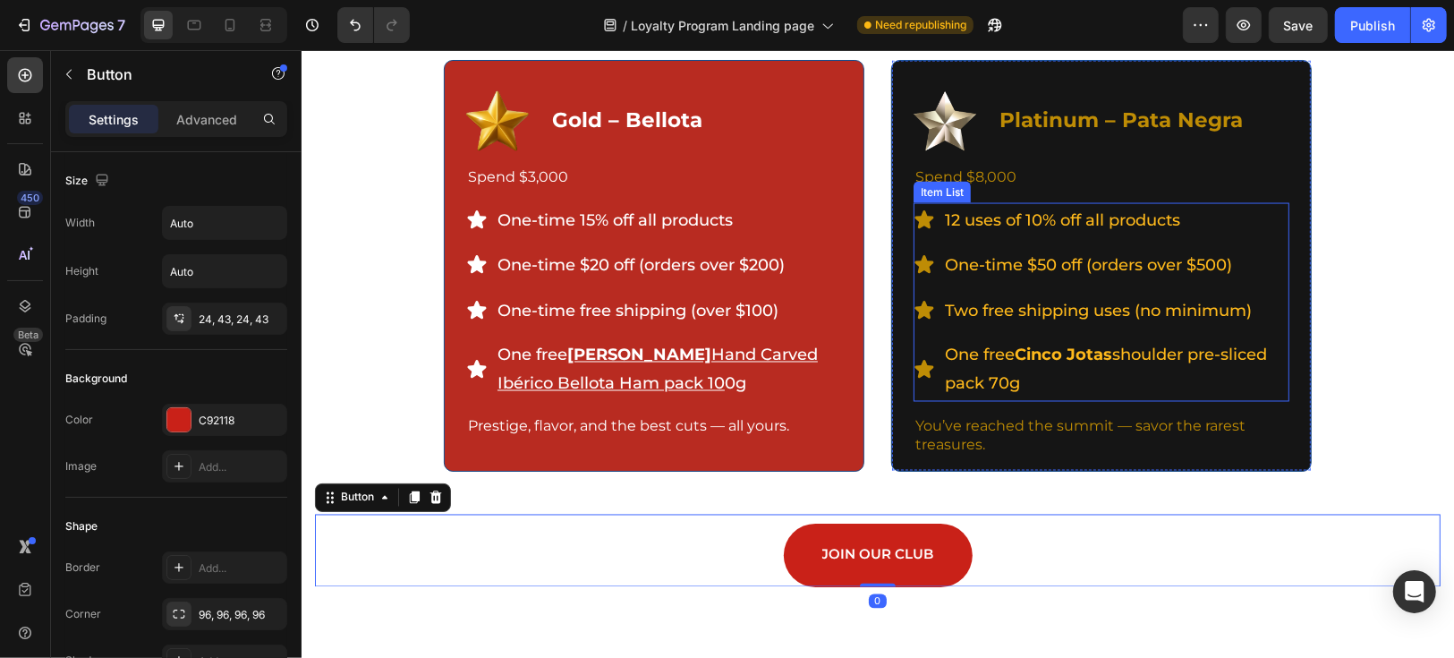
click at [1008, 371] on p "One free Cinco Jotas shoulder pre-sliced pack 70g" at bounding box center [1115, 369] width 342 height 58
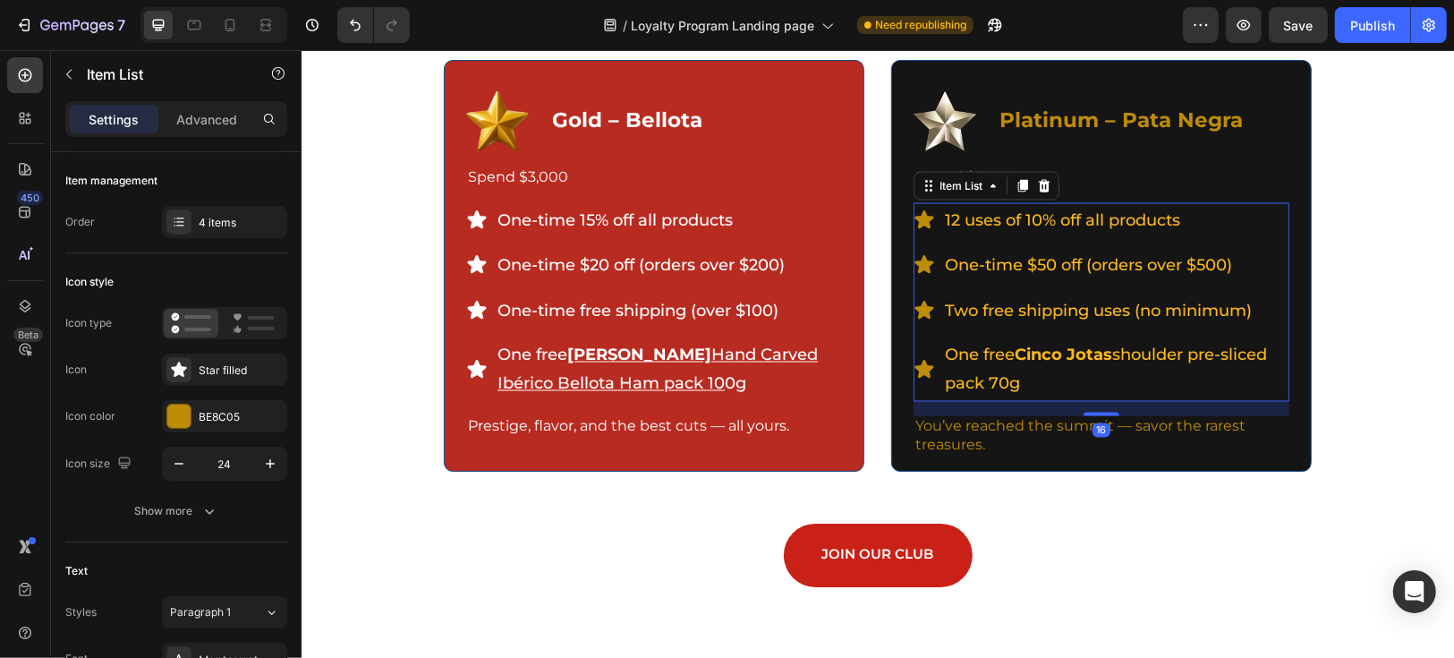
click at [1016, 348] on strong "Cinco Jotas" at bounding box center [1063, 354] width 98 height 20
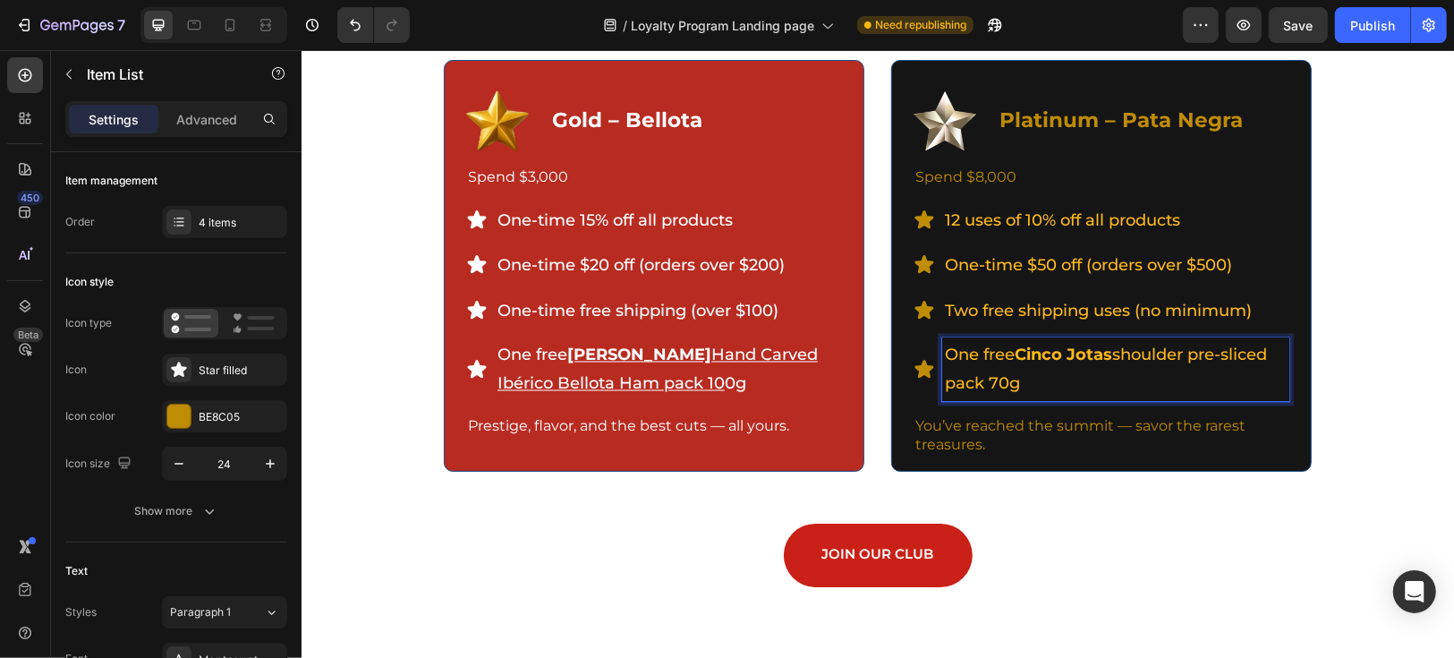
drag, startPoint x: 1014, startPoint y: 351, endPoint x: 1057, endPoint y: 371, distance: 47.6
click at [1057, 371] on p "One free Cinco Jotas shoulder pre-sliced pack 70g" at bounding box center [1115, 369] width 342 height 58
click at [1101, 391] on p "One free Cinco Jotas shoulder pre-sliced pack 70g" at bounding box center [1115, 369] width 342 height 58
click at [1110, 355] on p "One free Cinco Jotas shoulder pre-sliced pack 70g" at bounding box center [1115, 369] width 342 height 58
click at [1253, 351] on p "One free Cinco Jotas Ibérico shoulder pre-sliced pack 70g" at bounding box center [1115, 369] width 342 height 58
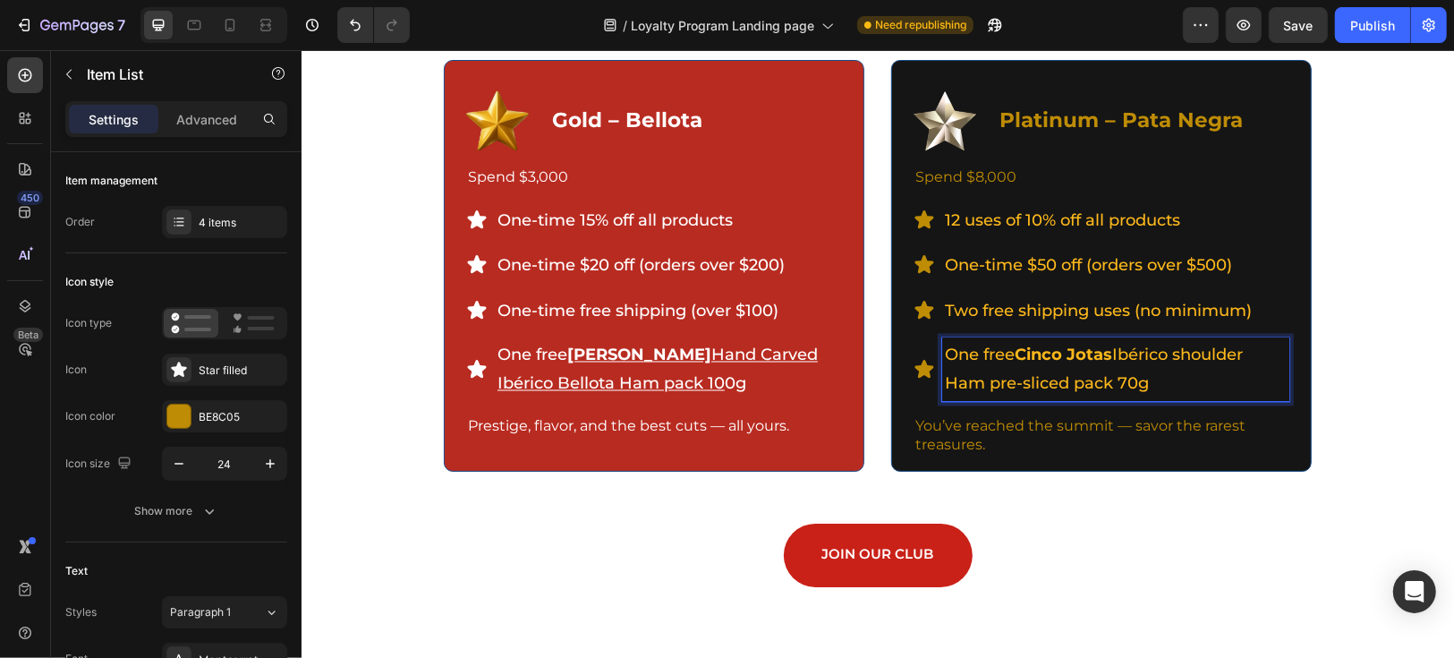
click at [1162, 376] on p "One free Cinco Jotas Ibérico shoulder Ham pre-sliced pack 70g" at bounding box center [1115, 369] width 342 height 58
drag, startPoint x: 1013, startPoint y: 353, endPoint x: 1144, endPoint y: 385, distance: 135.2
click at [1144, 385] on p "One free Cinco Jotas Ibérico shoulder Ham pre-sliced pack 70g" at bounding box center [1115, 369] width 342 height 58
click at [1260, 318] on icon "Editor contextual toolbar" at bounding box center [1255, 315] width 18 height 18
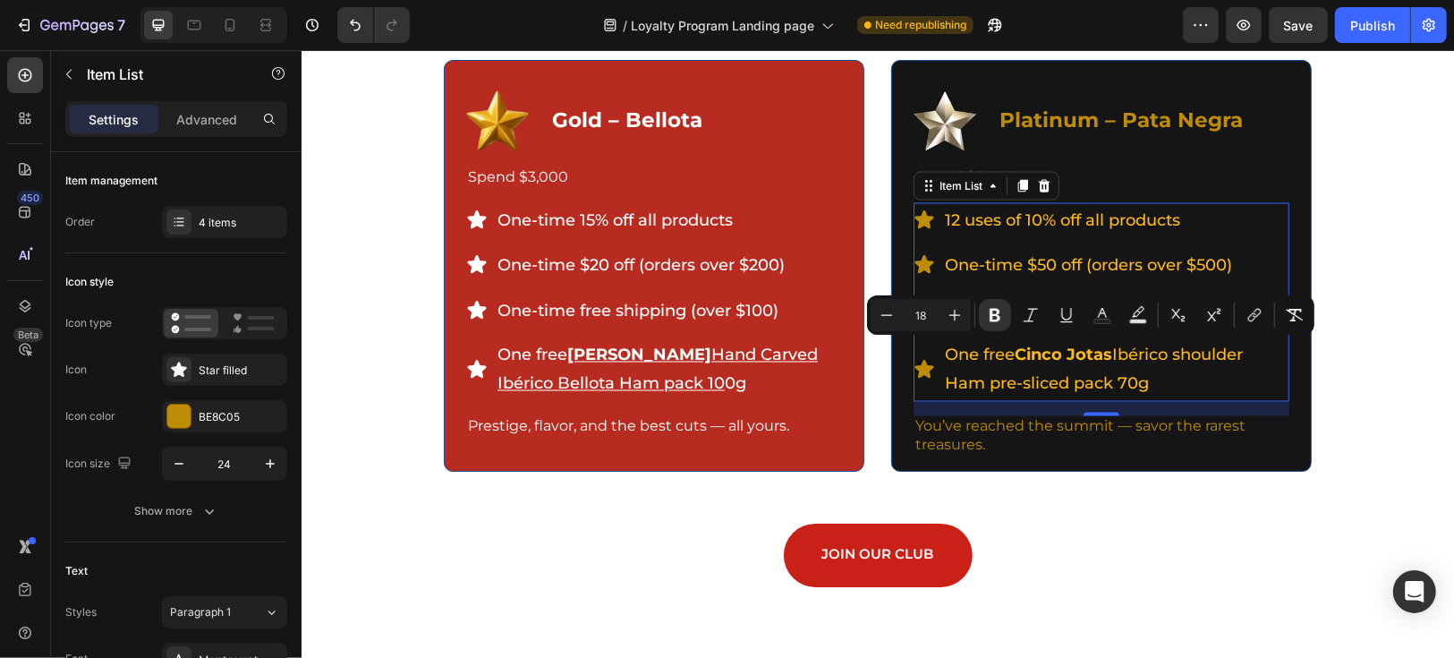
click at [1125, 356] on p "One free Cinco Jotas Ibérico shoulder Ham pre-sliced pack 70g" at bounding box center [1115, 369] width 342 height 58
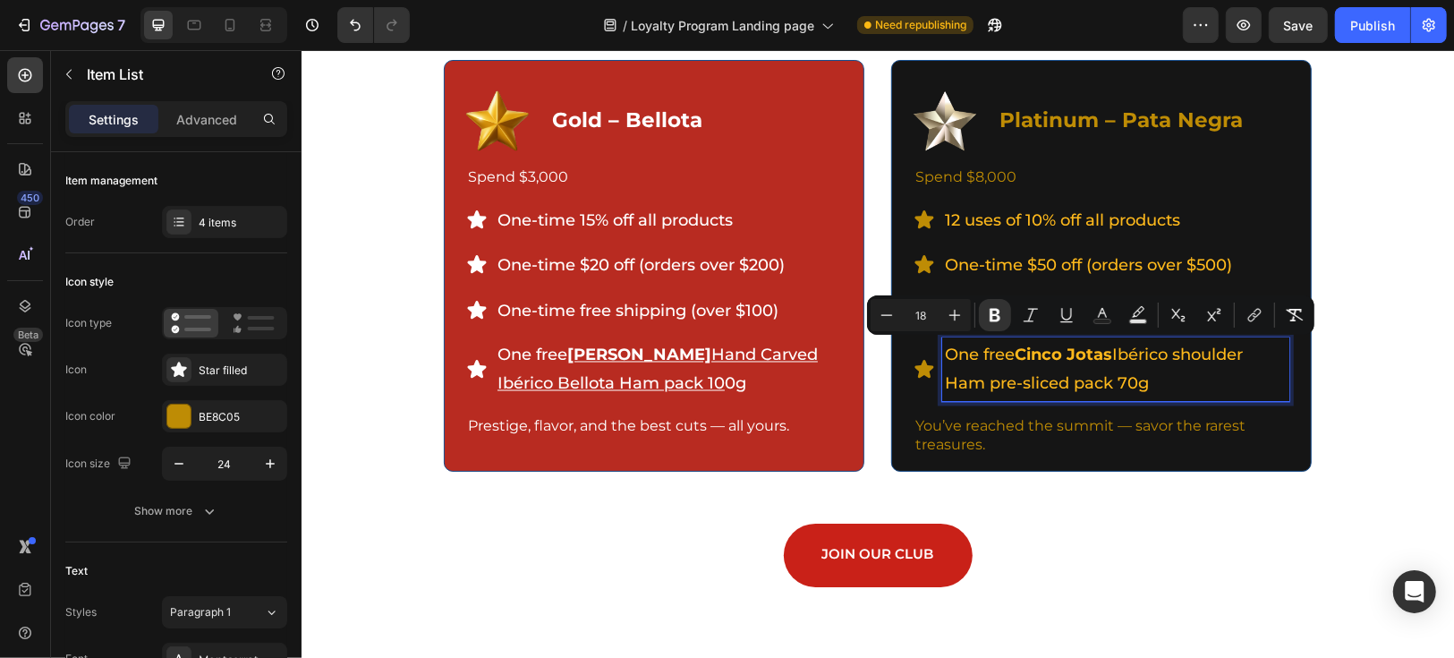
drag, startPoint x: 1157, startPoint y: 381, endPoint x: 1013, endPoint y: 357, distance: 146.1
click at [1013, 357] on p "One free Cinco Jotas Ibérico shoulder Ham pre-sliced pack 70g" at bounding box center [1115, 369] width 342 height 58
click at [1246, 318] on icon "Editor contextual toolbar" at bounding box center [1255, 315] width 18 height 18
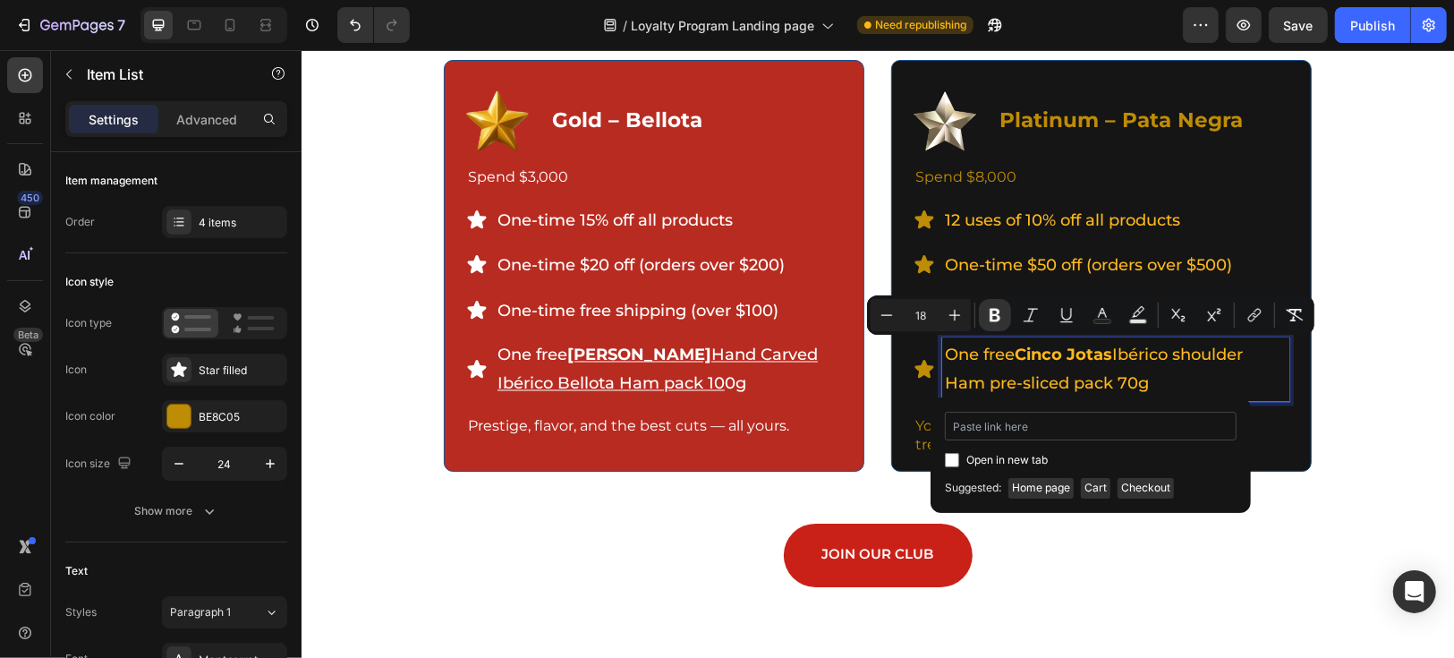
click at [1084, 426] on input "Editor contextual toolbar" at bounding box center [1091, 426] width 292 height 29
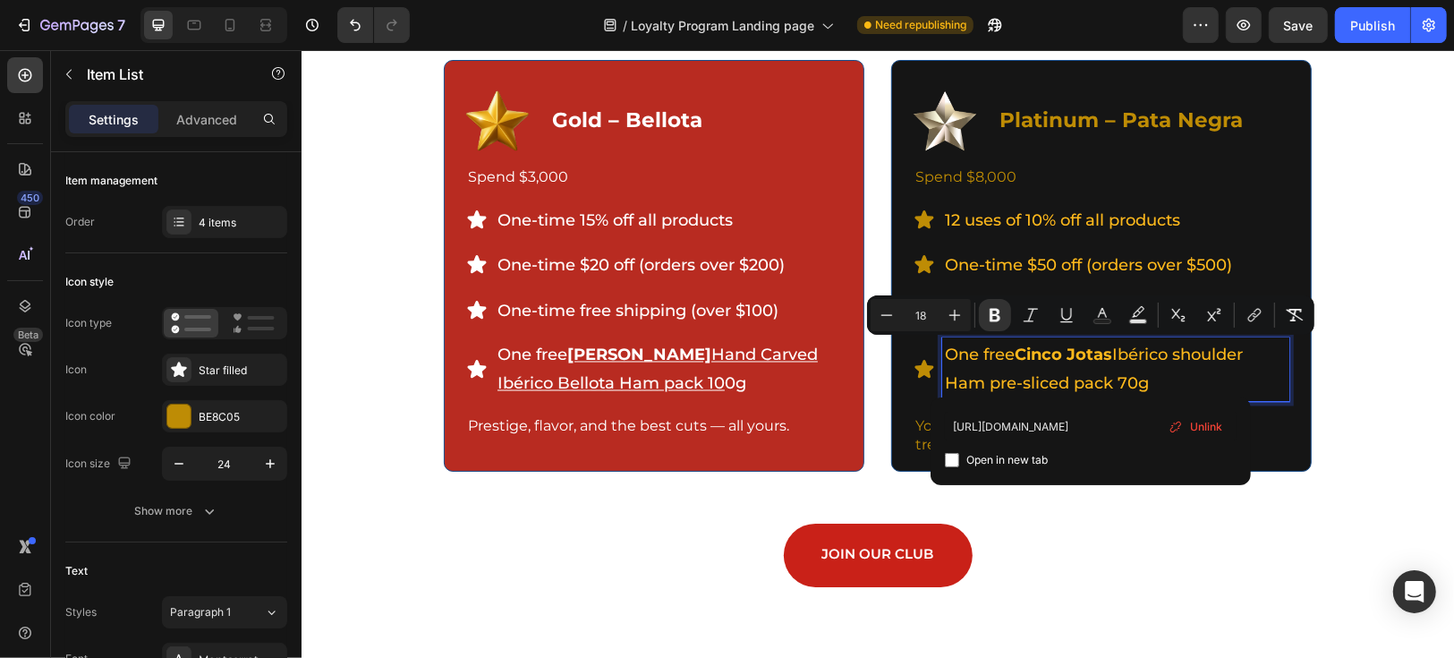
type input "[URL][DOMAIN_NAME]"
click at [949, 462] on input "Editor contextual toolbar" at bounding box center [952, 460] width 14 height 14
checkbox input "true"
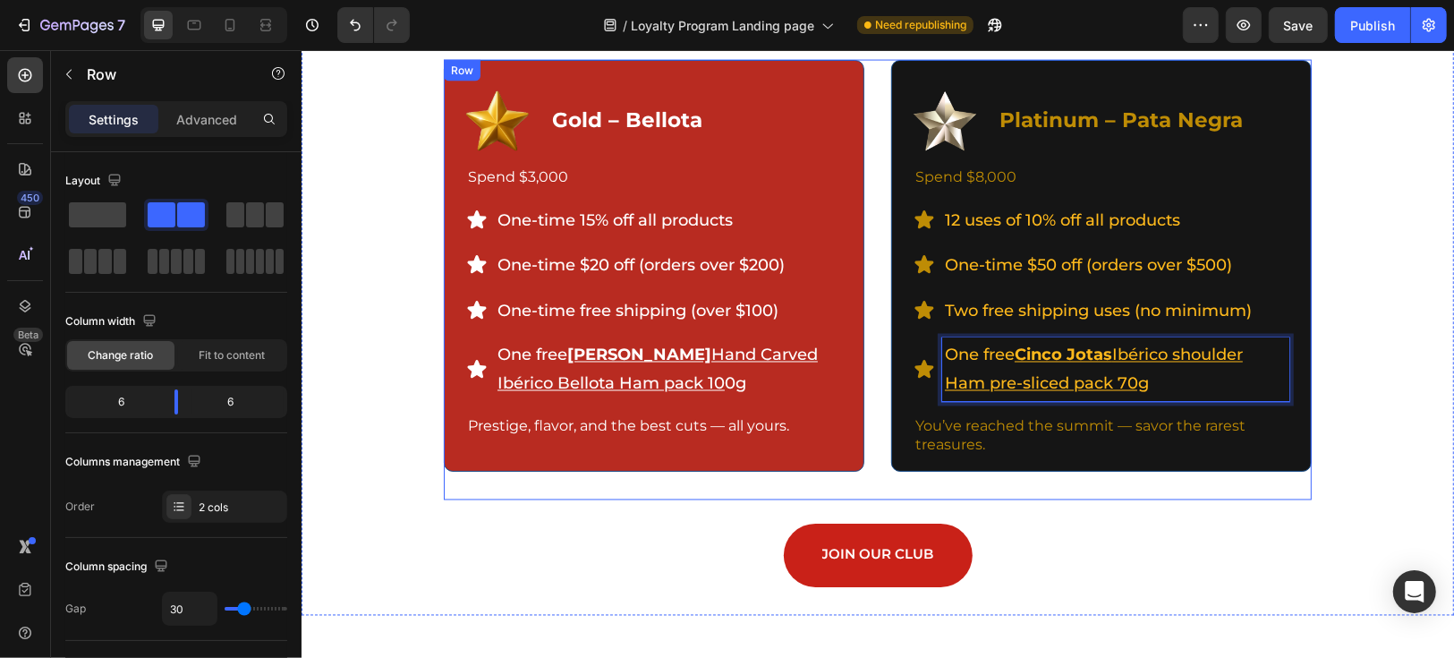
click at [1219, 494] on div "Image Platinum – Pata Negra Text Block Row Spend $8,000 Text Block 12 uses of 1…" at bounding box center [1100, 279] width 421 height 440
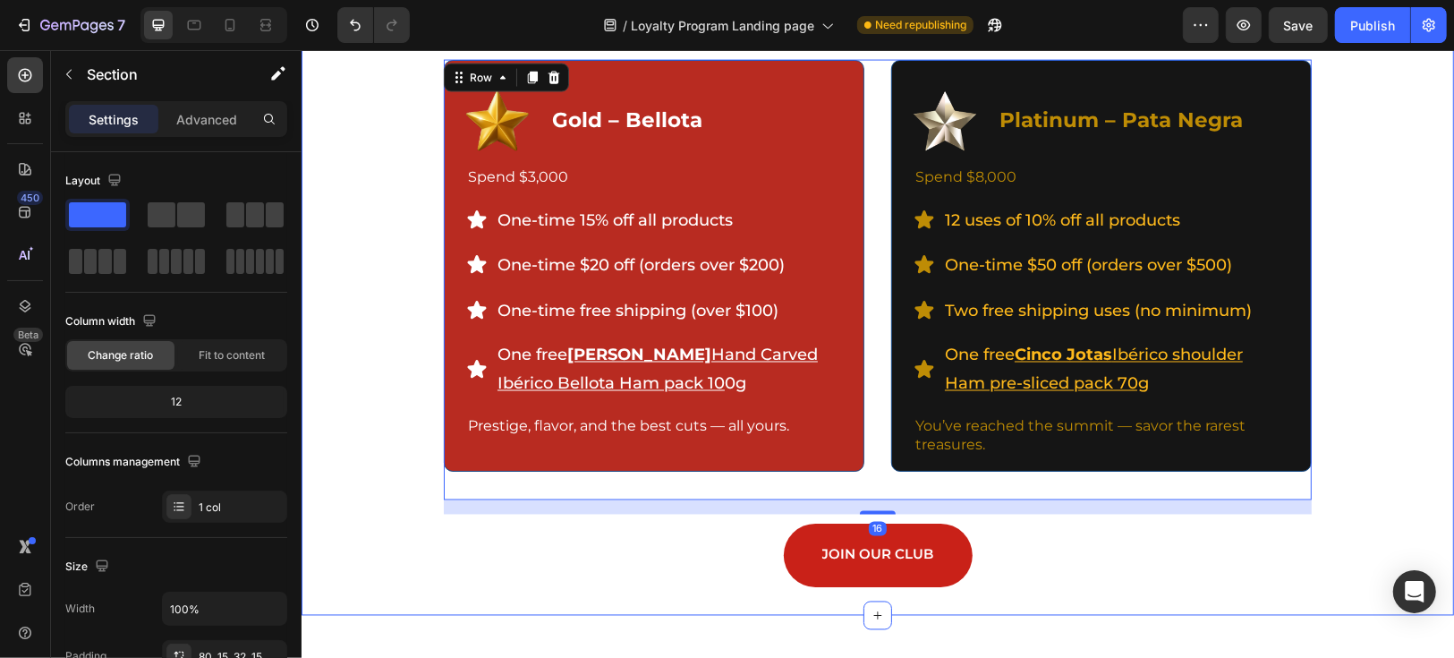
click at [1382, 467] on div "Unlock More as You Go Heading The more you enjoy, the more you unlock — each ti…" at bounding box center [877, 55] width 1126 height 1062
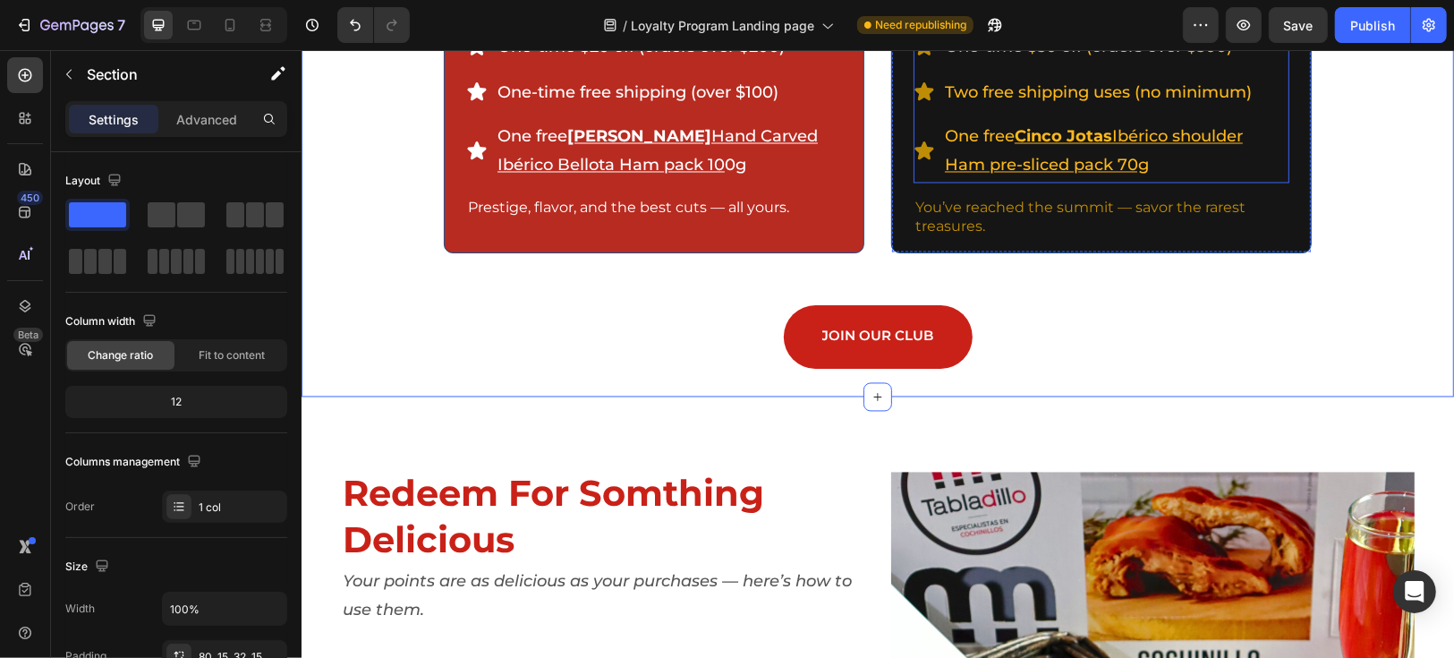
scroll to position [2584, 0]
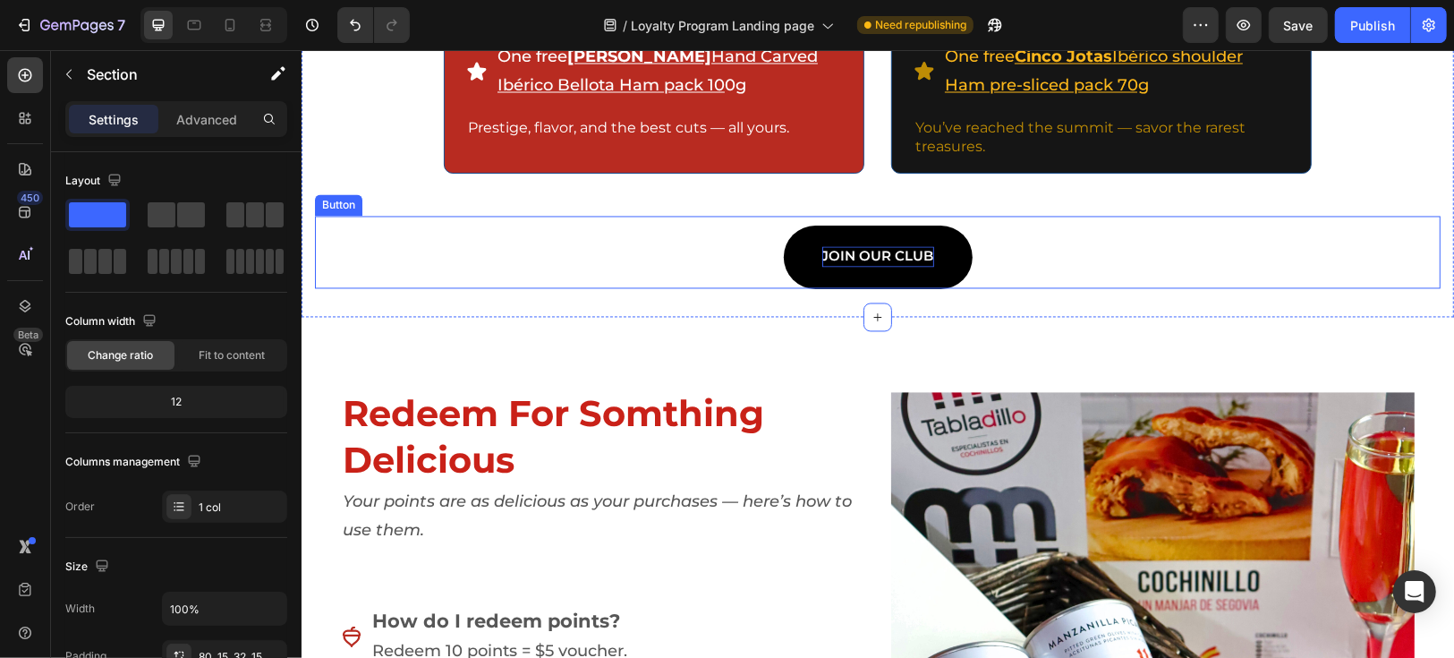
click at [874, 257] on p "JOIN OUR CLUB" at bounding box center [877, 256] width 112 height 21
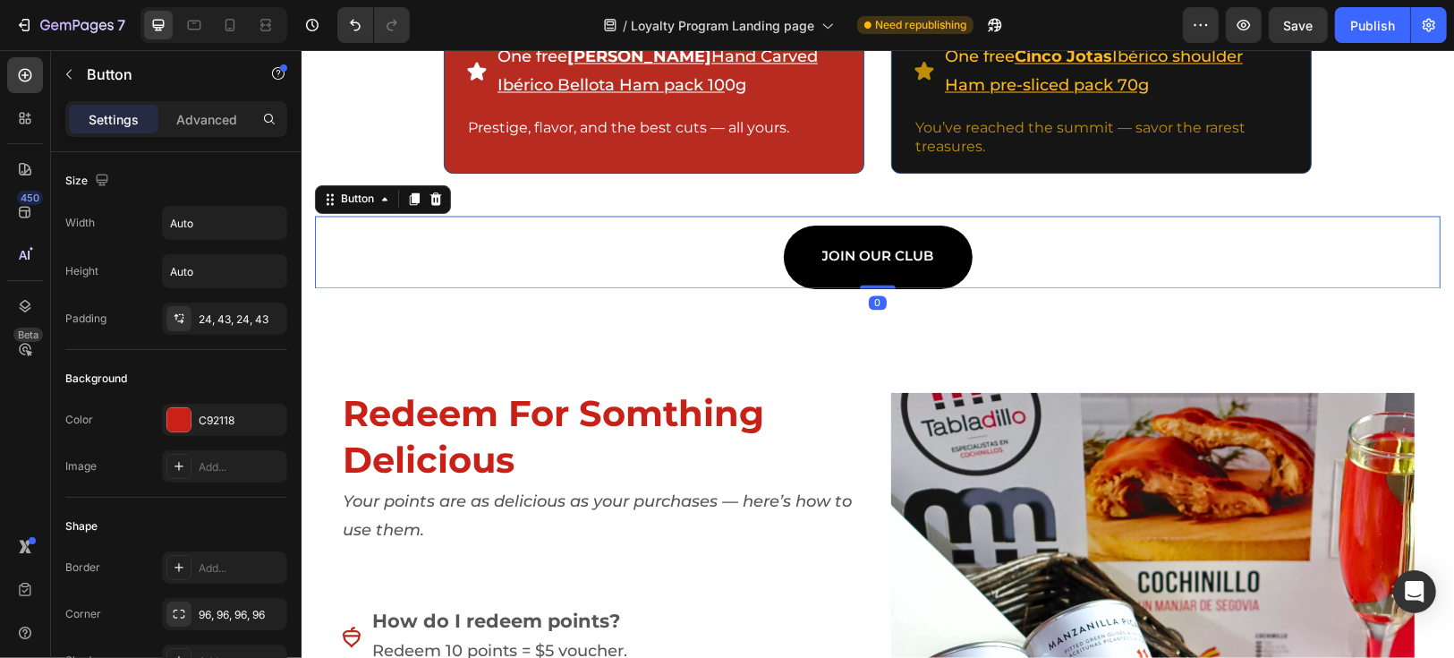
click at [878, 268] on link "JOIN OUR CLUB" at bounding box center [877, 257] width 189 height 64
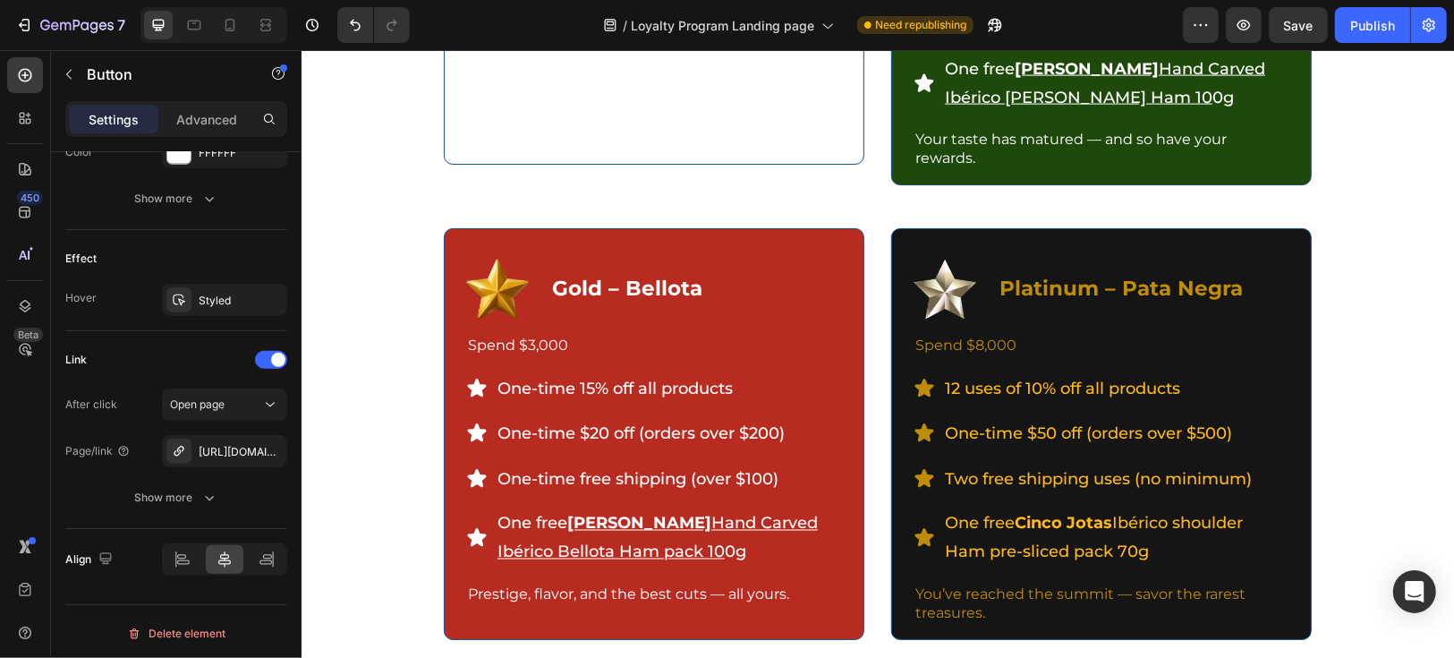
scroll to position [2188, 0]
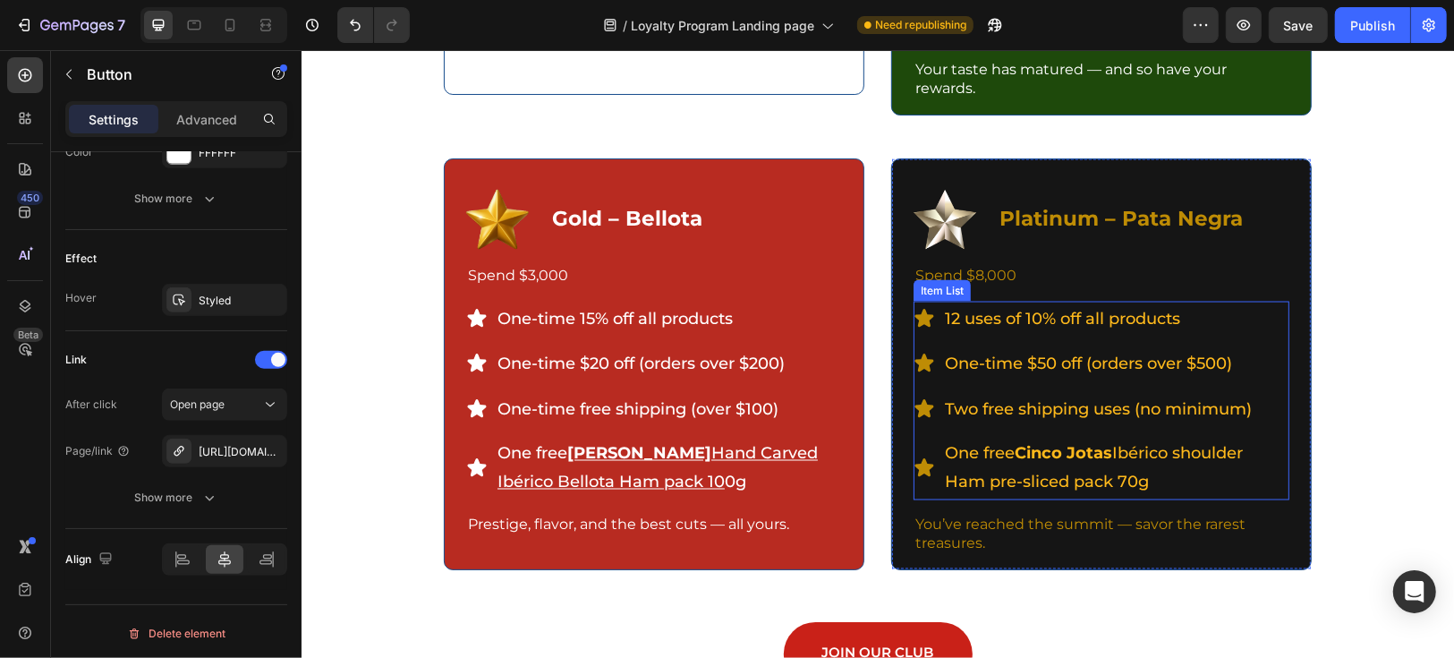
click at [1051, 464] on p "One free Cinco Jotas Ibérico shoulder Ham pre-sliced pack 70g" at bounding box center [1115, 467] width 342 height 58
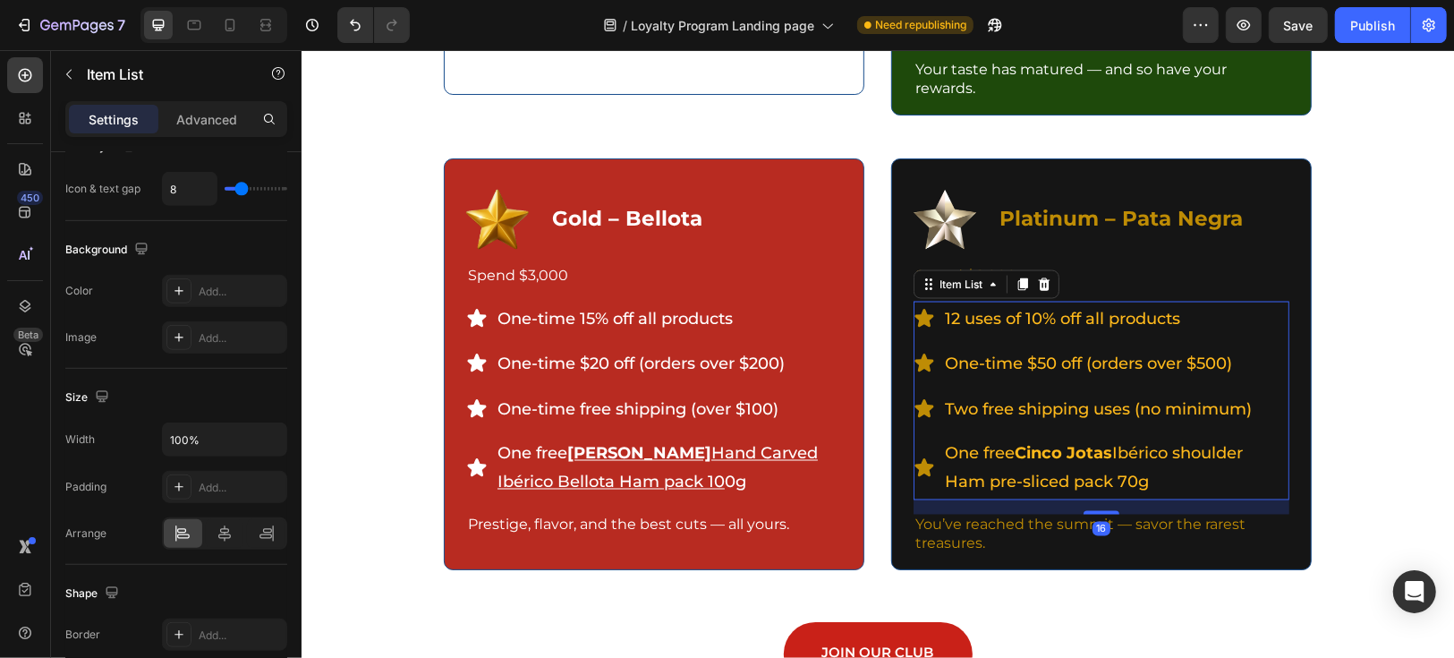
scroll to position [0, 0]
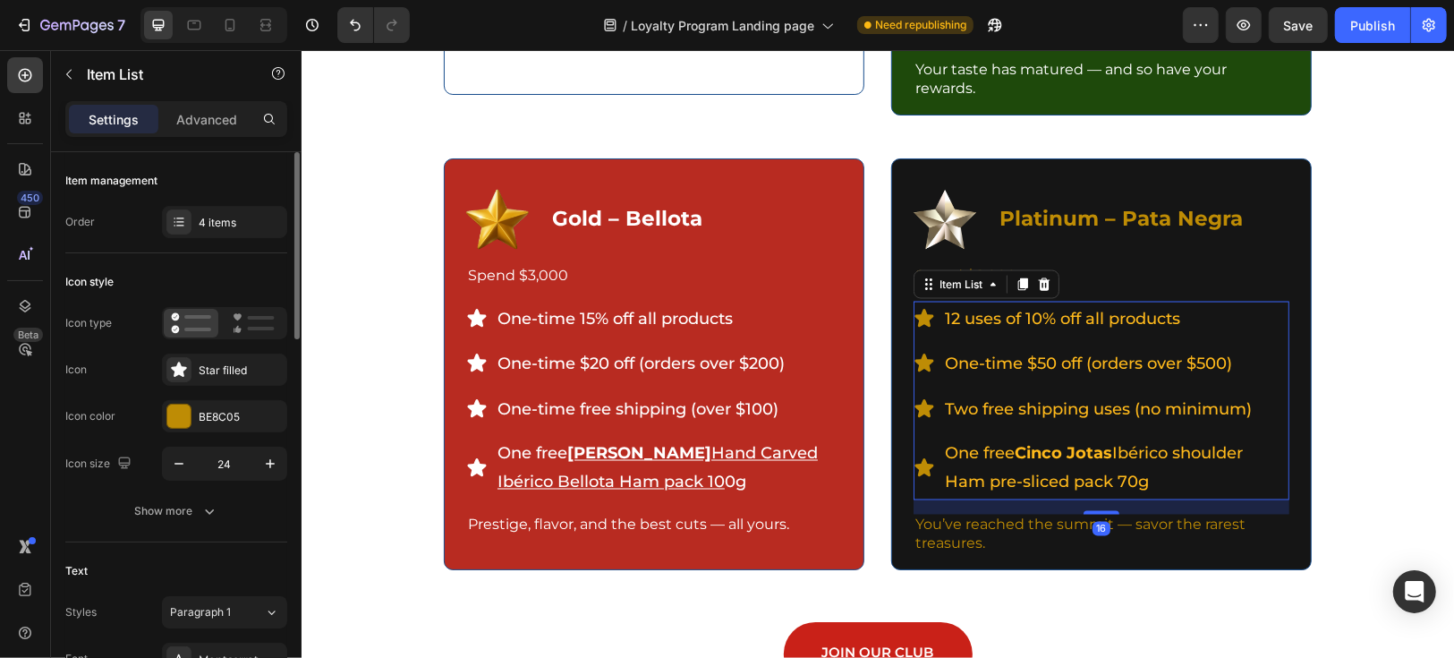
click at [1014, 453] on strong "Cinco Jotas" at bounding box center [1063, 453] width 98 height 20
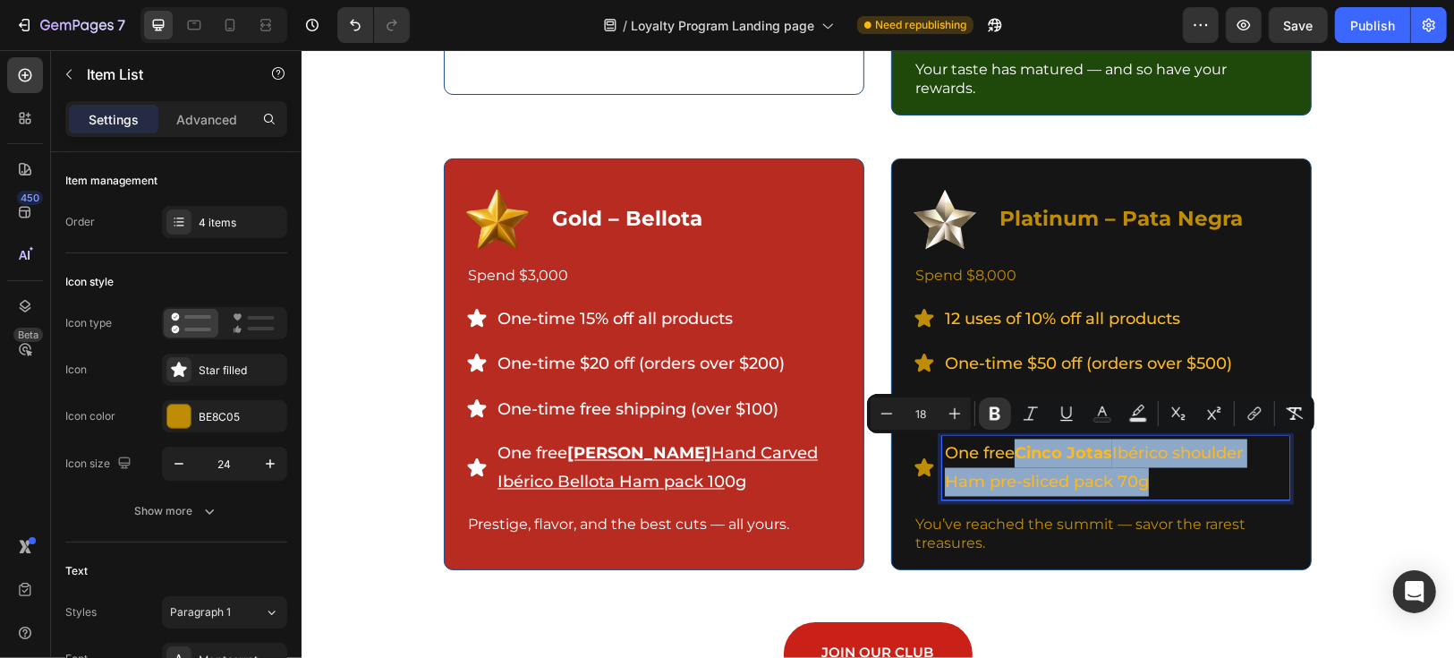
drag, startPoint x: 1012, startPoint y: 452, endPoint x: 1133, endPoint y: 488, distance: 126.0
click at [1133, 488] on p "One free Cinco Jotas Ibérico shoulder Ham pre-sliced pack 70g" at bounding box center [1115, 467] width 342 height 58
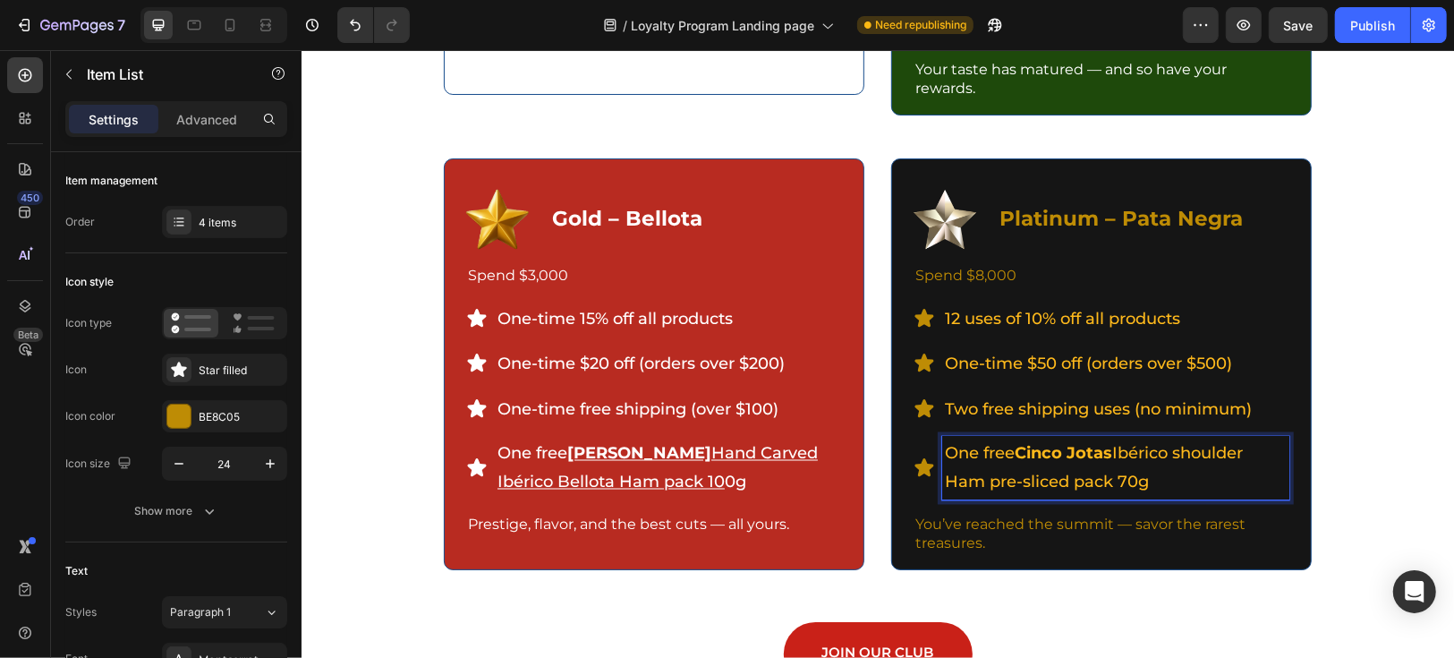
click at [1135, 485] on p "One free Cinco Jotas Ibérico shoulder Ham pre-sliced pack 70g" at bounding box center [1115, 467] width 342 height 58
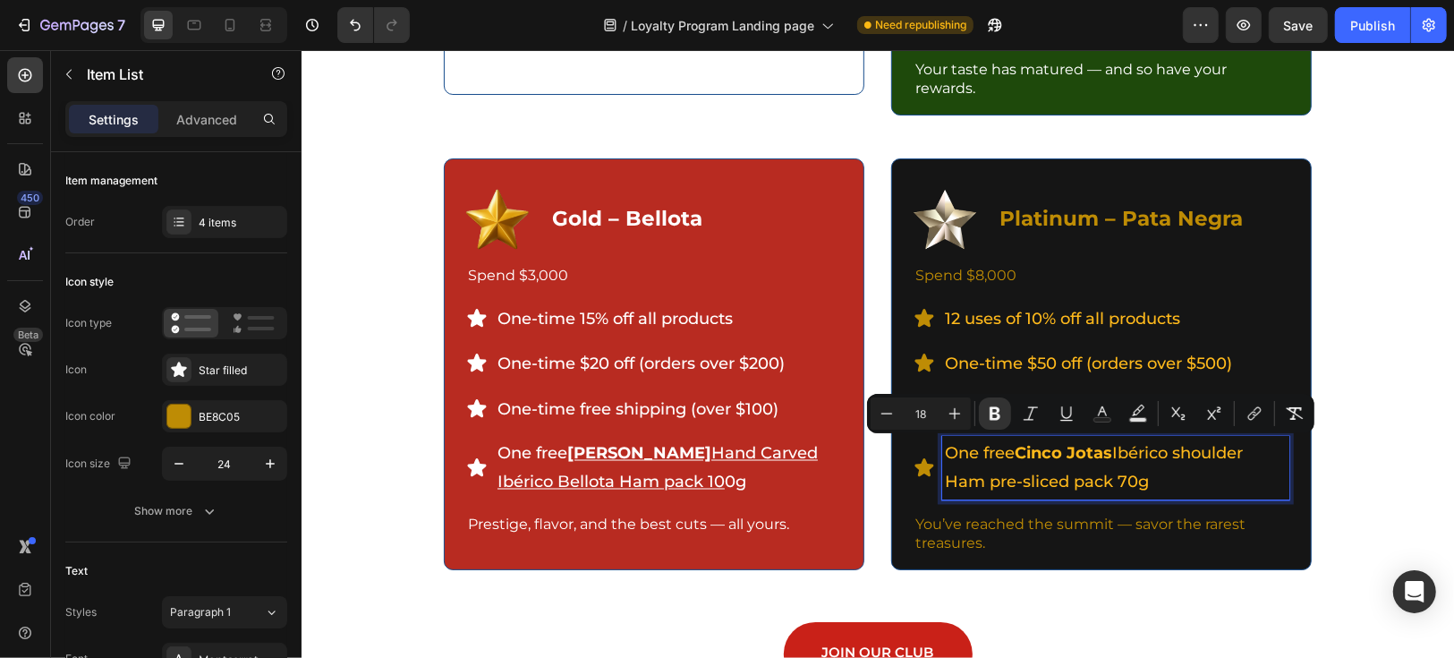
drag, startPoint x: 1137, startPoint y: 484, endPoint x: 1014, endPoint y: 455, distance: 127.0
click at [1014, 455] on p "One free Cinco Jotas Ibérico shoulder Ham pre-sliced pack 70g" at bounding box center [1115, 467] width 342 height 58
click at [1250, 414] on icon "Editor contextual toolbar" at bounding box center [1252, 416] width 8 height 9
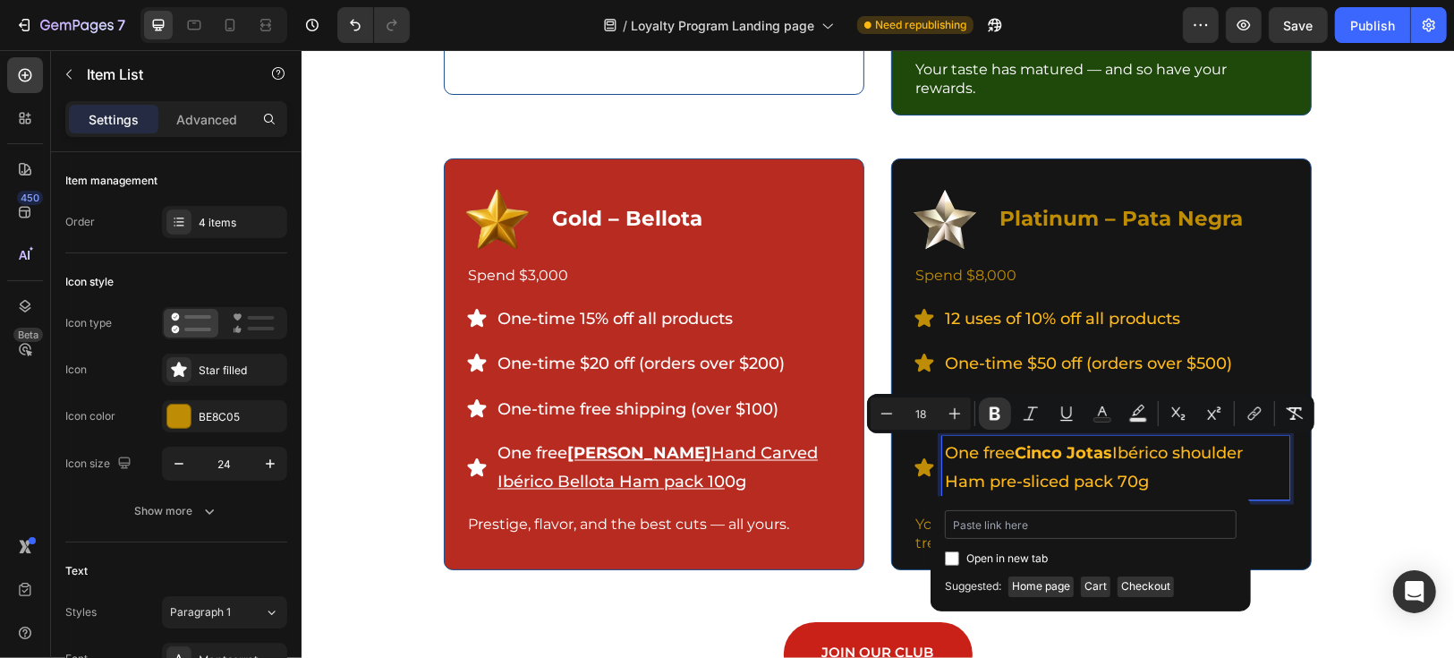
click at [1094, 513] on input "Editor contextual toolbar" at bounding box center [1091, 524] width 292 height 29
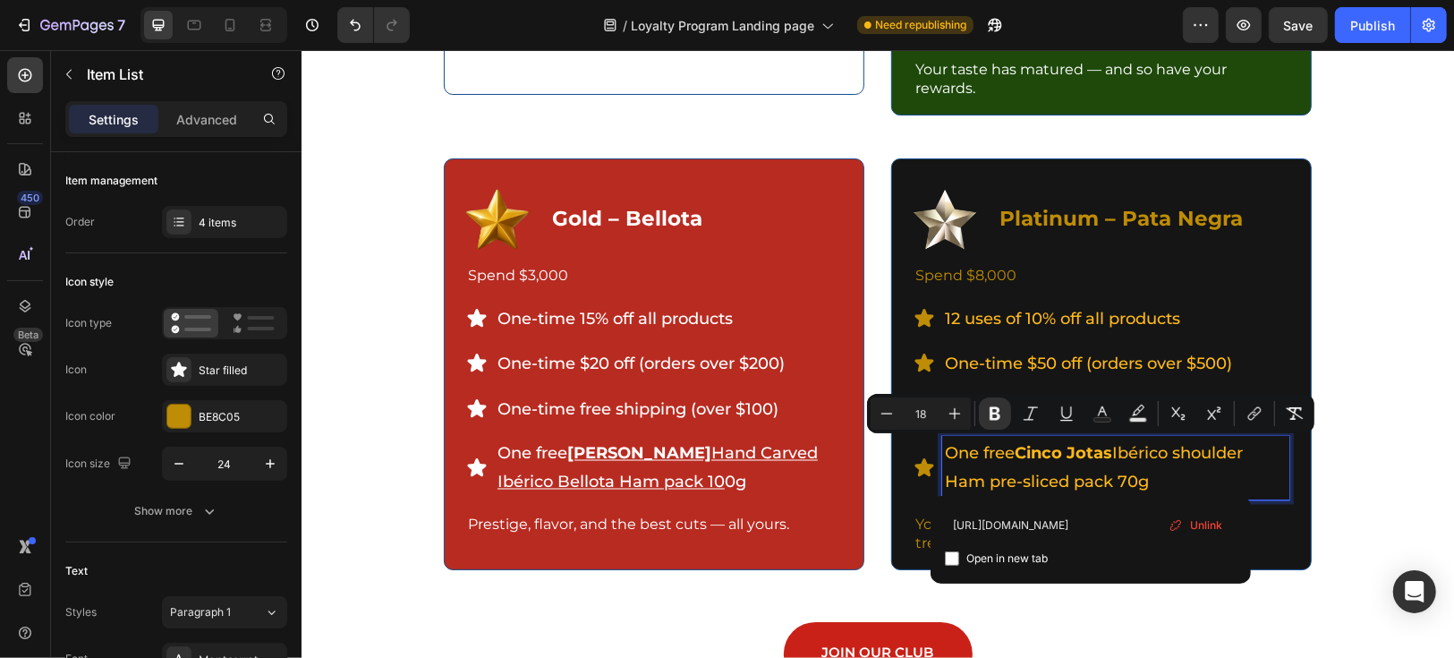
type input "[URL][DOMAIN_NAME]"
click at [951, 559] on input "Editor contextual toolbar" at bounding box center [952, 558] width 14 height 14
checkbox input "true"
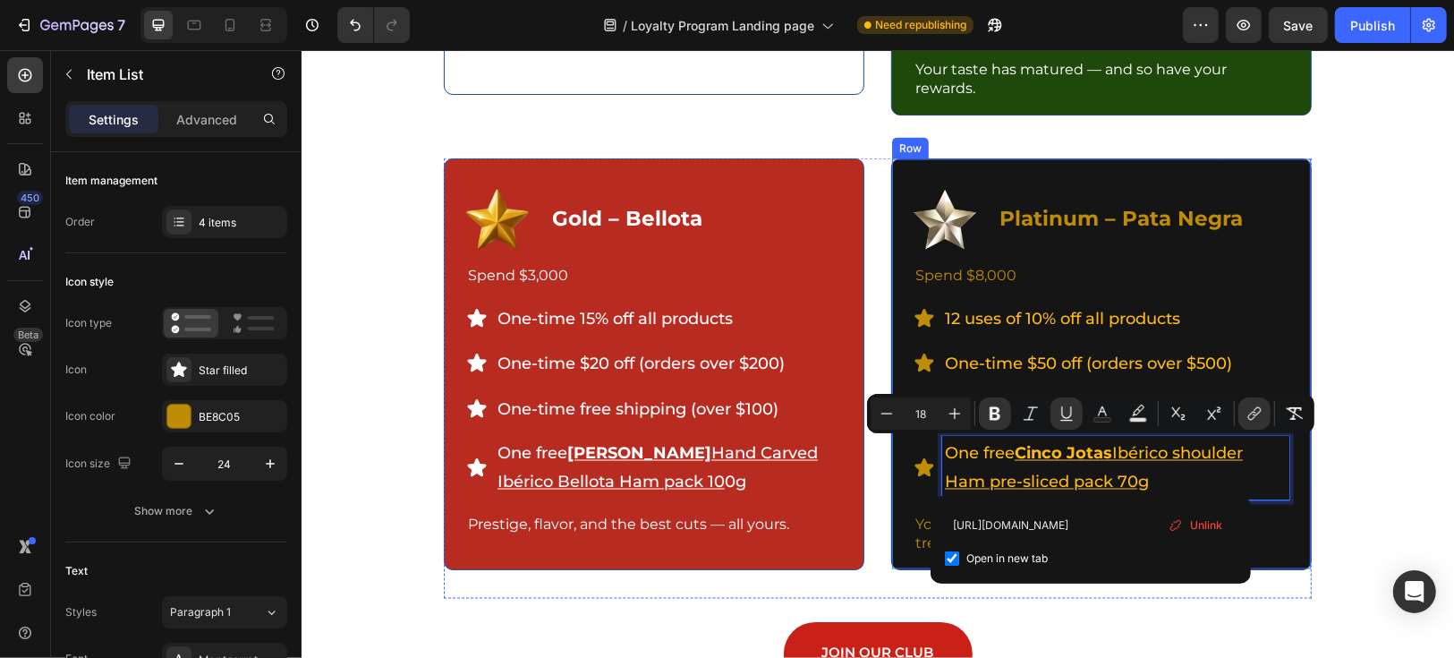
click at [1369, 544] on div "Unlock More as You Go Heading The more you enjoy, the more you unlock — each ti…" at bounding box center [877, 153] width 1126 height 1062
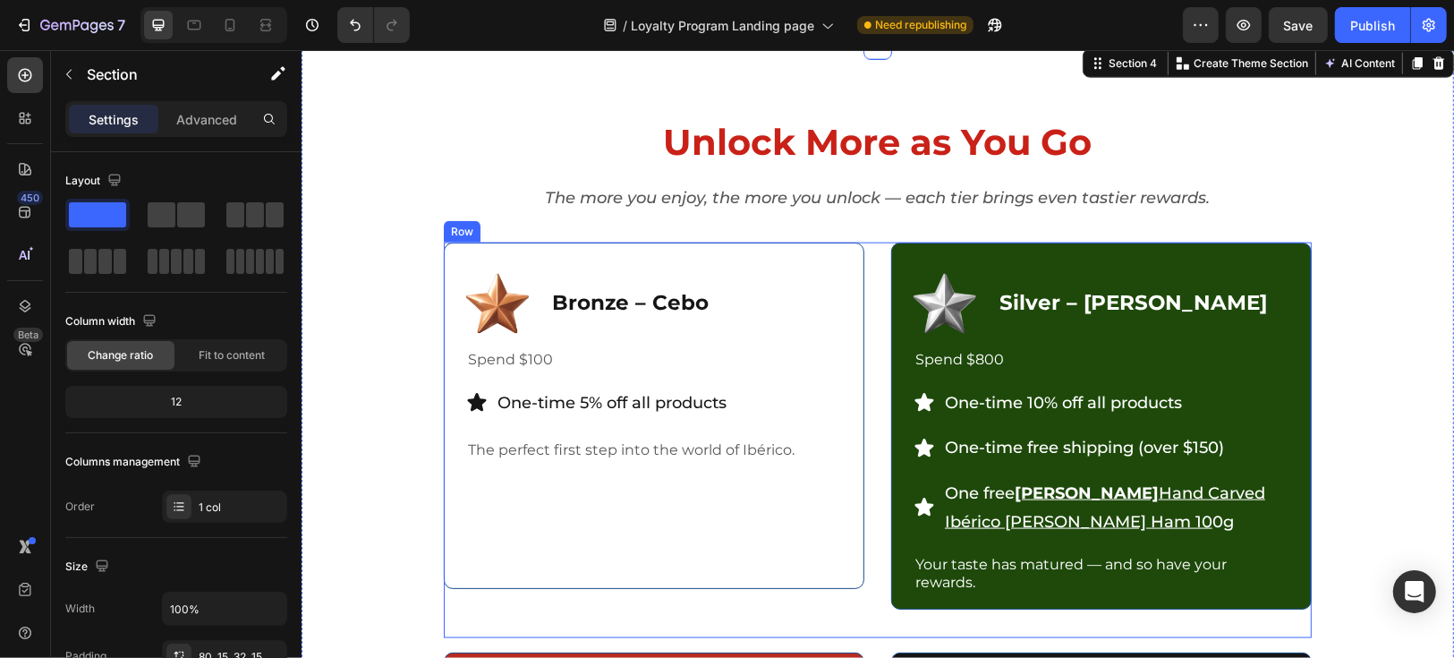
scroll to position [1392, 0]
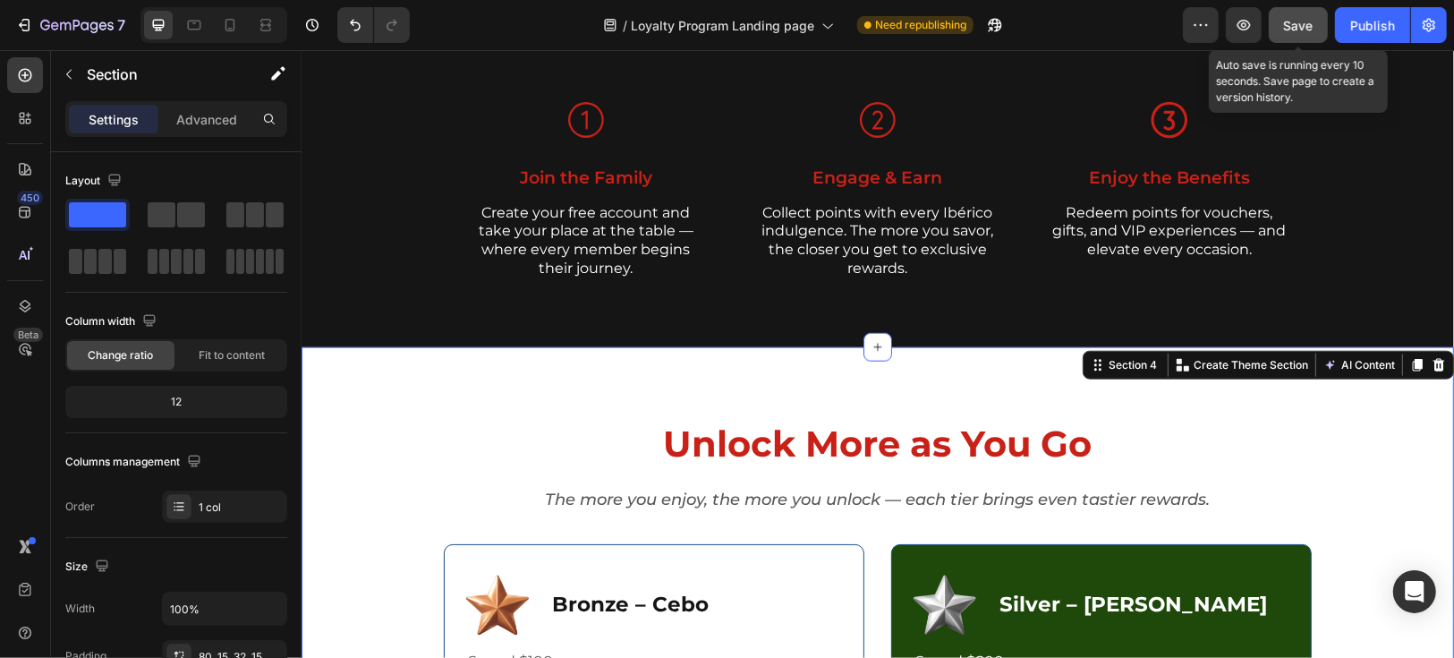
click at [1301, 24] on span "Save" at bounding box center [1299, 25] width 30 height 15
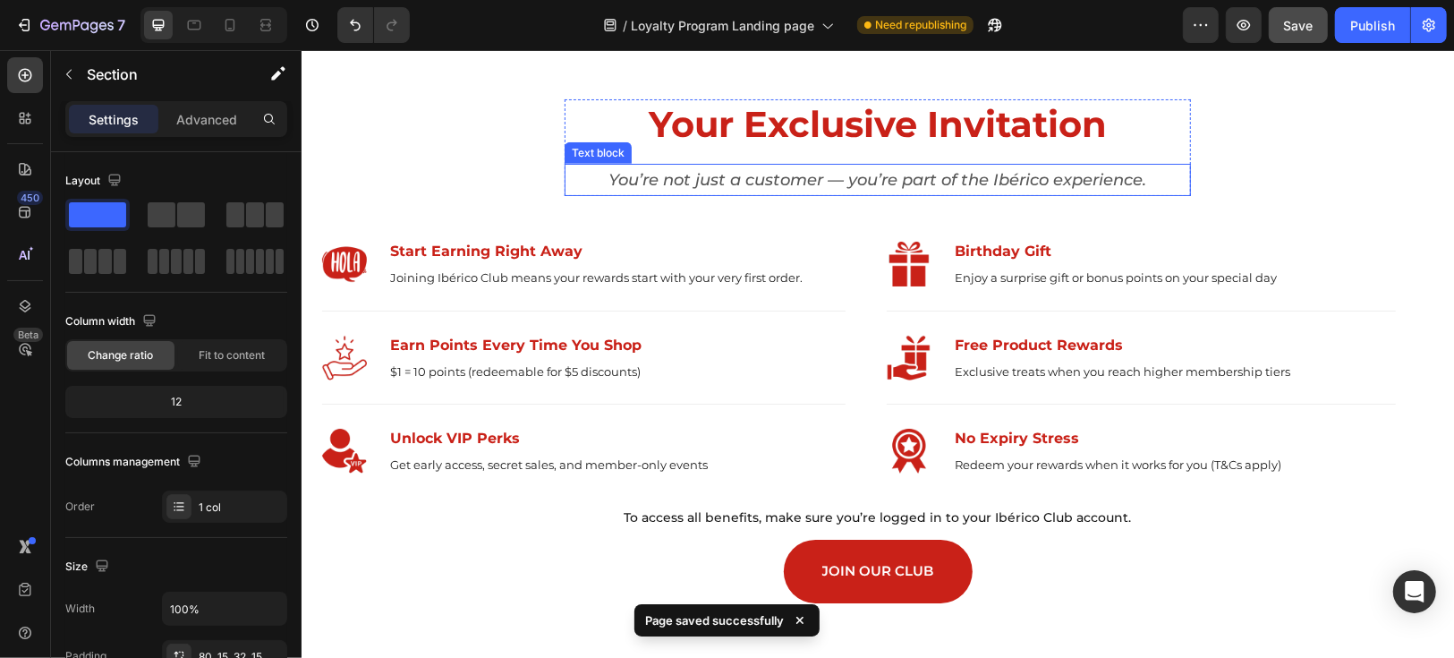
scroll to position [695, 0]
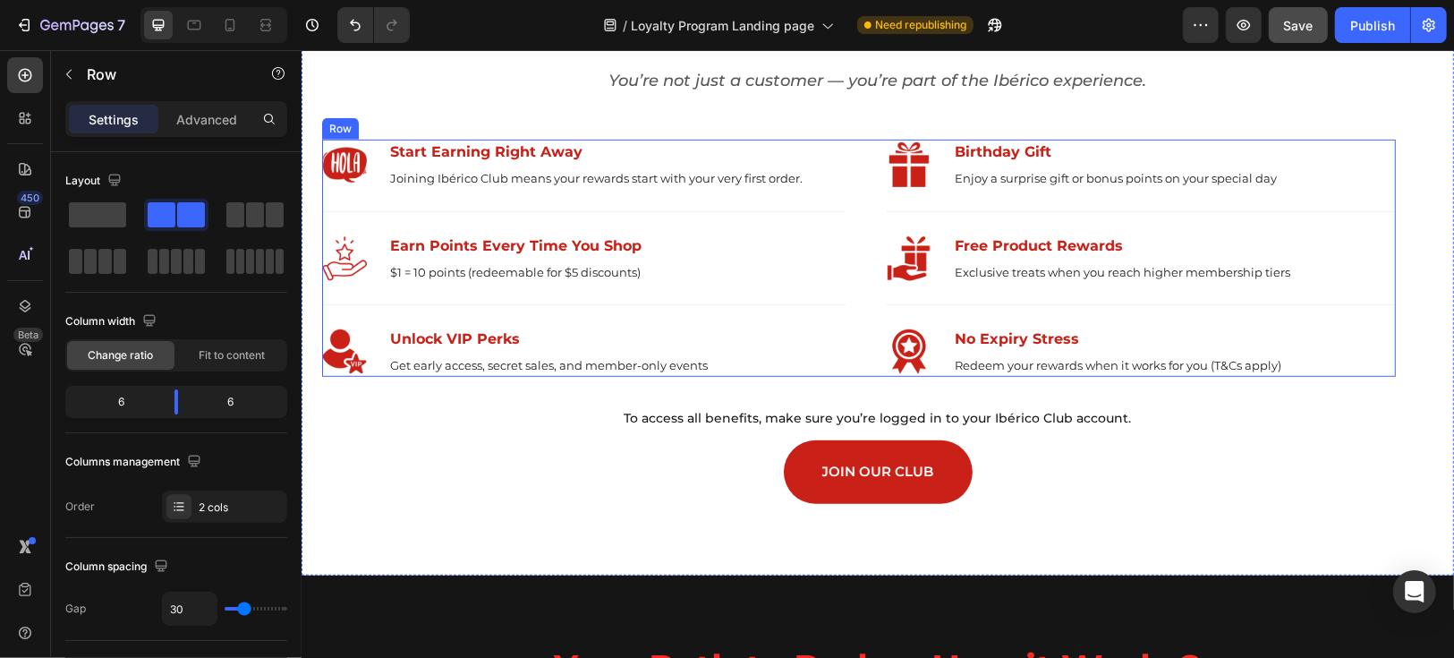
click at [851, 151] on div "Image Start Earning Right Away Text block Joining Ibérico Club means your rewar…" at bounding box center [858, 257] width 1074 height 237
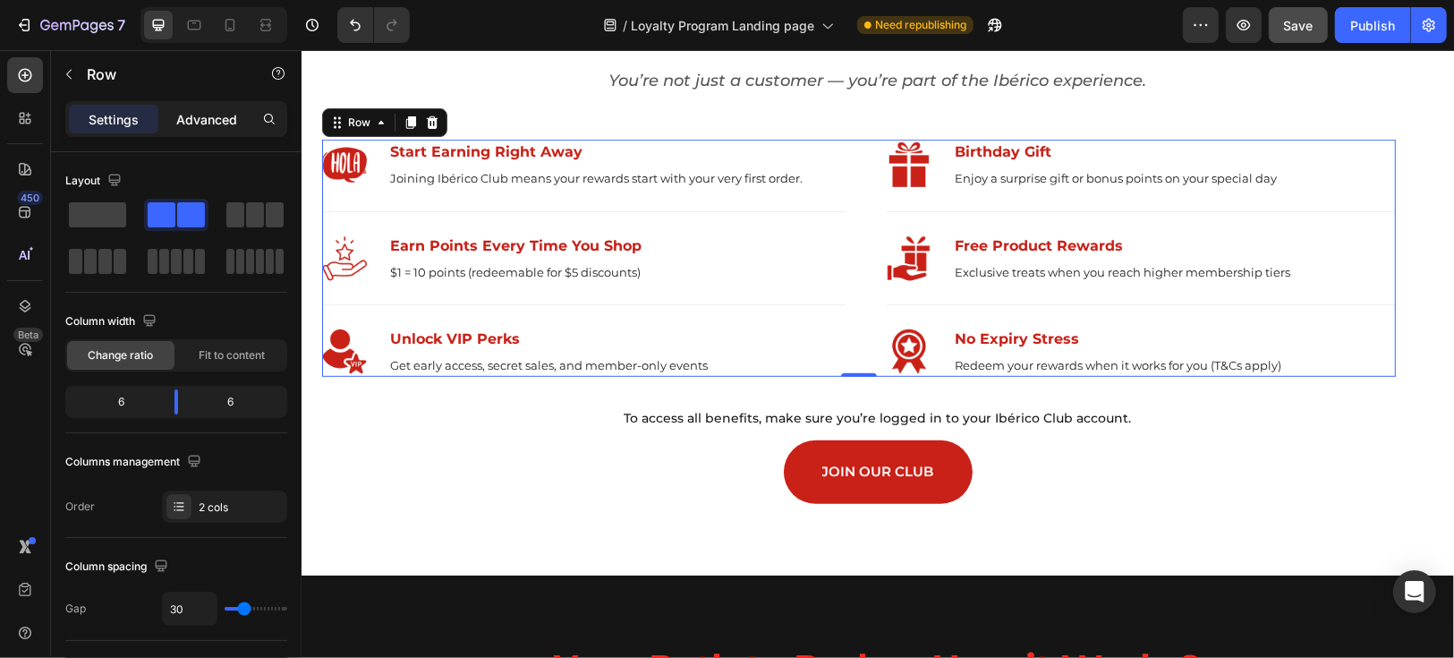
click at [183, 122] on p "Advanced" at bounding box center [206, 119] width 61 height 19
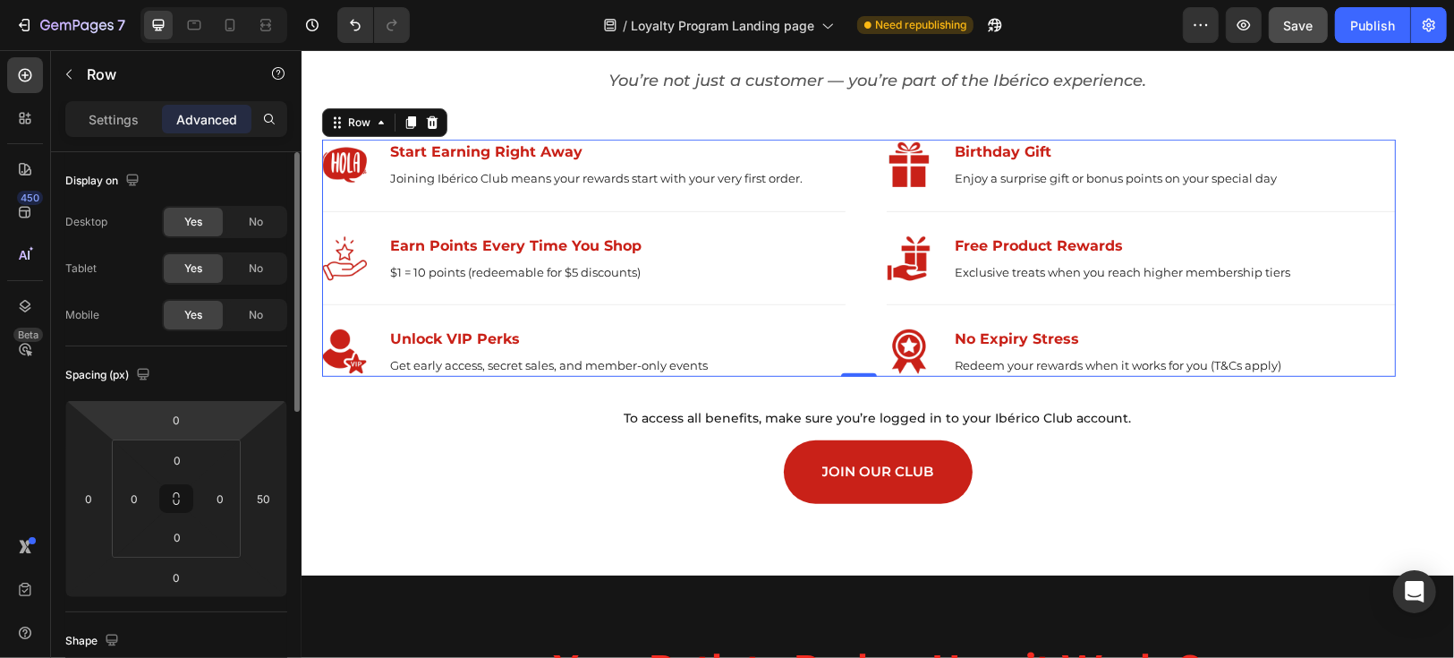
scroll to position [98, 0]
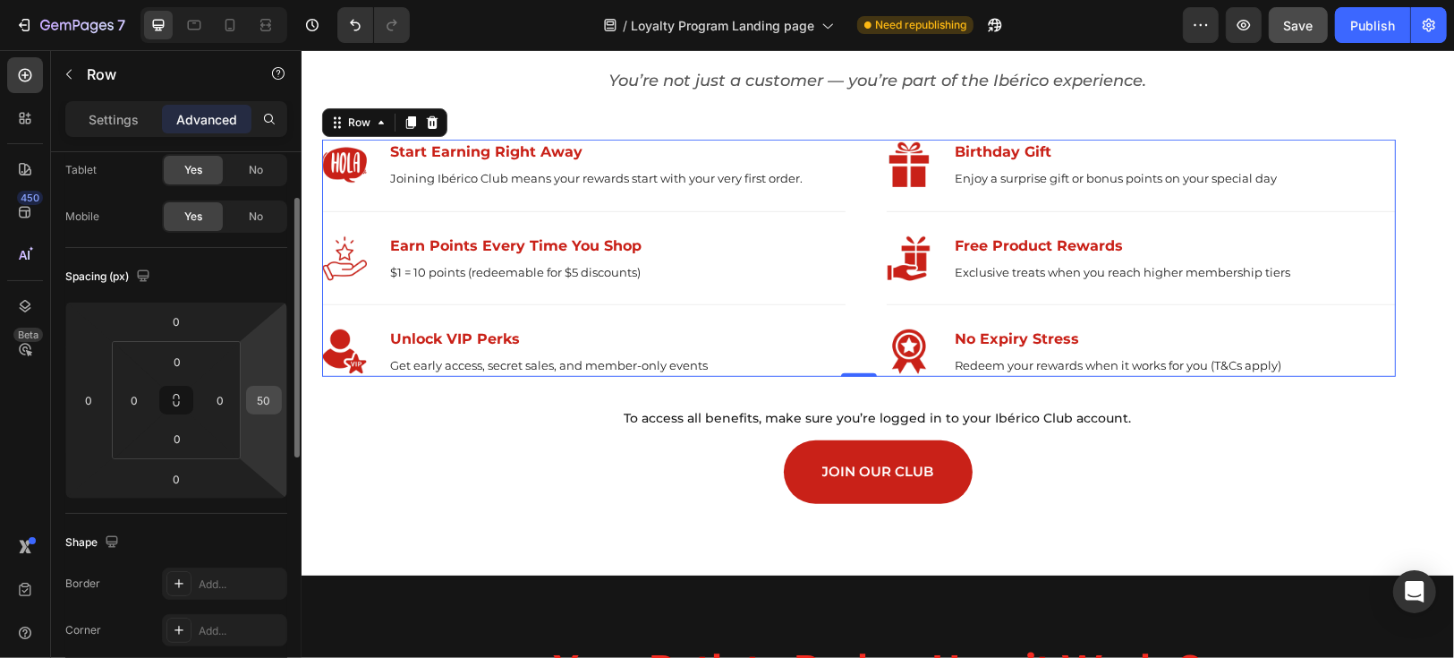
click at [270, 399] on input "50" at bounding box center [264, 400] width 27 height 27
type input "0"
click at [251, 268] on div "Spacing (px)" at bounding box center [176, 276] width 222 height 29
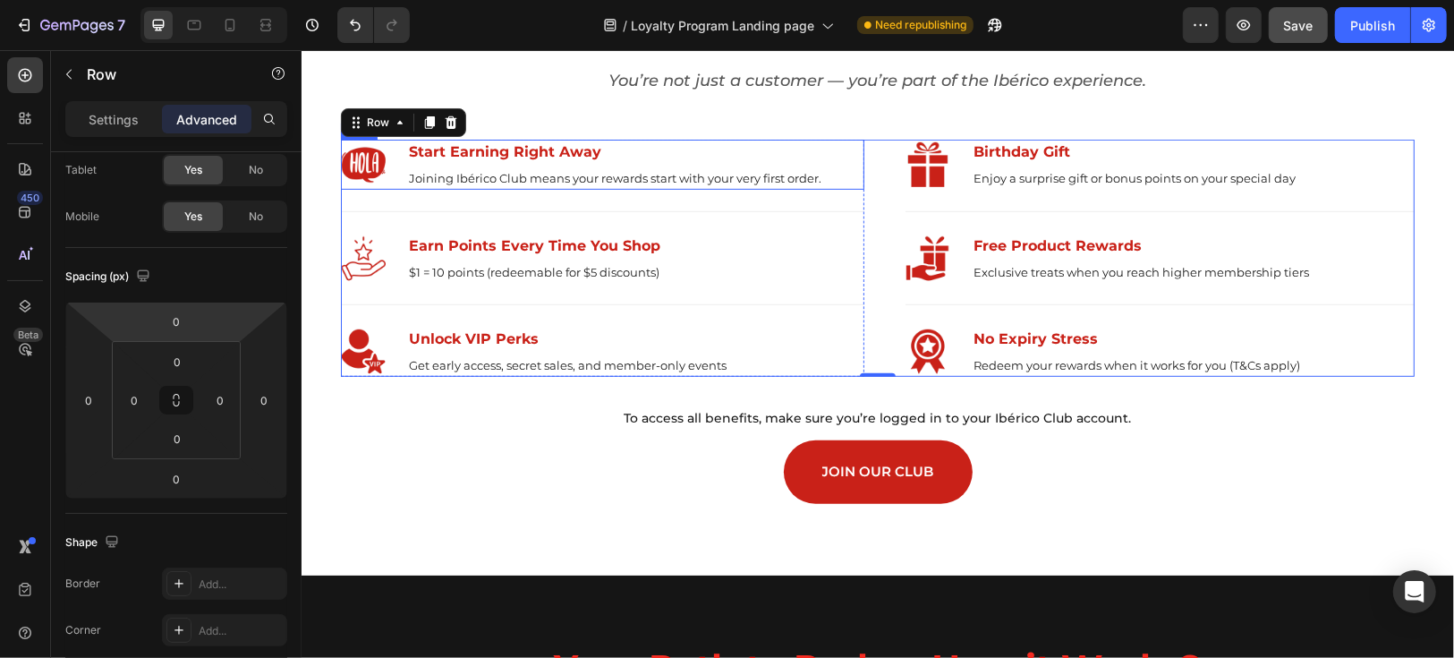
click at [851, 155] on div "Image Start Earning Right Away Text block Joining Ibérico Club means your rewar…" at bounding box center [601, 164] width 523 height 50
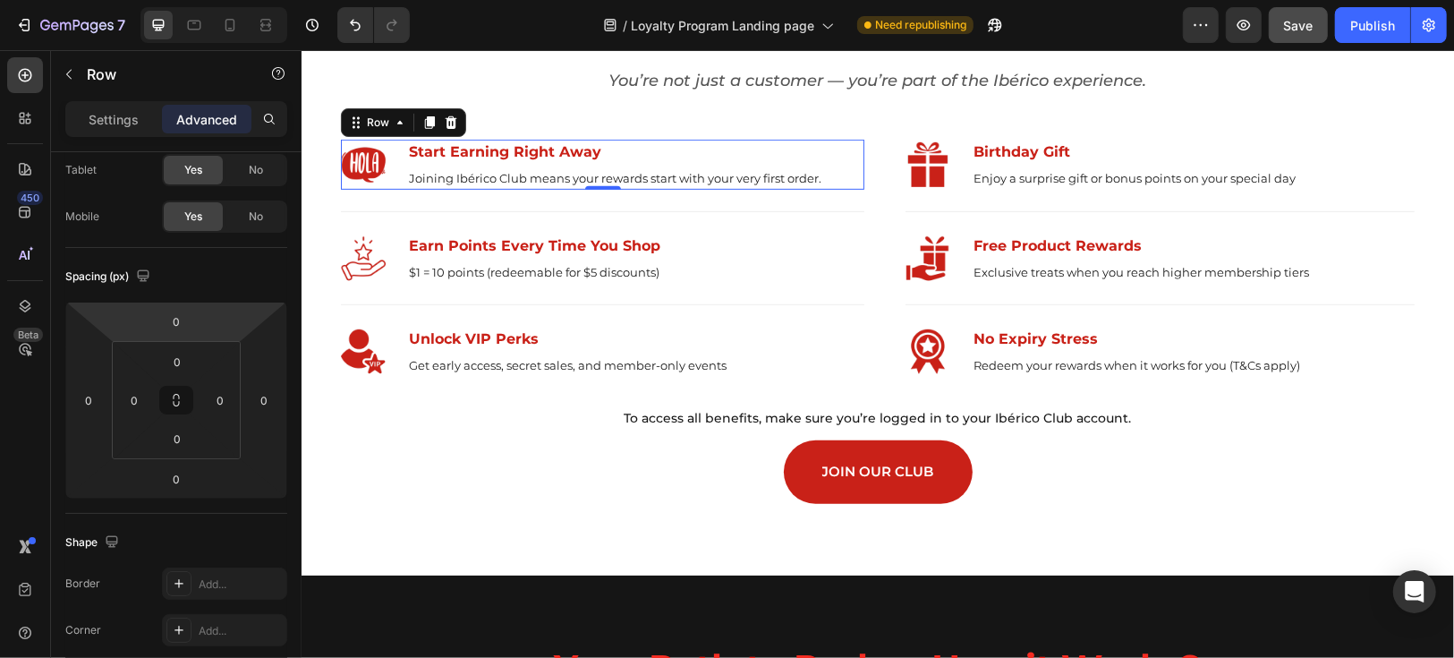
scroll to position [98, 0]
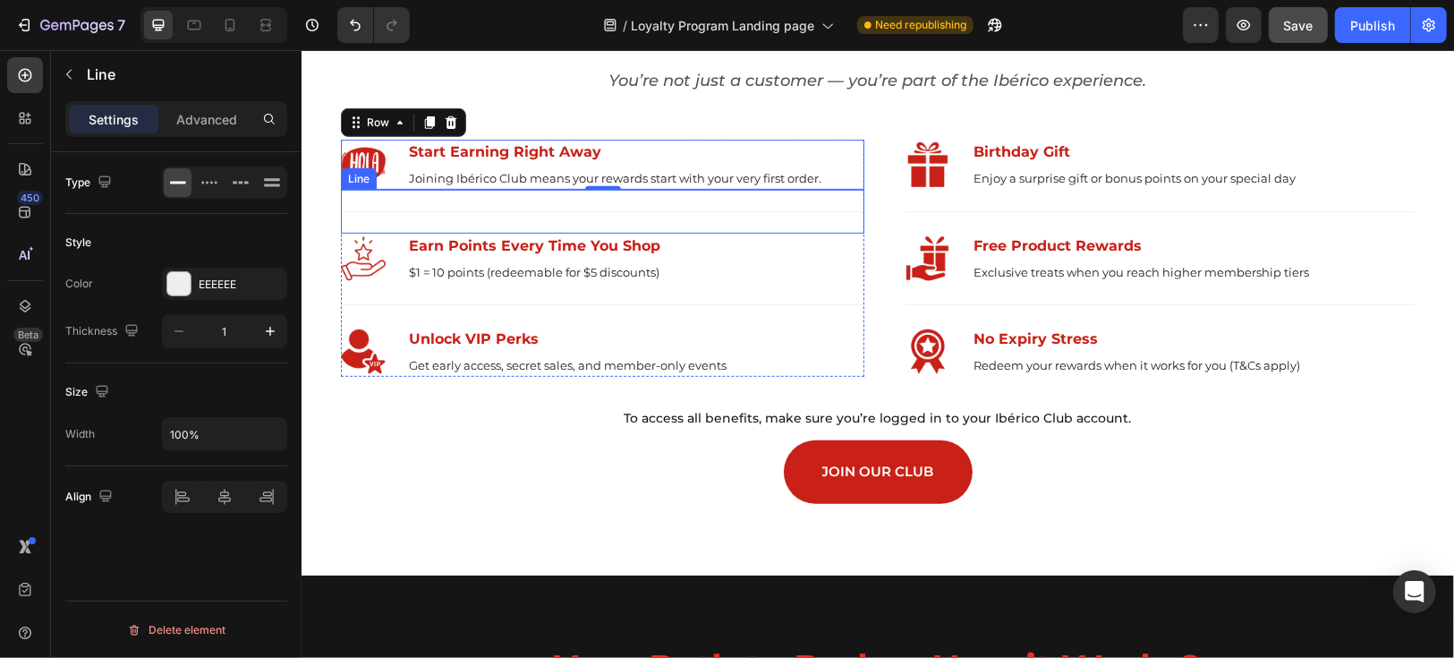
click at [841, 208] on div "Title Line" at bounding box center [601, 211] width 523 height 44
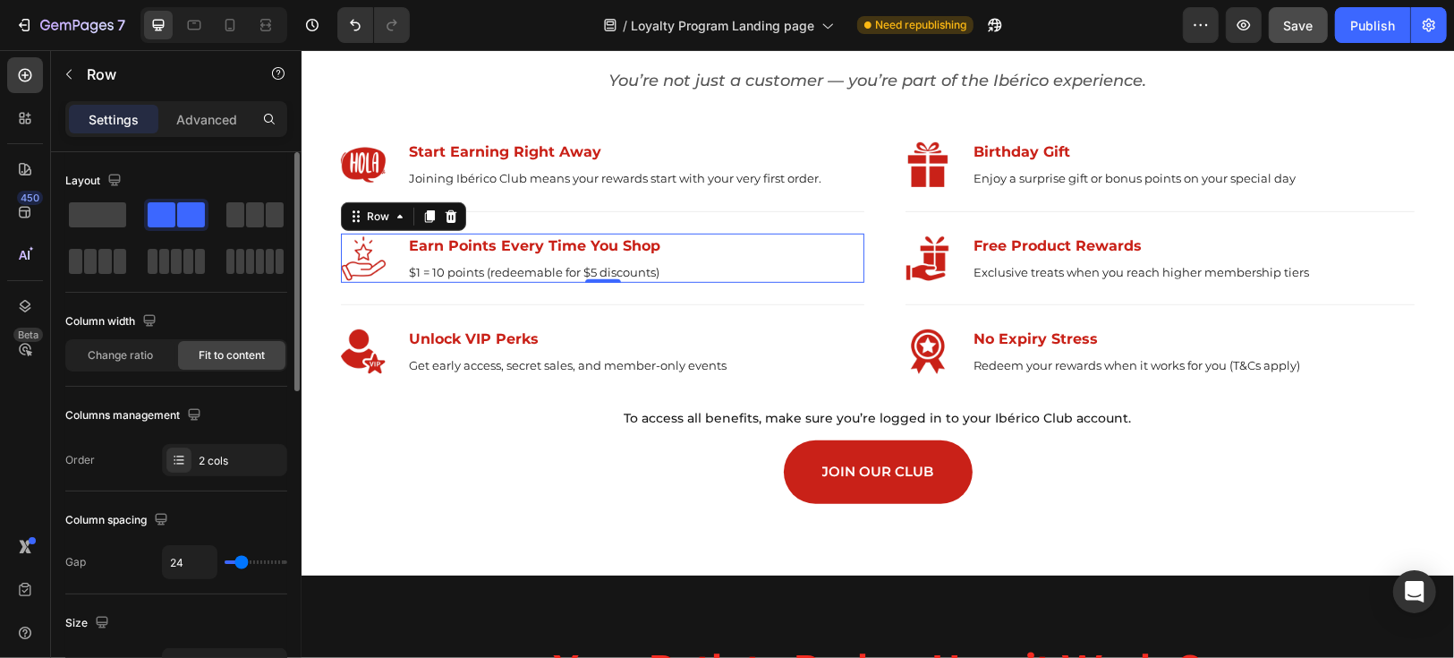
click at [851, 271] on div "Image Earn Points Every Time You Shop Text block $1 = 10 points (redeemable for…" at bounding box center [601, 258] width 523 height 50
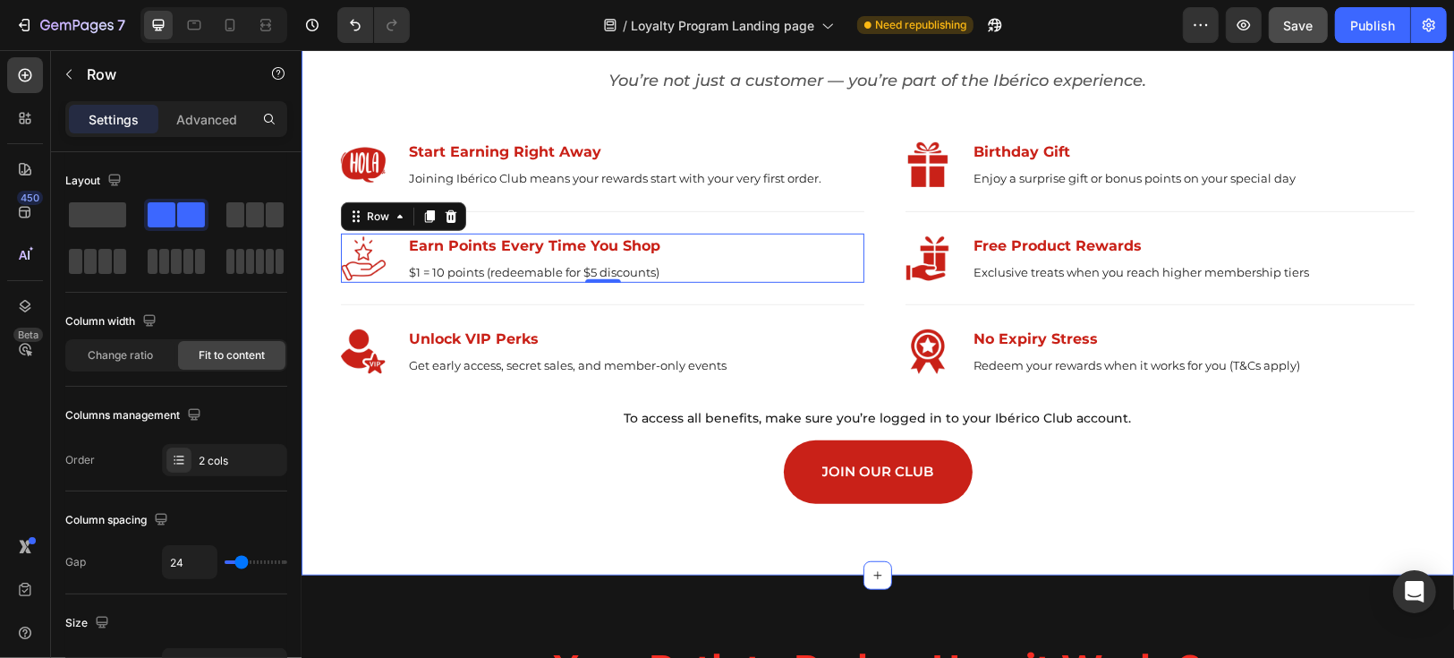
click at [317, 185] on div "Your Exclusive Invitation Heading You’re not just a customer — you’re part of t…" at bounding box center [877, 251] width 1126 height 504
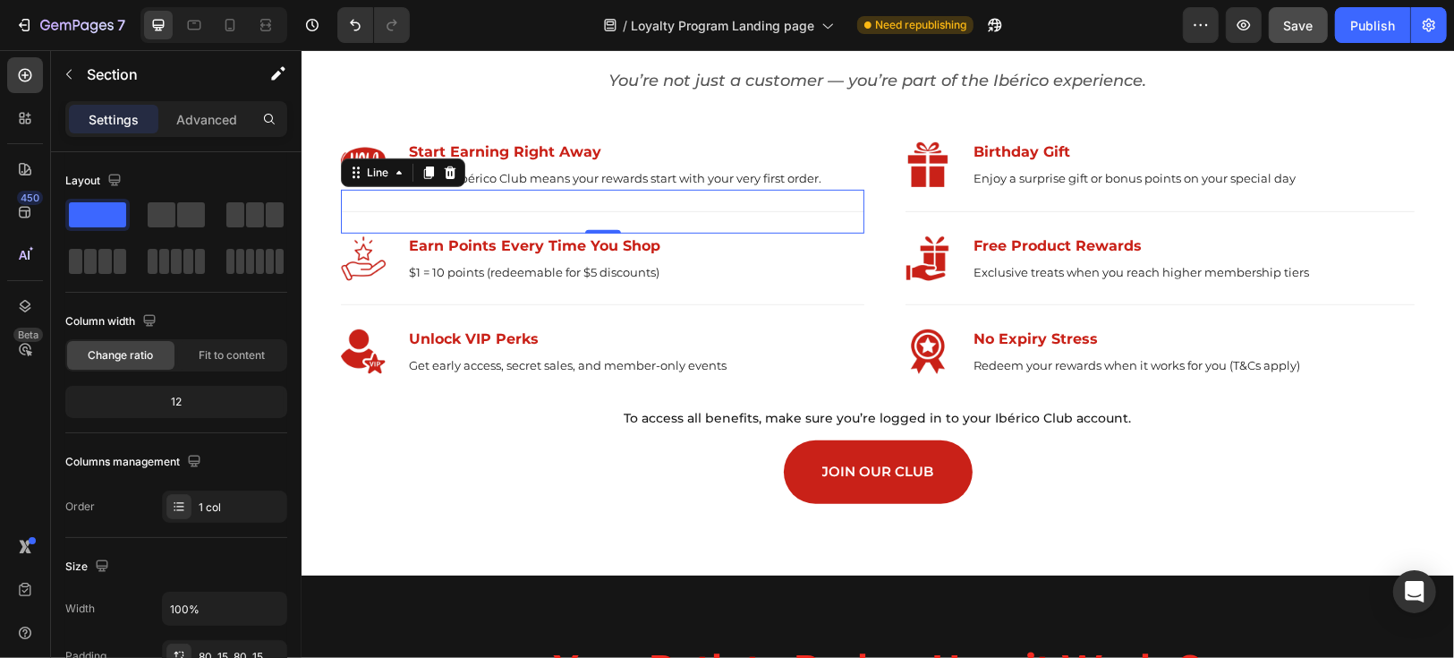
click at [351, 200] on div "Title Line 0" at bounding box center [601, 211] width 523 height 44
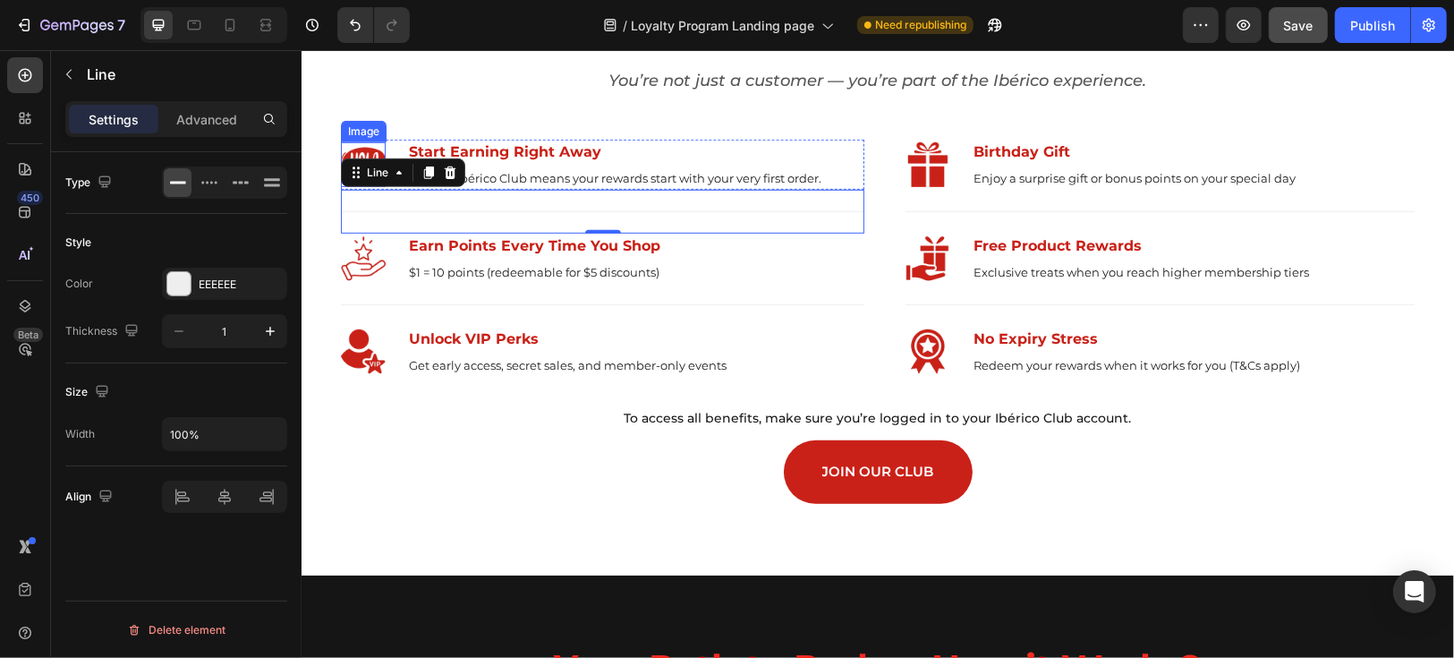
click at [353, 148] on img at bounding box center [362, 163] width 45 height 45
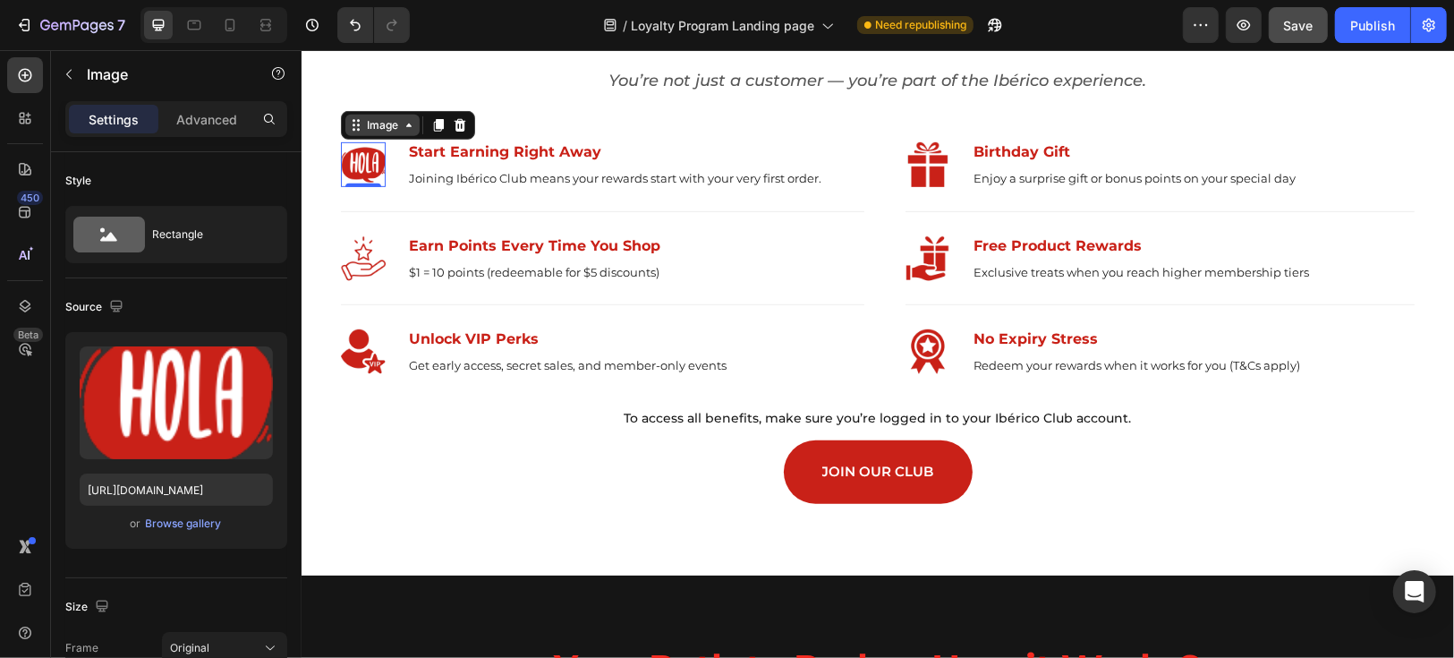
click at [351, 131] on div "Image" at bounding box center [381, 124] width 74 height 21
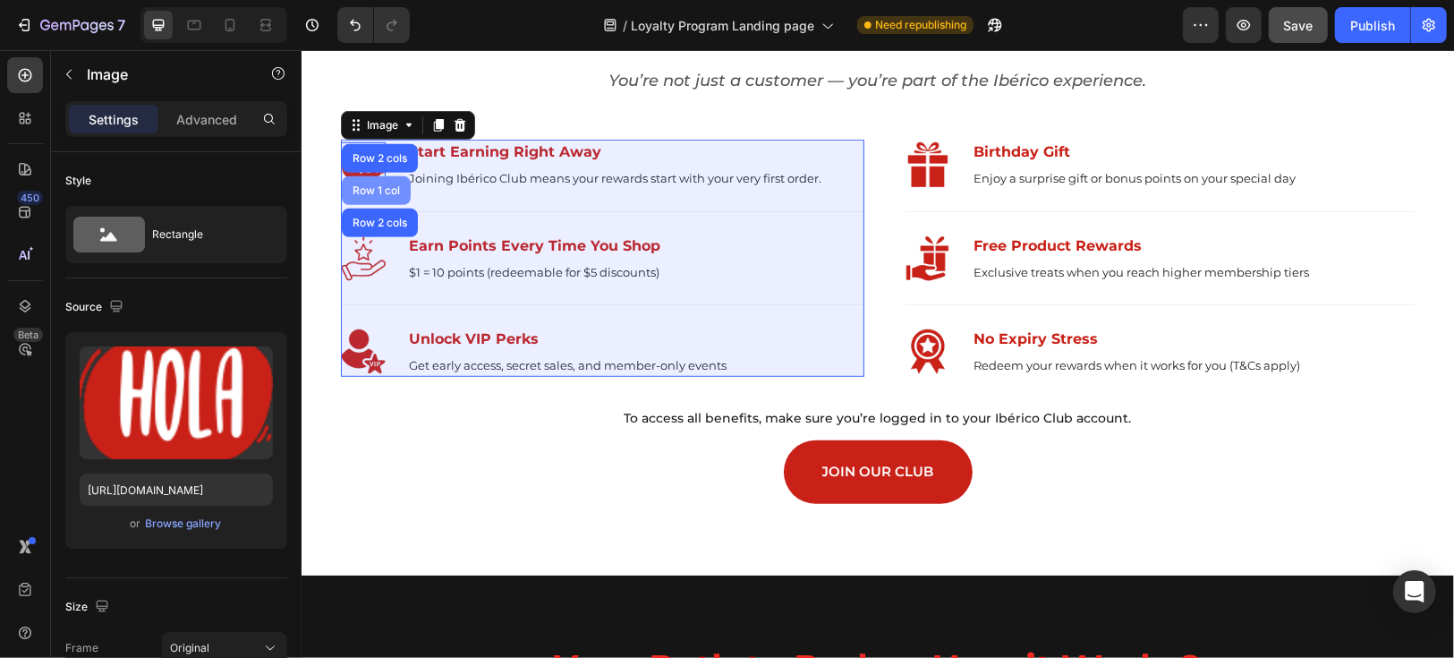
click at [378, 188] on div "Row 1 col" at bounding box center [375, 189] width 55 height 11
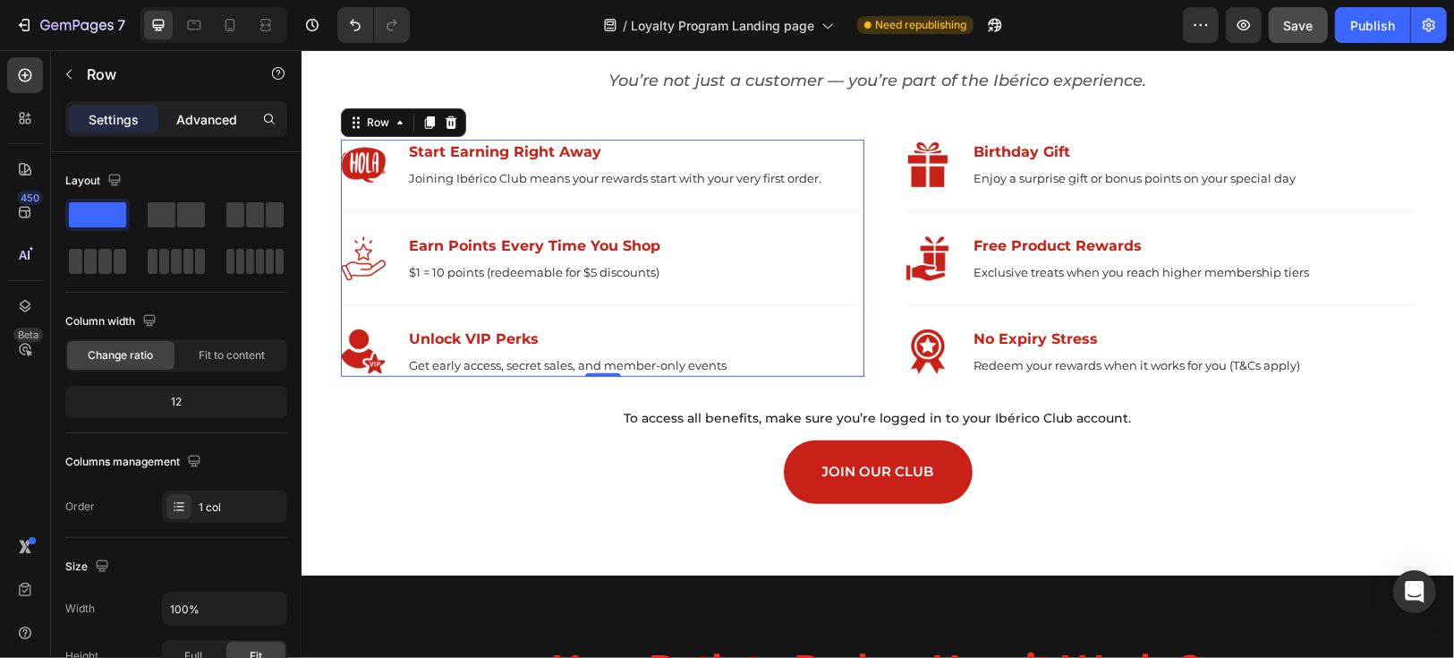
click at [208, 116] on p "Advanced" at bounding box center [206, 119] width 61 height 19
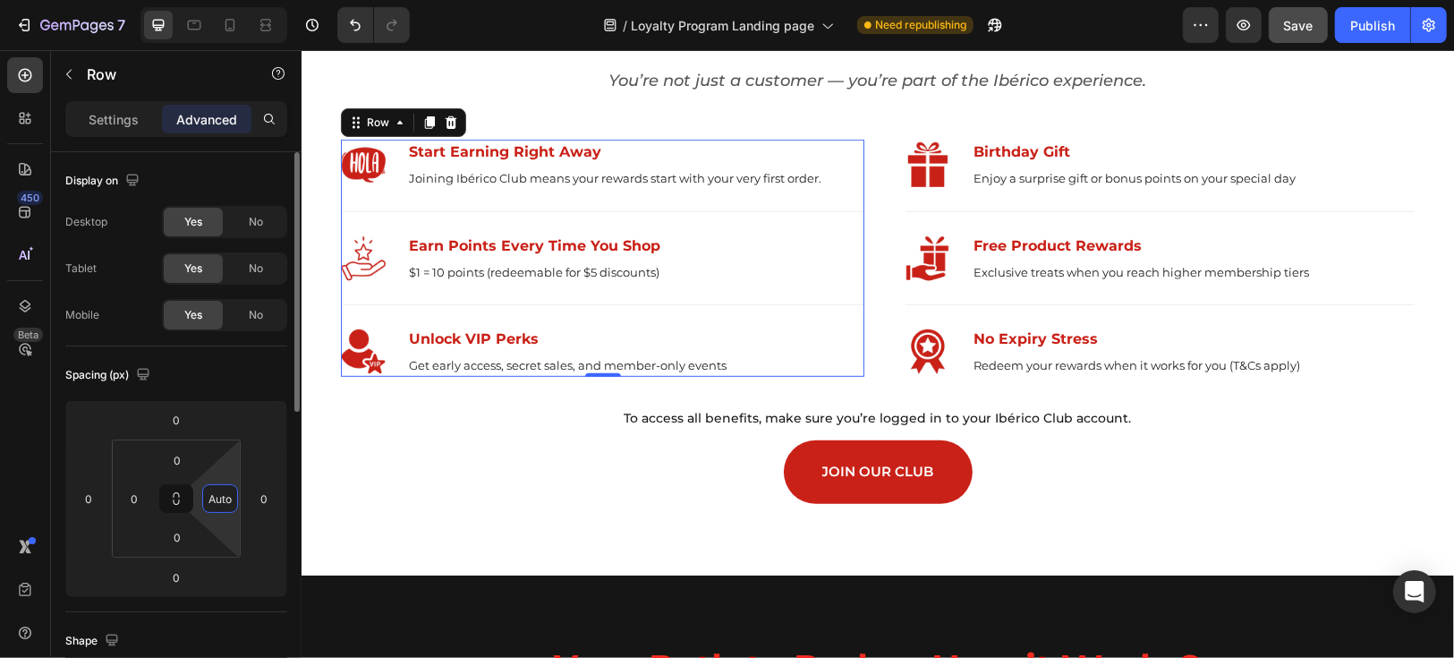
click at [218, 494] on input "Auto" at bounding box center [220, 498] width 27 height 27
type input "0"
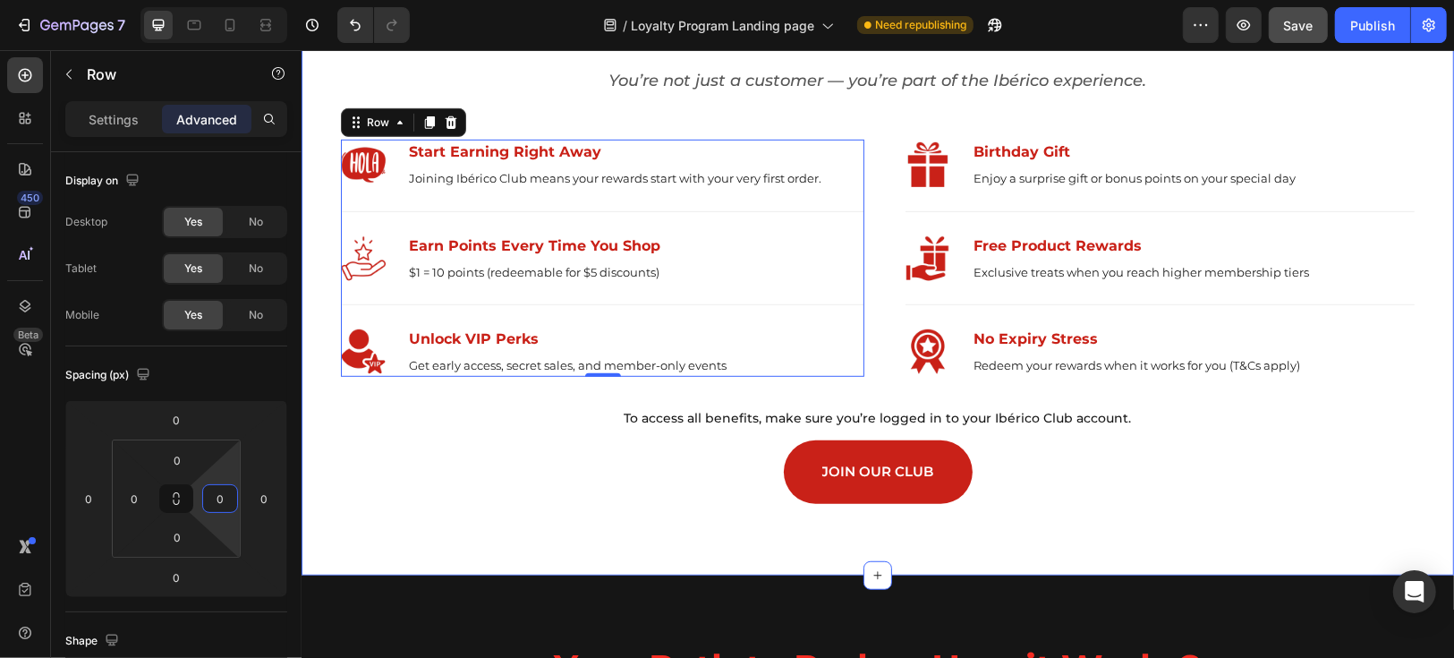
click at [425, 514] on div "Your Exclusive Invitation Heading You’re not just a customer — you’re part of t…" at bounding box center [877, 251] width 1152 height 647
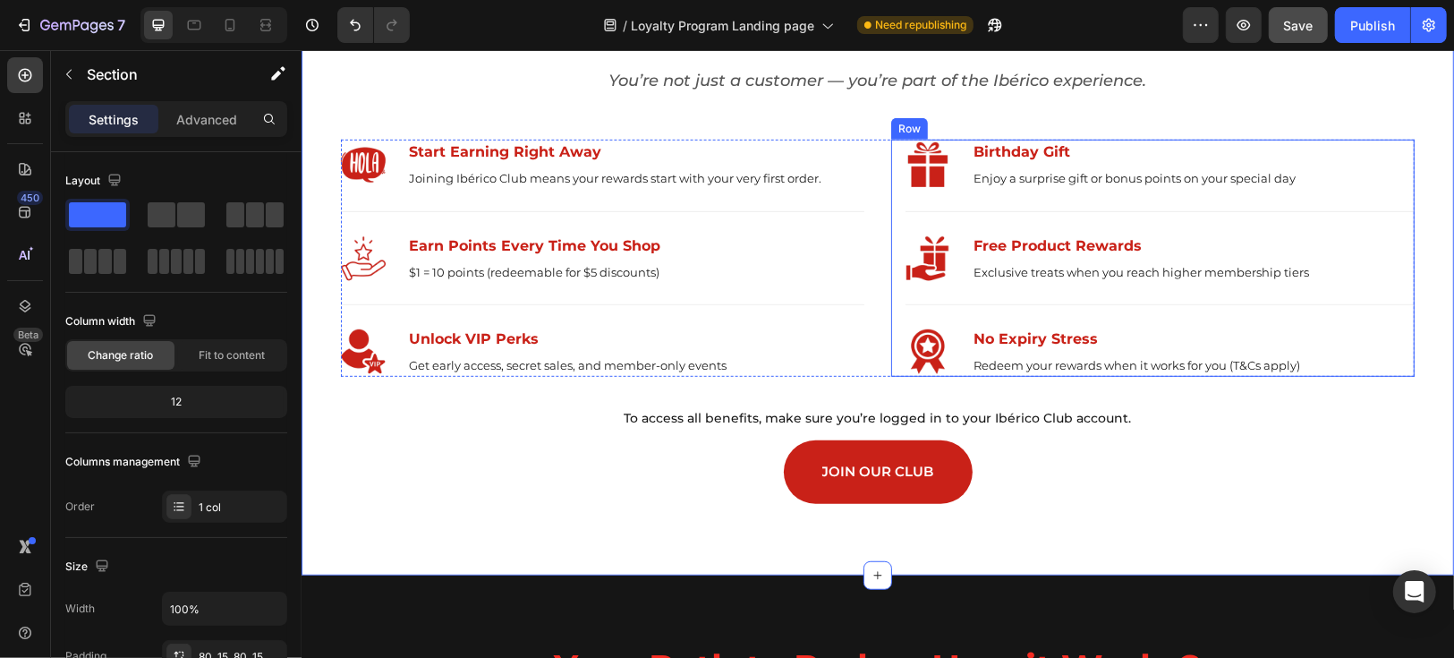
click at [891, 187] on div "Image Birthday Gift Text block Enjoy a surprise gift or bonus points on your sp…" at bounding box center [1151, 257] width 523 height 237
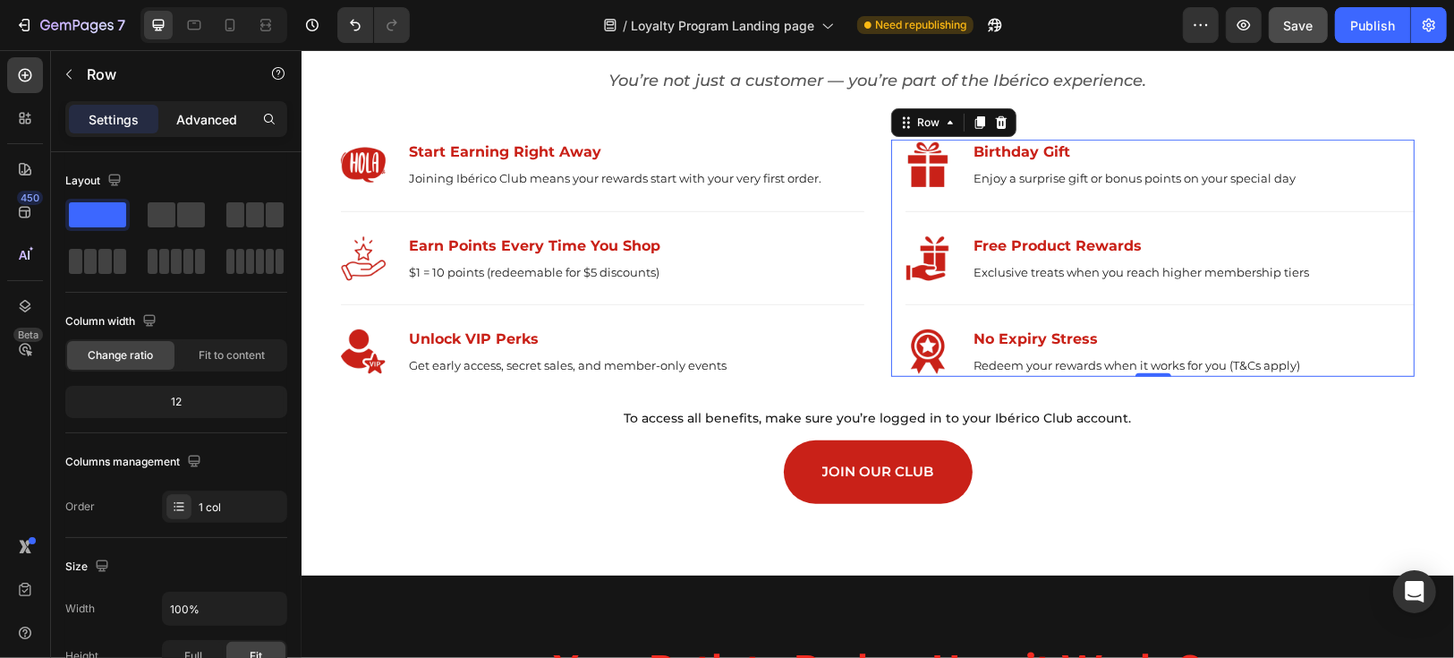
click at [217, 123] on p "Advanced" at bounding box center [206, 119] width 61 height 19
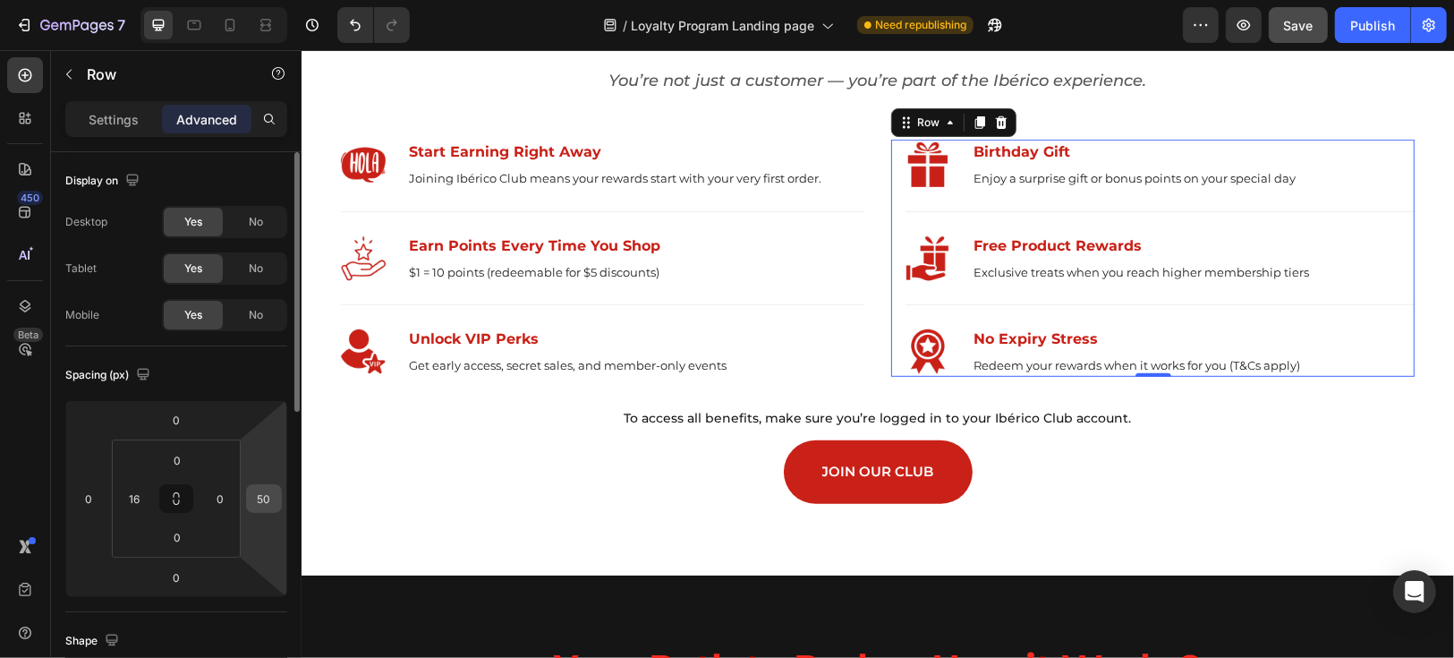
click at [269, 500] on input "50" at bounding box center [264, 498] width 27 height 27
type input "0"
click at [127, 493] on input "16" at bounding box center [134, 498] width 27 height 27
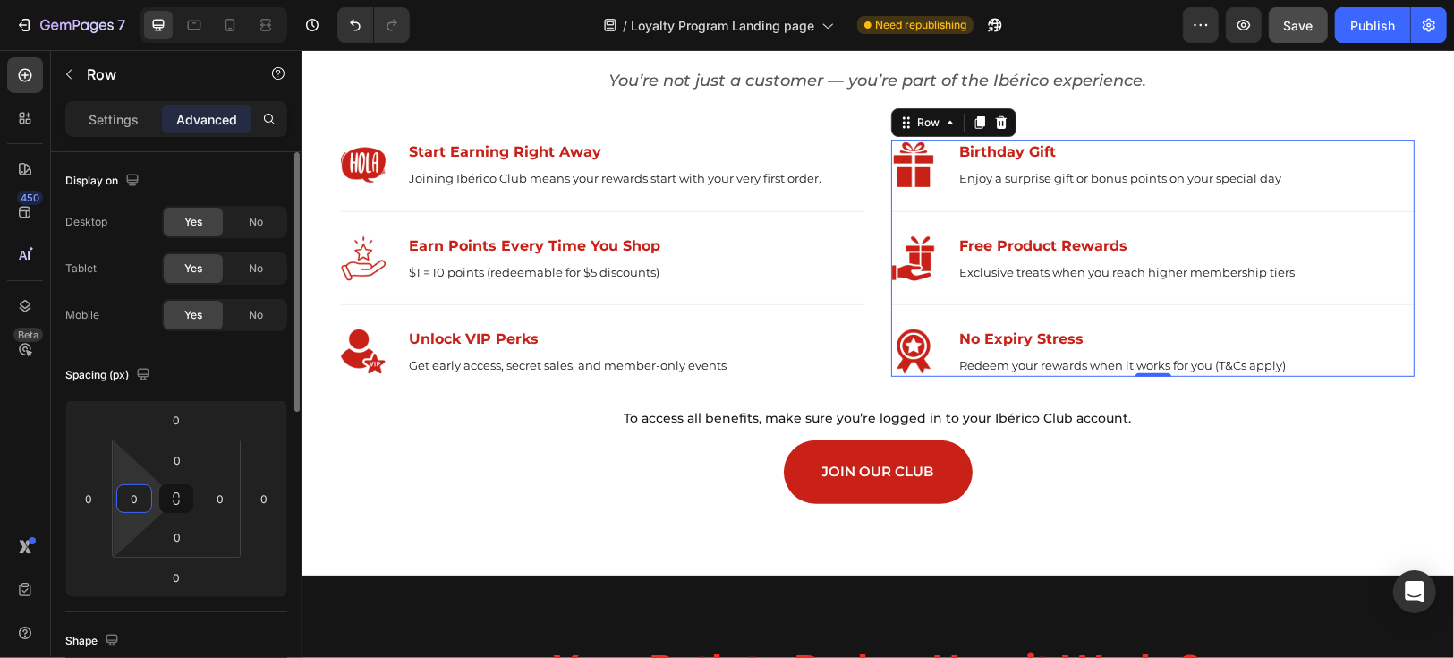
type input "0"
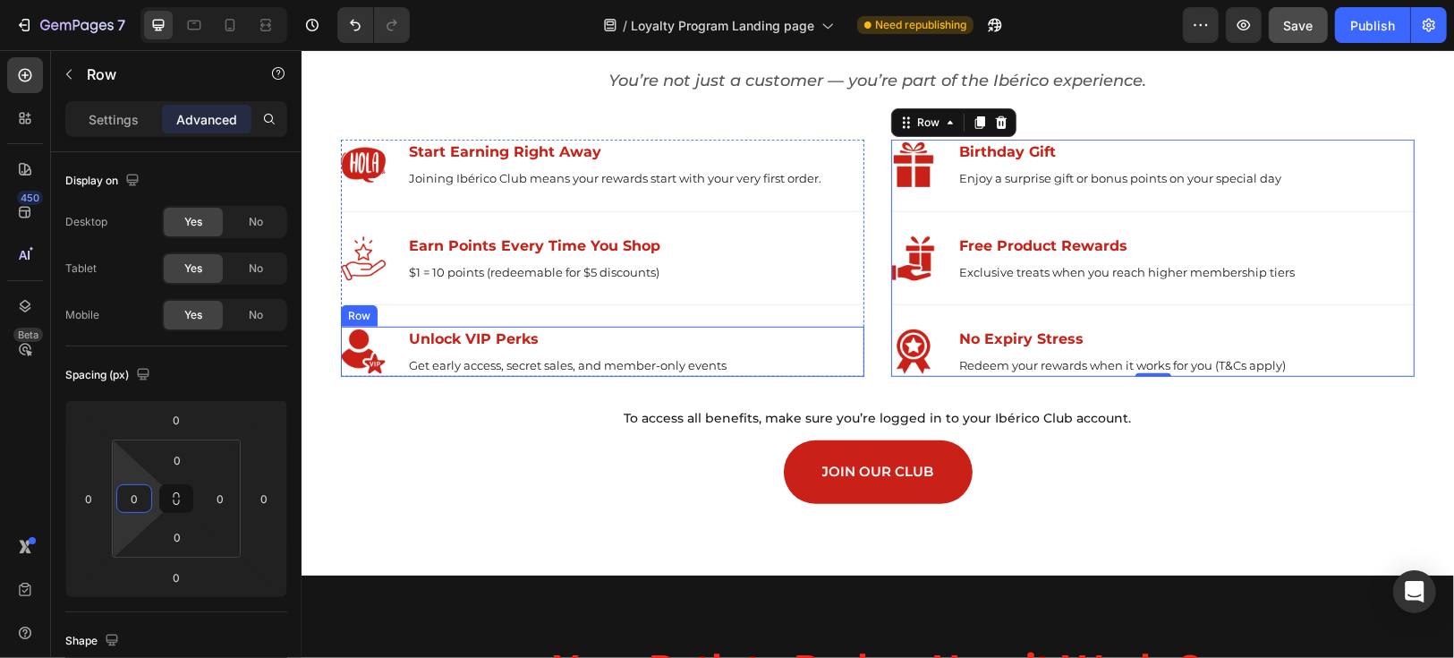
click at [470, 470] on div "JOIN OUR CLUB Button" at bounding box center [877, 466] width 1126 height 72
